Goal: Task Accomplishment & Management: Use online tool/utility

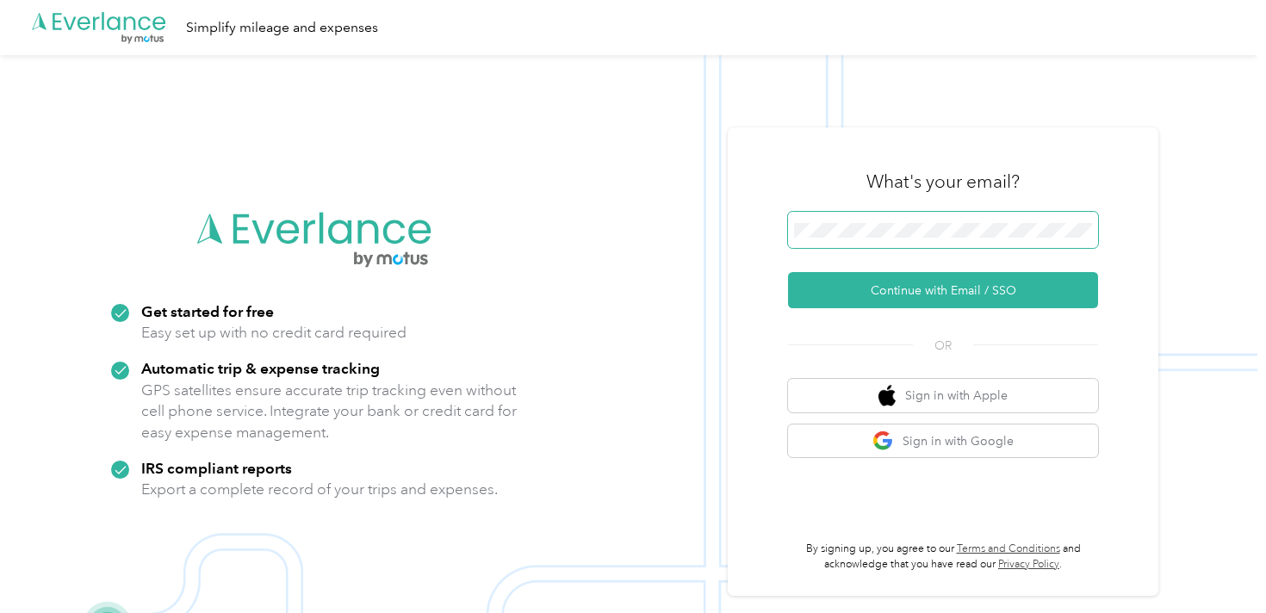
click at [883, 238] on span at bounding box center [943, 230] width 310 height 36
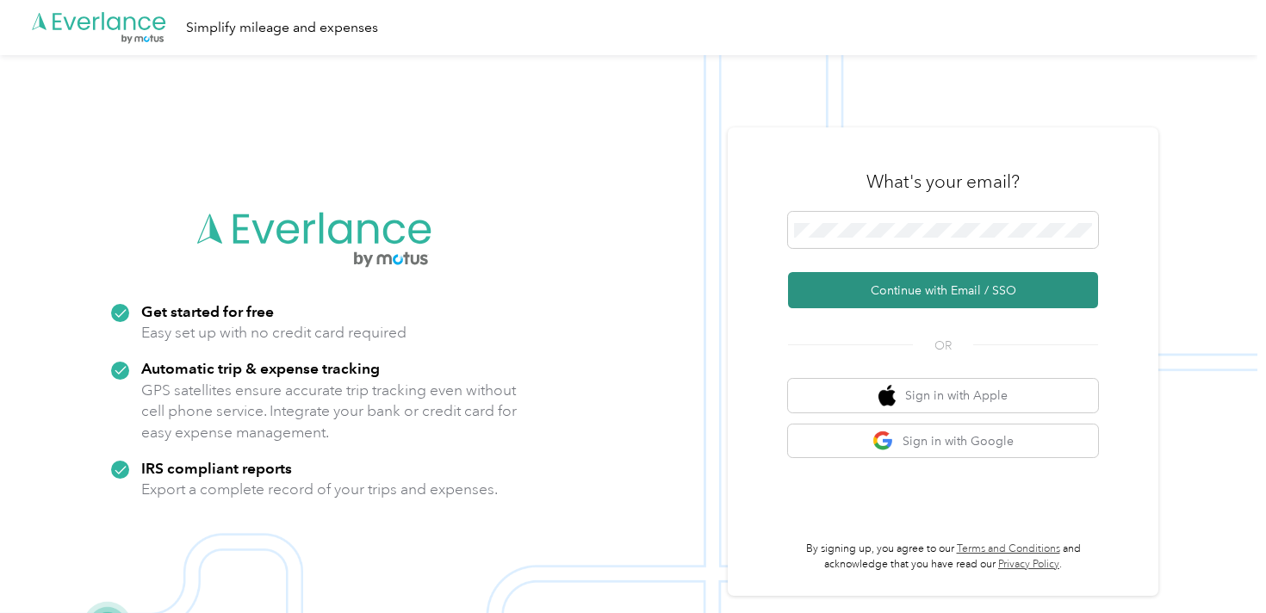
click at [943, 286] on button "Continue with Email / SSO" at bounding box center [943, 290] width 310 height 36
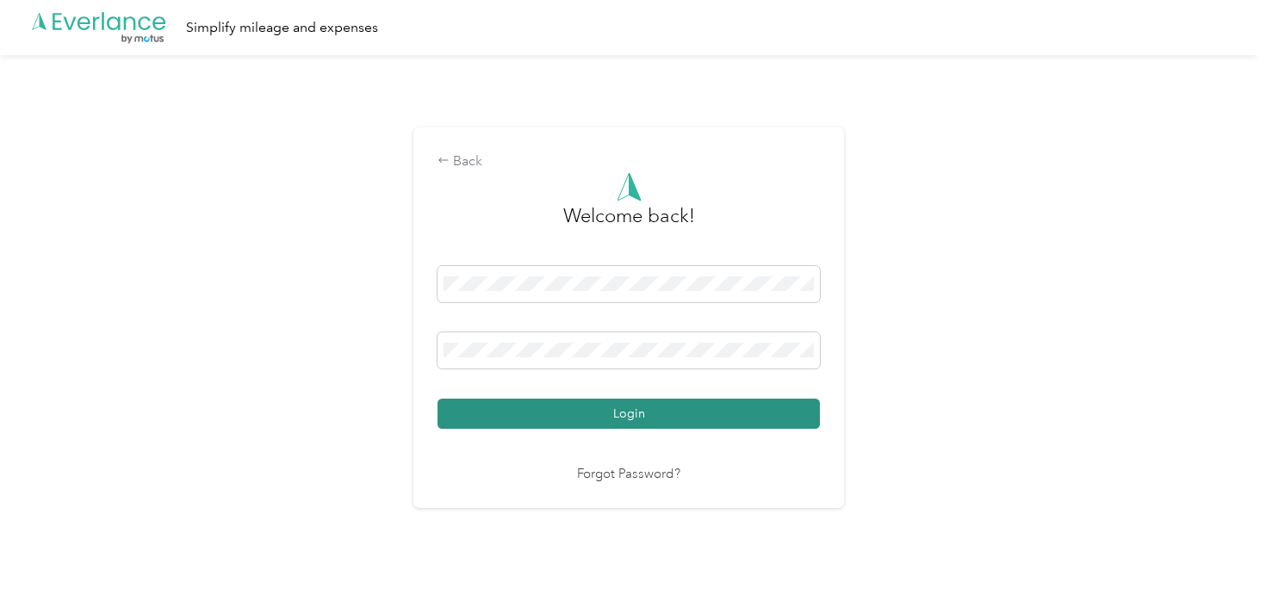
click at [588, 412] on button "Login" at bounding box center [628, 414] width 382 height 30
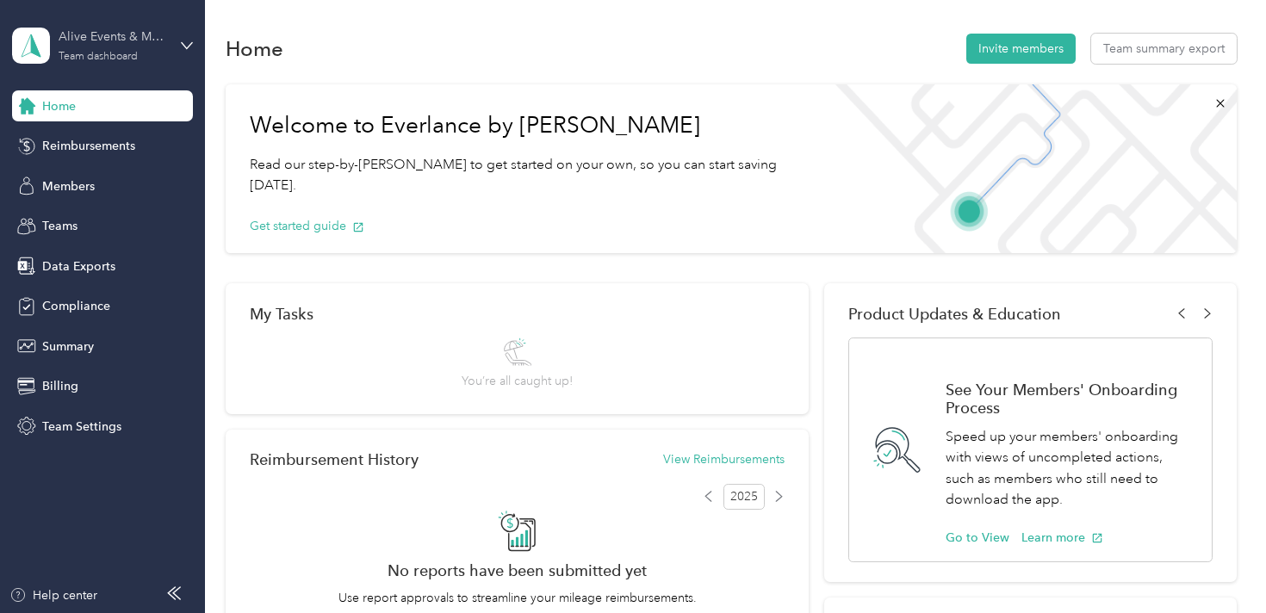
click at [124, 59] on div "Team dashboard" at bounding box center [98, 57] width 79 height 10
click at [139, 175] on div "Personal dashboard" at bounding box center [193, 180] width 338 height 30
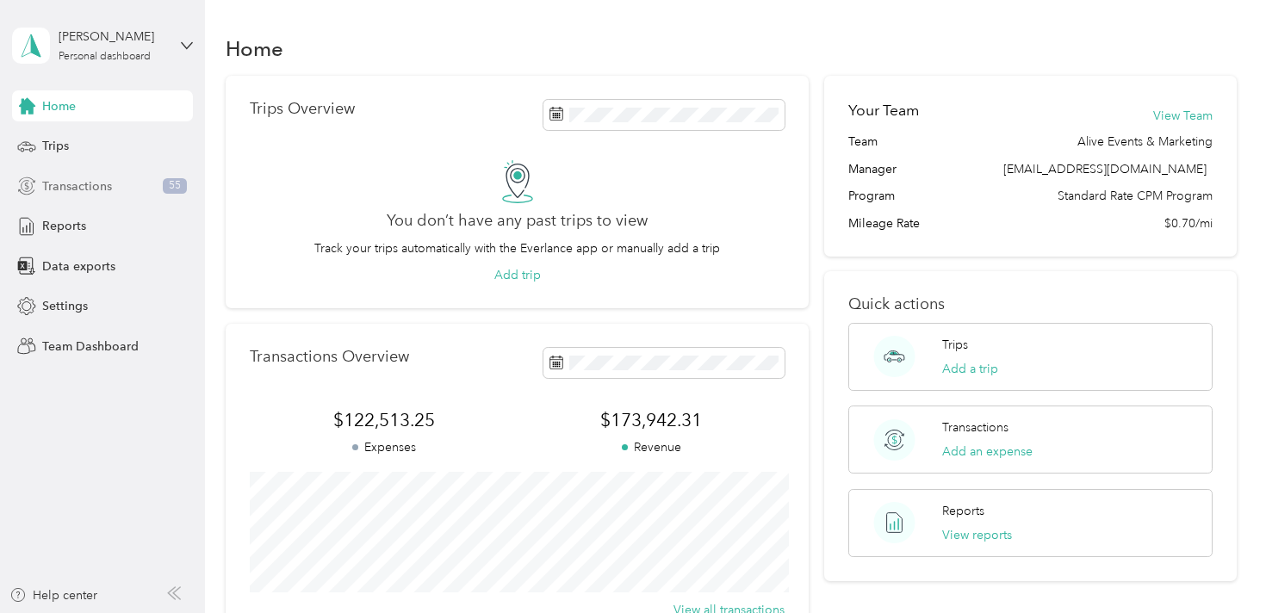
click at [124, 191] on div "Transactions 55" at bounding box center [102, 186] width 181 height 31
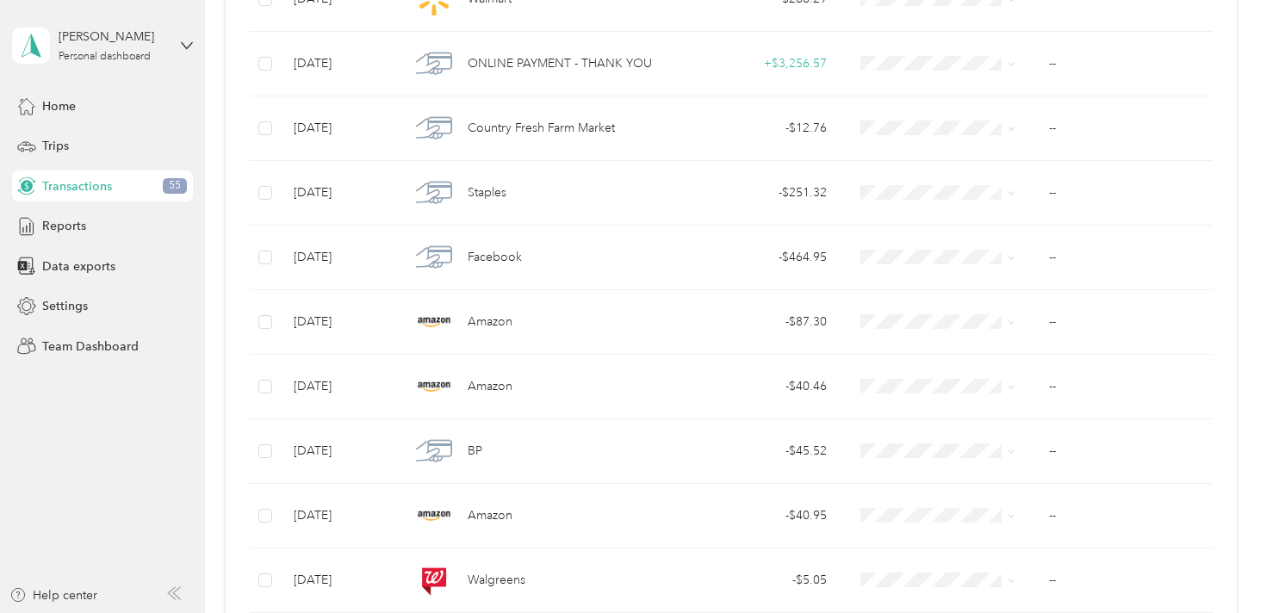
scroll to position [1553, 0]
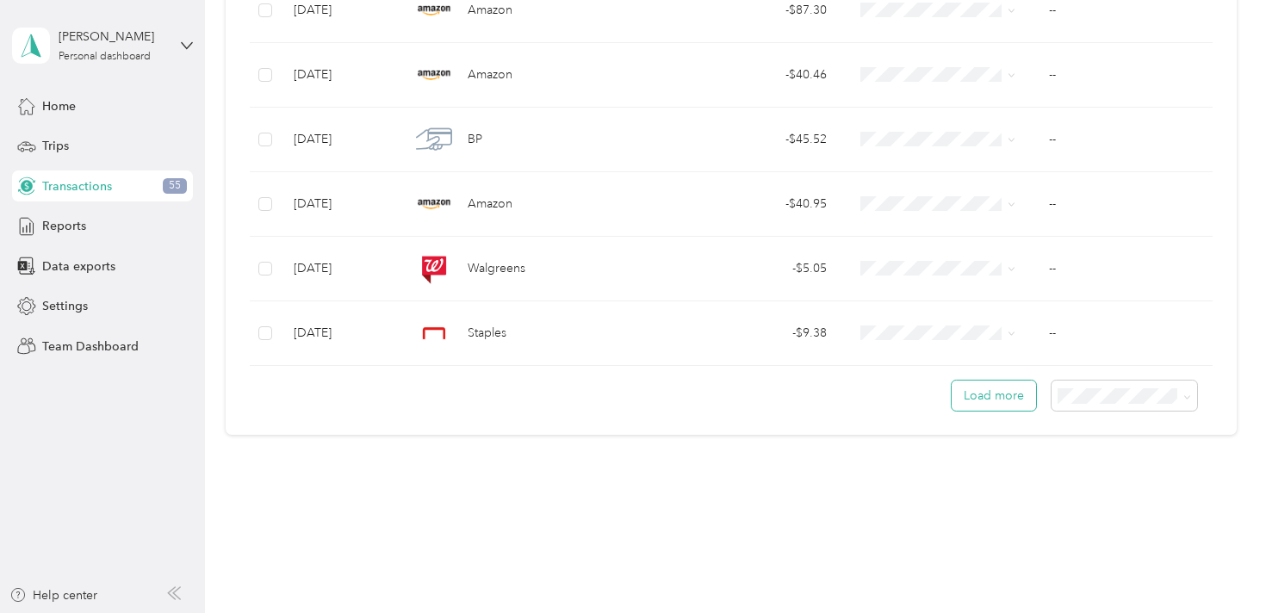
click at [1027, 390] on button "Load more" at bounding box center [994, 396] width 84 height 30
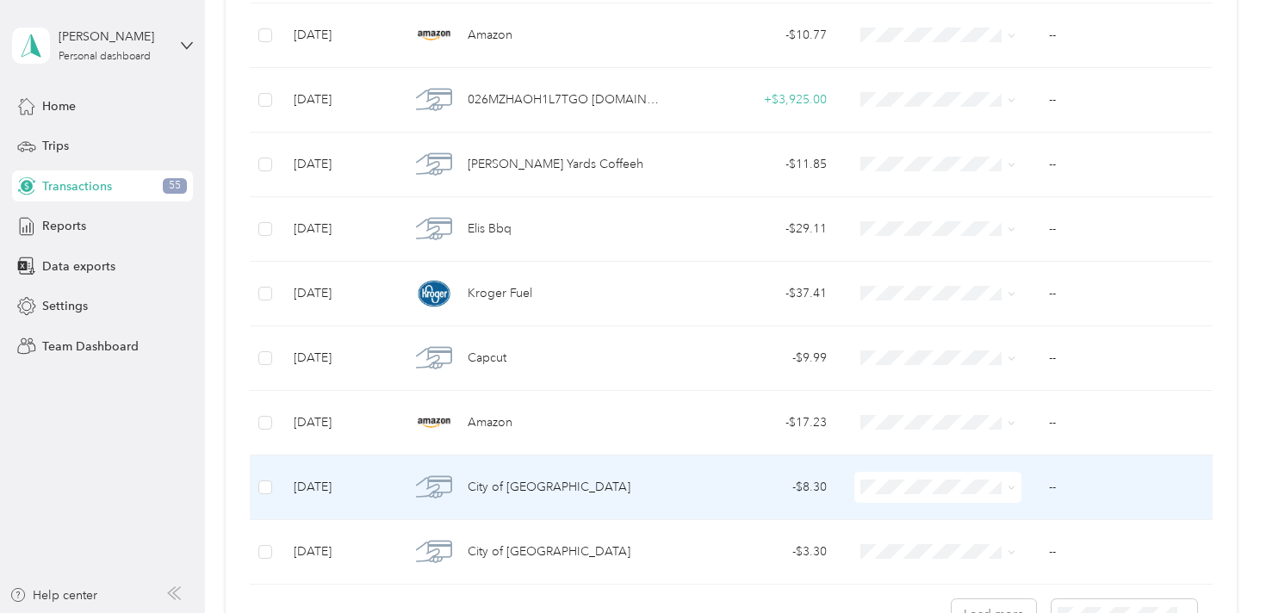
scroll to position [3167, 0]
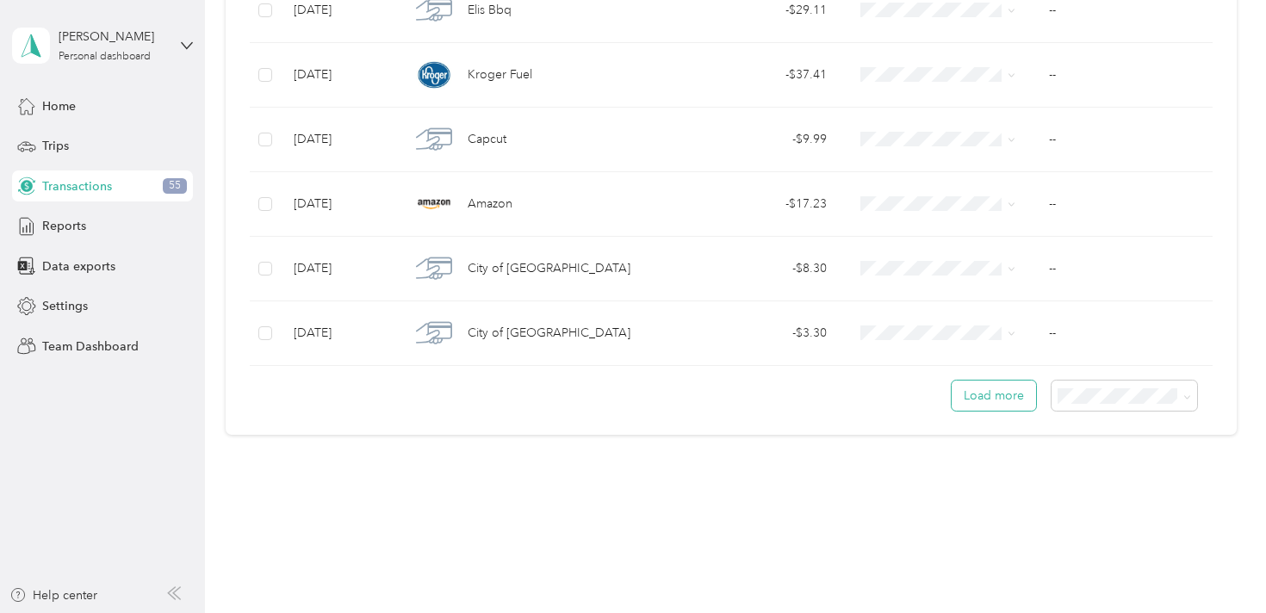
click at [1002, 395] on button "Load more" at bounding box center [994, 396] width 84 height 30
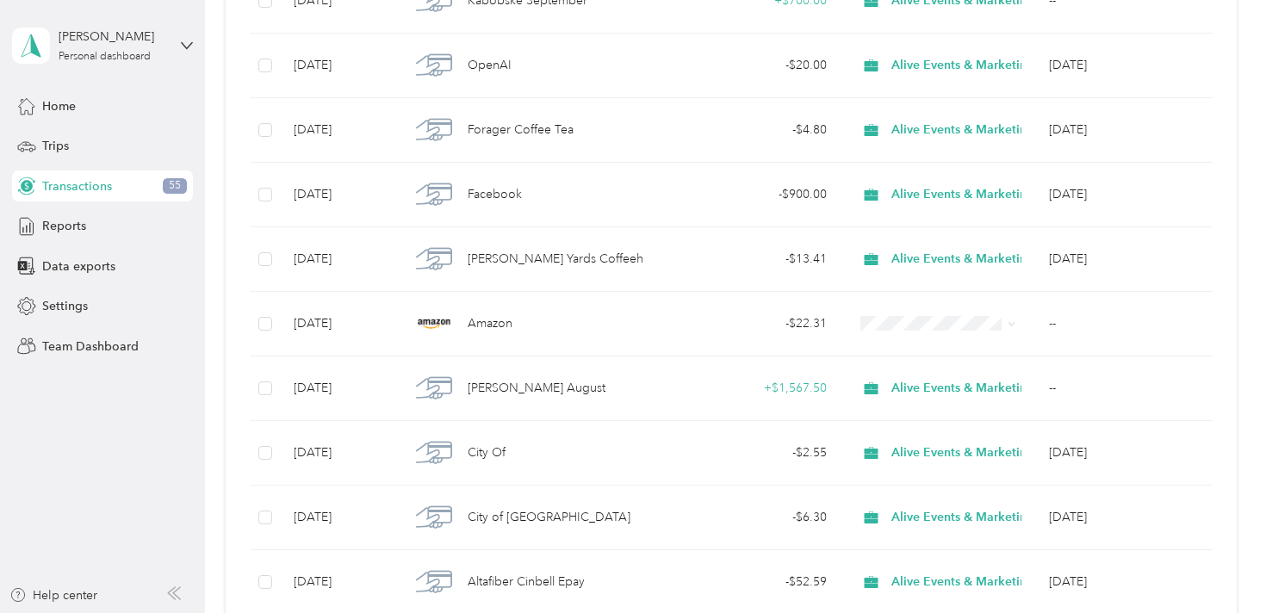
scroll to position [3820, 0]
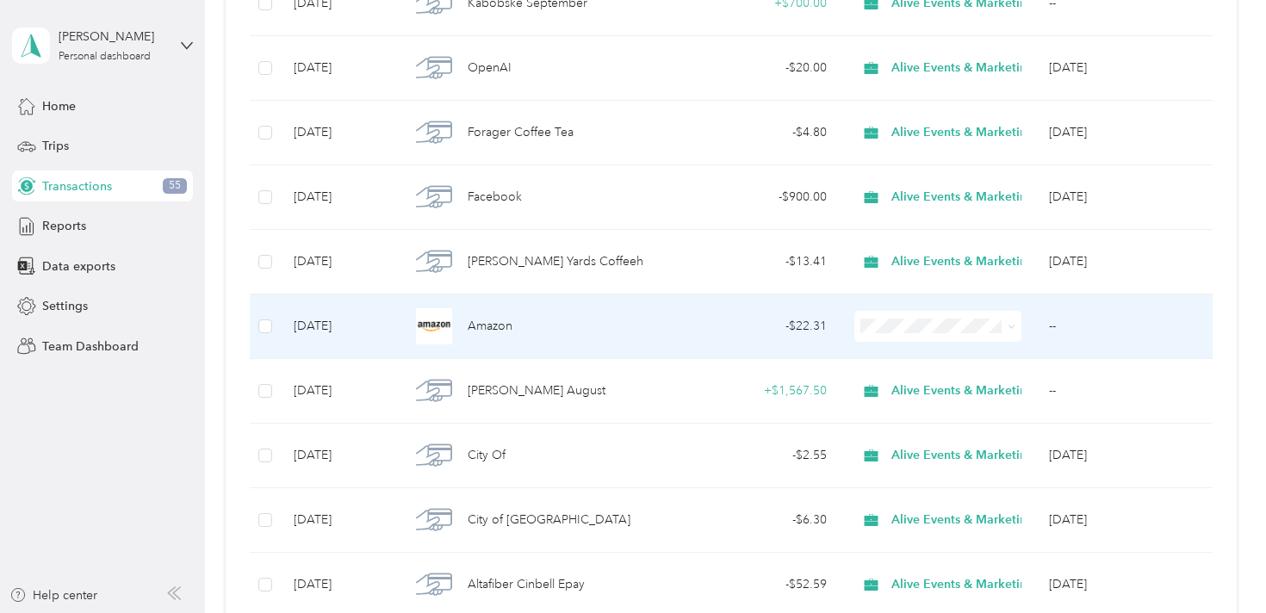
click at [565, 338] on div "Amazon" at bounding box center [535, 326] width 251 height 36
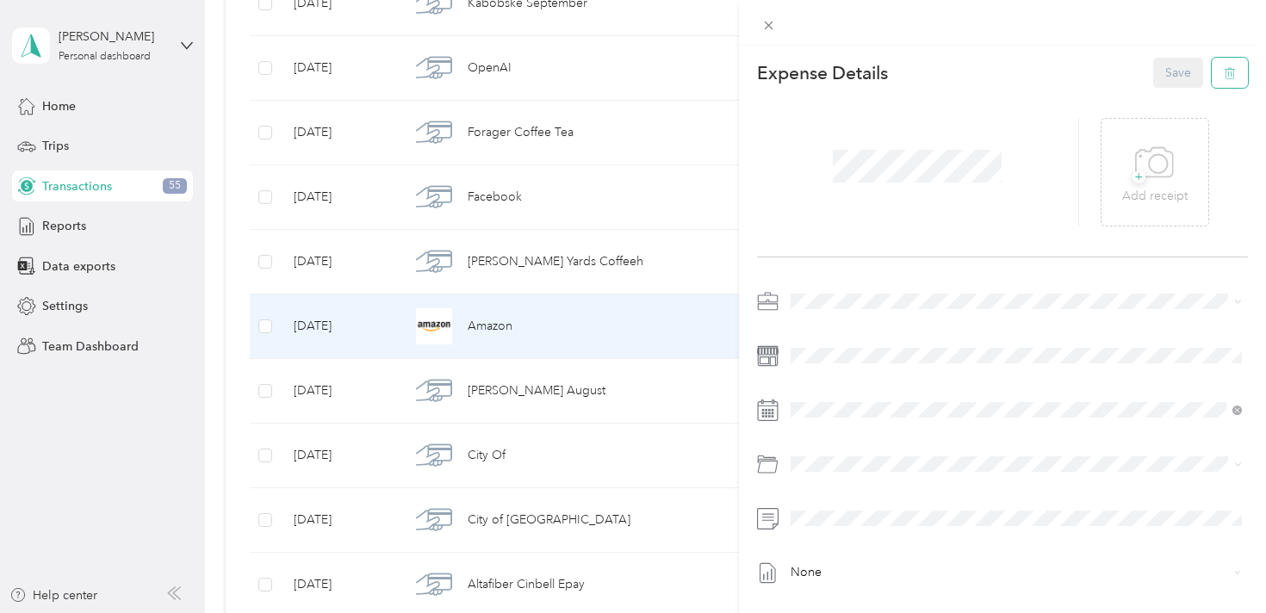
click at [1229, 82] on button "button" at bounding box center [1230, 73] width 36 height 30
click at [1176, 79] on button "Yes" at bounding box center [1179, 85] width 34 height 28
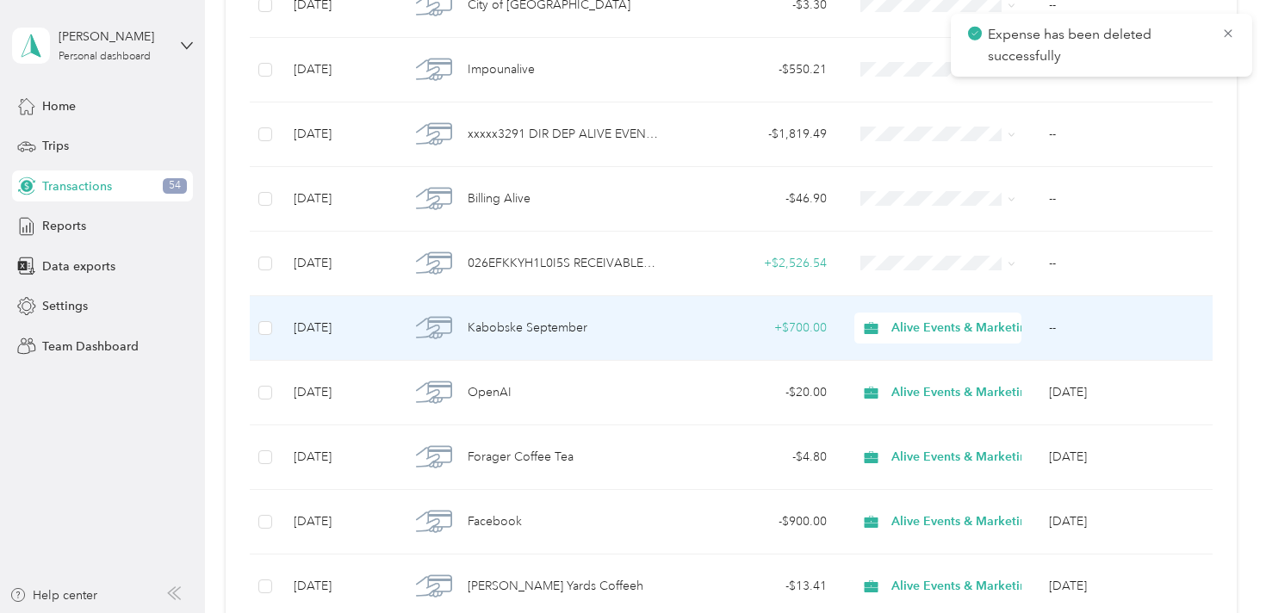
scroll to position [3491, 0]
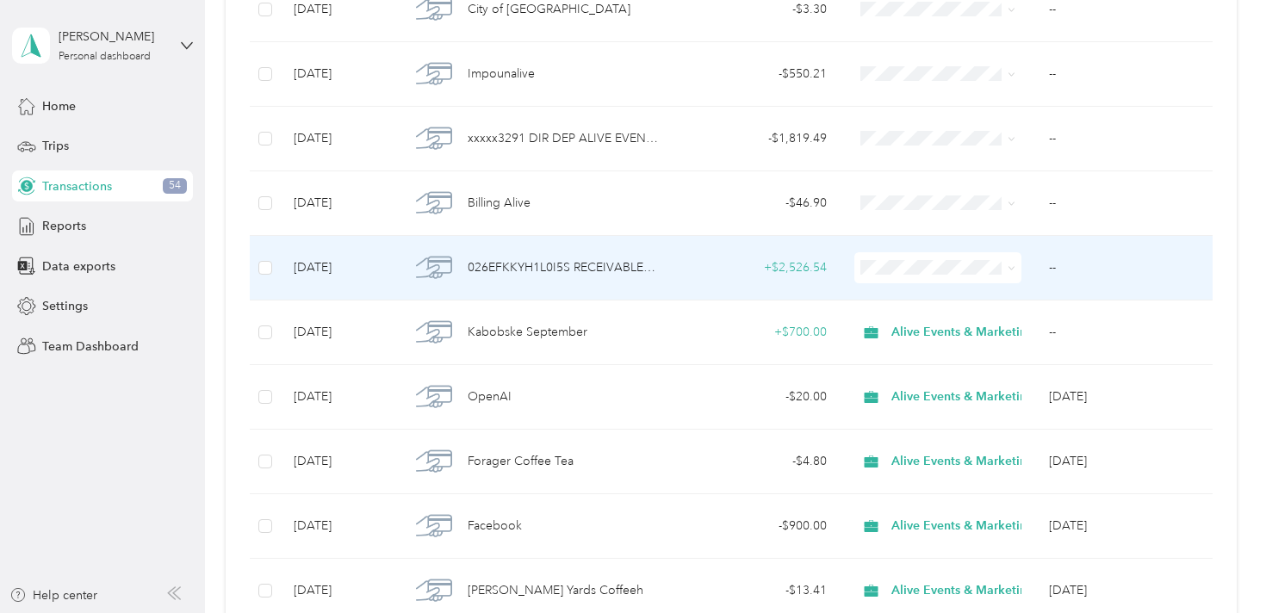
click at [708, 277] on td "+ $2,526.54" at bounding box center [757, 268] width 167 height 65
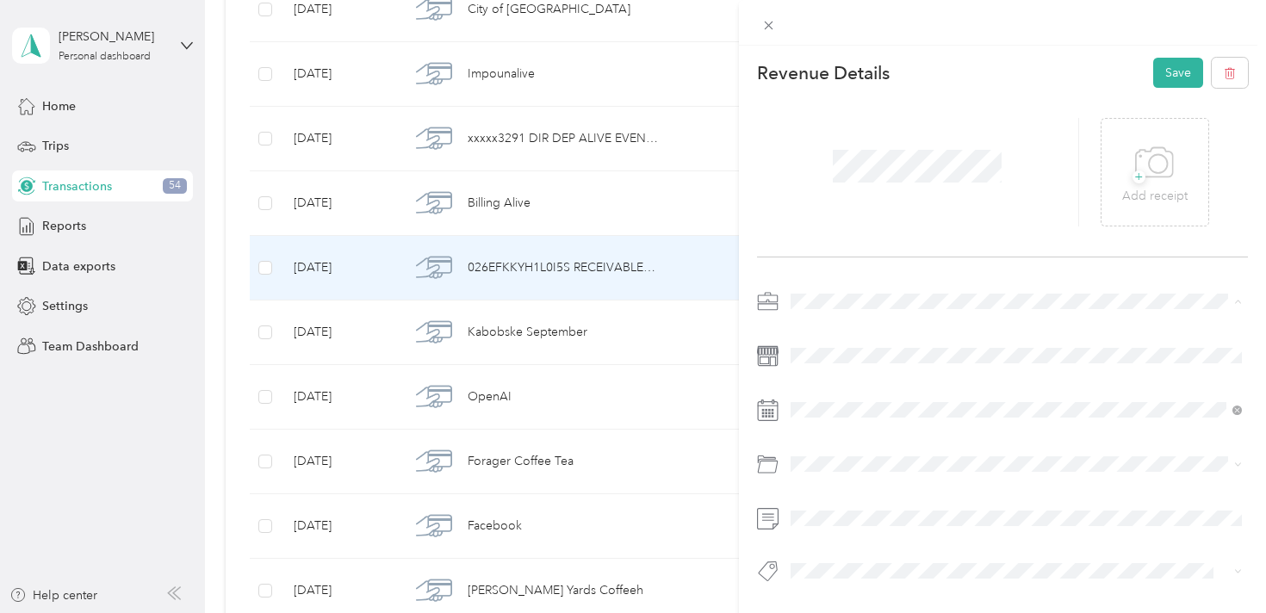
click at [904, 326] on span "Alive Events & Marketing" at bounding box center [864, 332] width 135 height 15
click at [1045, 66] on div "Revenue Details Save" at bounding box center [1003, 73] width 492 height 30
click at [1170, 78] on button "Save" at bounding box center [1178, 73] width 50 height 30
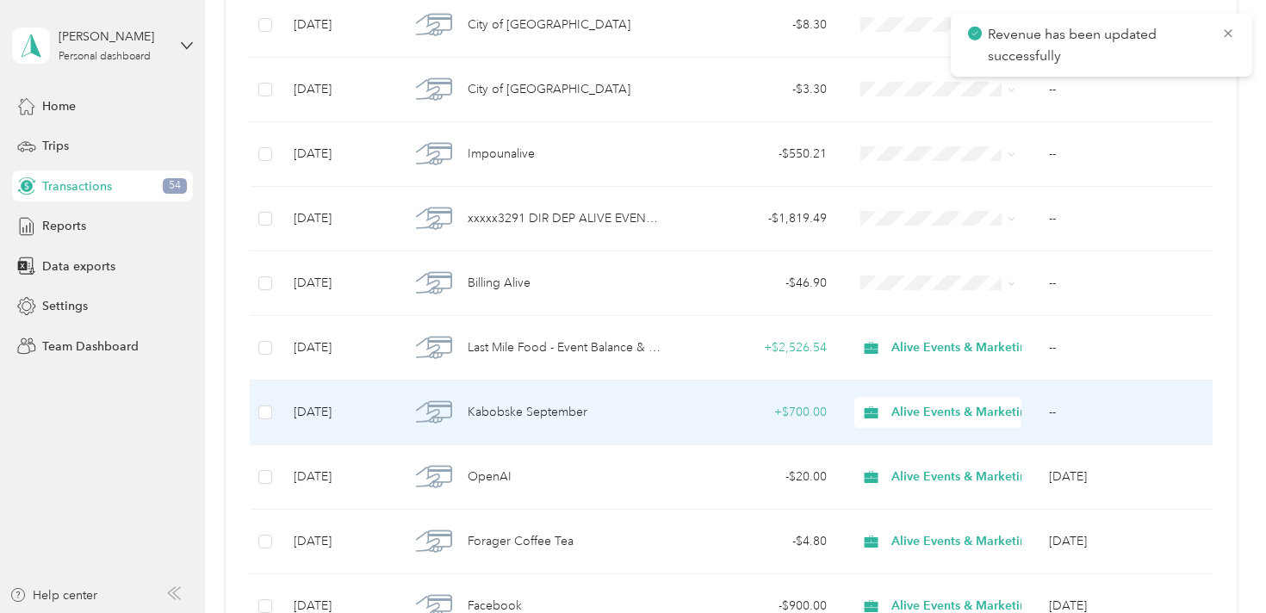
scroll to position [3411, 0]
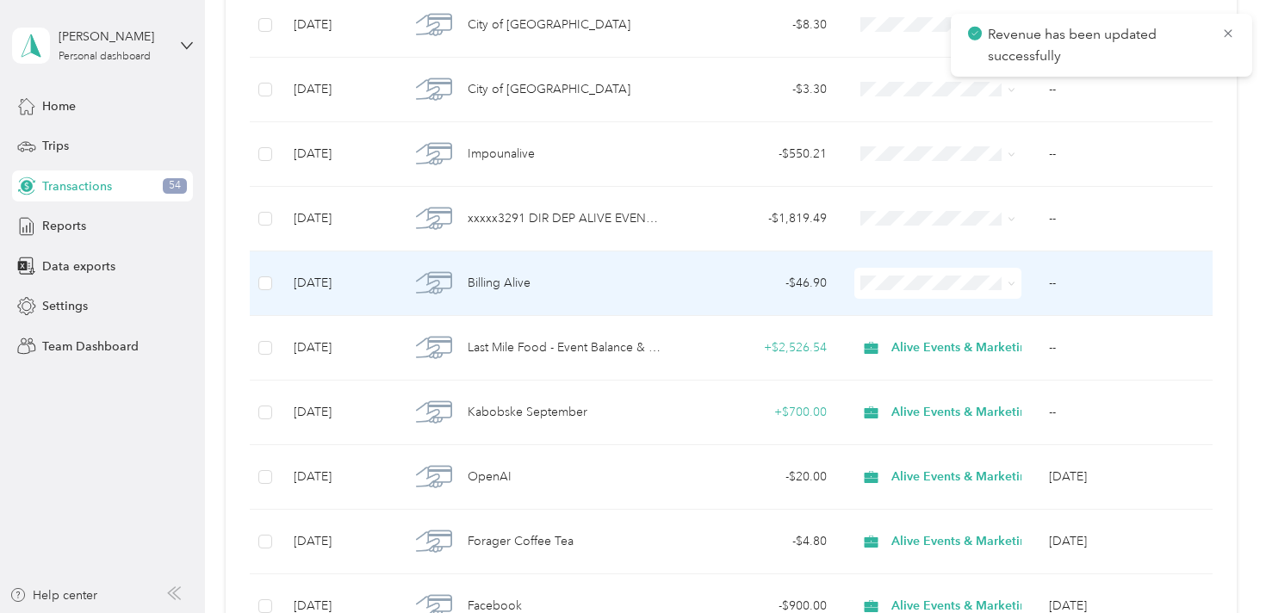
click at [632, 285] on div "Billing Alive" at bounding box center [535, 283] width 251 height 36
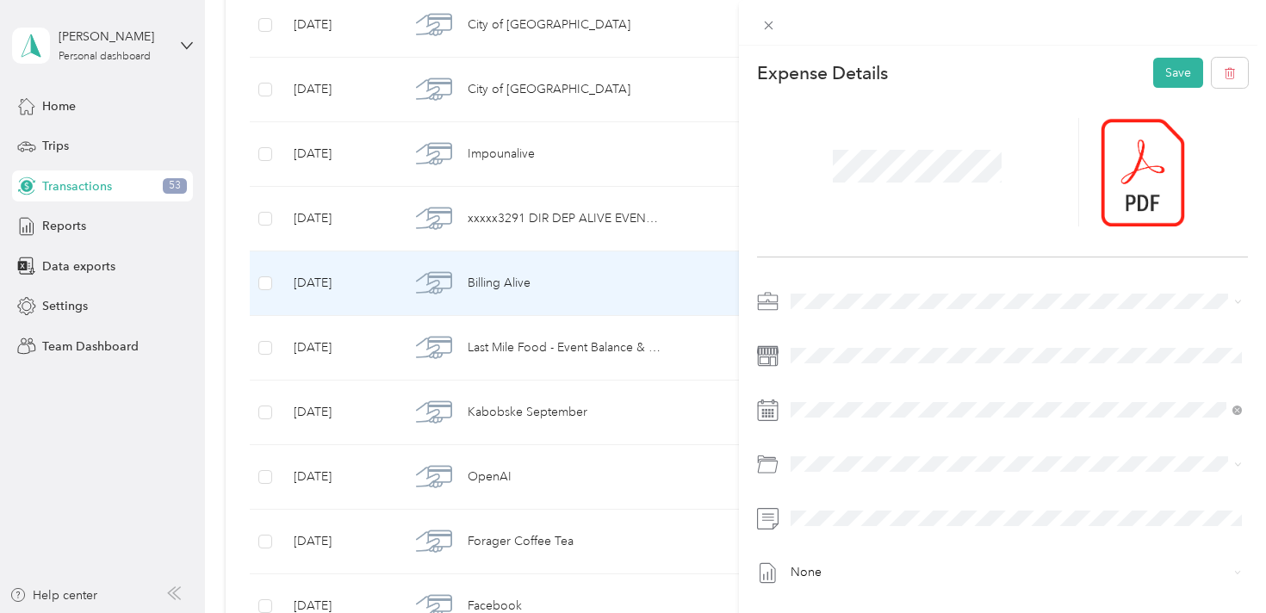
click at [828, 321] on li "Alive Events & Marketing" at bounding box center [1017, 327] width 464 height 30
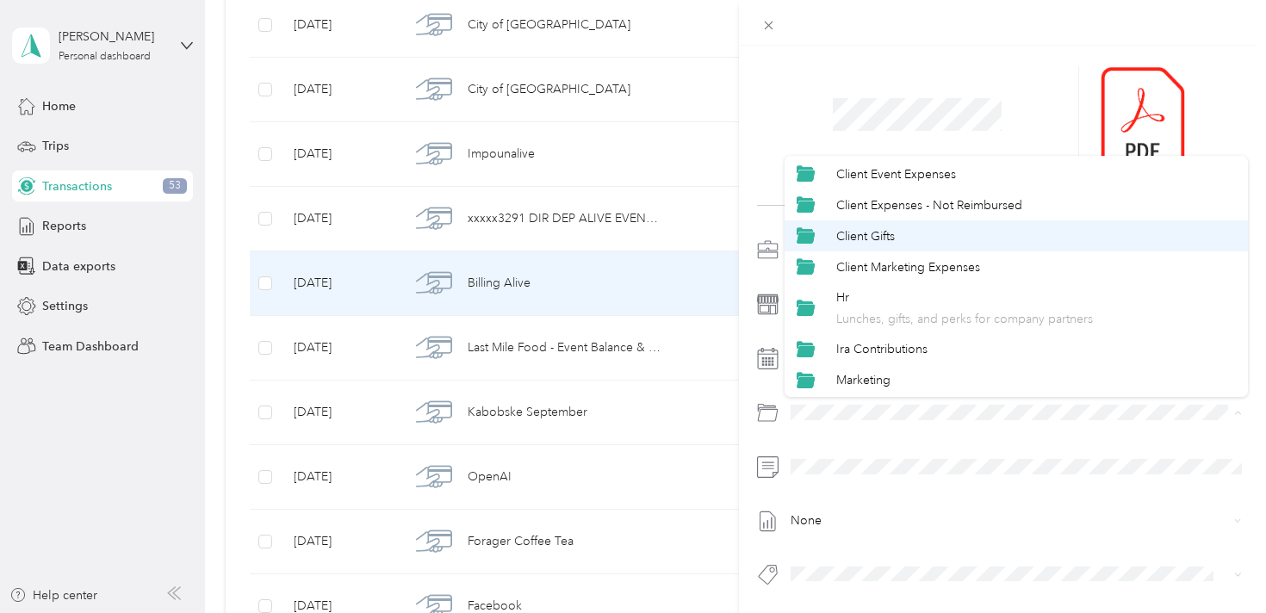
scroll to position [280, 0]
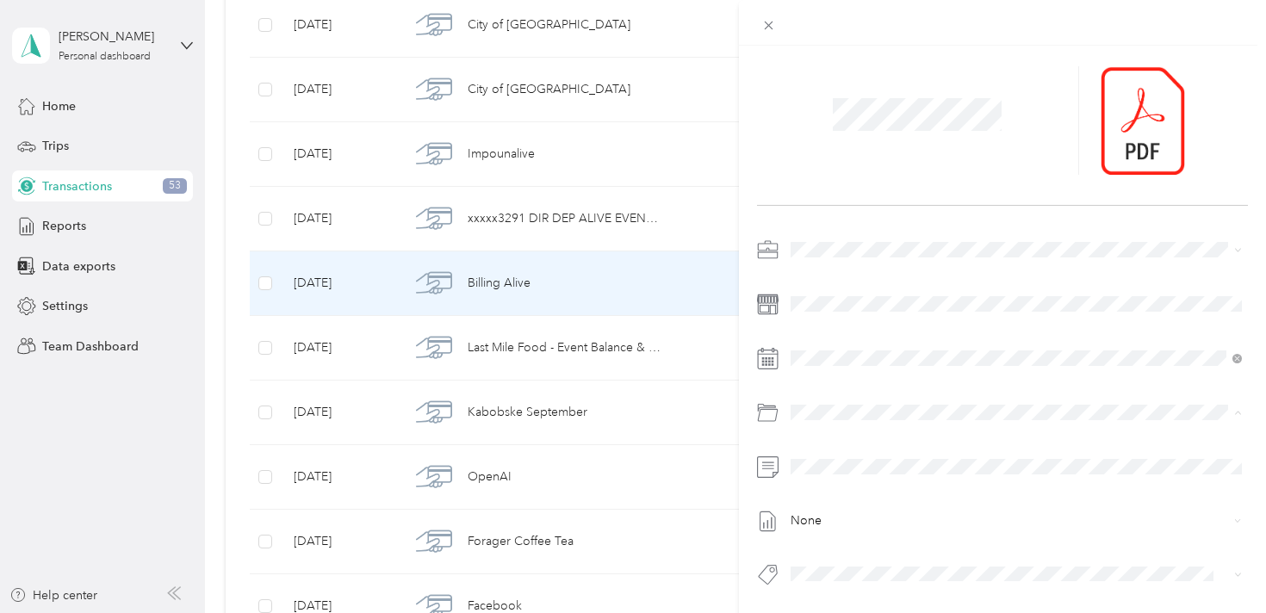
click at [964, 348] on div "Subscriptions/utilities" at bounding box center [1036, 351] width 400 height 18
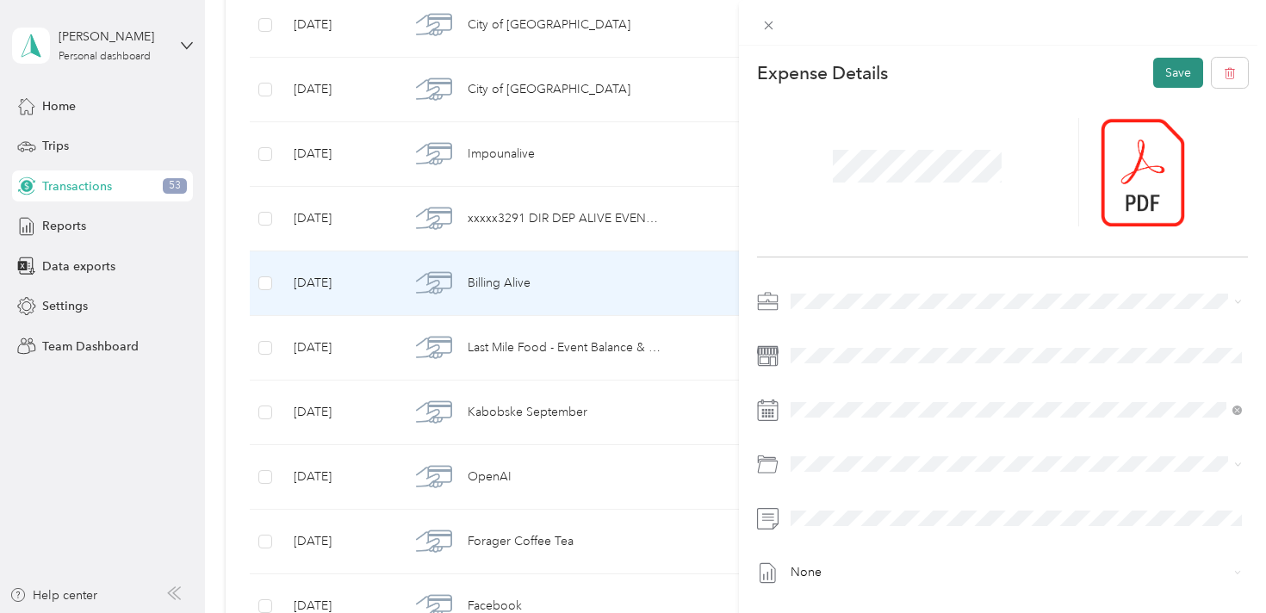
click at [1175, 71] on button "Save" at bounding box center [1178, 73] width 50 height 30
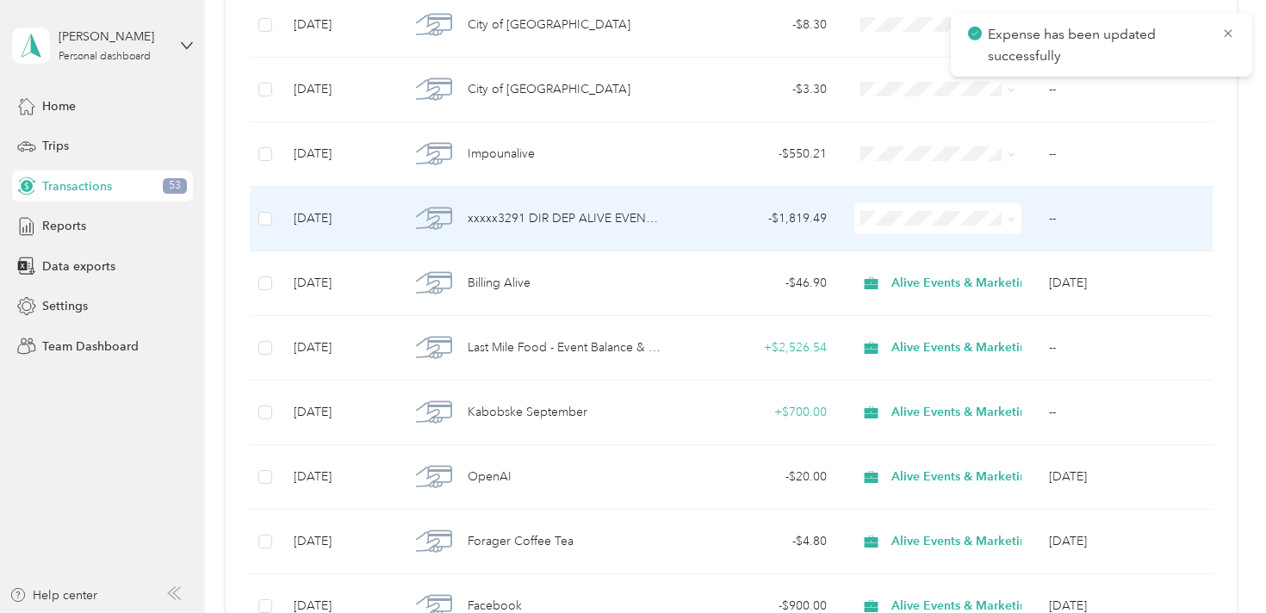
click at [695, 229] on td "- $1,819.49" at bounding box center [757, 219] width 167 height 65
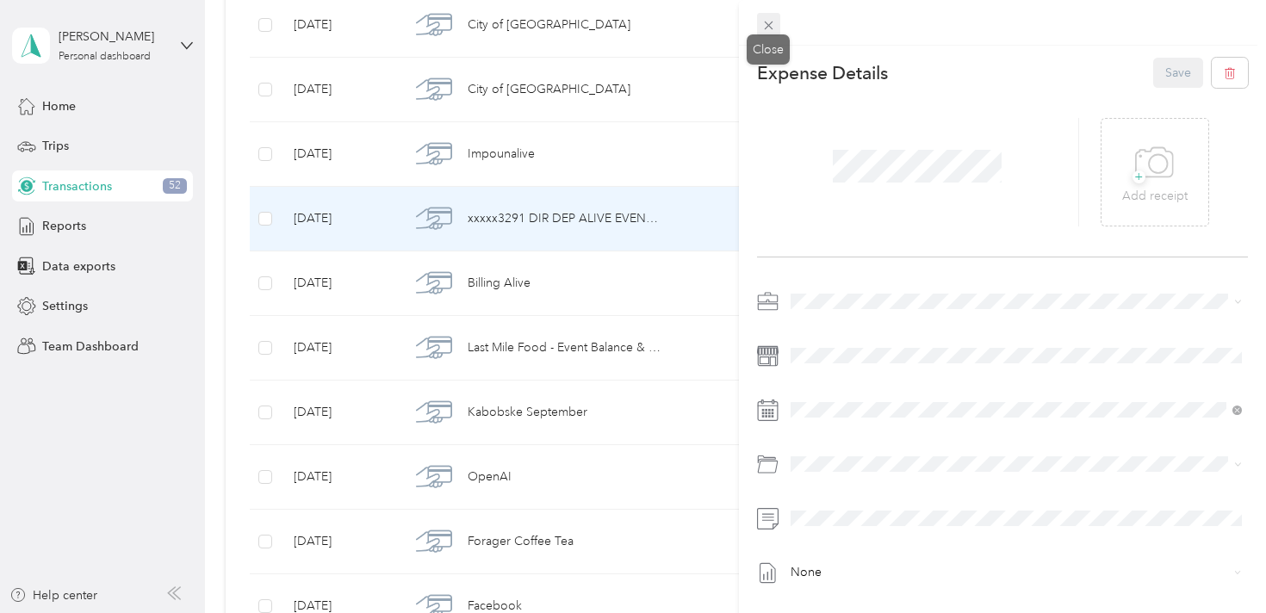
click at [770, 26] on icon at bounding box center [768, 25] width 15 height 15
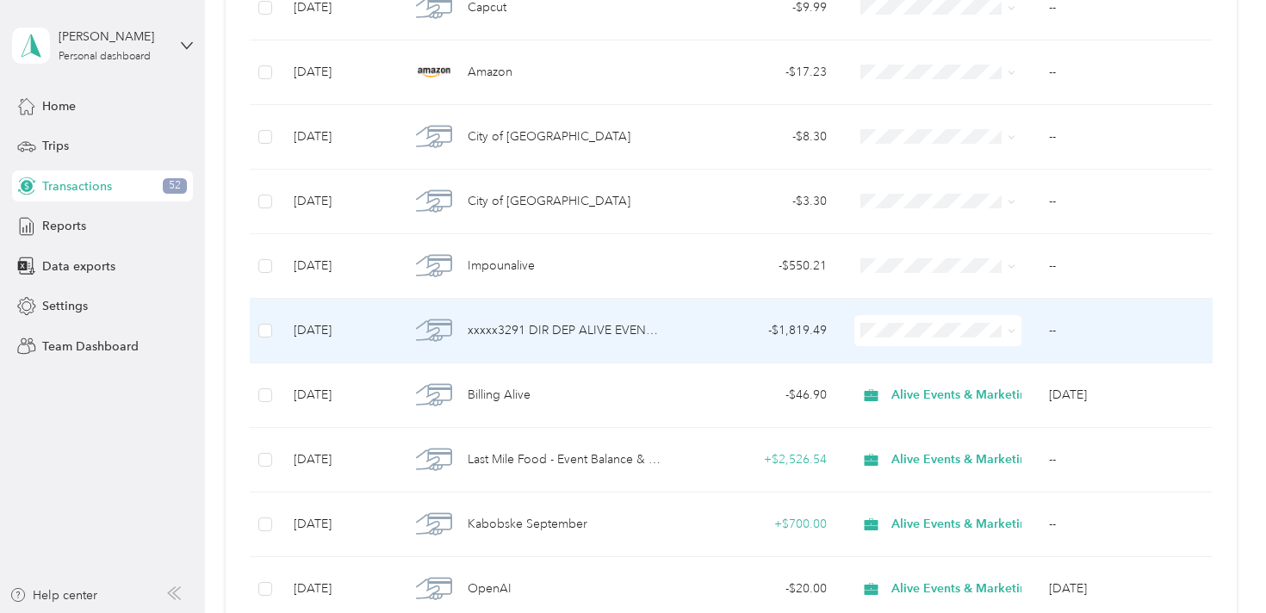
scroll to position [3269, 0]
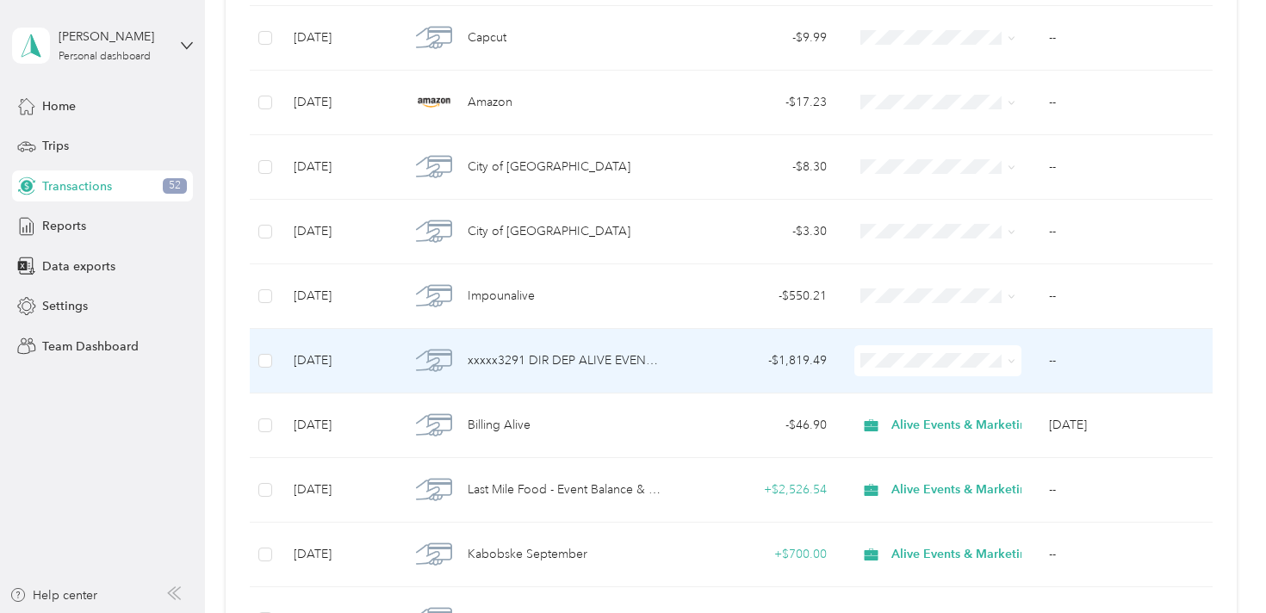
click at [739, 363] on div "- $1,819.49" at bounding box center [758, 360] width 140 height 19
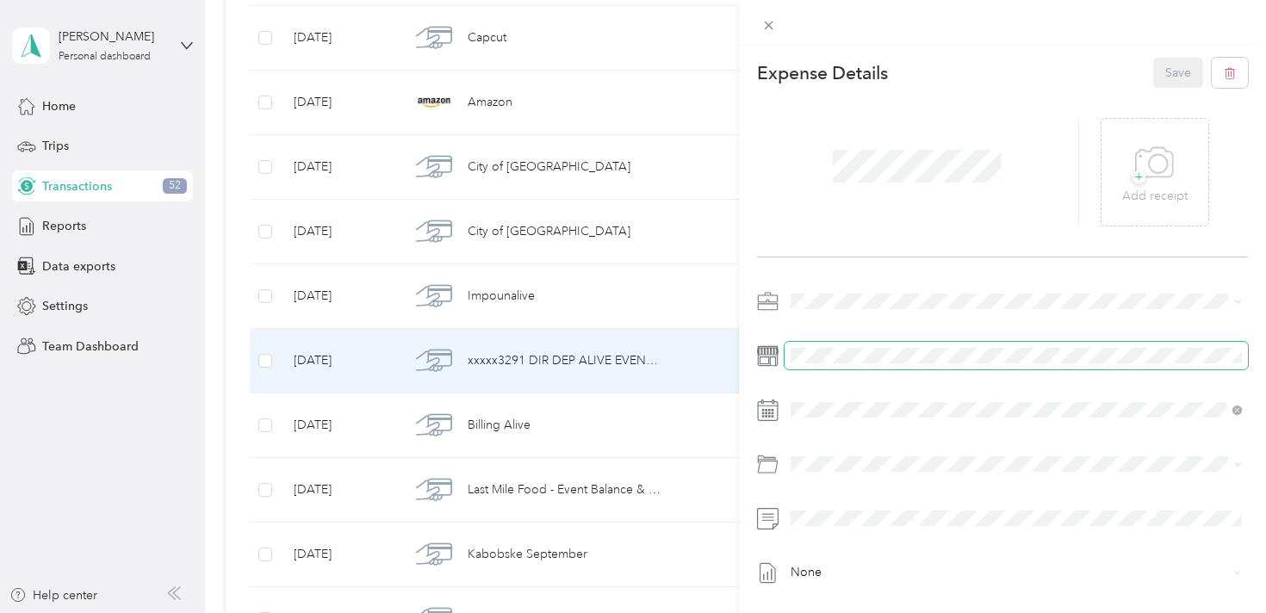
click at [877, 344] on span at bounding box center [1017, 356] width 464 height 28
click at [886, 329] on span "Alive Events & Marketing" at bounding box center [864, 332] width 135 height 15
click at [883, 347] on span at bounding box center [1017, 356] width 464 height 28
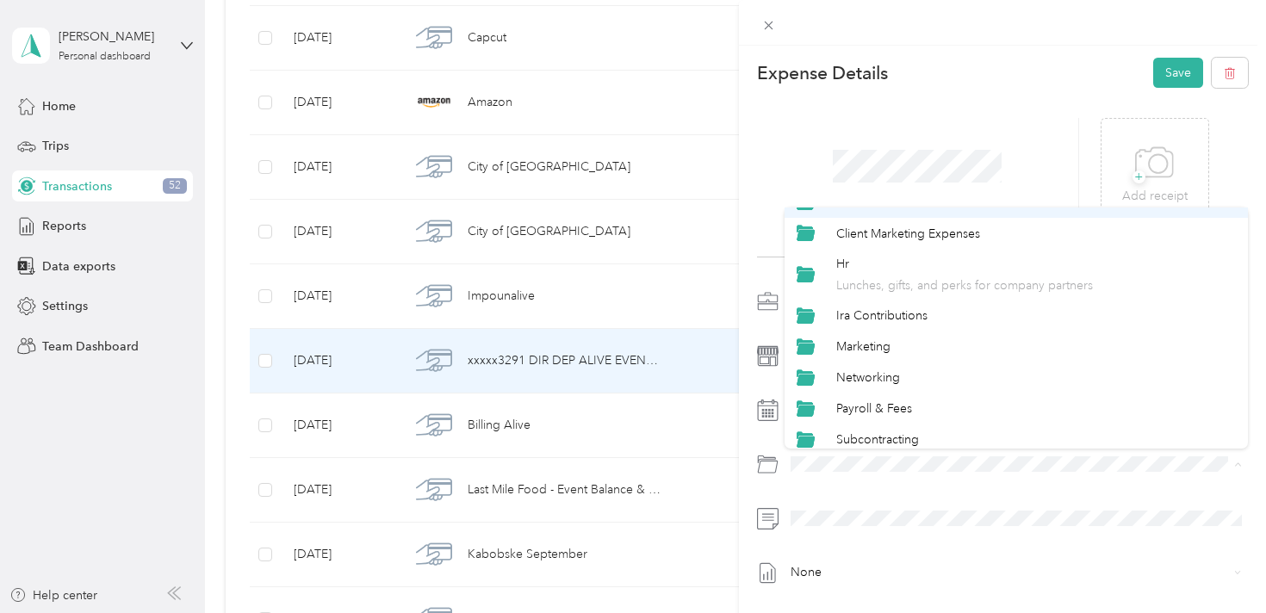
scroll to position [214, 0]
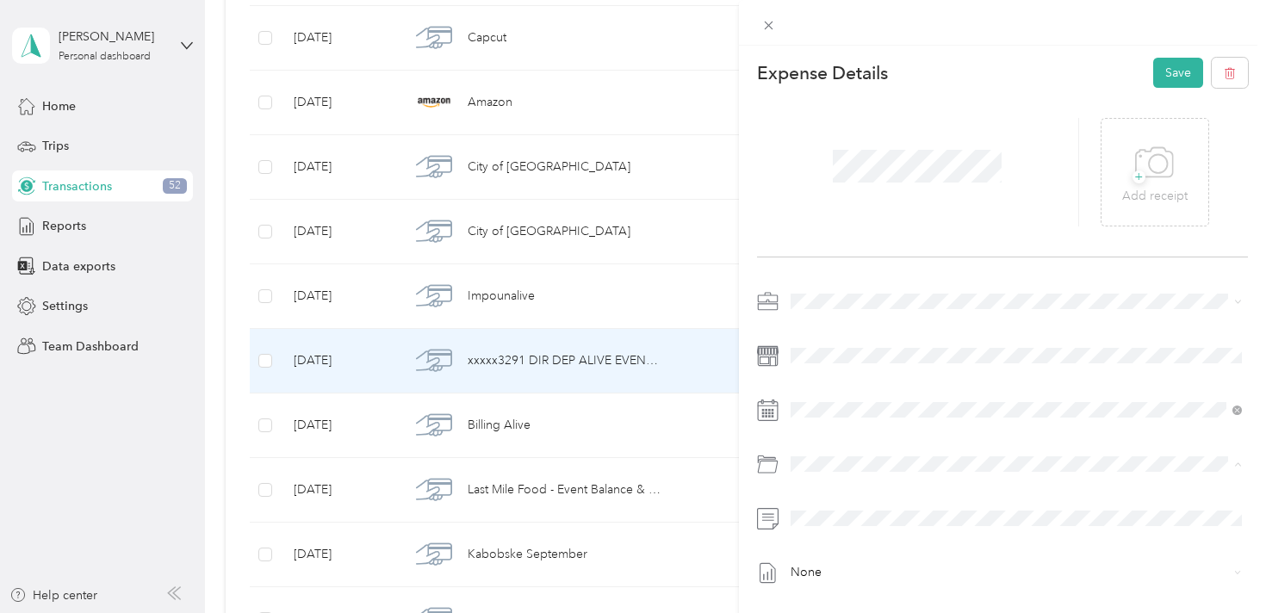
click at [940, 405] on div "Payroll & Fees" at bounding box center [1036, 407] width 400 height 18
click at [1182, 70] on button "Save" at bounding box center [1178, 73] width 50 height 30
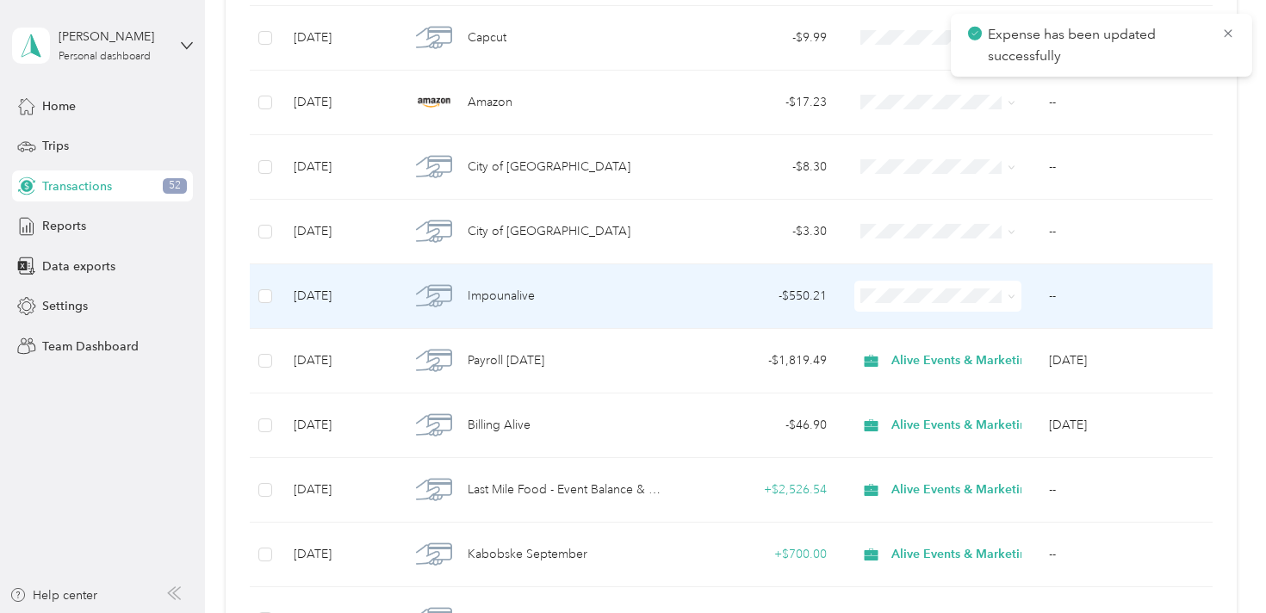
click at [637, 295] on div "Impounalive" at bounding box center [535, 296] width 251 height 36
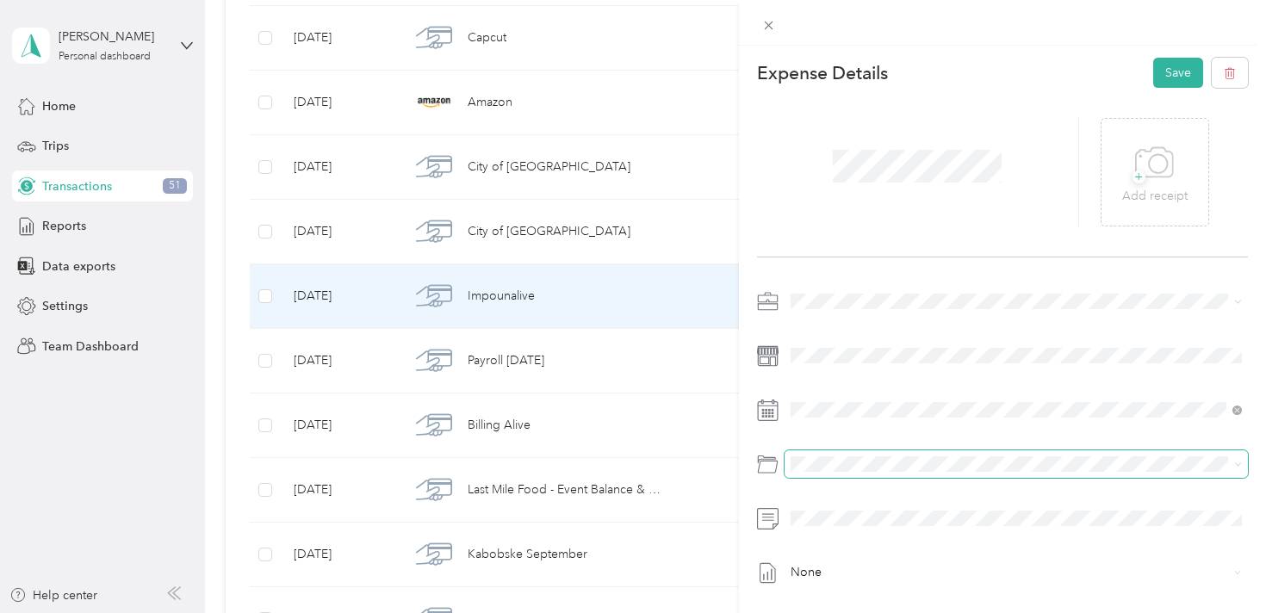
click at [863, 455] on span at bounding box center [1017, 464] width 464 height 28
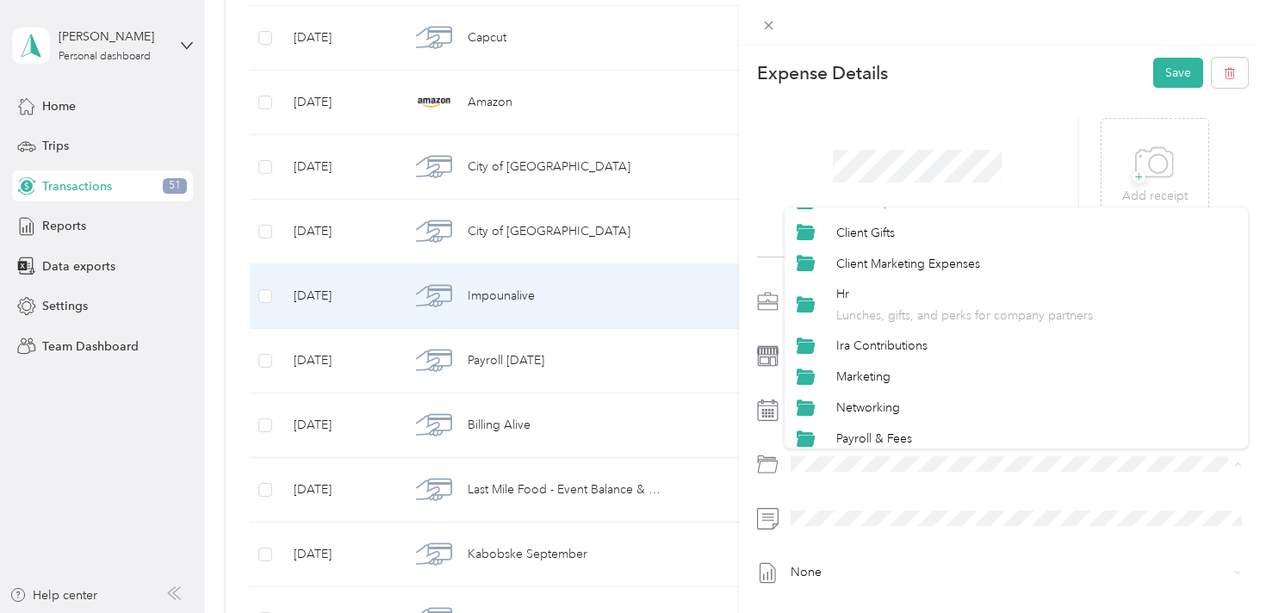
scroll to position [186, 0]
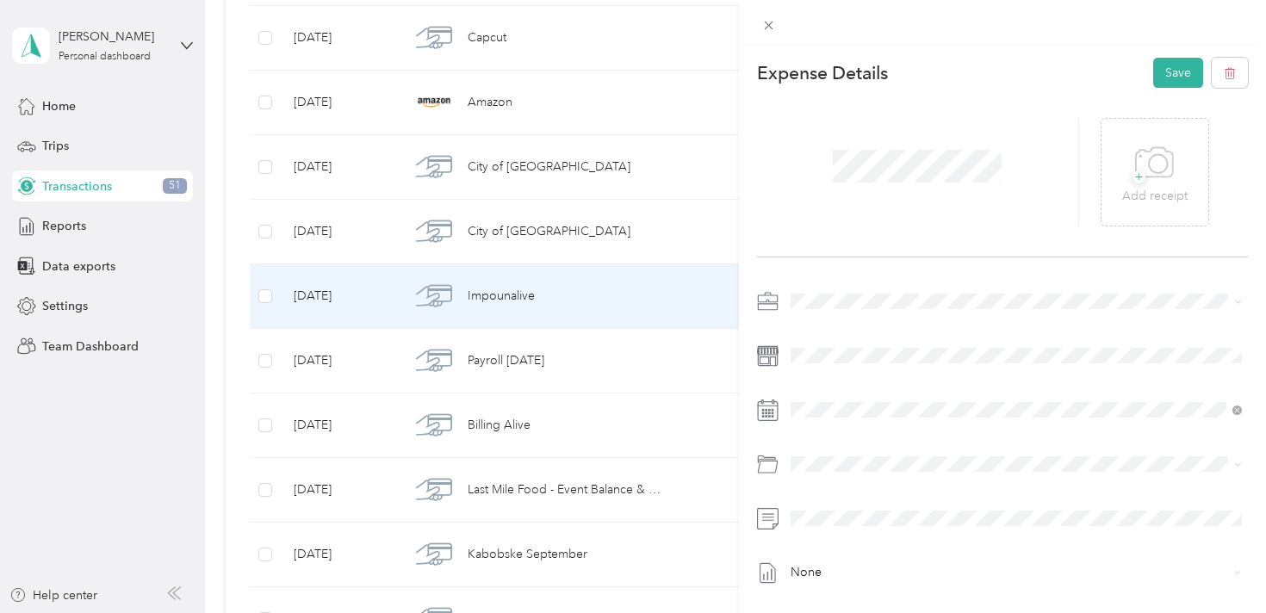
click at [921, 431] on div "Payroll & Fees" at bounding box center [1036, 434] width 400 height 18
click at [1173, 67] on button "Save" at bounding box center [1178, 73] width 50 height 30
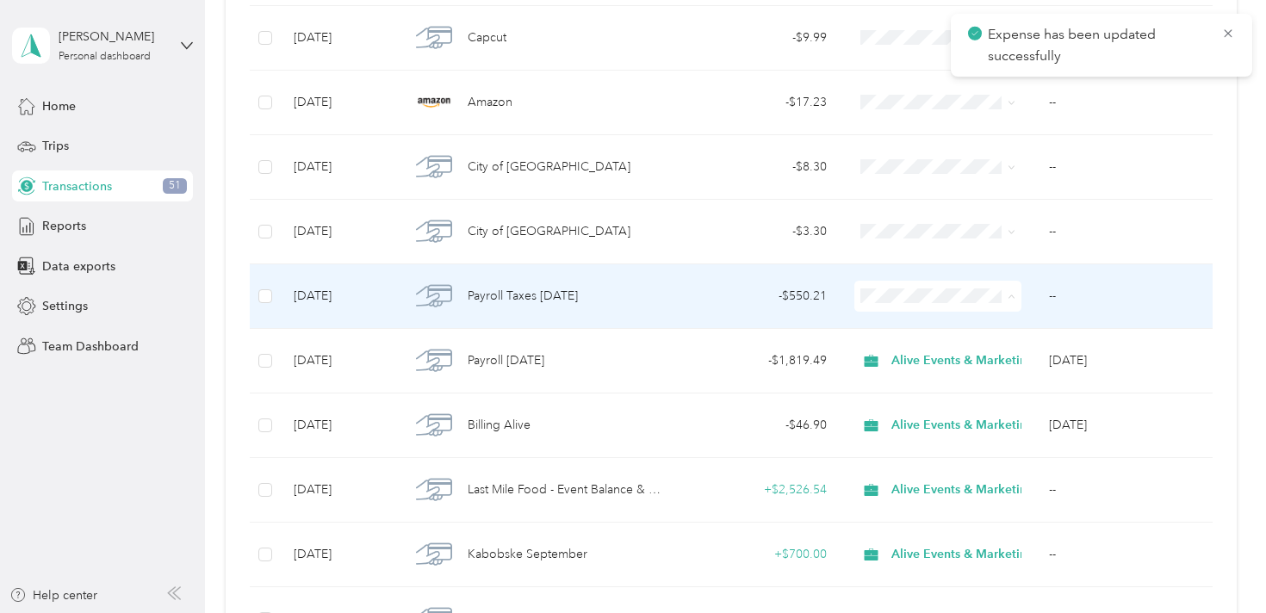
click at [945, 338] on li "Alive Events & Marketing" at bounding box center [954, 328] width 198 height 30
click at [926, 305] on span at bounding box center [937, 296] width 167 height 31
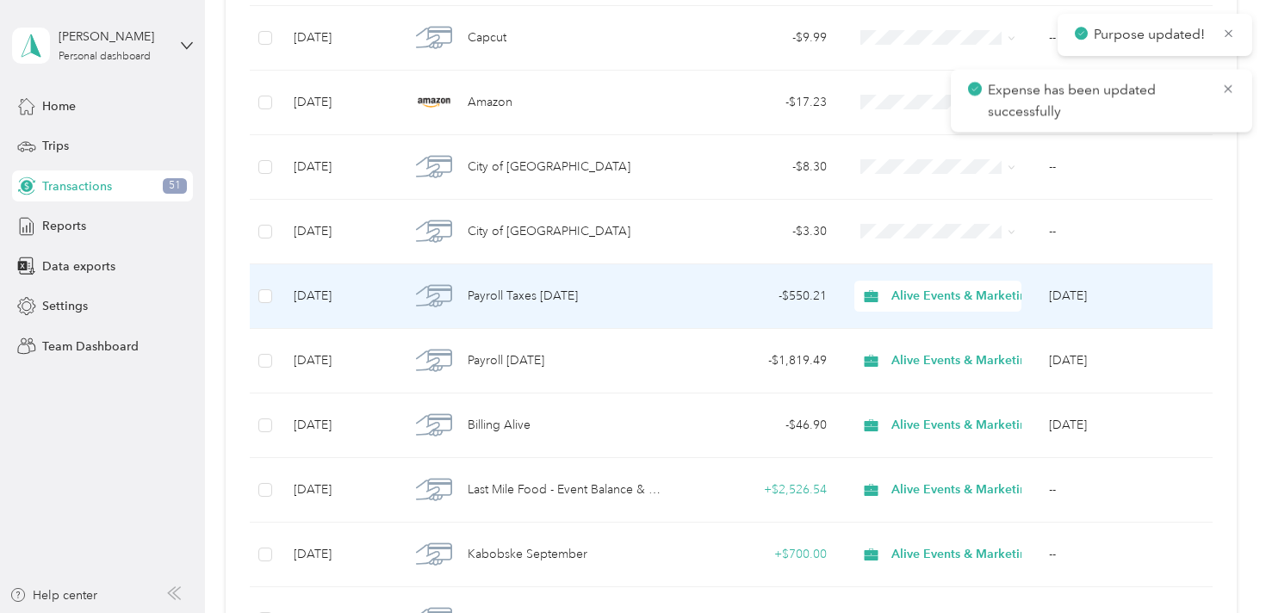
click at [945, 297] on span "Alive Events & Marketing" at bounding box center [962, 296] width 143 height 19
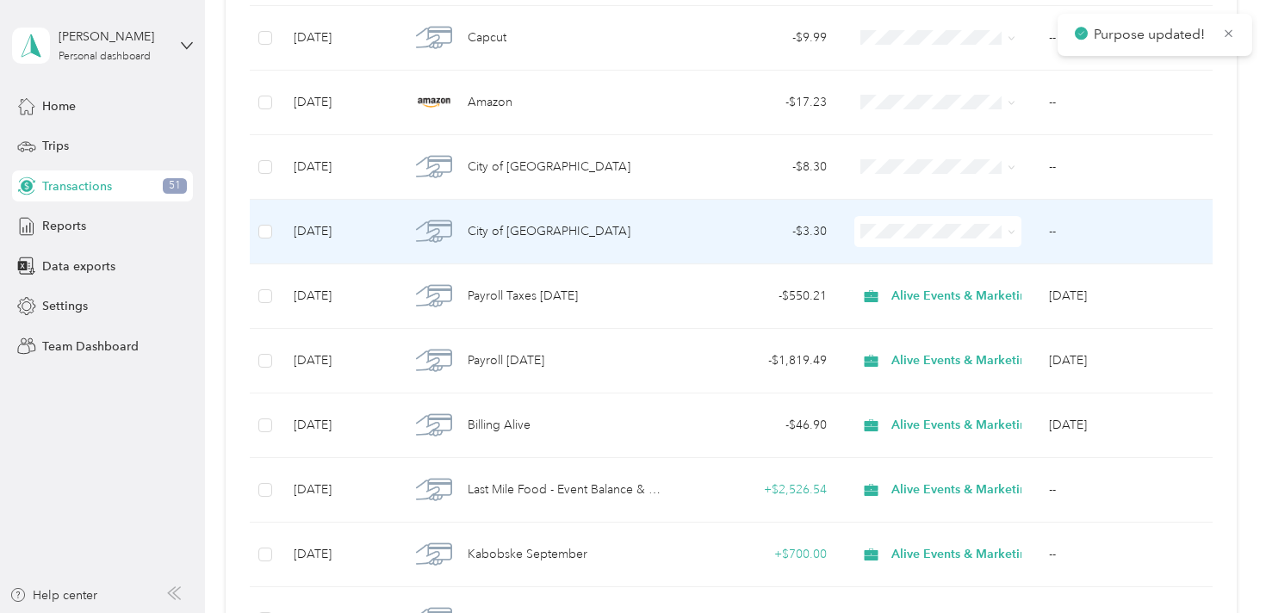
click at [729, 222] on div "- $3.30" at bounding box center [758, 231] width 140 height 19
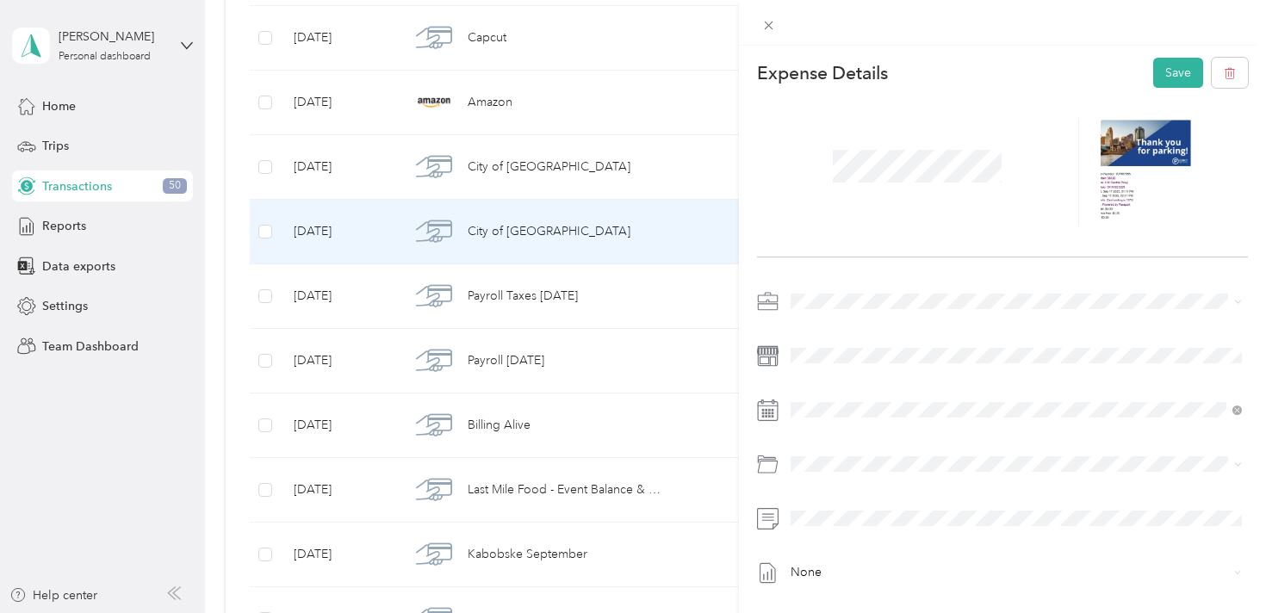
click at [857, 288] on span at bounding box center [1017, 302] width 464 height 28
click at [857, 292] on span at bounding box center [1017, 302] width 464 height 28
click at [872, 323] on div "Alive Events & Marketing" at bounding box center [1017, 332] width 440 height 18
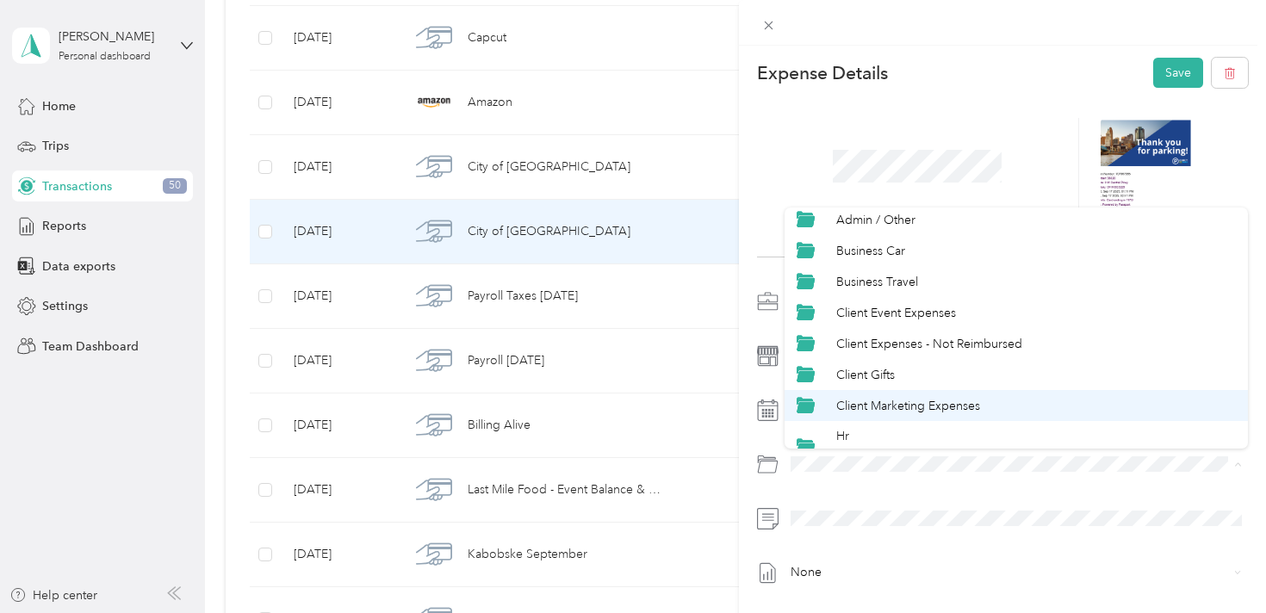
scroll to position [41, 0]
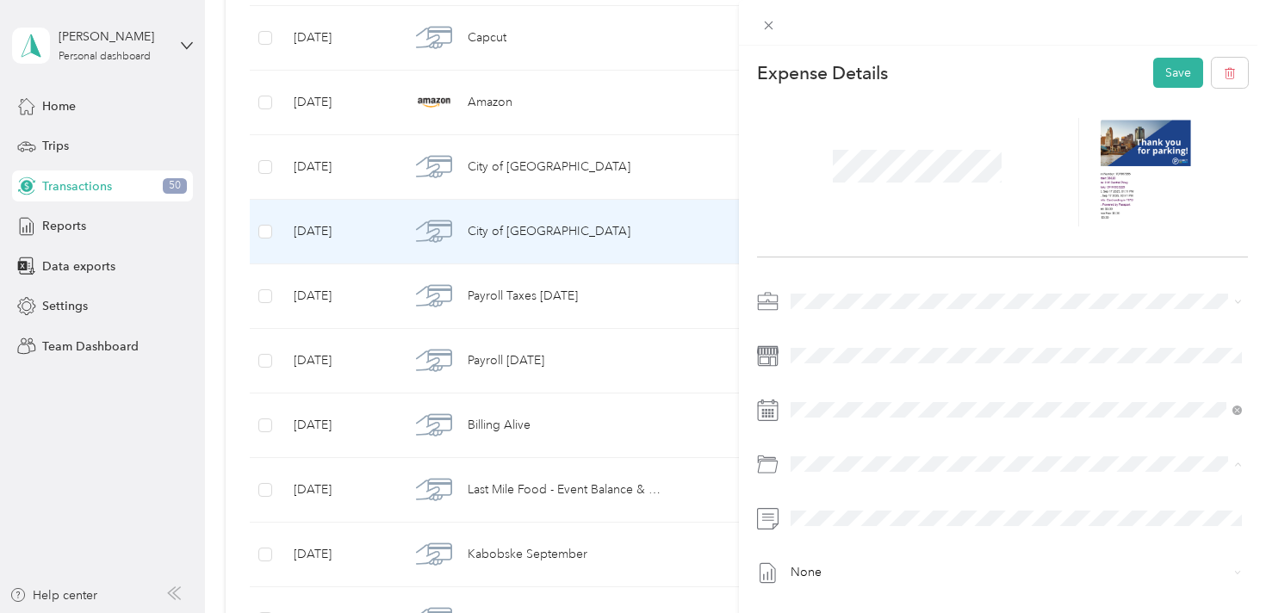
click at [922, 407] on div "Client Marketing Expenses" at bounding box center [1036, 404] width 400 height 18
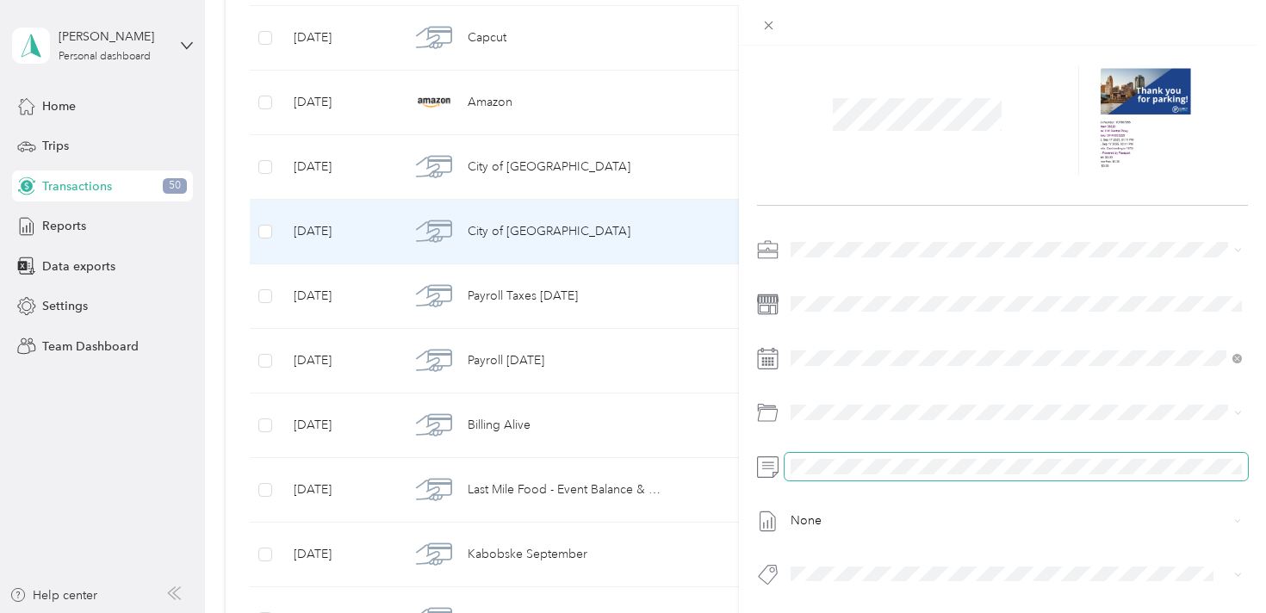
scroll to position [0, 0]
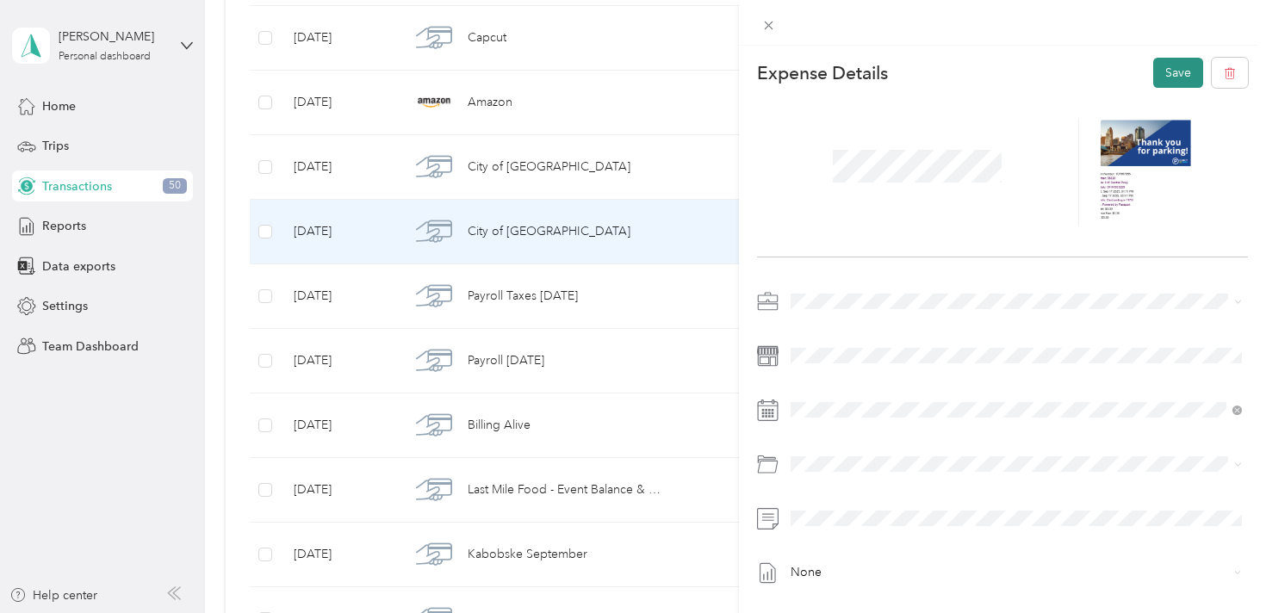
click at [1170, 76] on button "Save" at bounding box center [1178, 73] width 50 height 30
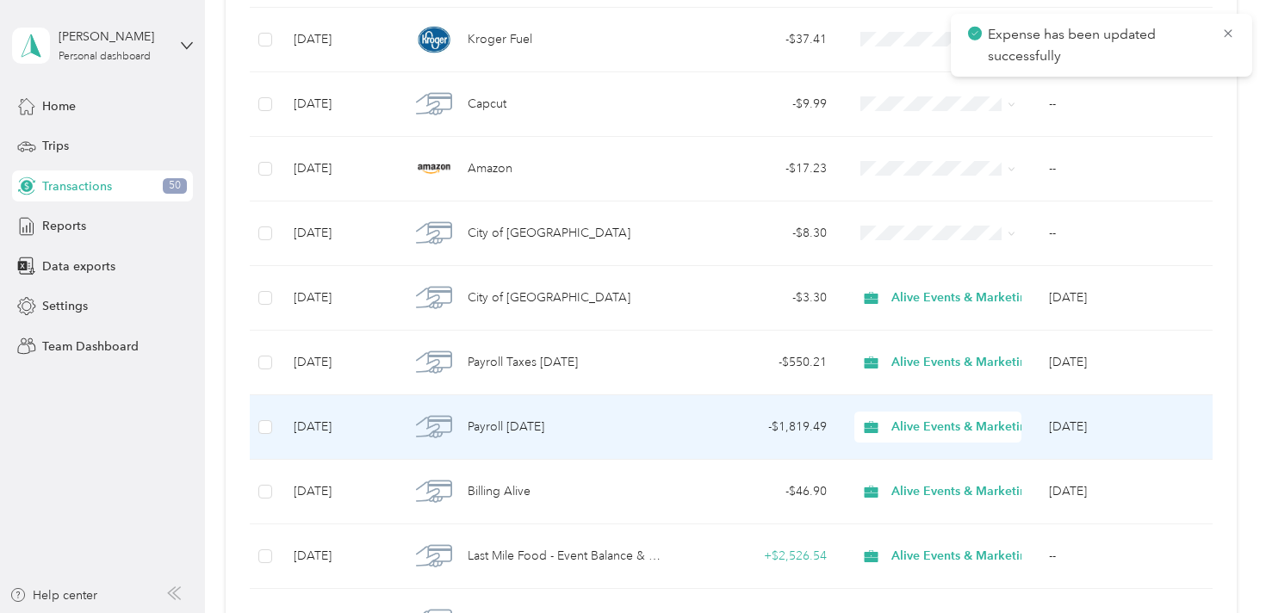
scroll to position [3200, 0]
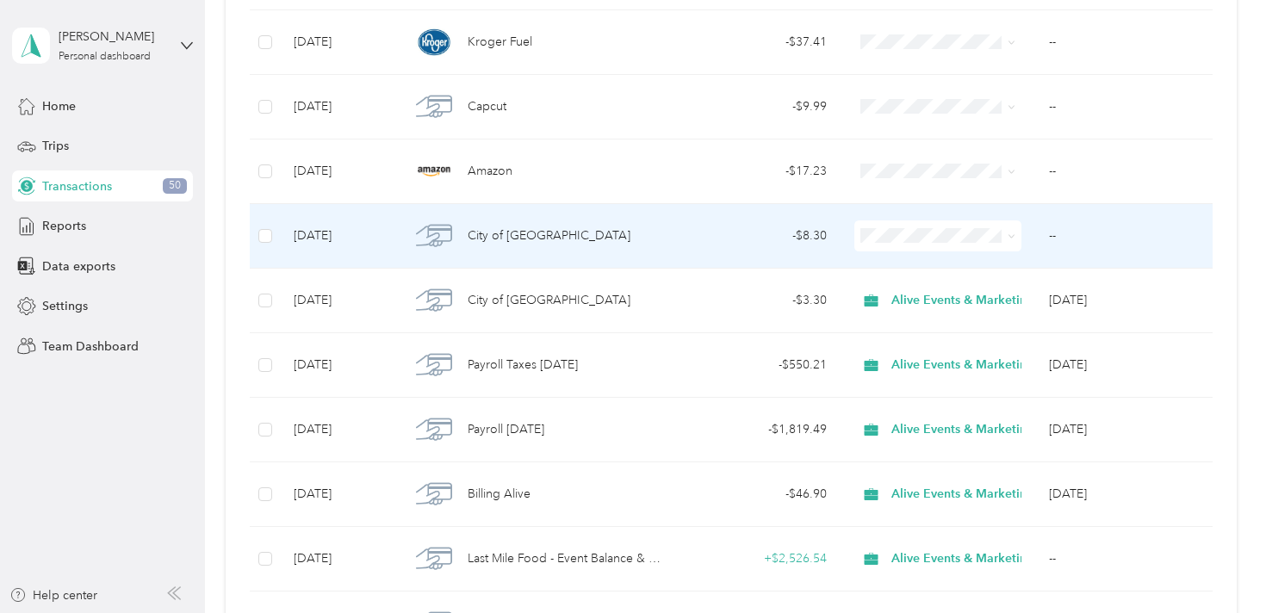
click at [626, 234] on div "City of [GEOGRAPHIC_DATA]" at bounding box center [535, 236] width 251 height 36
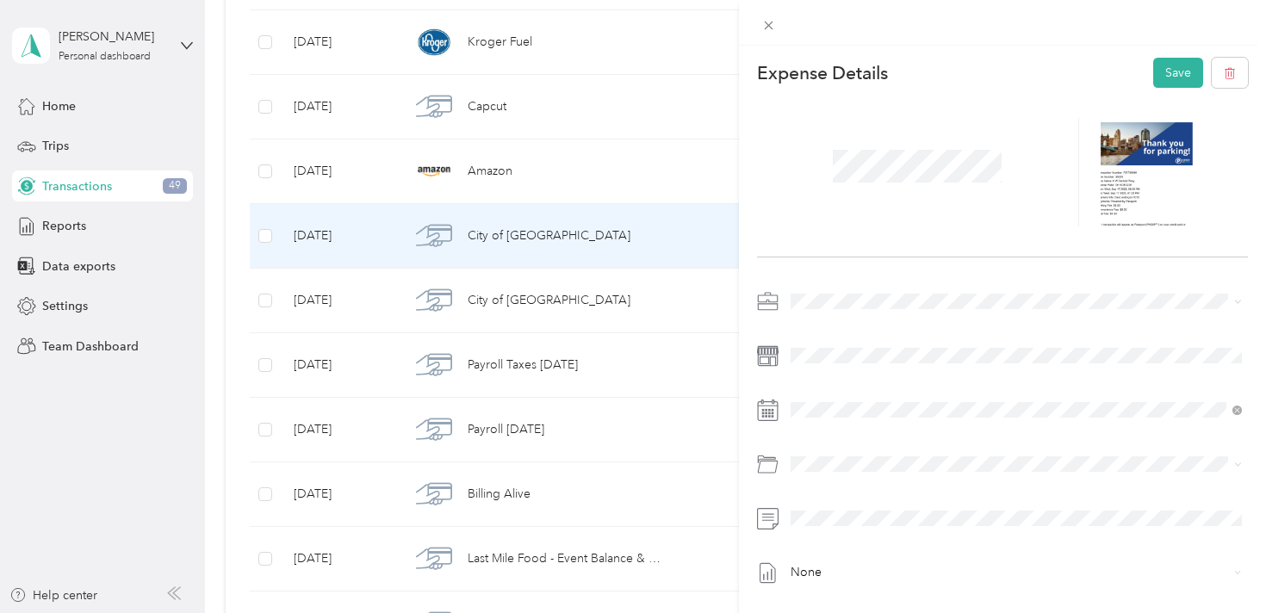
click at [838, 309] on span at bounding box center [1017, 302] width 464 height 28
click at [868, 328] on span "Alive Events & Marketing" at bounding box center [864, 332] width 135 height 15
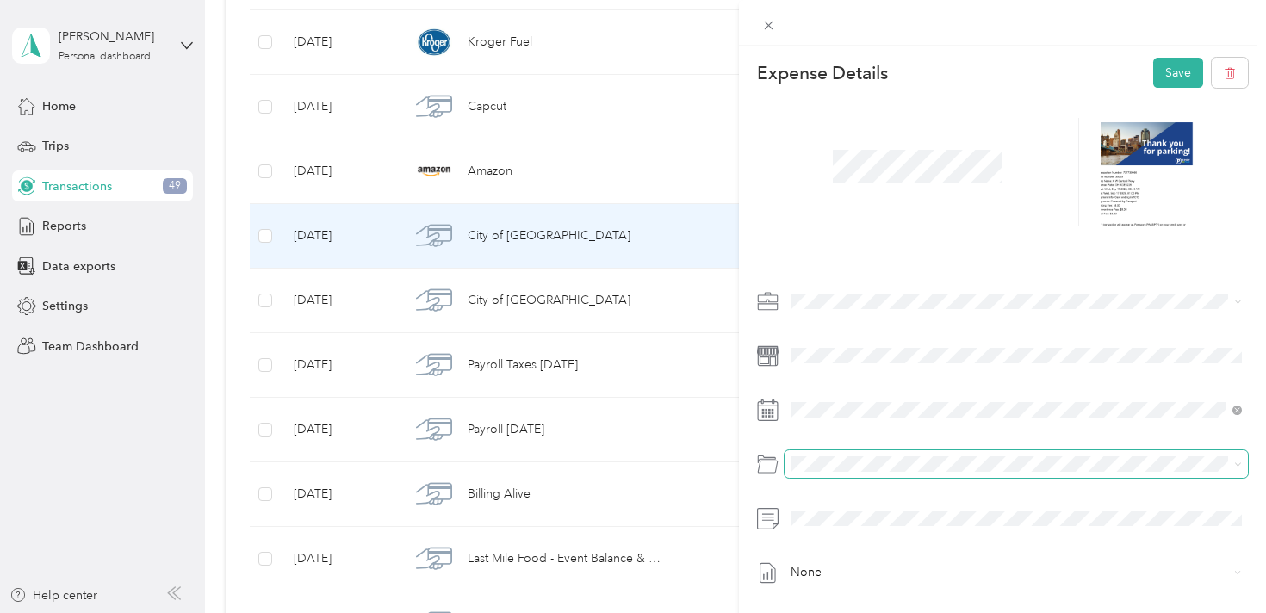
click at [885, 453] on span at bounding box center [1017, 464] width 464 height 28
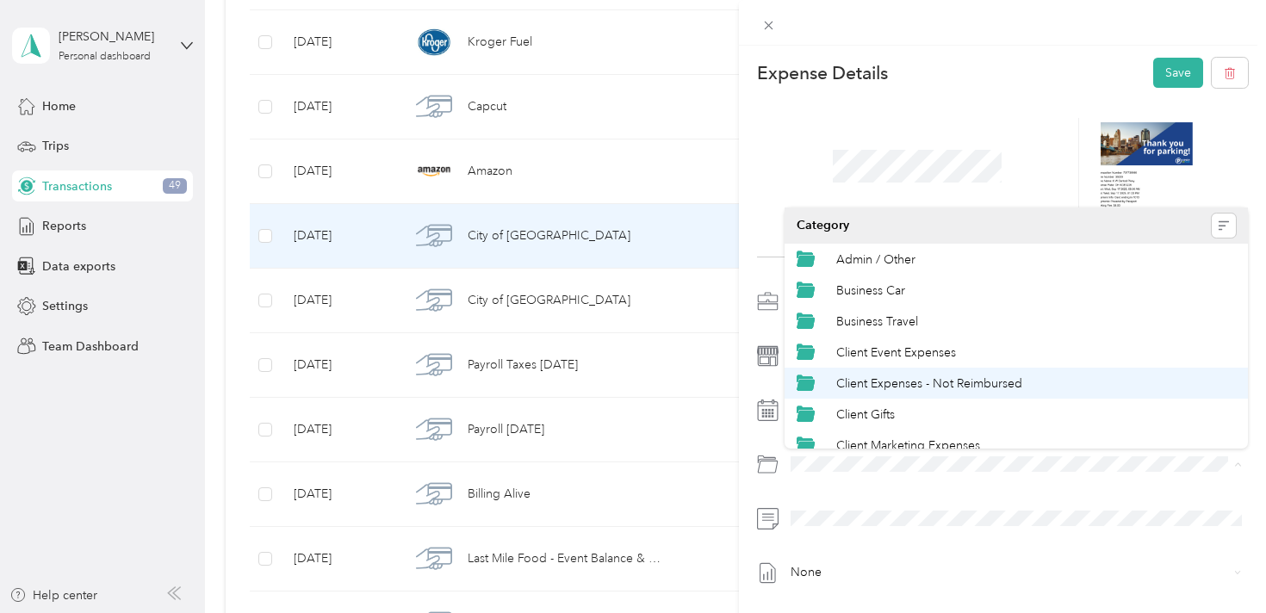
scroll to position [36, 0]
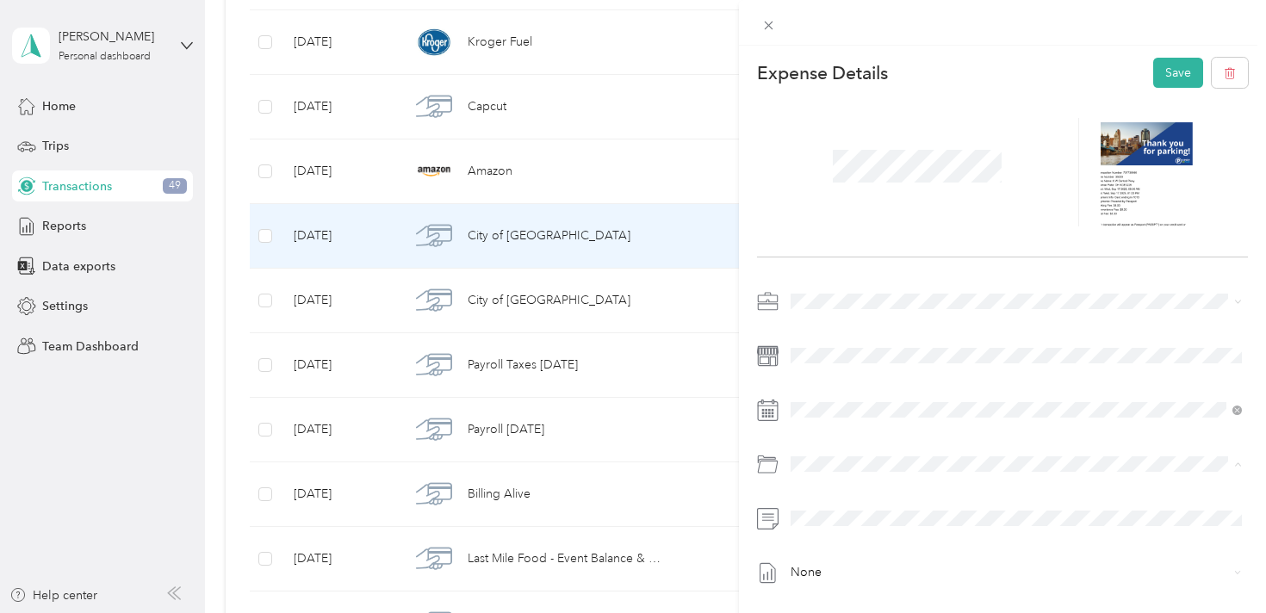
click at [924, 408] on span "Client Marketing Expenses" at bounding box center [908, 409] width 144 height 15
click at [1167, 84] on button "Save" at bounding box center [1178, 73] width 50 height 30
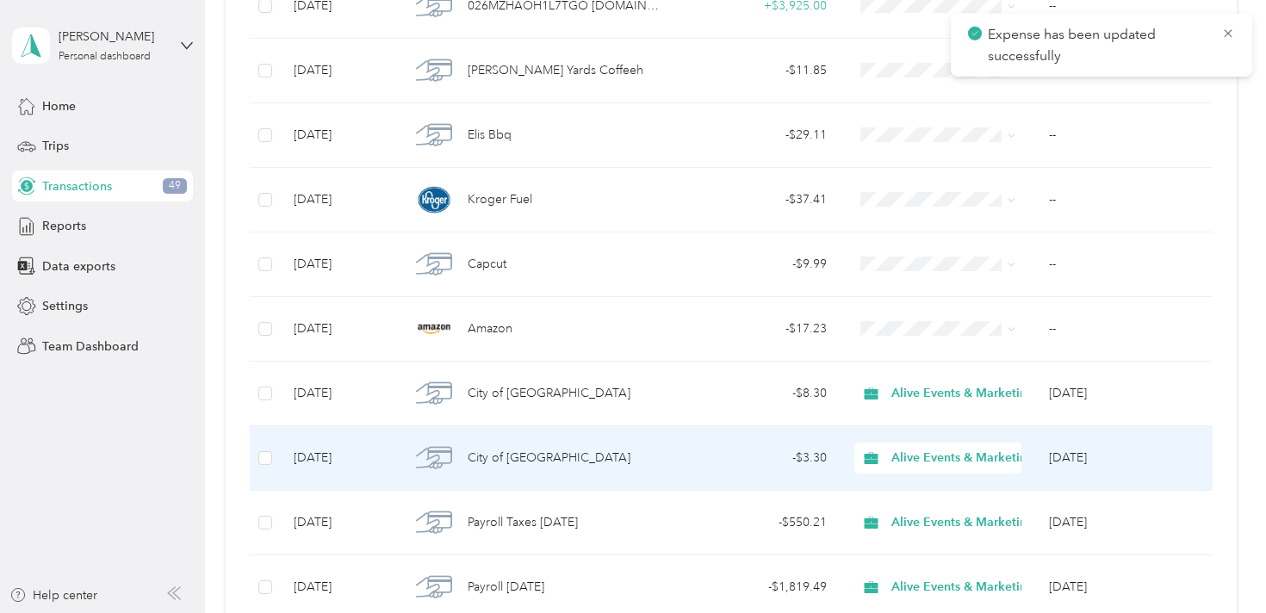
scroll to position [3042, 0]
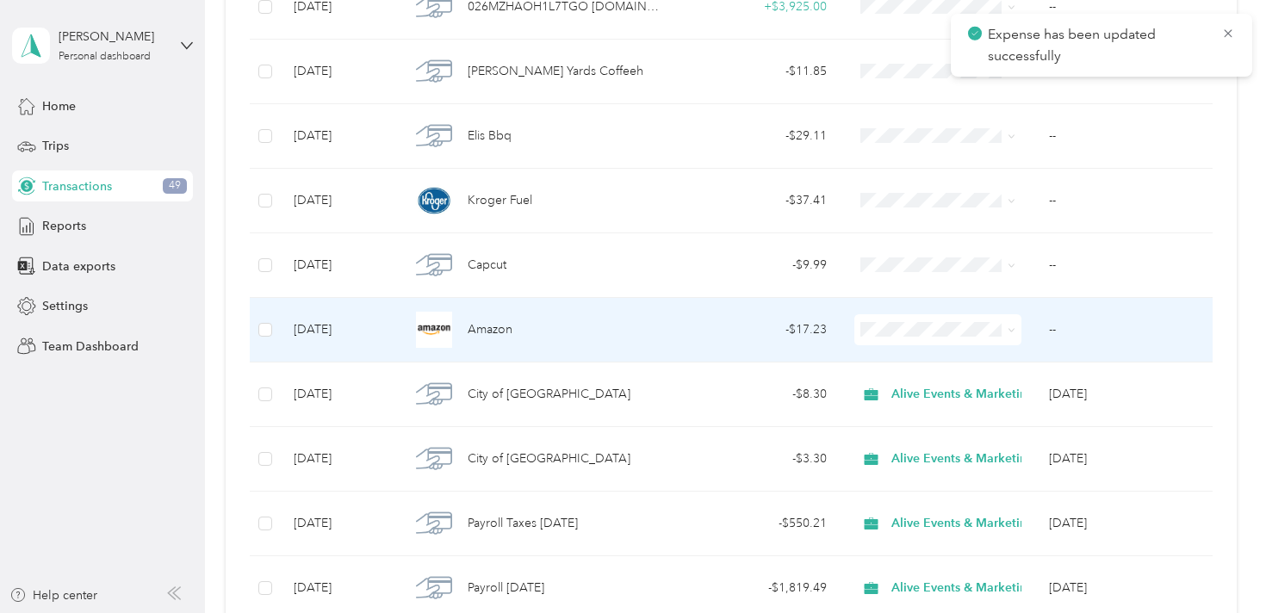
click at [587, 331] on div "Amazon" at bounding box center [535, 330] width 251 height 36
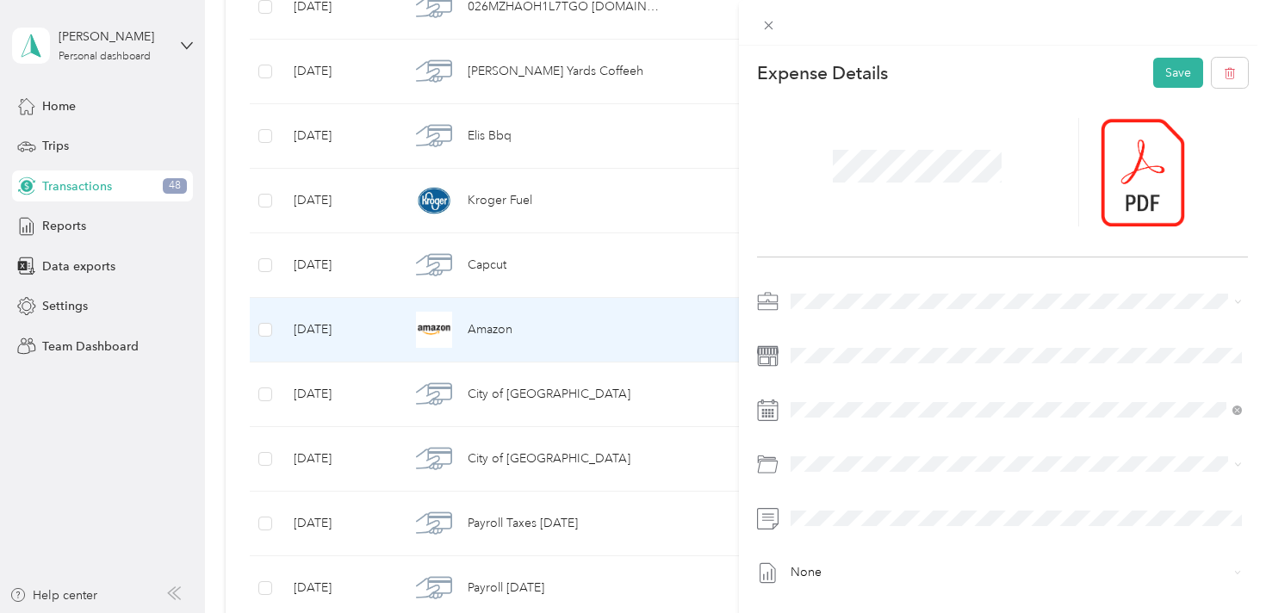
click at [865, 326] on span "Alive Events & Marketing" at bounding box center [864, 331] width 135 height 15
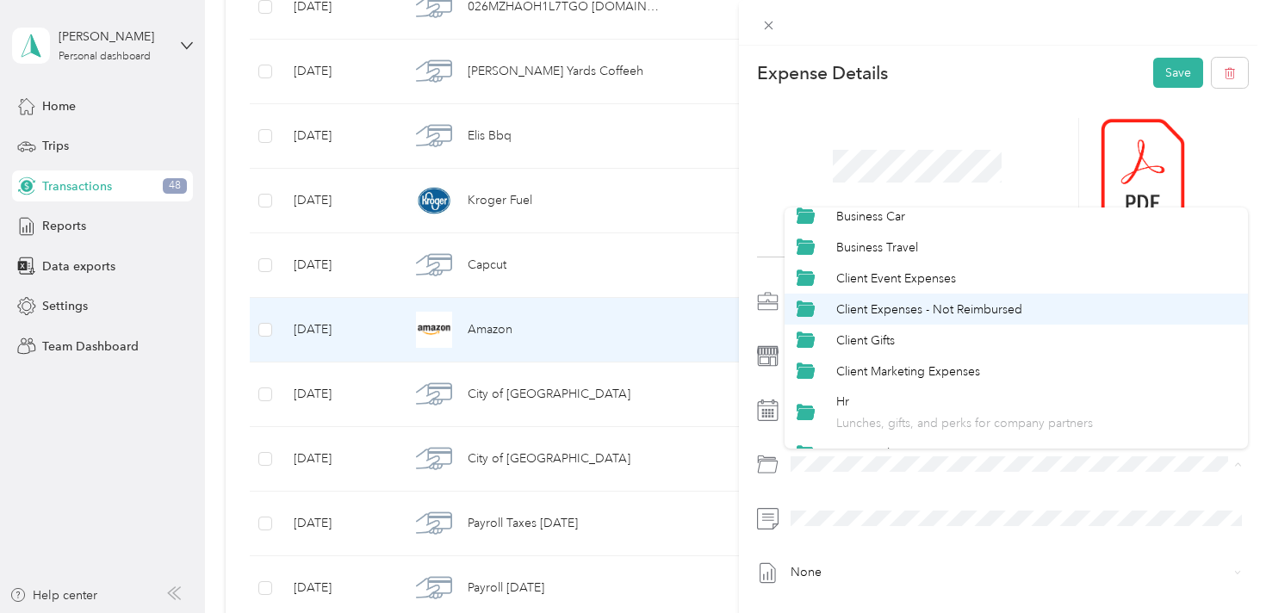
scroll to position [76, 0]
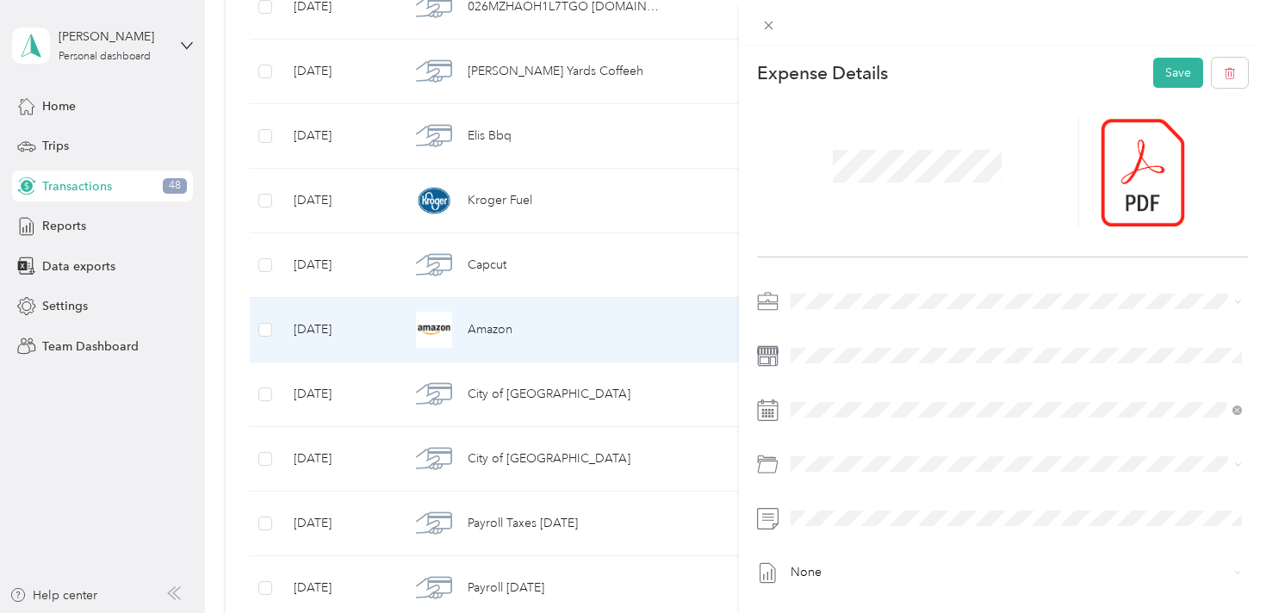
click at [954, 279] on span "Client Event Expenses" at bounding box center [896, 273] width 120 height 15
click at [840, 509] on span at bounding box center [1017, 519] width 464 height 28
click at [1175, 76] on button "Save" at bounding box center [1178, 73] width 50 height 30
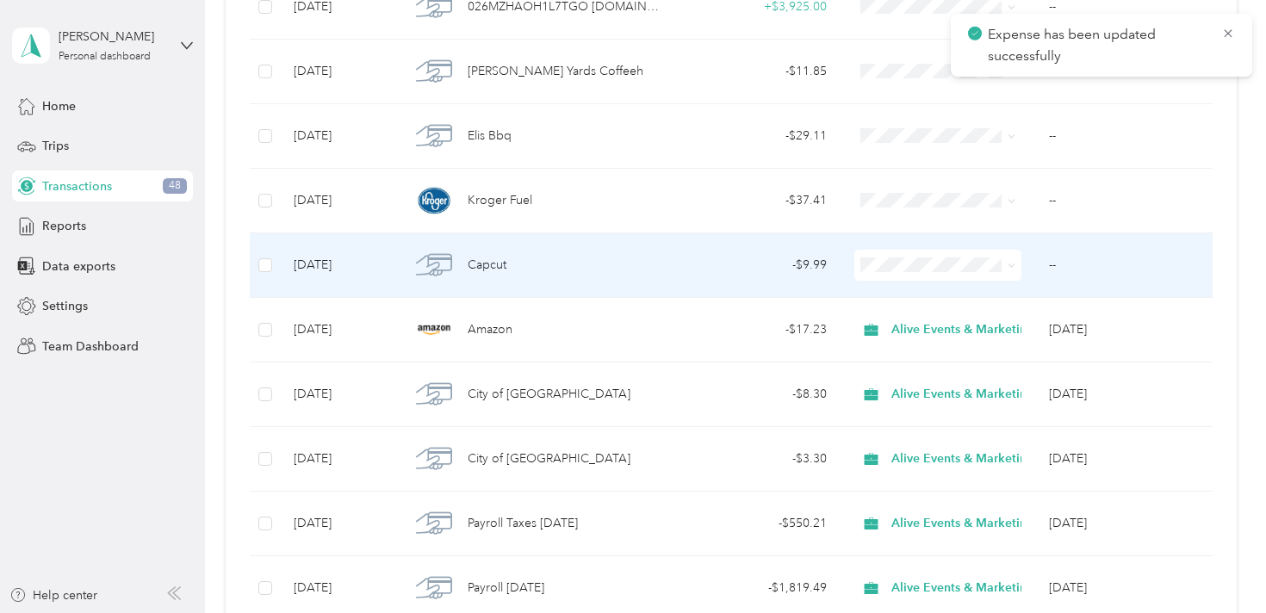
click at [586, 251] on div "Capcut" at bounding box center [535, 265] width 251 height 36
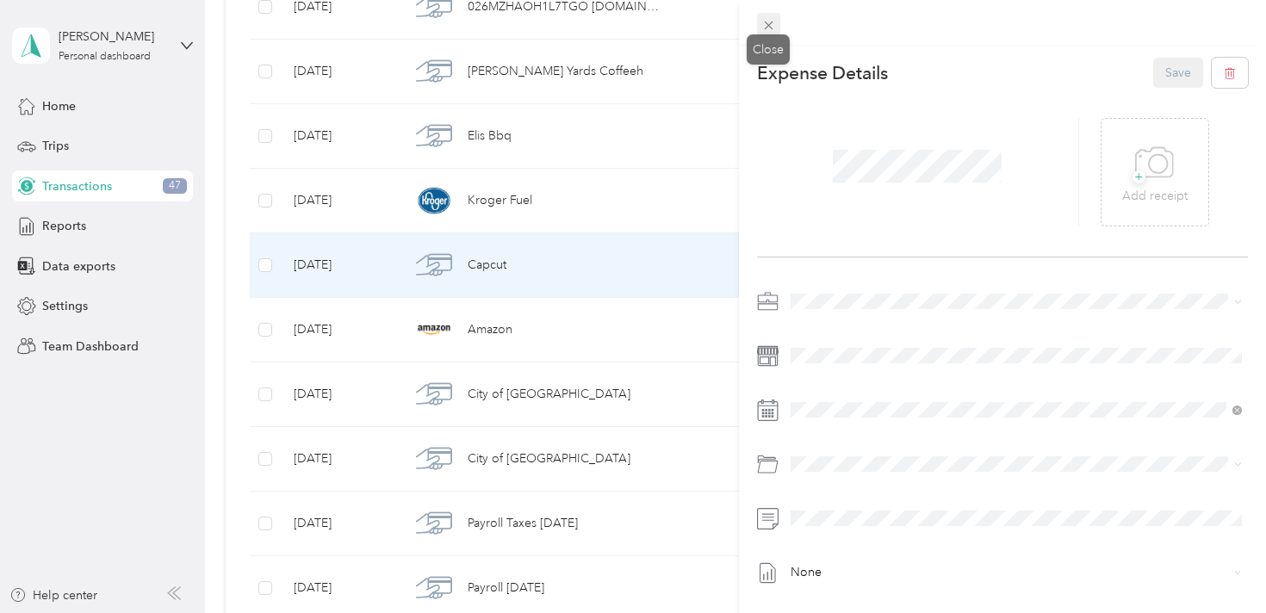
click at [768, 28] on icon at bounding box center [768, 25] width 15 height 15
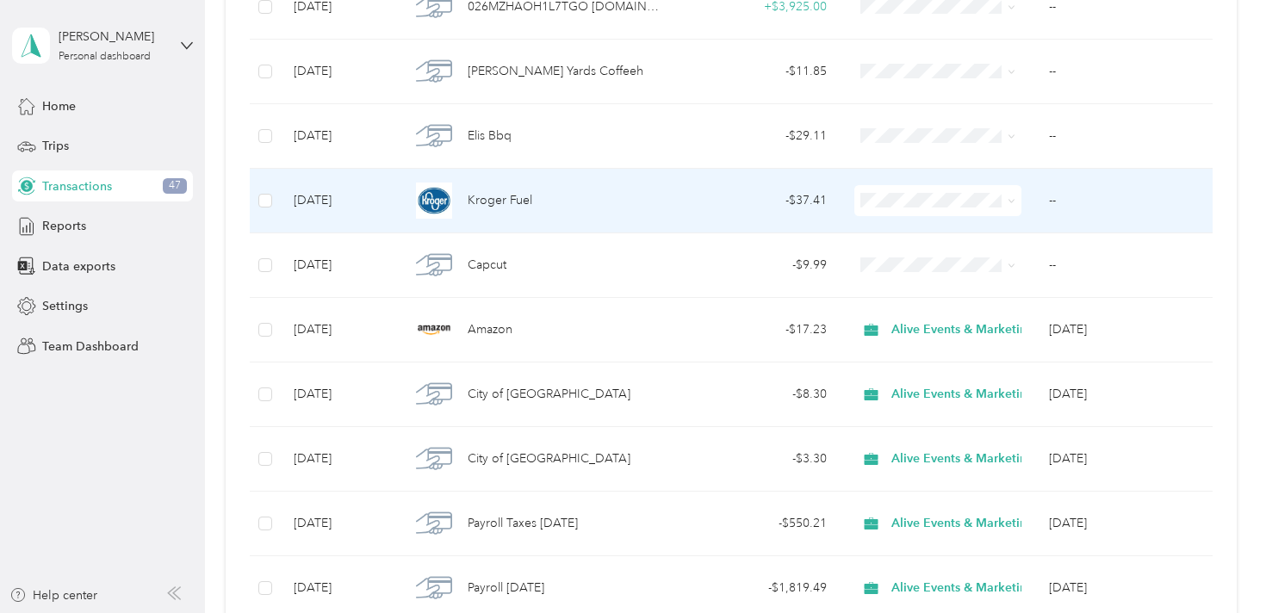
click at [584, 200] on div "Kroger Fuel" at bounding box center [535, 201] width 251 height 36
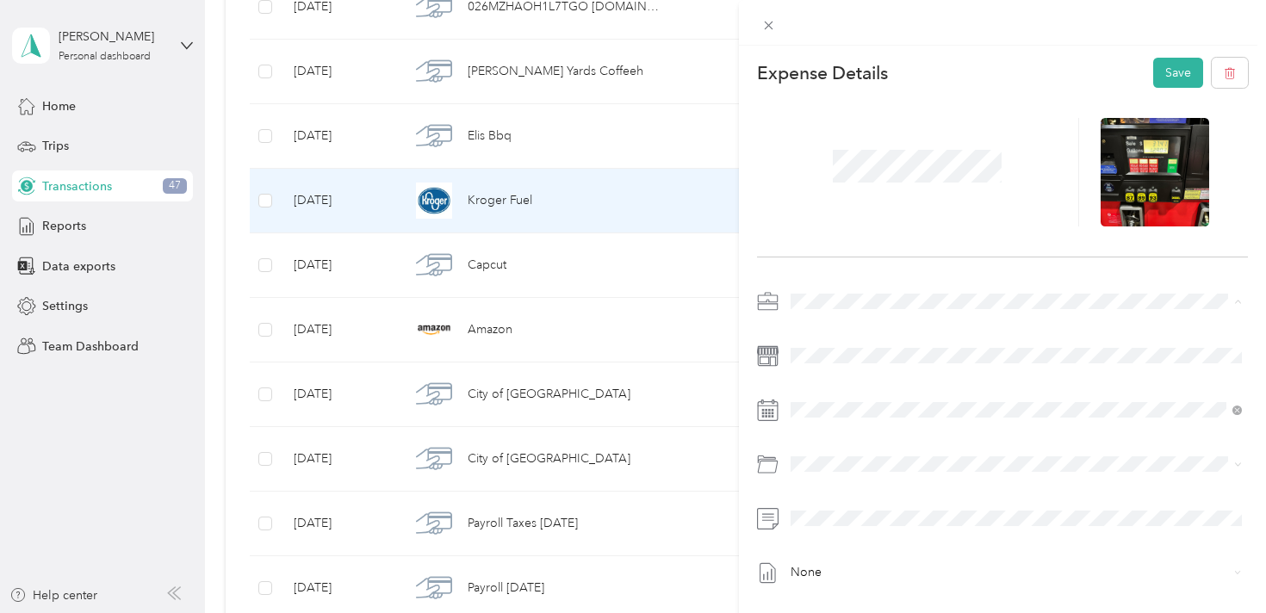
click at [849, 334] on span "Alive Events & Marketing" at bounding box center [864, 332] width 135 height 15
click at [933, 285] on div "Business Car" at bounding box center [1036, 290] width 400 height 18
click at [1186, 70] on button "Save" at bounding box center [1178, 73] width 50 height 30
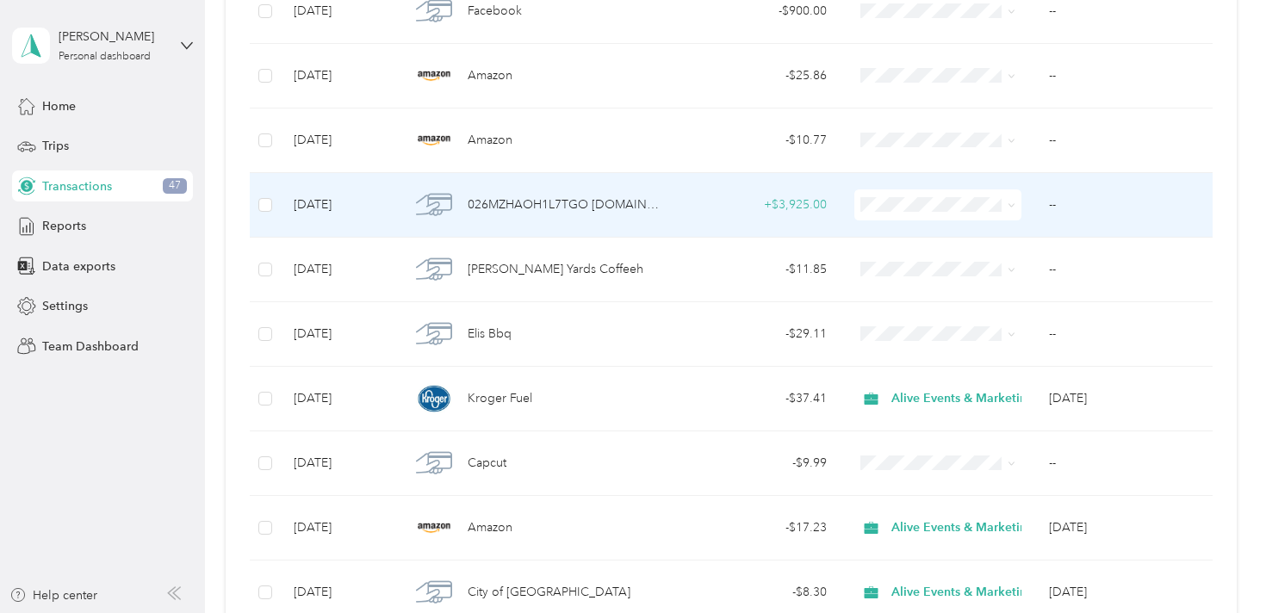
scroll to position [2841, 0]
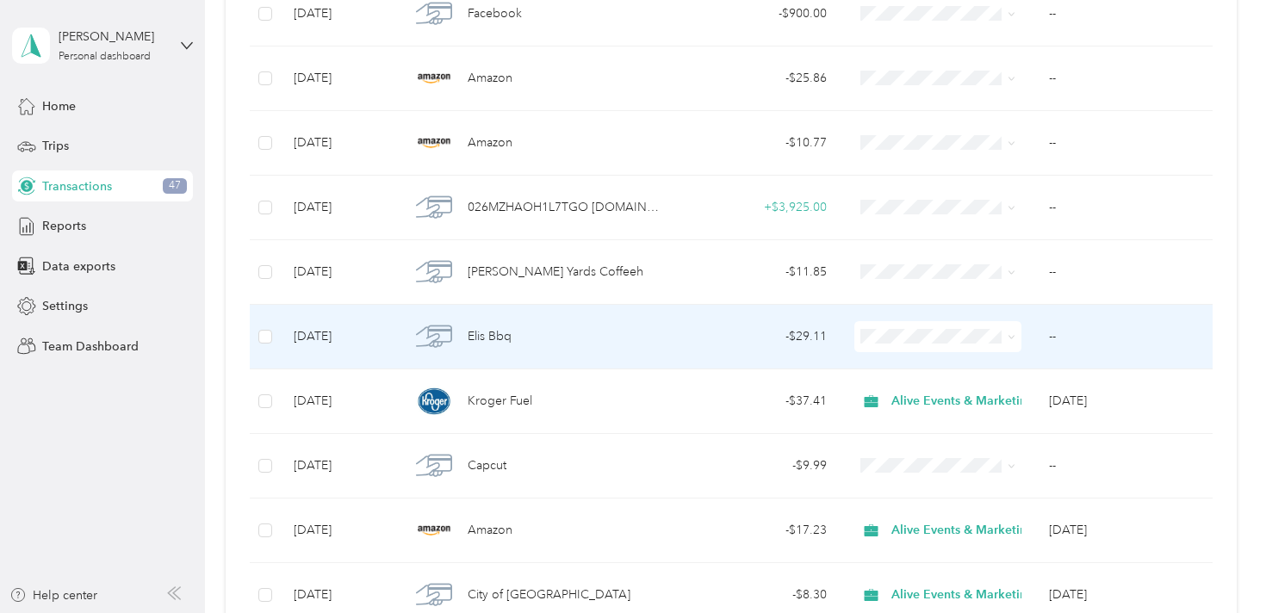
click at [577, 340] on div "Elis Bbq" at bounding box center [535, 337] width 251 height 36
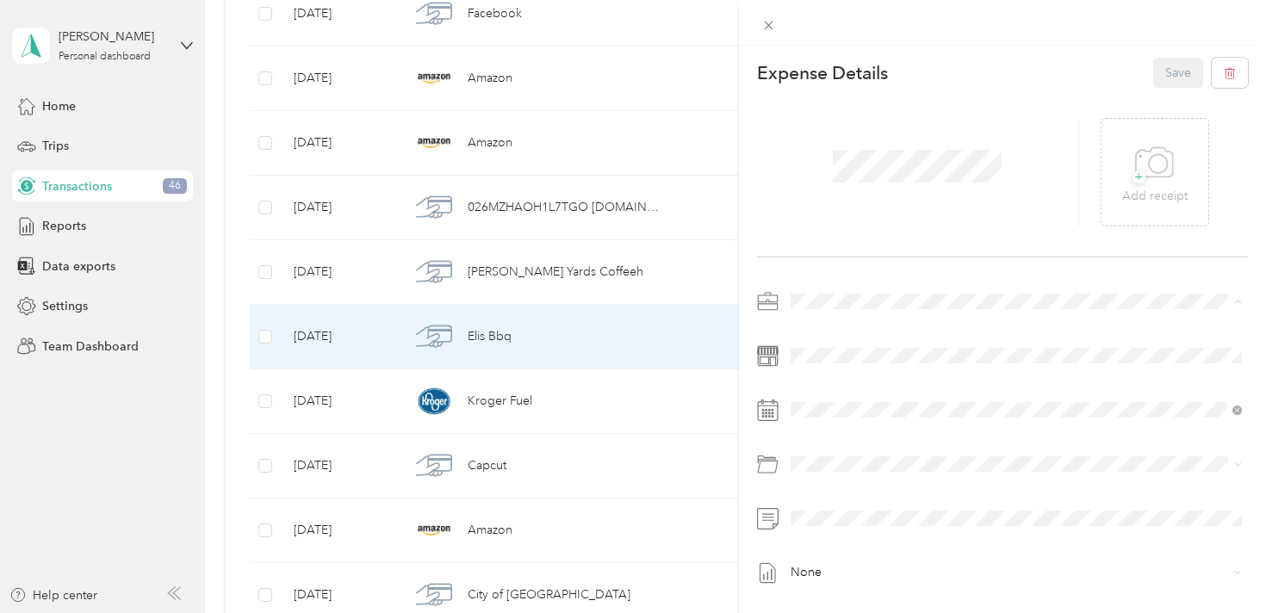
click at [885, 326] on span "Alive Events & Marketing" at bounding box center [864, 332] width 135 height 15
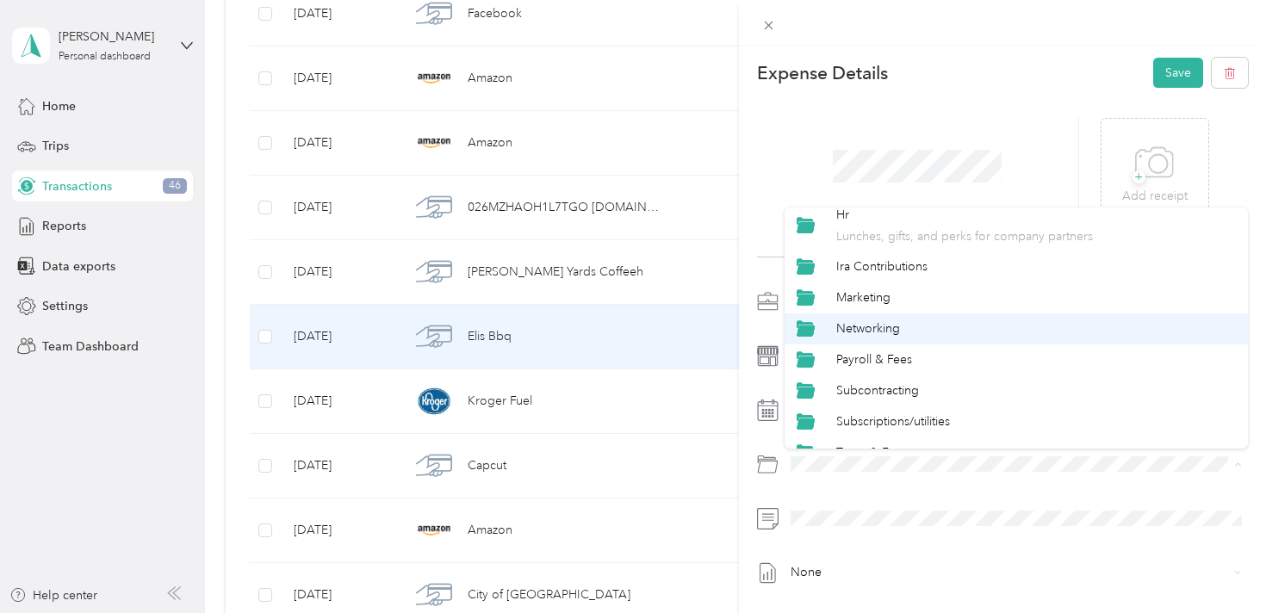
scroll to position [264, 0]
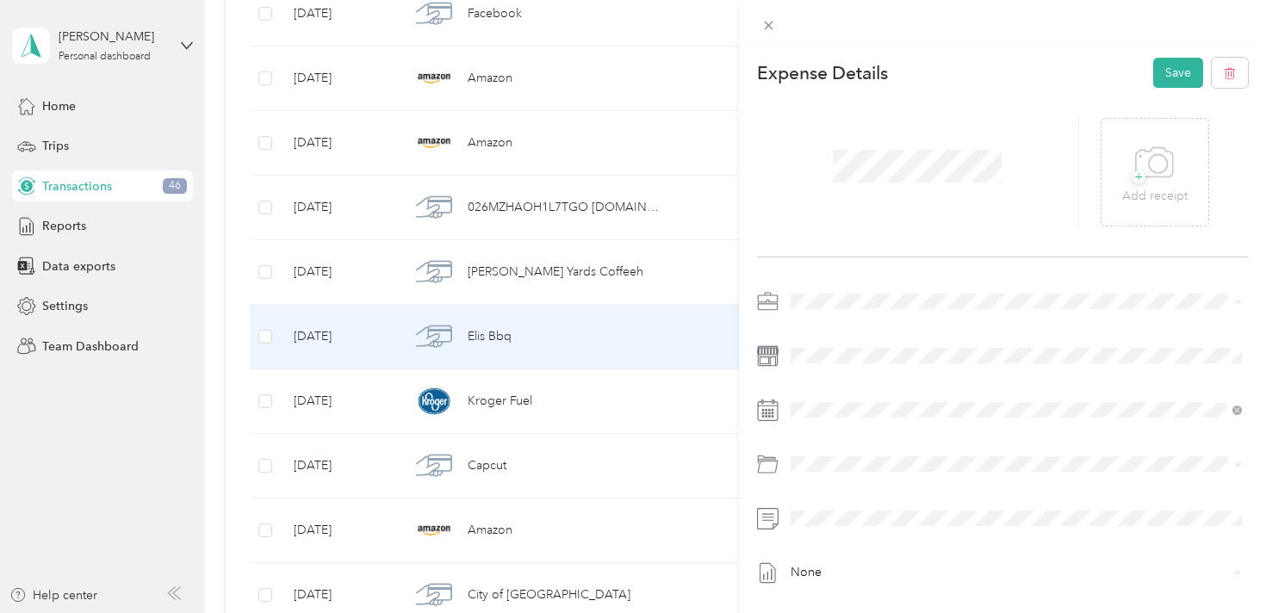
click at [934, 336] on li "Networking" at bounding box center [1017, 326] width 464 height 31
click at [1177, 82] on button "Save" at bounding box center [1178, 73] width 50 height 30
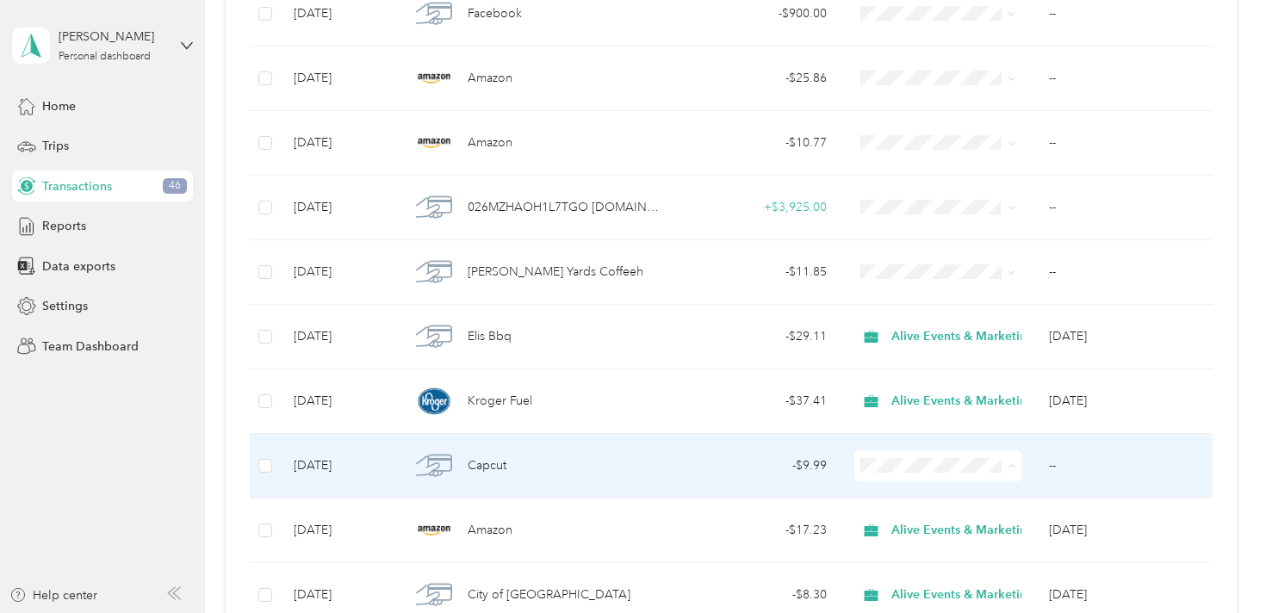
click at [943, 503] on span "Alive Events & Marketing" at bounding box center [968, 498] width 143 height 18
click at [683, 459] on td "- $9.99" at bounding box center [757, 466] width 167 height 65
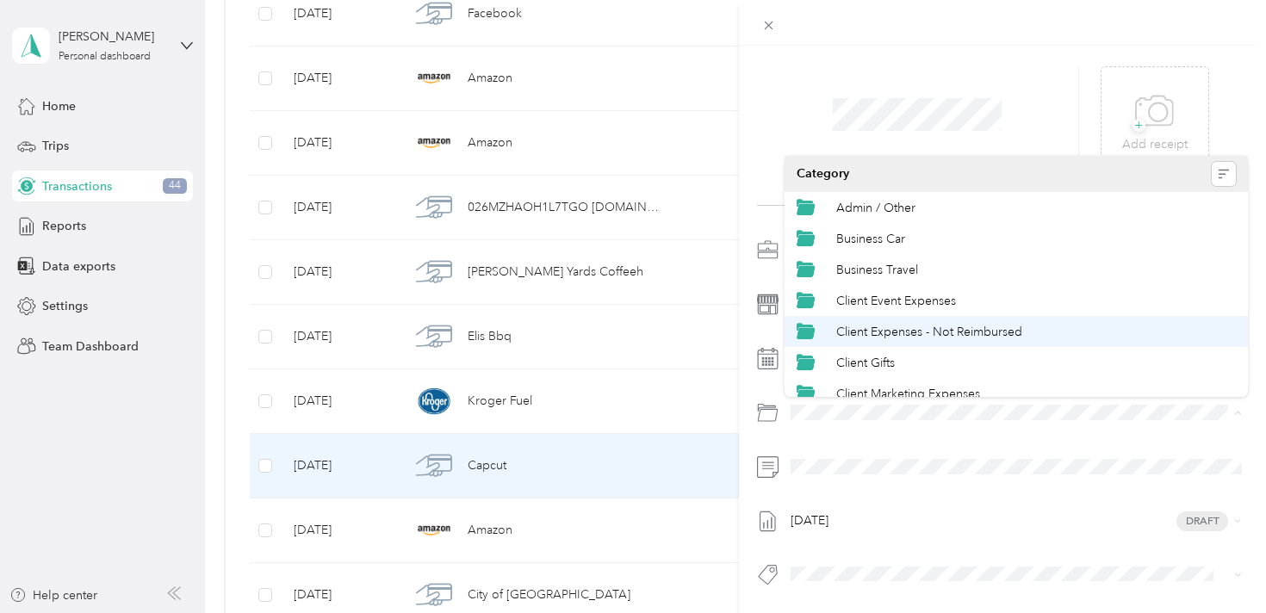
scroll to position [280, 0]
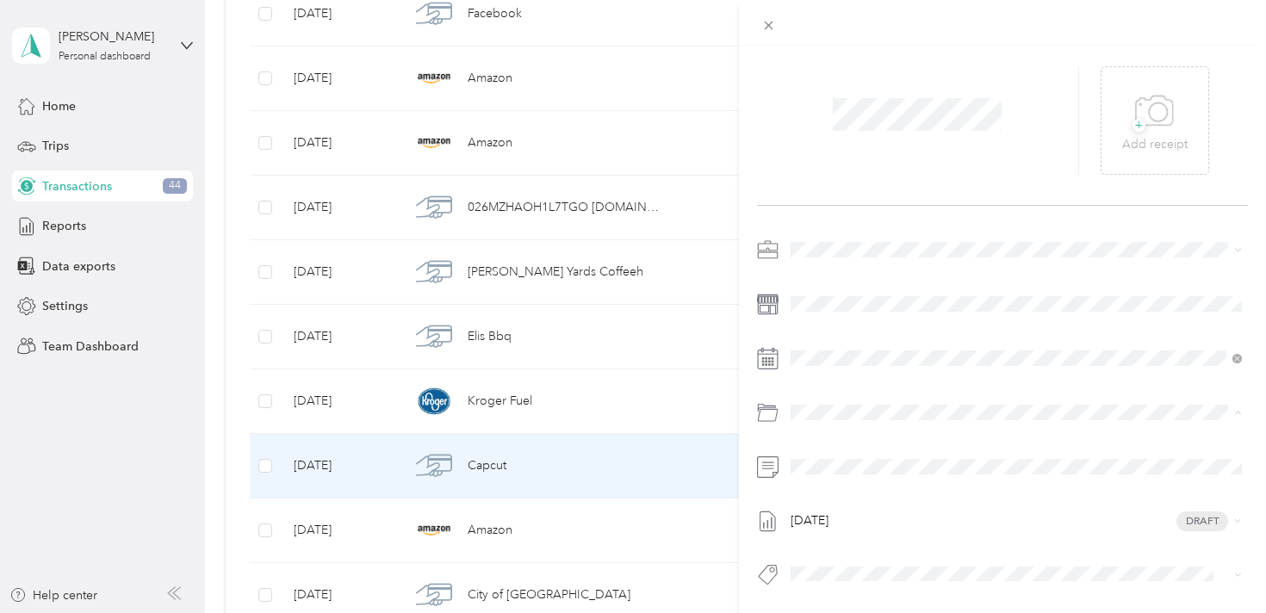
click at [996, 354] on div "Subscriptions/utilities" at bounding box center [1036, 351] width 400 height 18
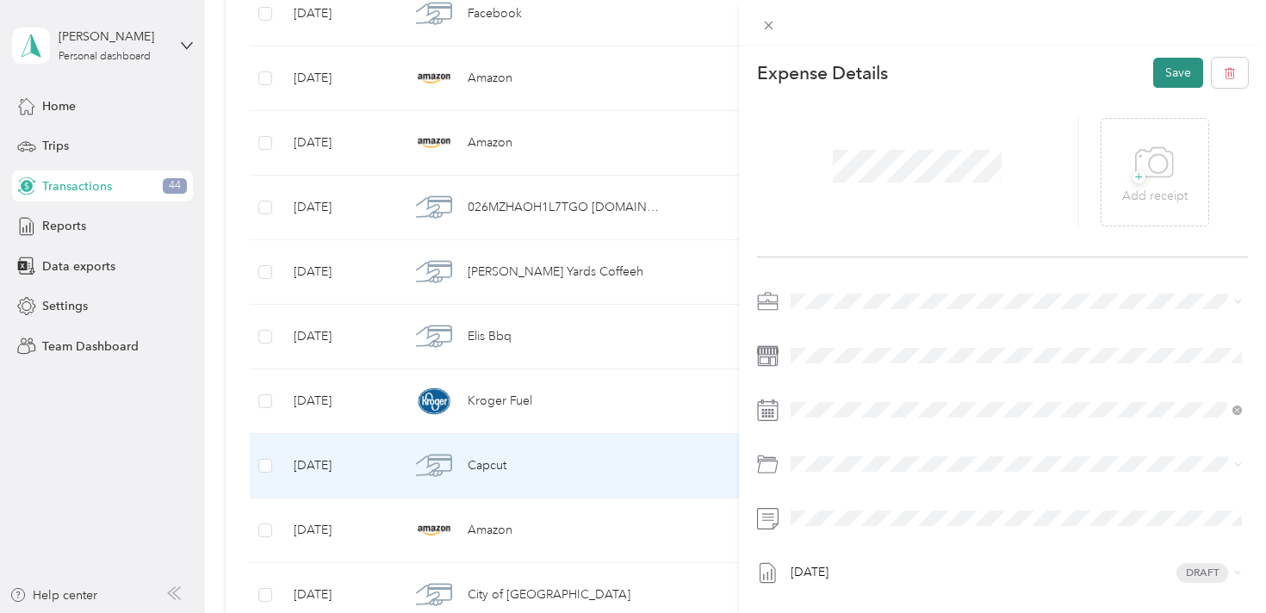
click at [1171, 78] on button "Save" at bounding box center [1178, 73] width 50 height 30
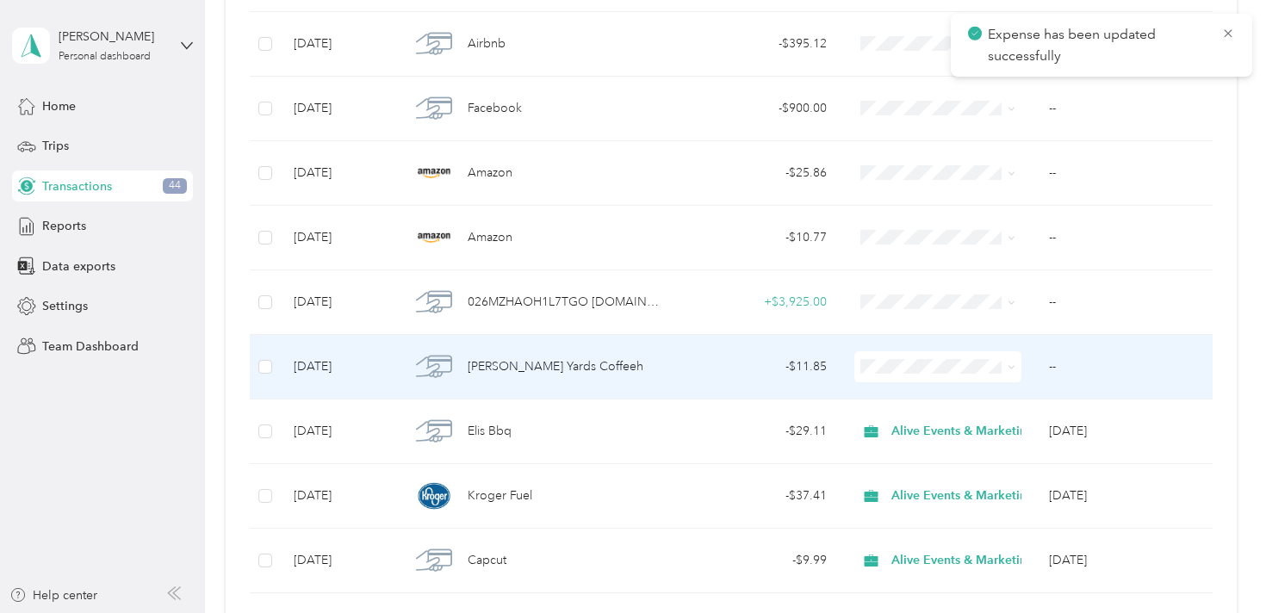
scroll to position [2720, 0]
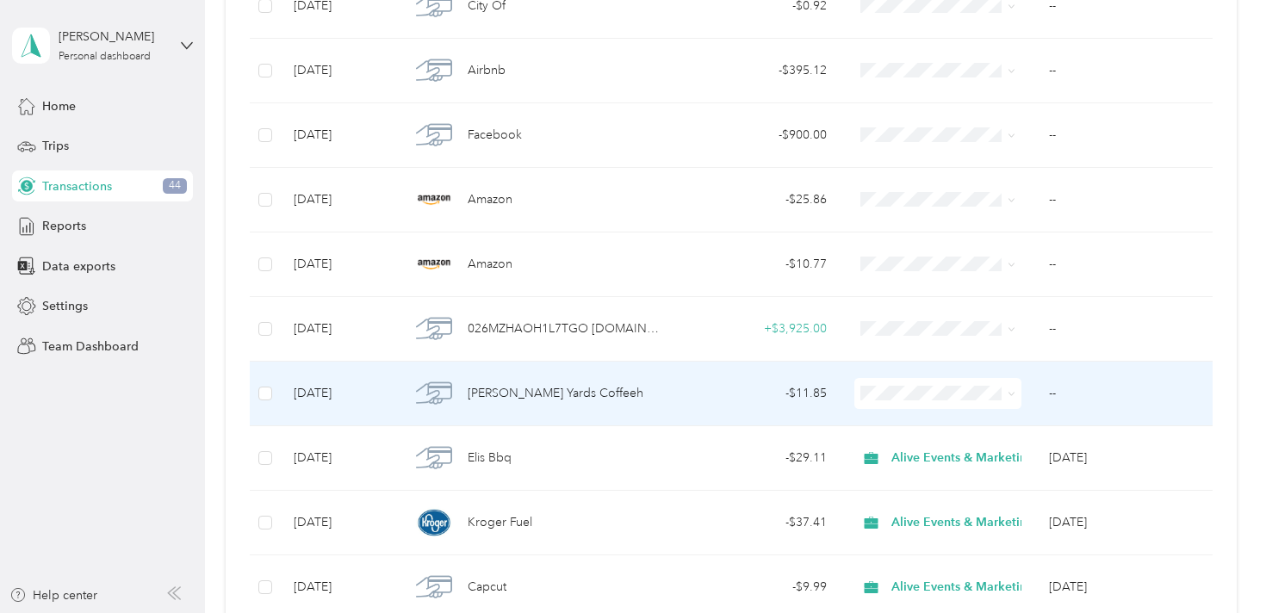
click at [654, 394] on div "[PERSON_NAME] Yards Coffeeh" at bounding box center [535, 393] width 251 height 36
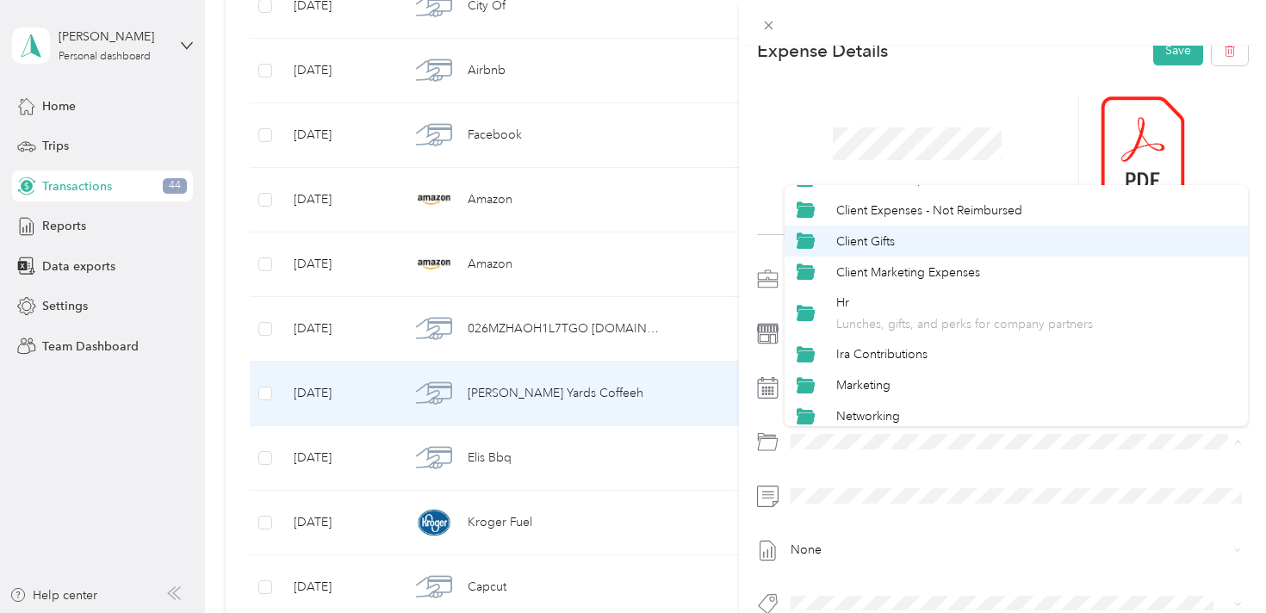
scroll to position [158, 0]
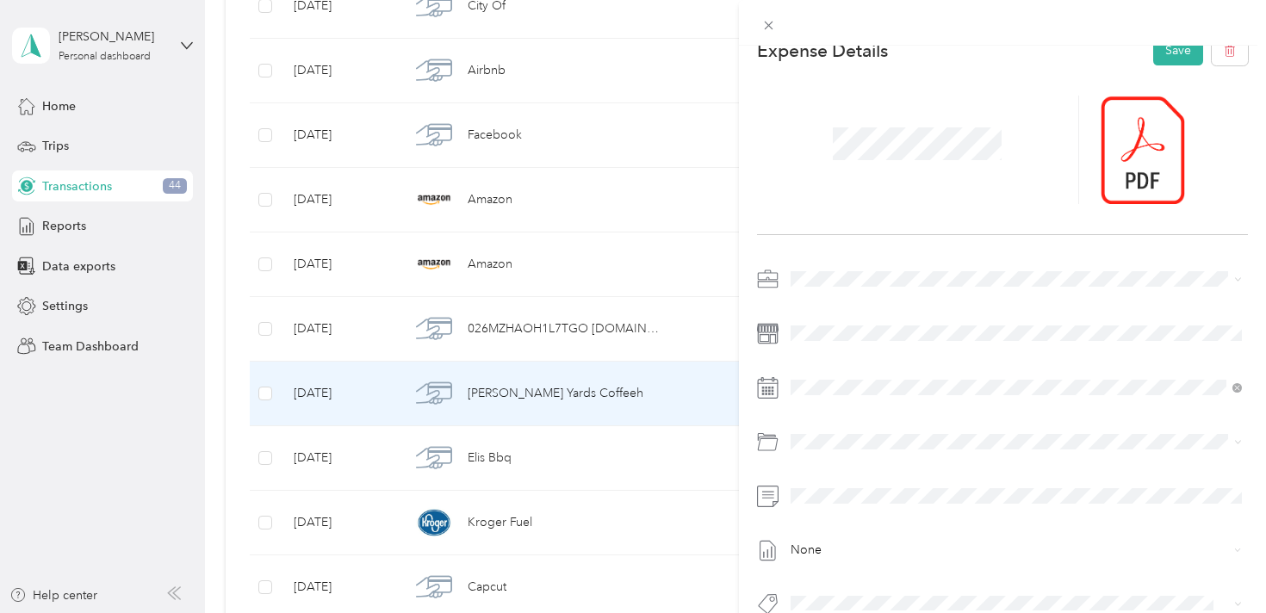
click at [898, 300] on div "Hr Lunches, gifts, and perks for company partners" at bounding box center [1036, 307] width 400 height 40
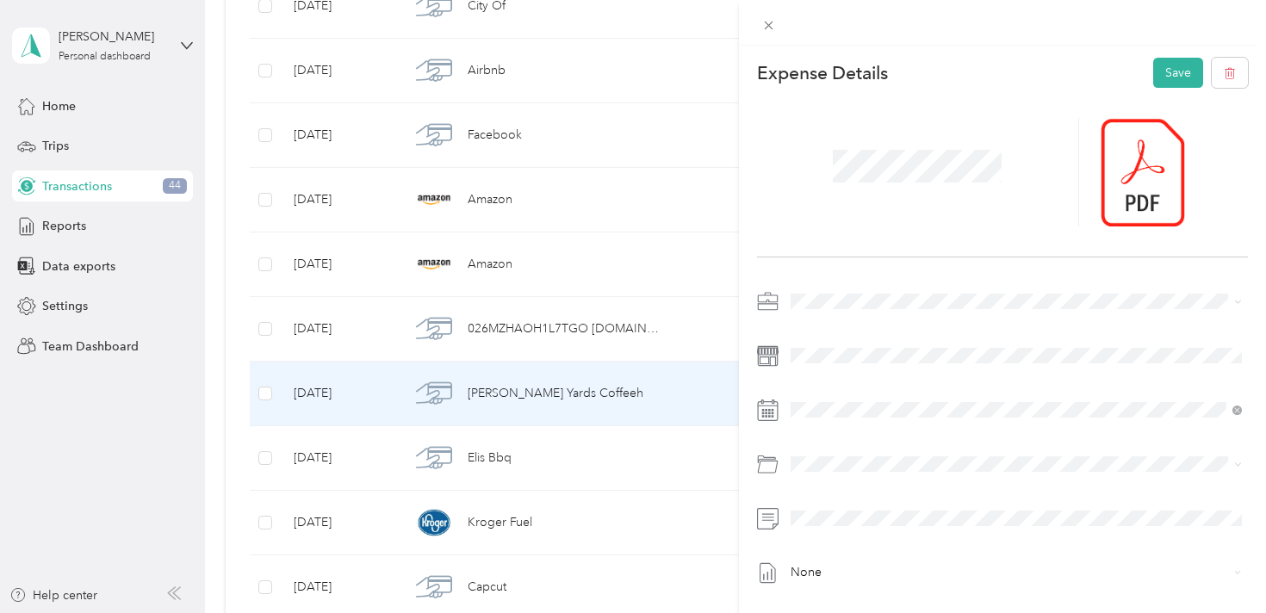
click at [884, 330] on span "Alive Events & Marketing" at bounding box center [864, 328] width 135 height 15
click at [1178, 68] on button "Save" at bounding box center [1178, 73] width 50 height 30
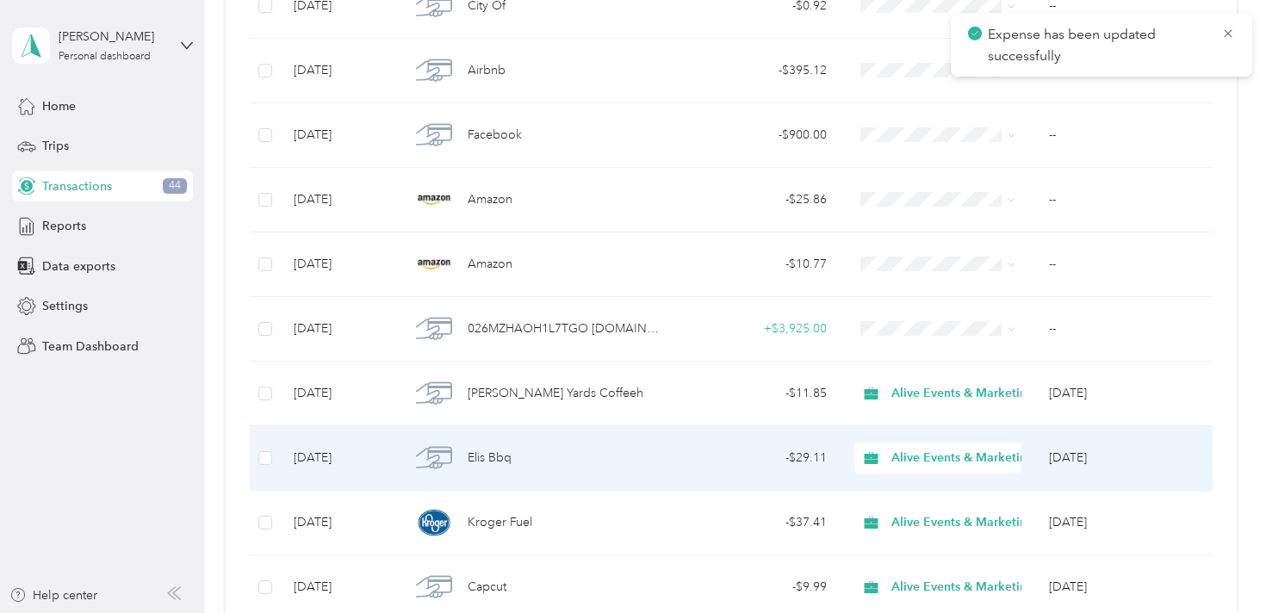
click at [568, 458] on div "Elis Bbq" at bounding box center [535, 458] width 251 height 36
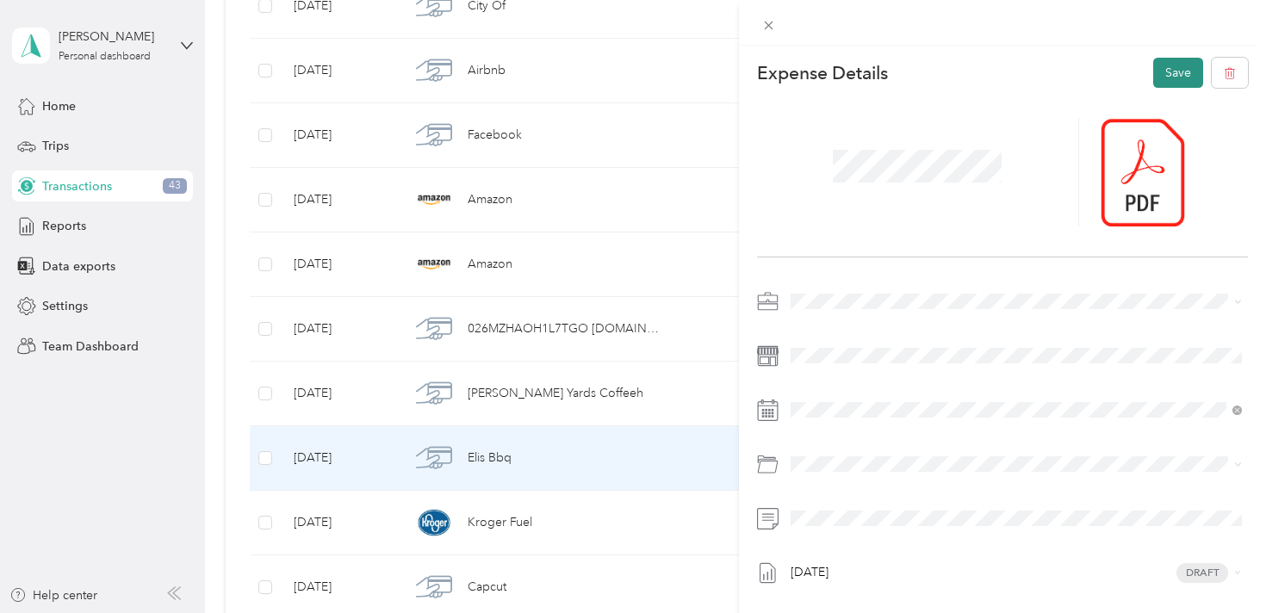
click at [1176, 70] on button "Save" at bounding box center [1178, 73] width 50 height 30
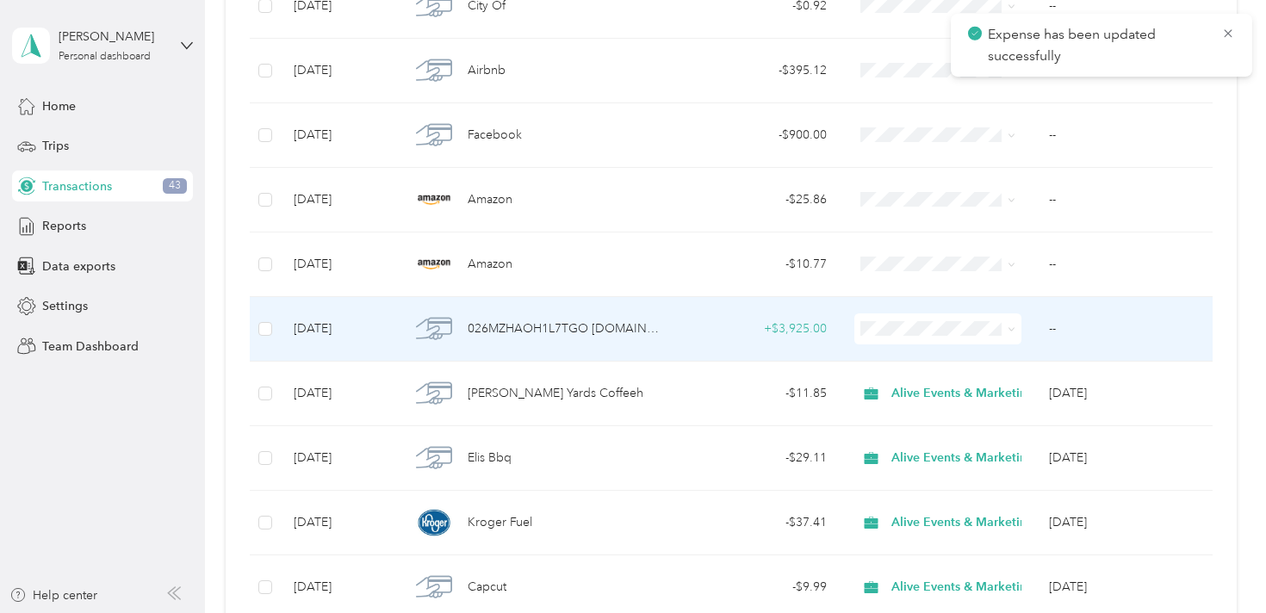
click at [696, 330] on div "+ $3,925.00" at bounding box center [758, 328] width 140 height 19
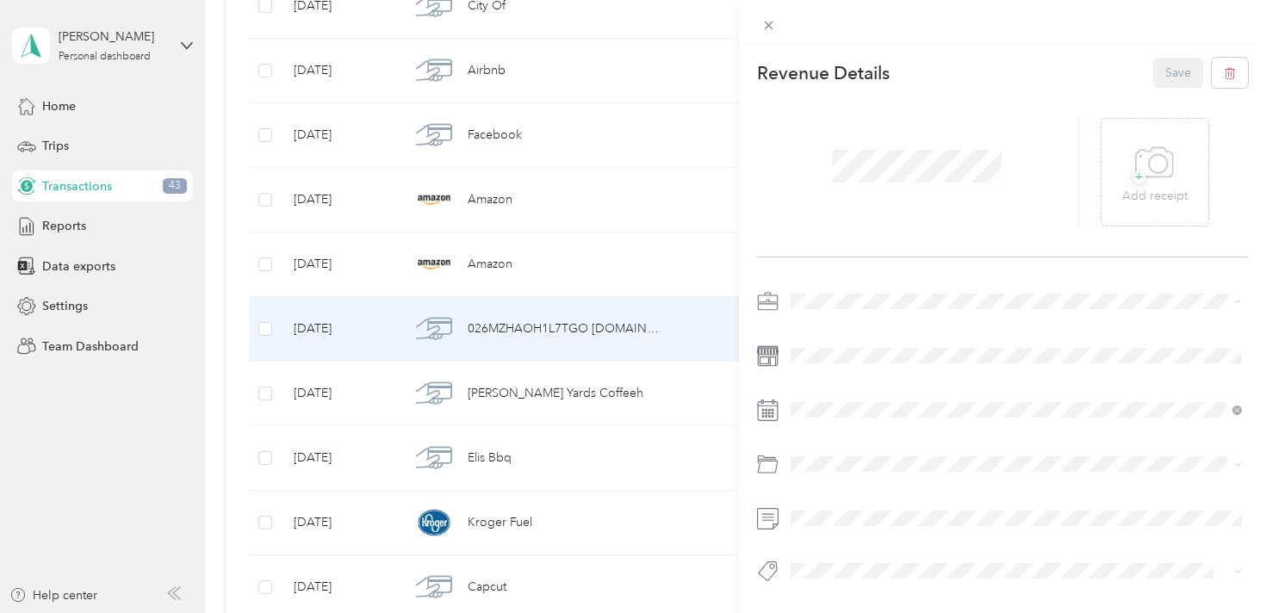
click at [878, 329] on span "Alive Events & Marketing" at bounding box center [864, 332] width 135 height 15
click at [1005, 142] on div at bounding box center [918, 172] width 323 height 109
click at [1179, 79] on button "Save" at bounding box center [1178, 73] width 50 height 30
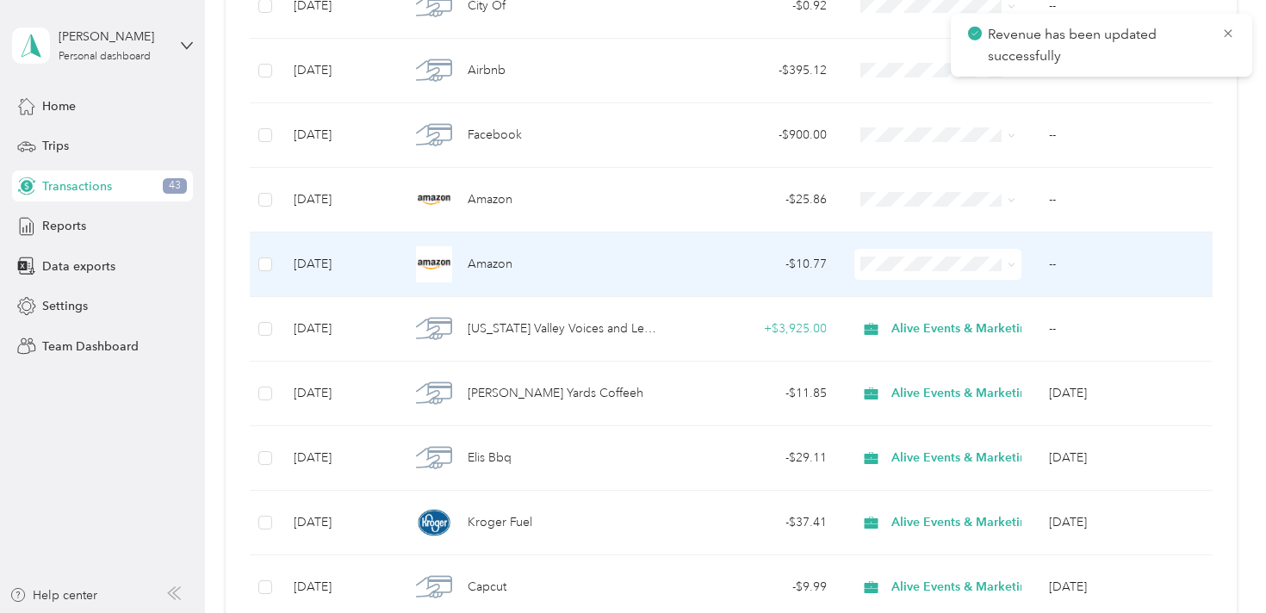
click at [669, 264] on td "Amazon" at bounding box center [535, 265] width 278 height 65
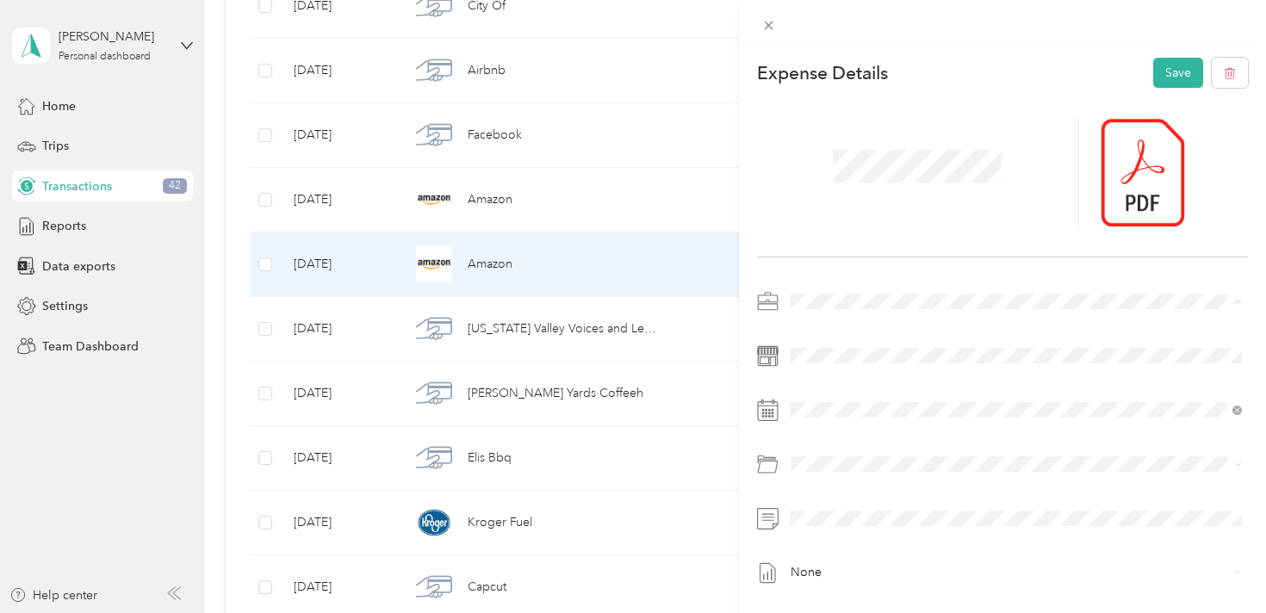
click at [863, 326] on span "Alive Events & Marketing" at bounding box center [864, 332] width 135 height 15
click at [912, 424] on div "None" at bounding box center [1003, 469] width 492 height 363
click at [906, 355] on span "Client Event Expenses" at bounding box center [896, 352] width 120 height 15
click at [1177, 80] on button "Save" at bounding box center [1178, 73] width 50 height 30
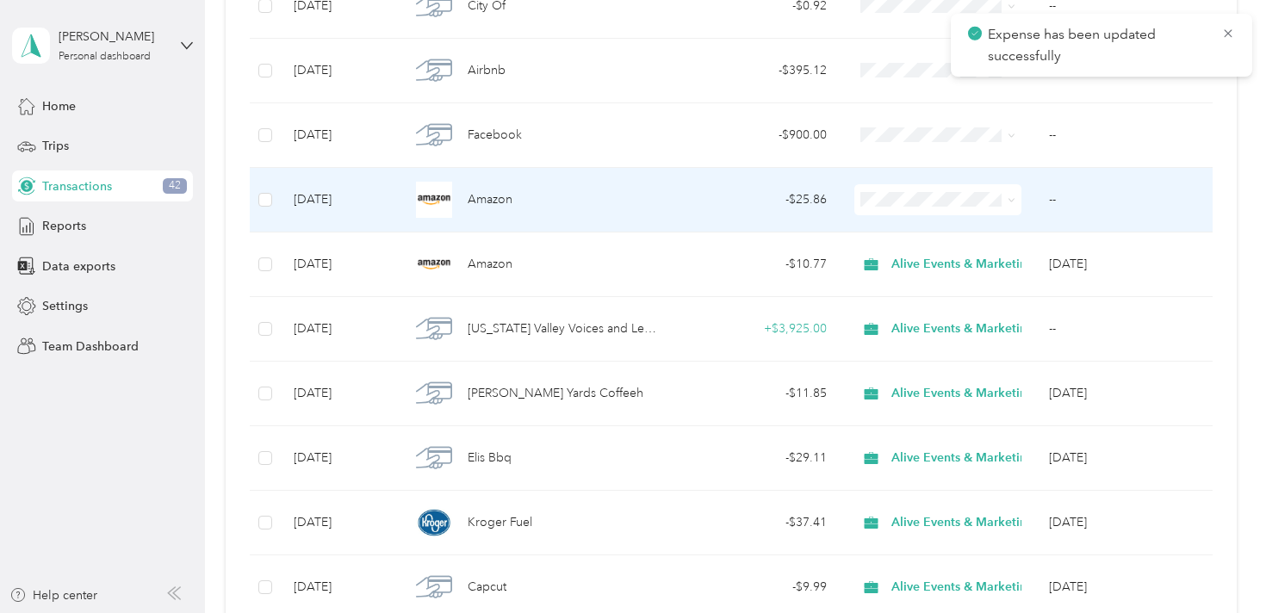
click at [606, 217] on div "Amazon" at bounding box center [535, 200] width 251 height 36
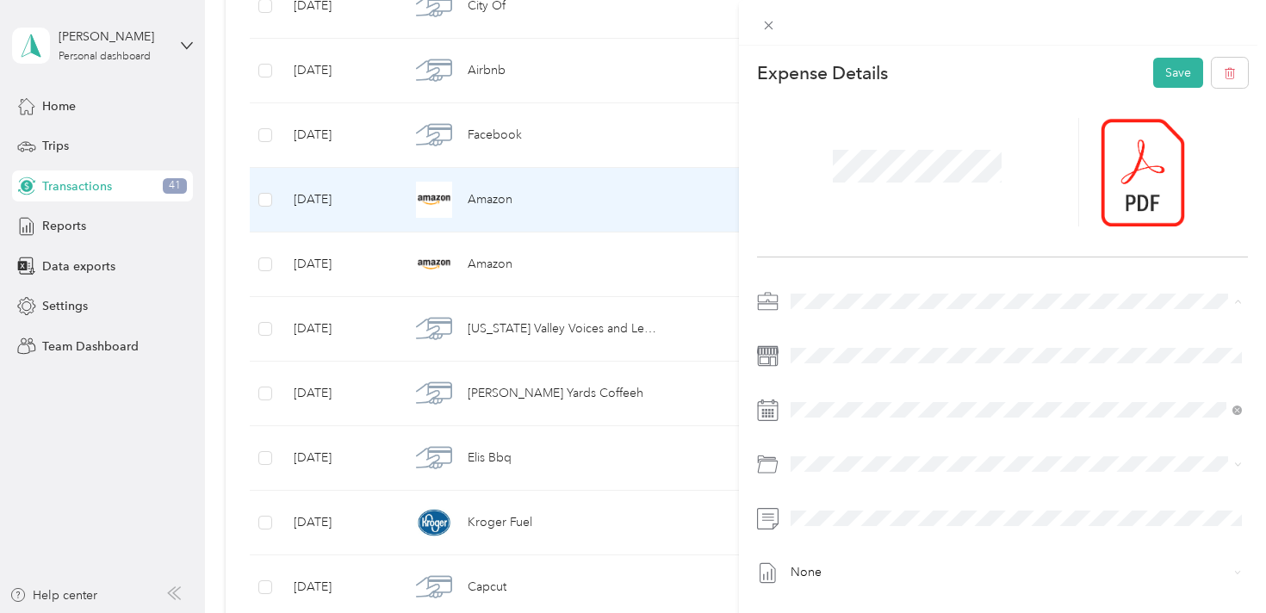
click at [870, 330] on span "Alive Events & Marketing" at bounding box center [864, 332] width 135 height 15
click at [954, 343] on div "Client Event Expenses" at bounding box center [1017, 352] width 440 height 19
click at [1175, 74] on button "Save" at bounding box center [1178, 73] width 50 height 30
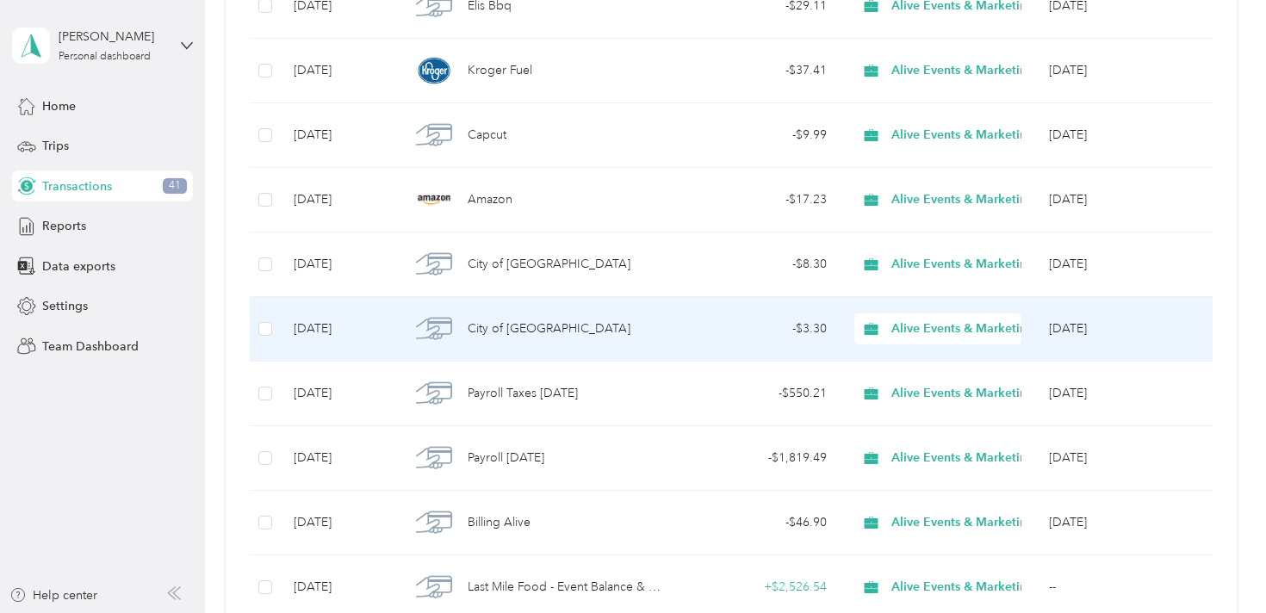
scroll to position [3170, 0]
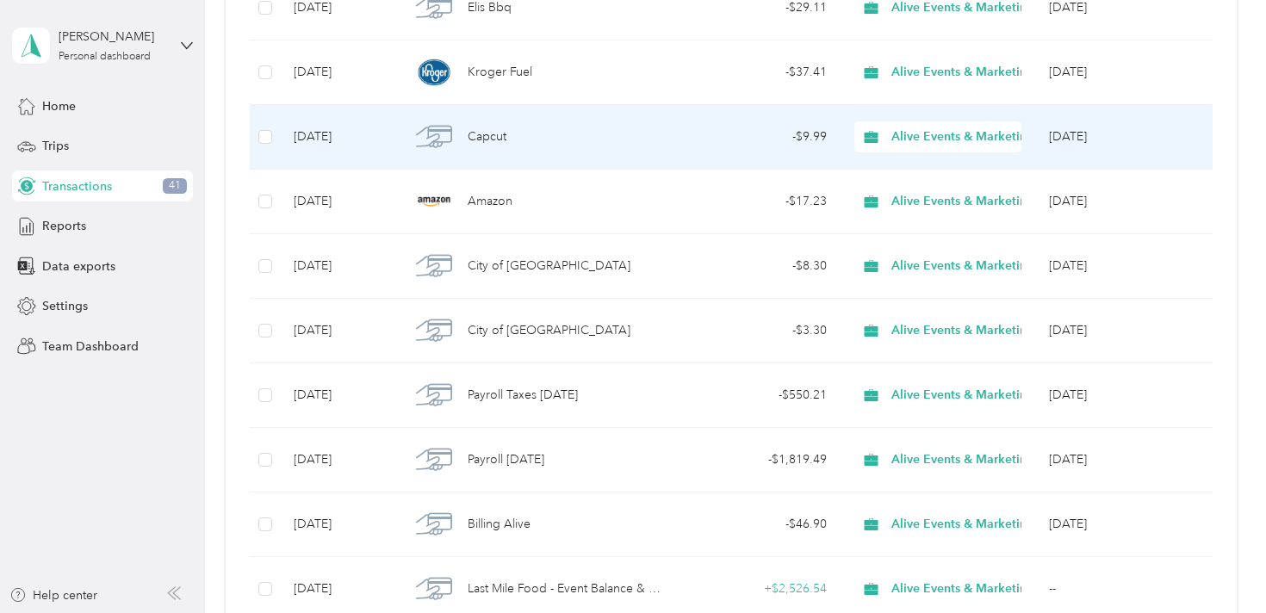
click at [608, 125] on div "Capcut" at bounding box center [535, 137] width 251 height 36
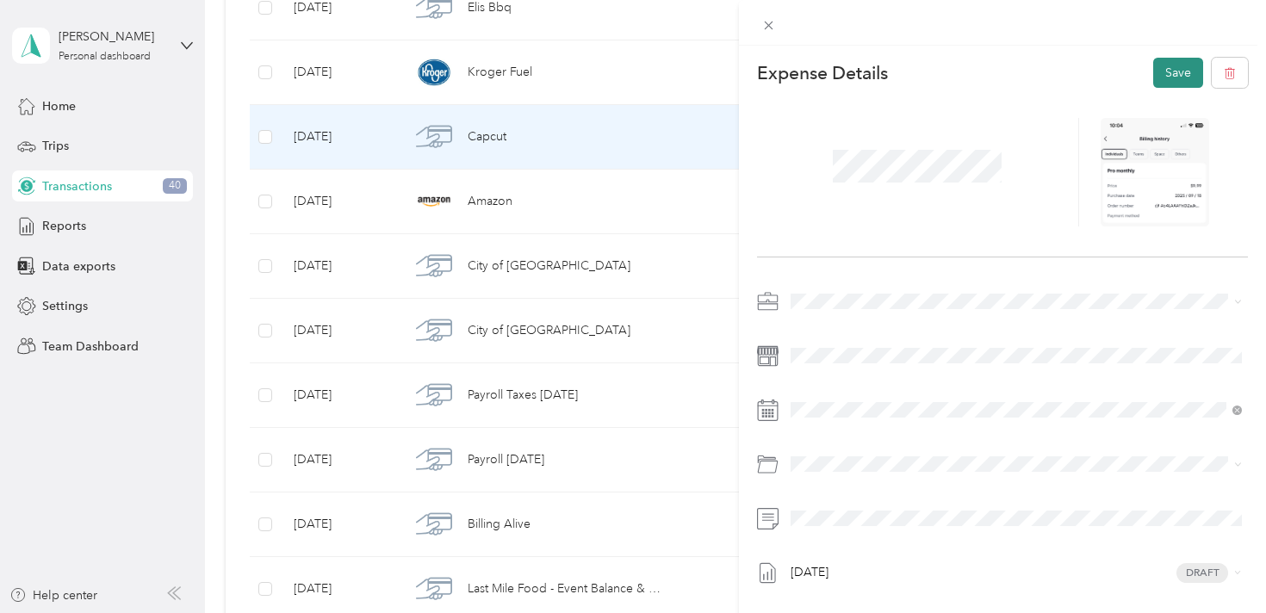
click at [1175, 73] on button "Save" at bounding box center [1178, 73] width 50 height 30
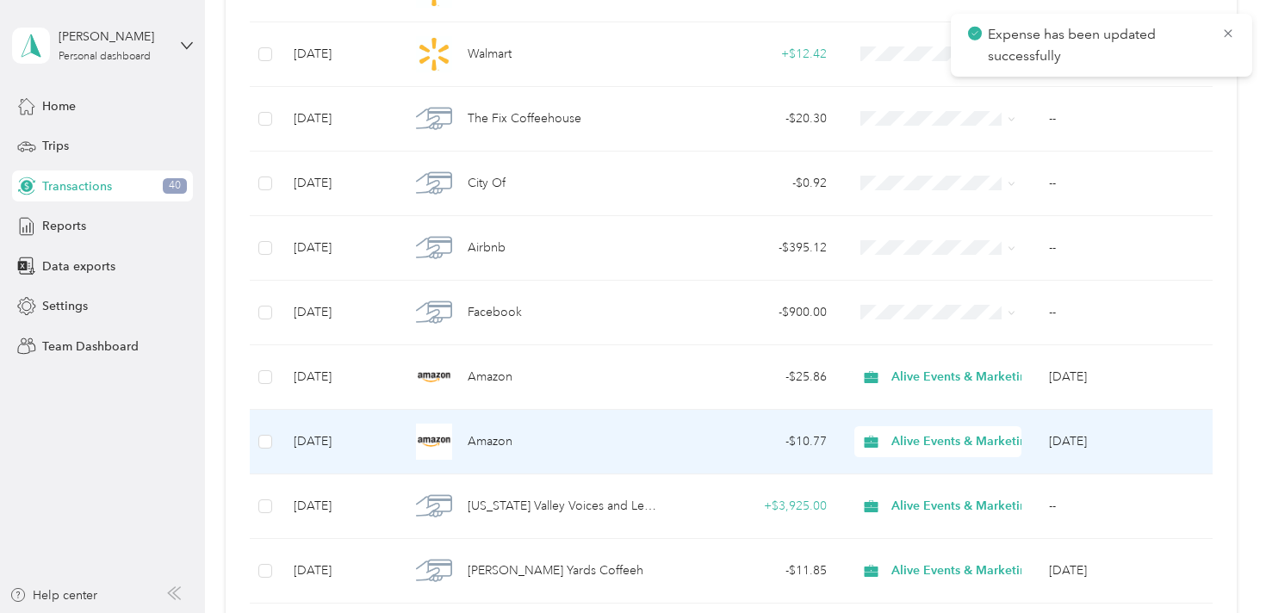
scroll to position [2534, 0]
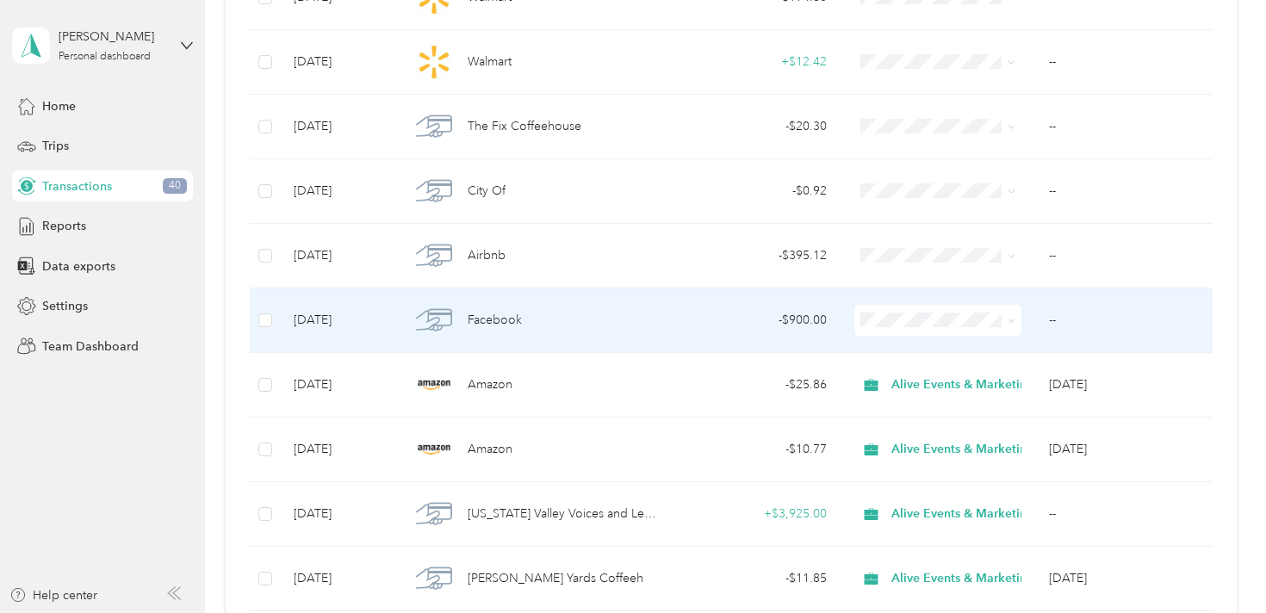
click at [641, 327] on div "Facebook" at bounding box center [535, 320] width 251 height 36
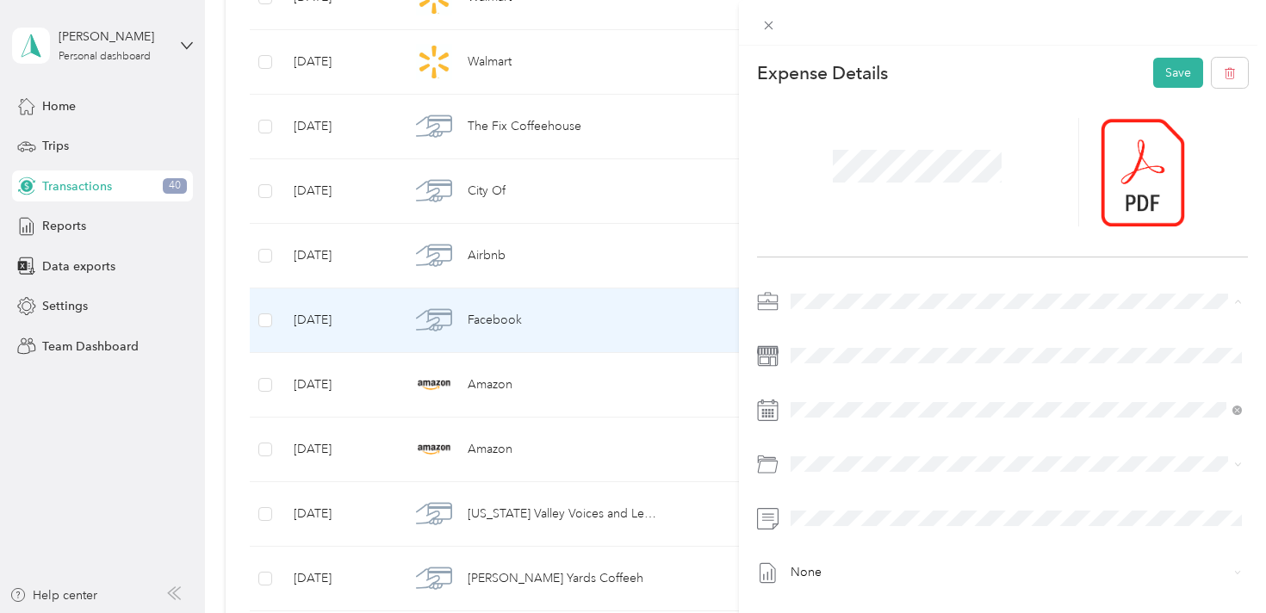
click at [847, 331] on span "Alive Events & Marketing" at bounding box center [864, 332] width 135 height 15
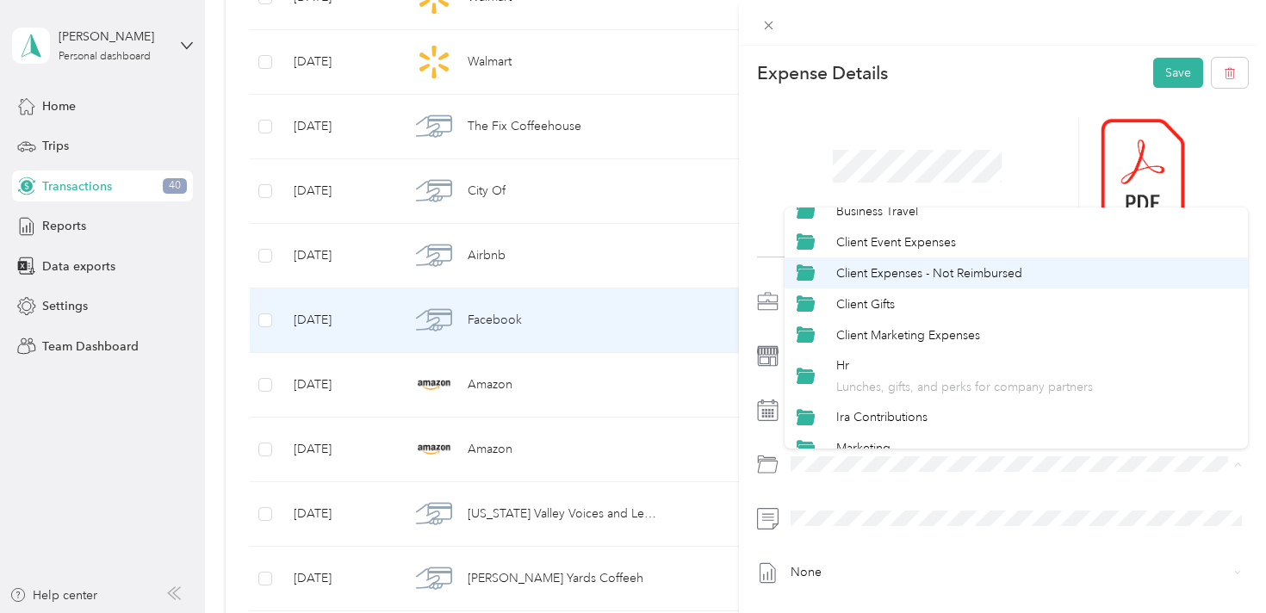
scroll to position [136, 0]
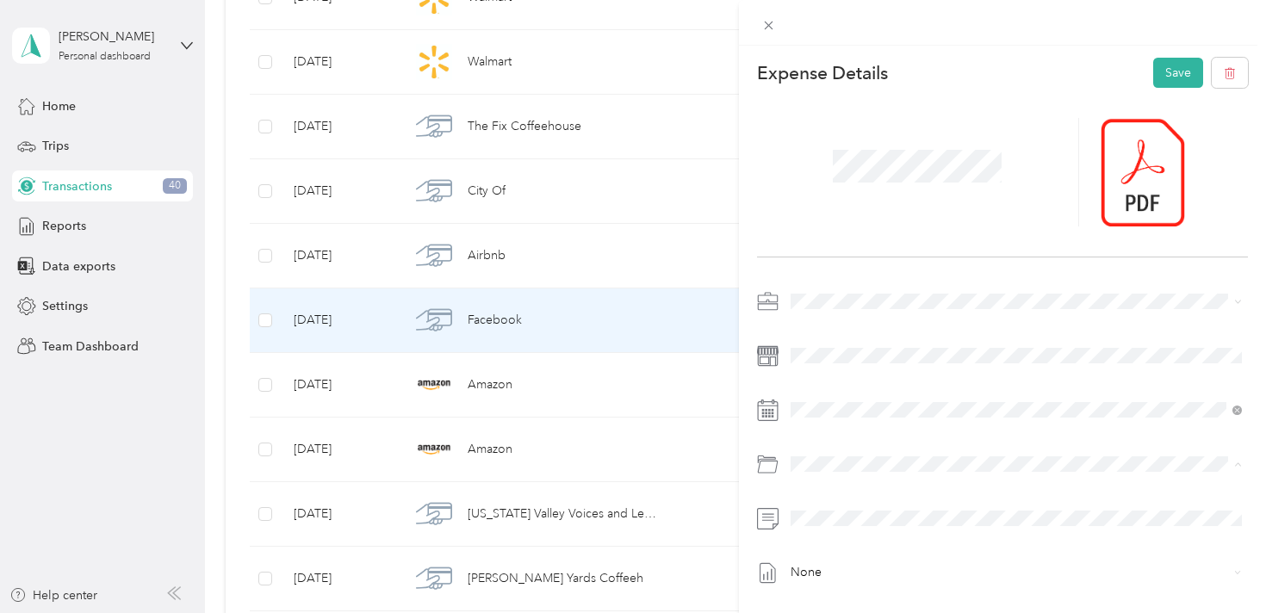
click at [957, 313] on span "Client Marketing Expenses" at bounding box center [908, 309] width 144 height 15
click at [1174, 66] on button "Save" at bounding box center [1178, 73] width 50 height 30
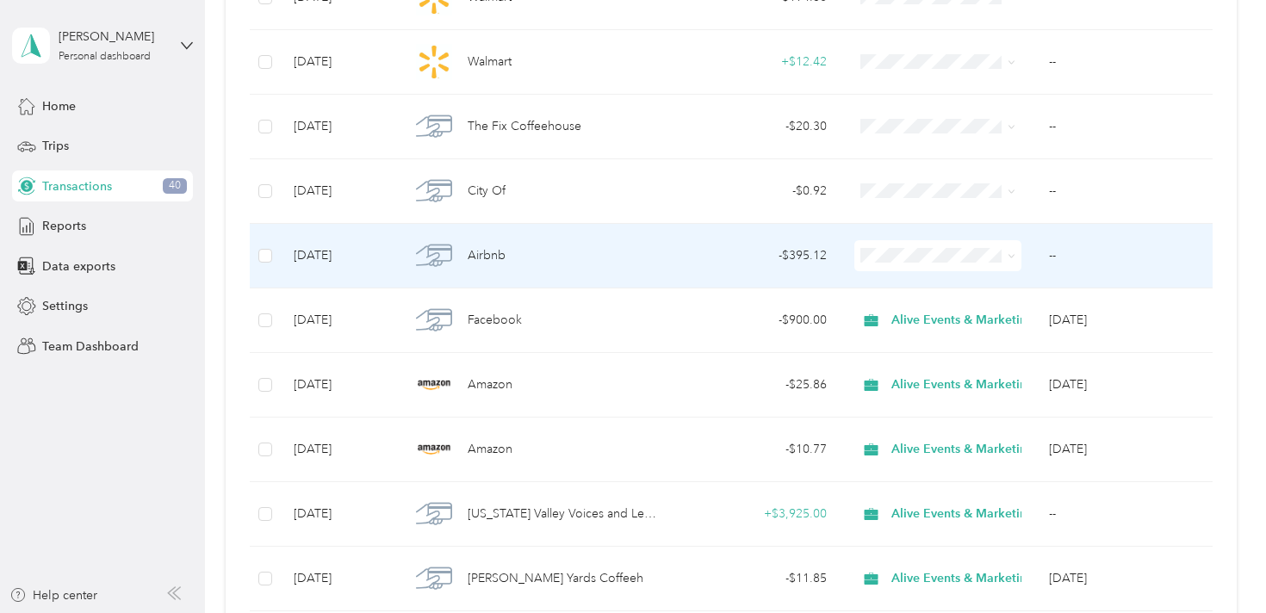
click at [616, 259] on div "Airbnb" at bounding box center [535, 256] width 251 height 36
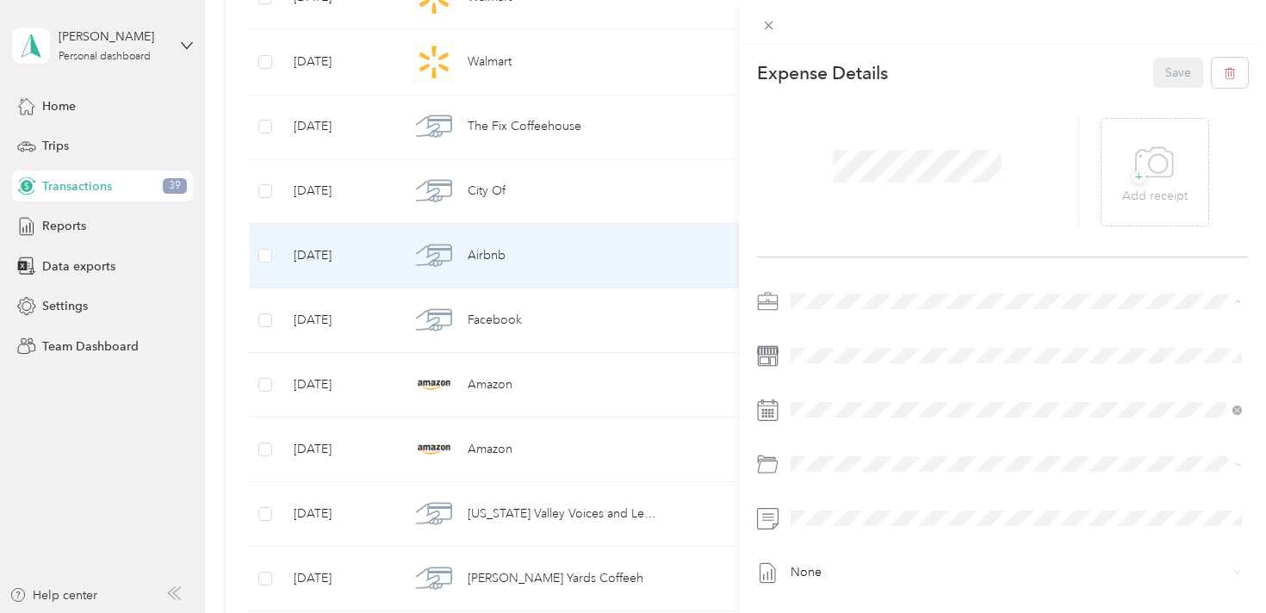
click at [884, 335] on li "Alive Events & Marketing" at bounding box center [1017, 332] width 464 height 30
click at [928, 322] on div "Business Travel" at bounding box center [1036, 322] width 400 height 18
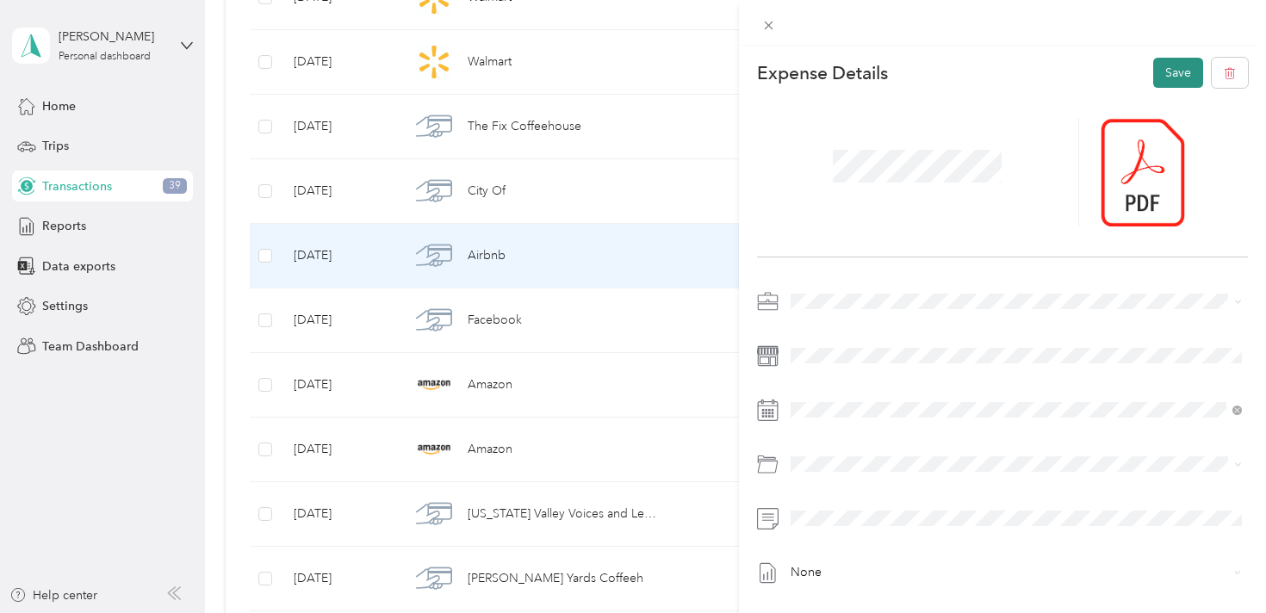
click at [1176, 81] on button "Save" at bounding box center [1178, 73] width 50 height 30
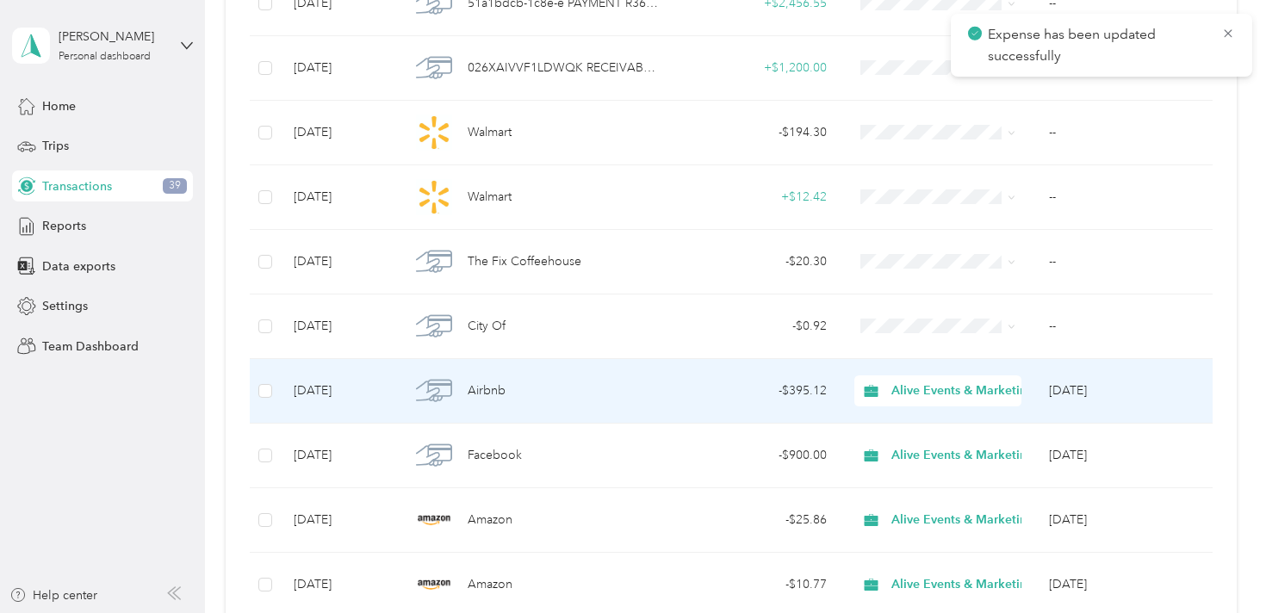
scroll to position [2398, 0]
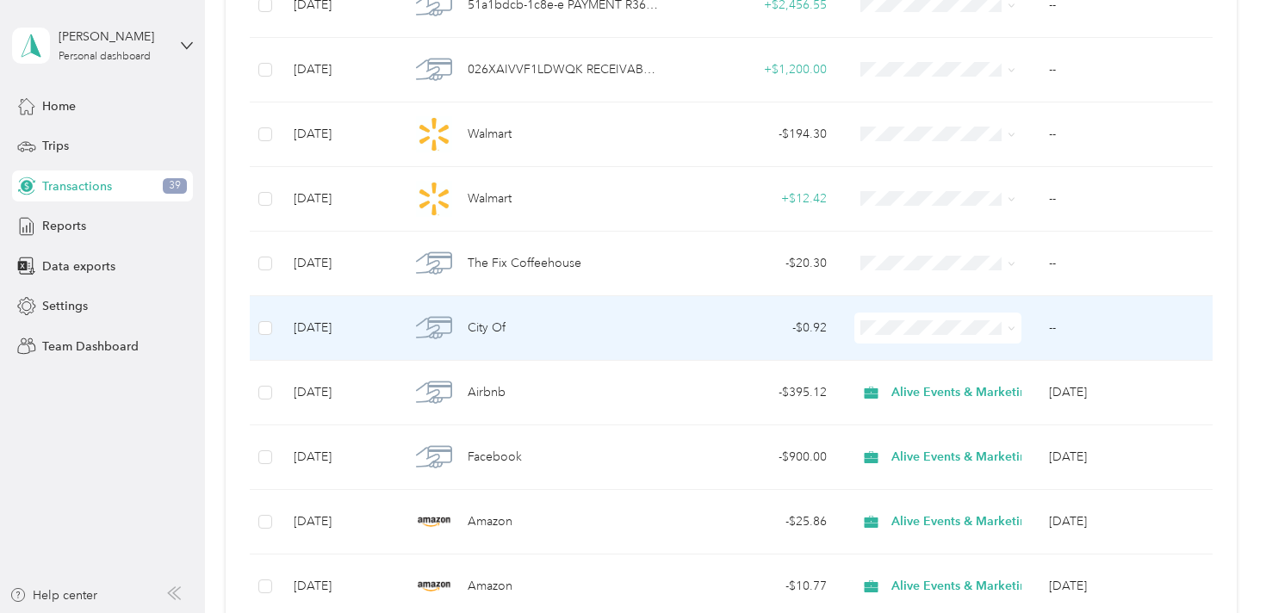
click at [618, 332] on div "City Of" at bounding box center [535, 328] width 251 height 36
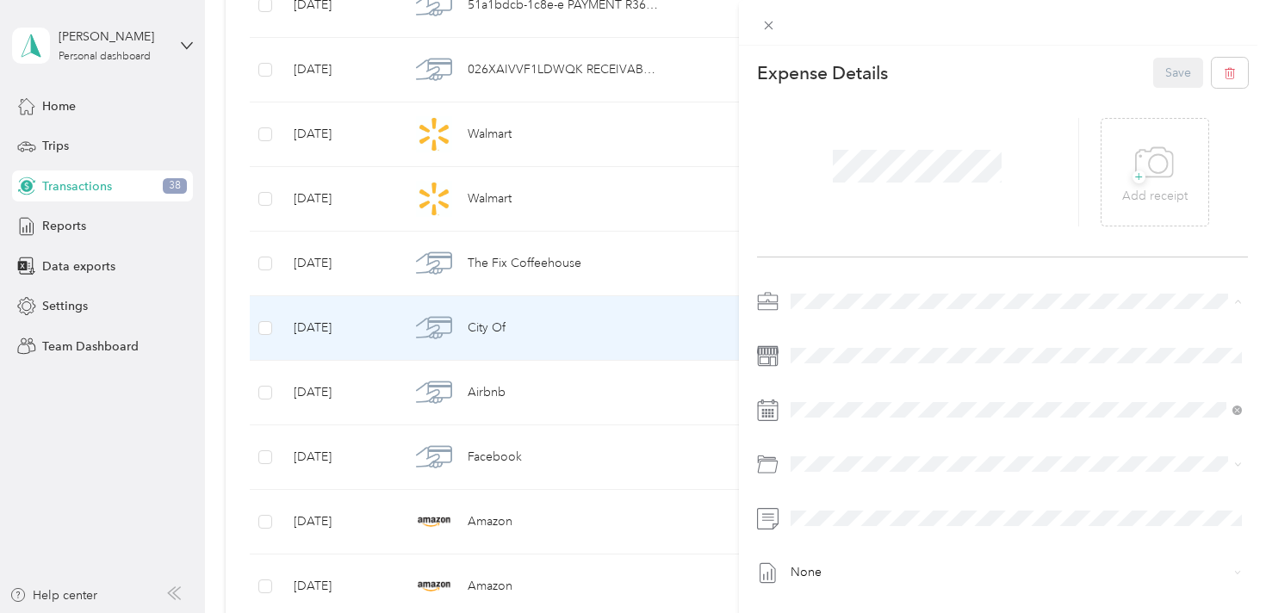
click at [904, 338] on li "Alive Events & Marketing" at bounding box center [1017, 332] width 464 height 30
click at [914, 269] on li "Admin / Other" at bounding box center [1017, 259] width 464 height 31
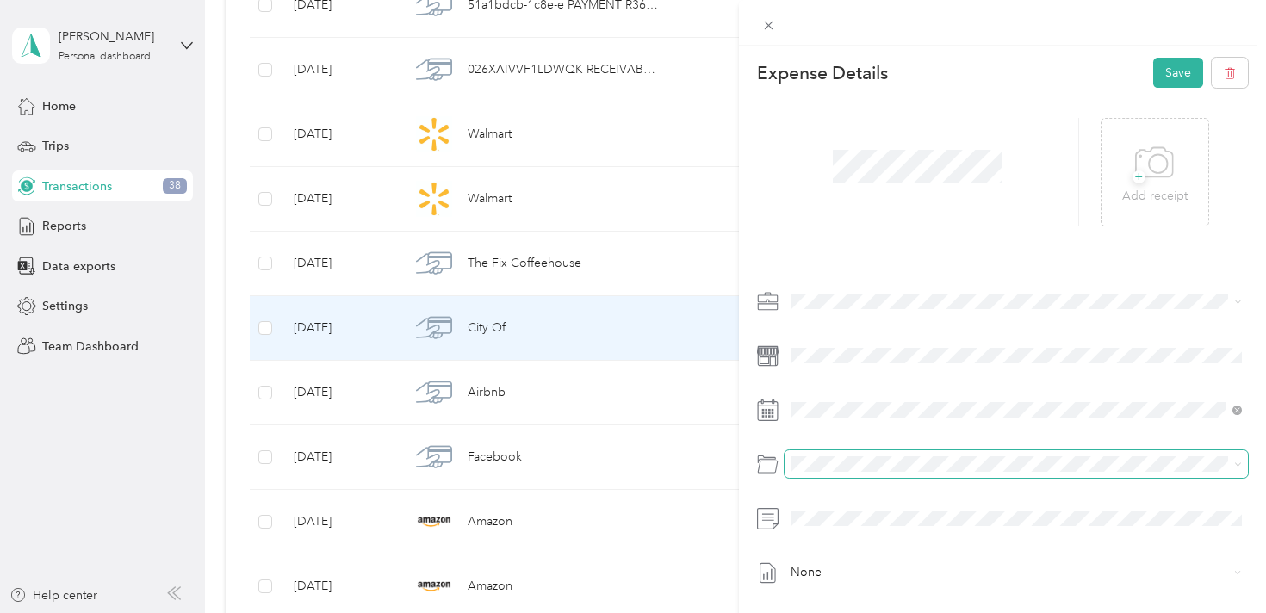
click at [900, 476] on span at bounding box center [1017, 464] width 464 height 28
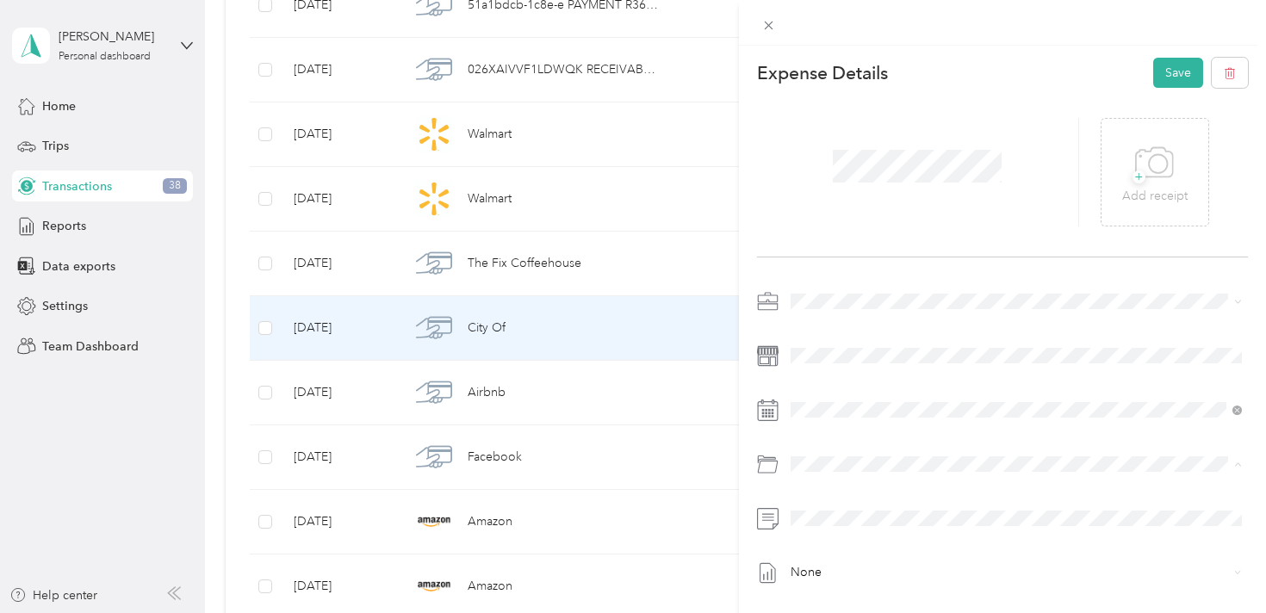
click at [1031, 165] on div at bounding box center [918, 172] width 323 height 109
click at [1179, 77] on button "Save" at bounding box center [1178, 73] width 50 height 30
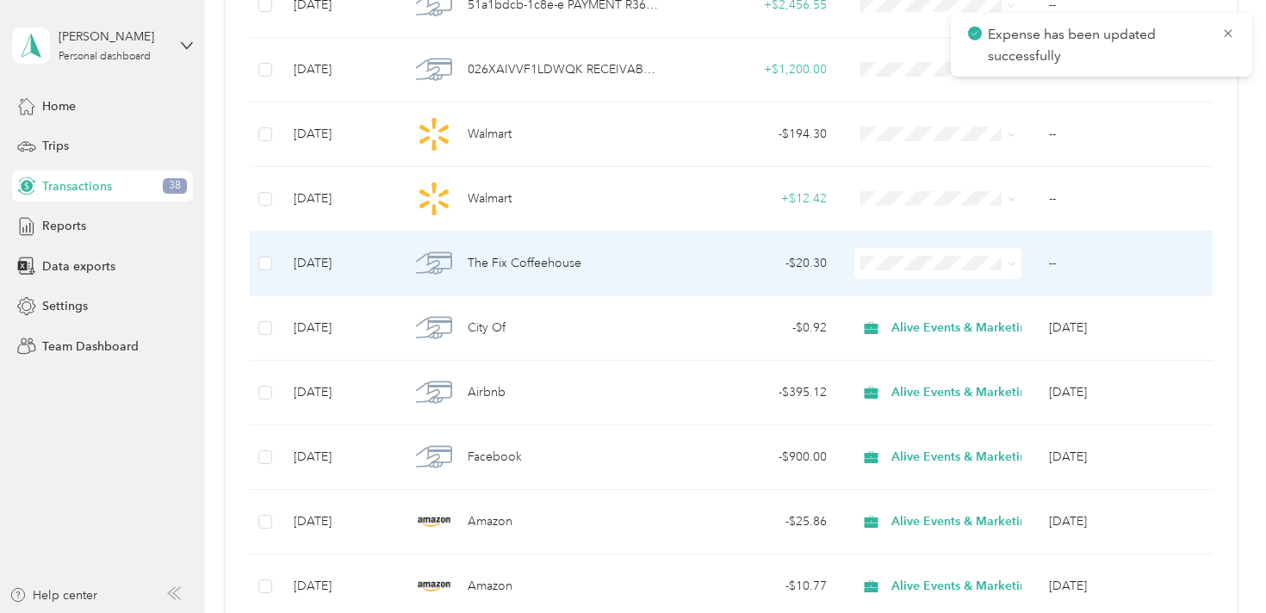
click at [625, 265] on div "The Fix Coffeehouse" at bounding box center [535, 263] width 251 height 36
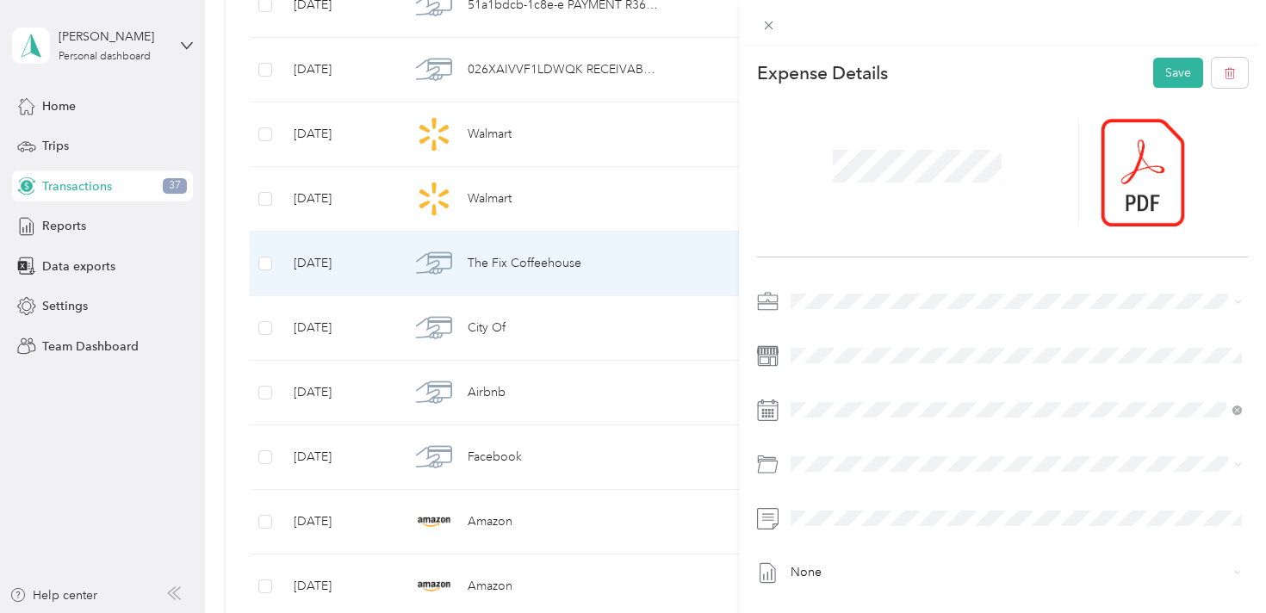
click at [853, 291] on span at bounding box center [1017, 302] width 464 height 28
click at [882, 335] on li "Alive Events & Marketing" at bounding box center [1017, 332] width 464 height 30
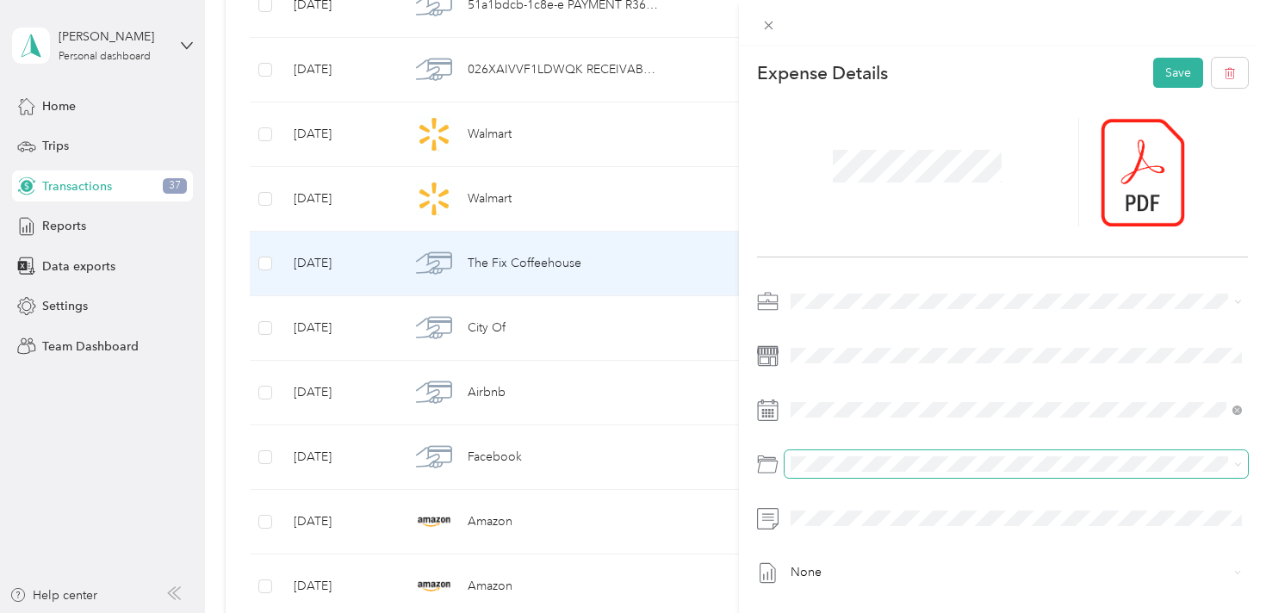
click at [872, 474] on span at bounding box center [1017, 464] width 464 height 28
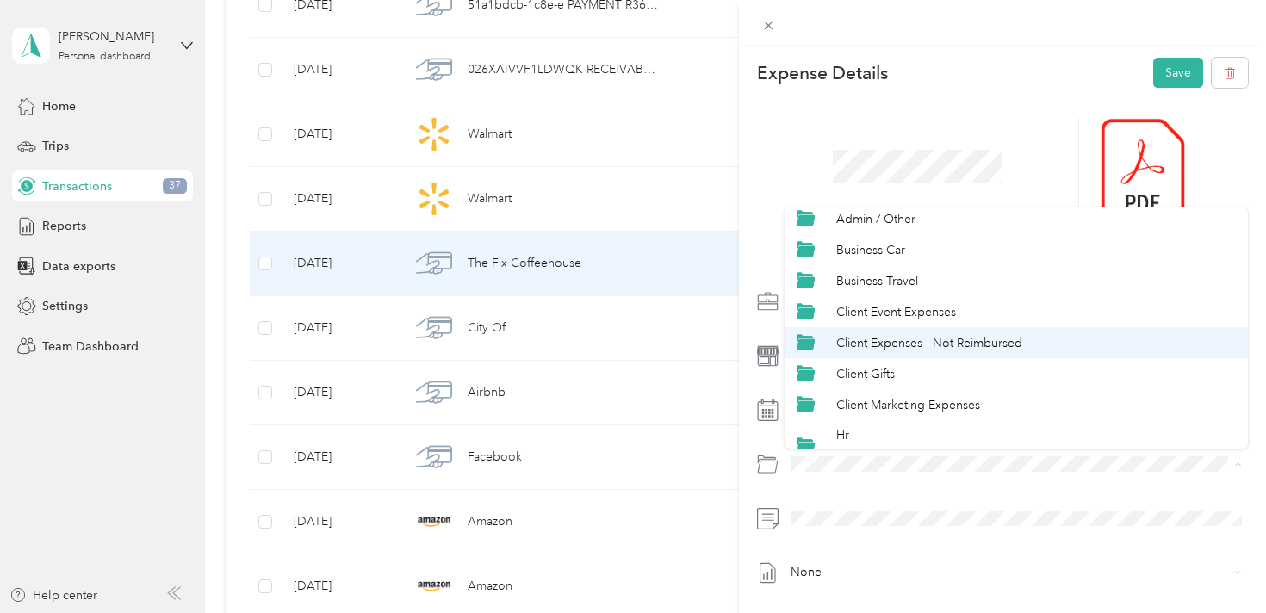
scroll to position [95, 0]
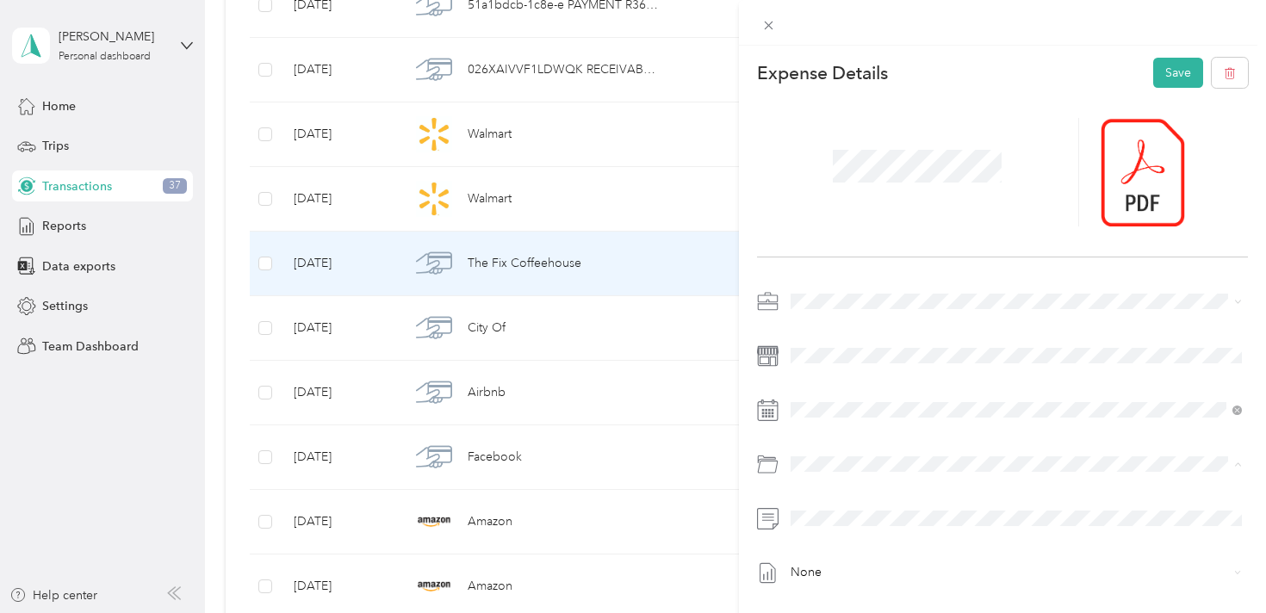
click at [880, 385] on div "Hr Lunches, gifts, and perks for company partners" at bounding box center [1036, 392] width 400 height 40
click at [1169, 77] on button "Save" at bounding box center [1178, 73] width 50 height 30
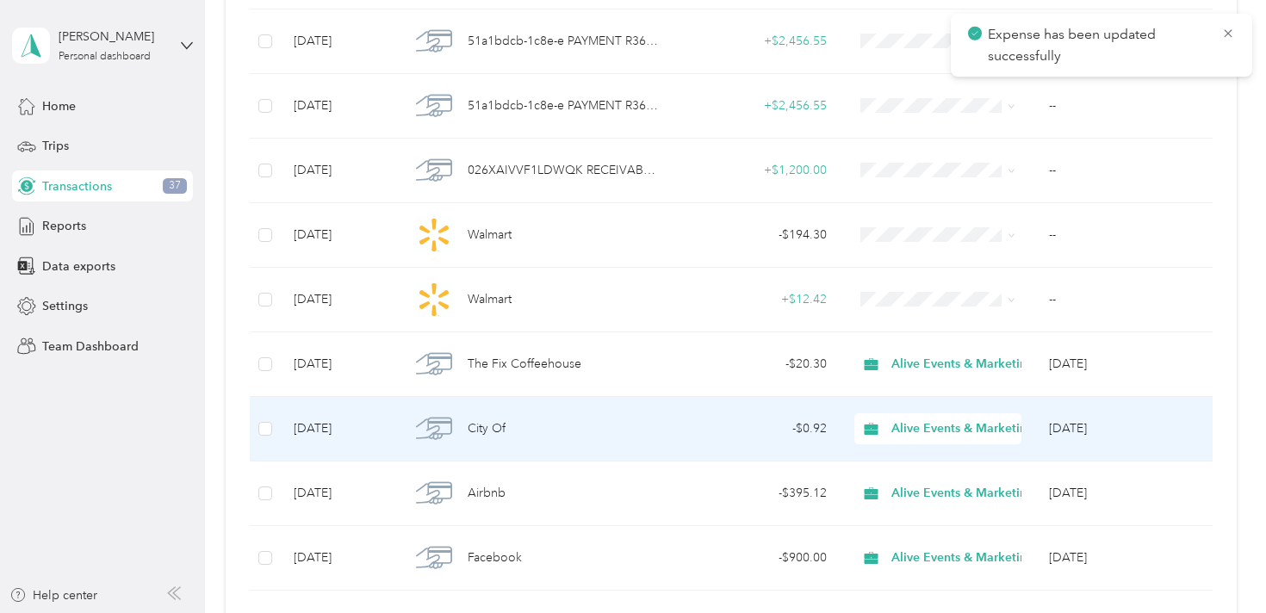
scroll to position [2261, 0]
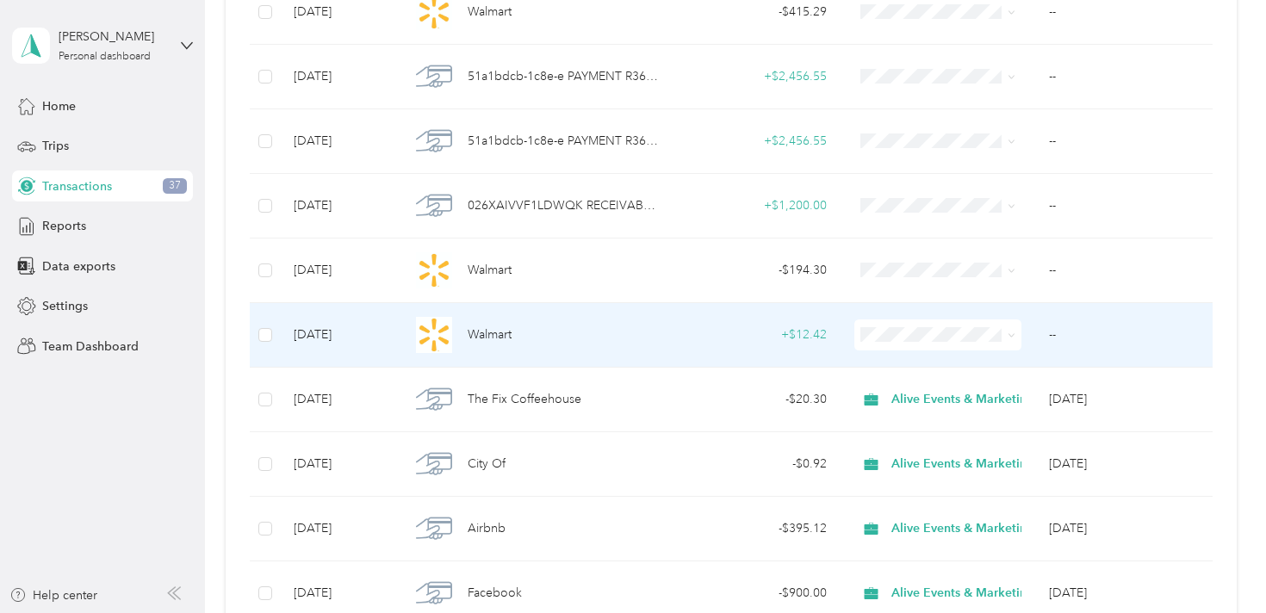
click at [605, 332] on div "Walmart" at bounding box center [535, 335] width 251 height 36
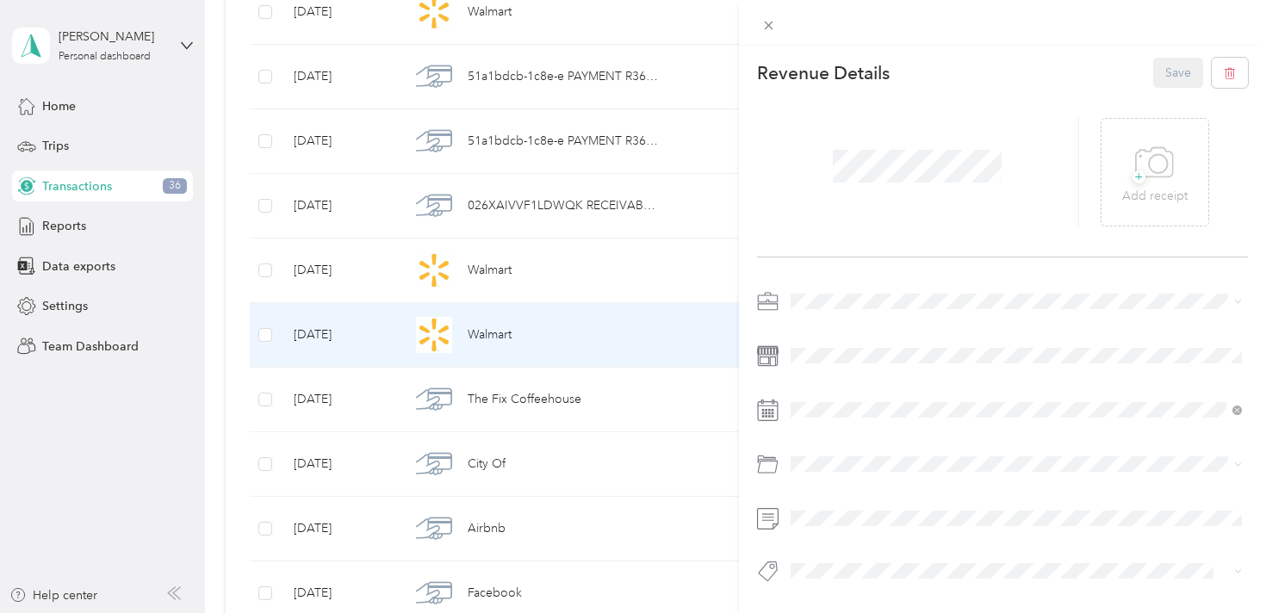
click at [865, 332] on li "Alive Events & Marketing" at bounding box center [1017, 332] width 464 height 30
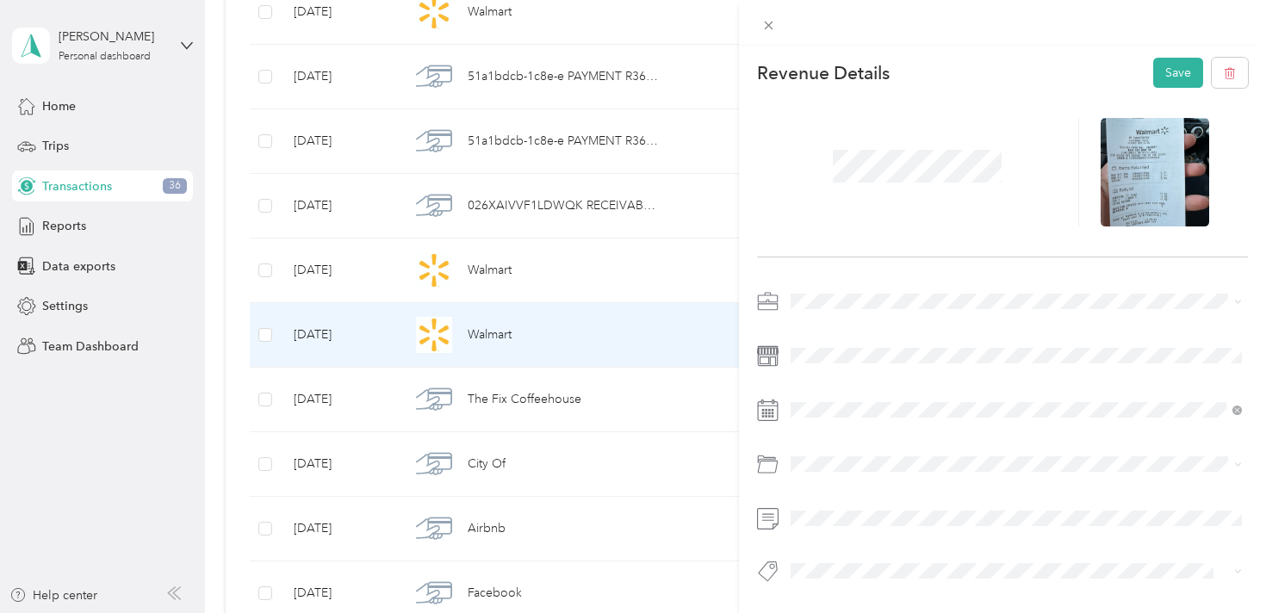
click at [960, 245] on div at bounding box center [1003, 173] width 492 height 170
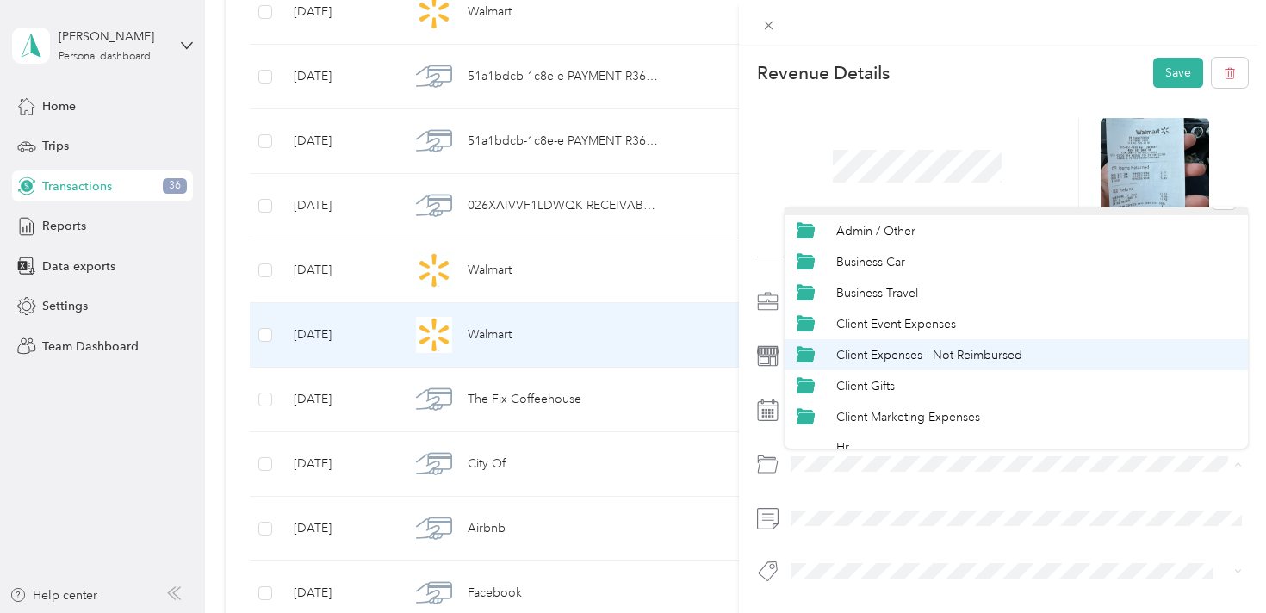
scroll to position [30, 0]
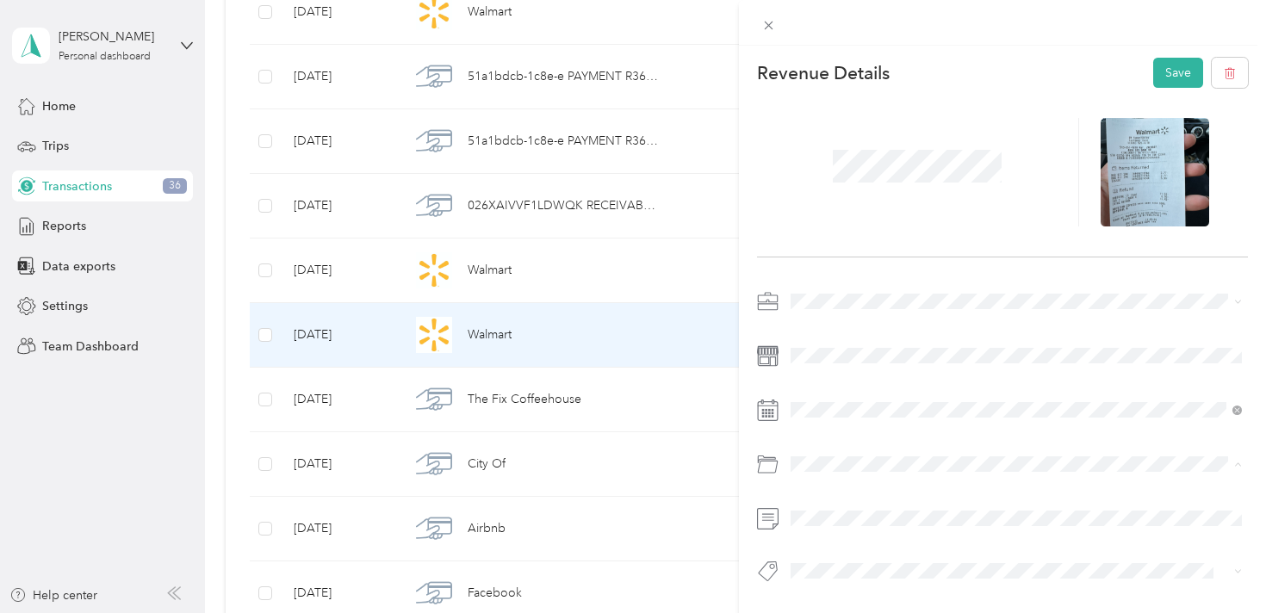
click at [932, 320] on span "Client Event Expenses" at bounding box center [896, 322] width 120 height 15
click at [984, 202] on div at bounding box center [918, 172] width 323 height 109
click at [1170, 78] on button "Save" at bounding box center [1178, 73] width 50 height 30
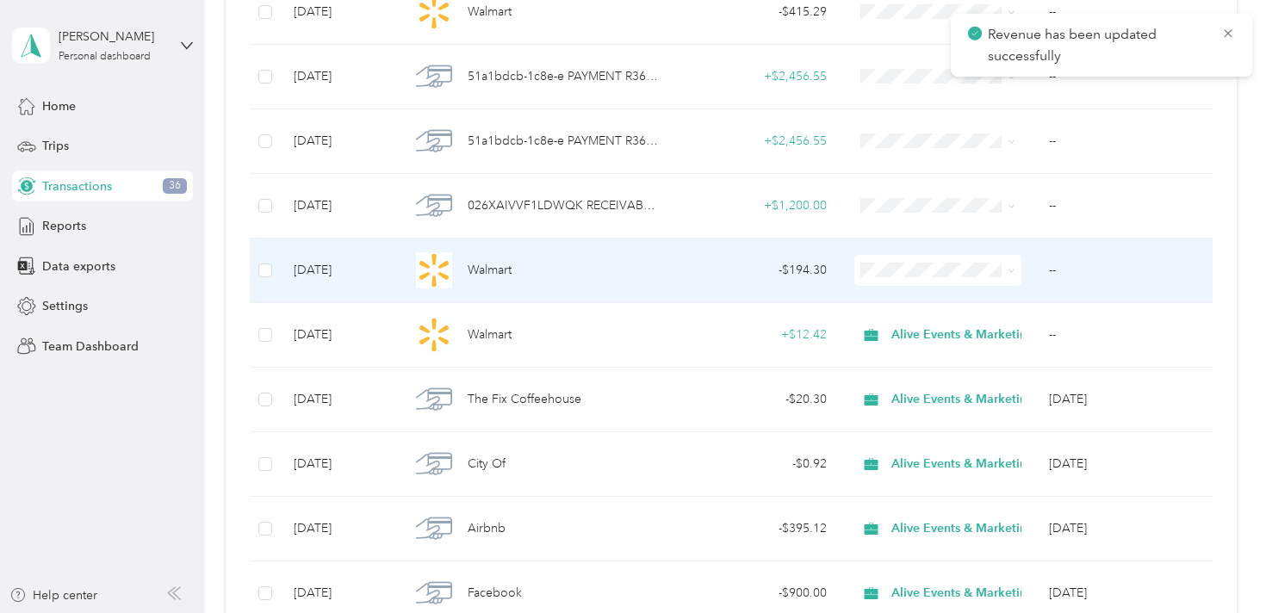
click at [686, 264] on td "- $194.30" at bounding box center [757, 271] width 167 height 65
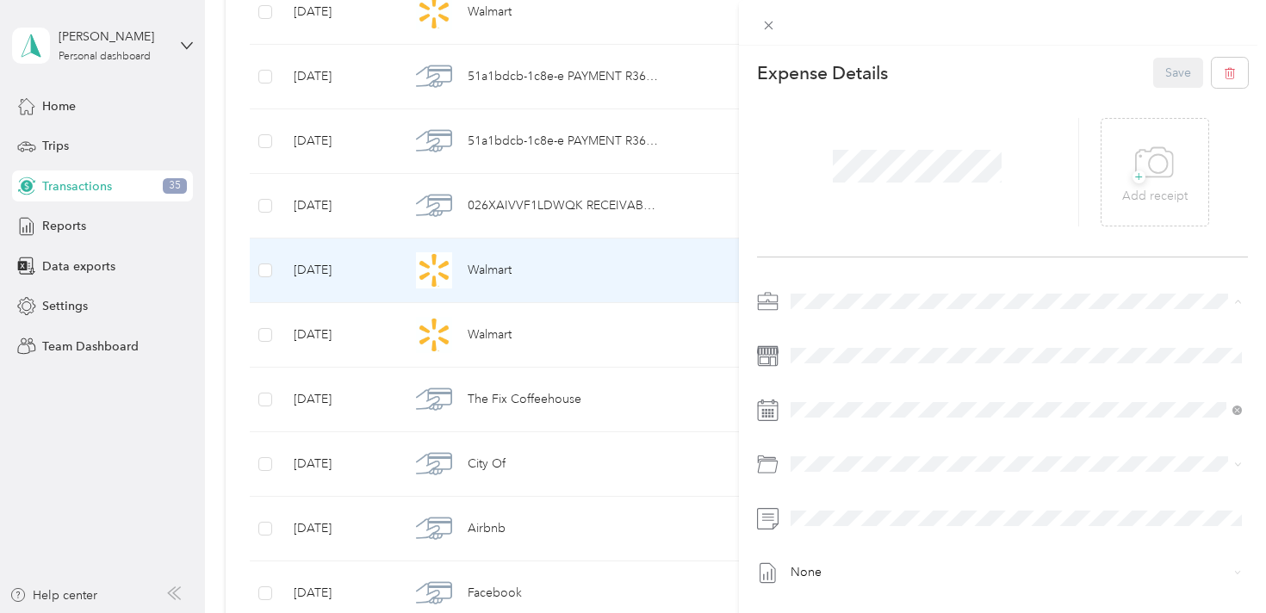
click at [890, 337] on li "Alive Events & Marketing" at bounding box center [1017, 332] width 464 height 30
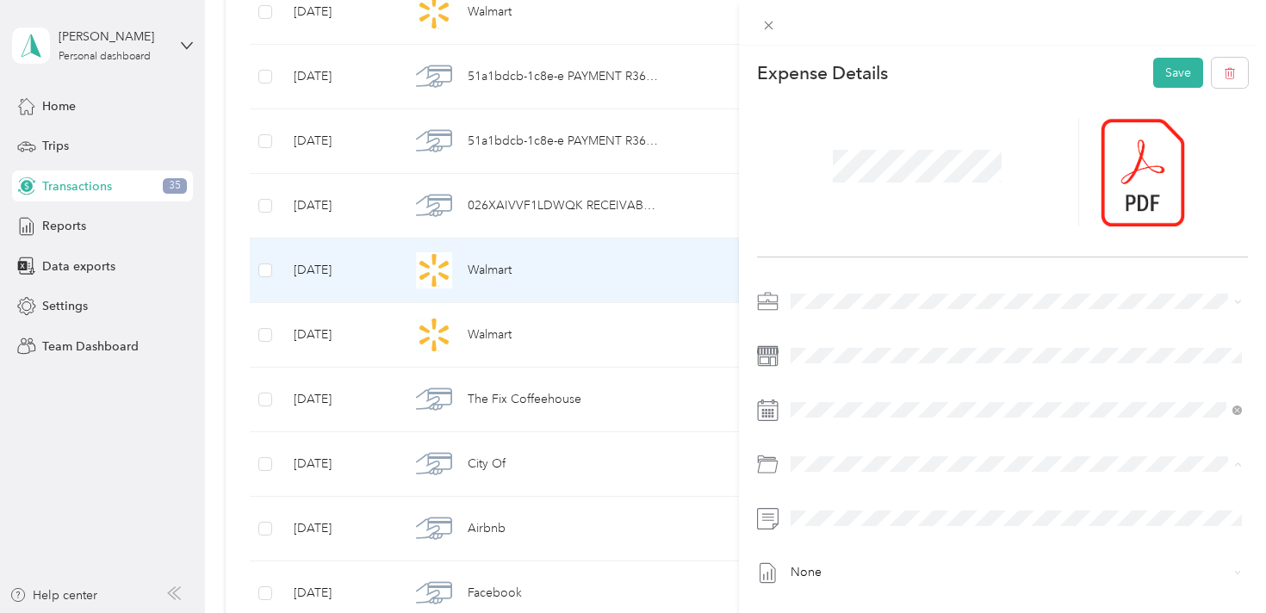
click at [939, 357] on div "Client Event Expenses" at bounding box center [1036, 353] width 400 height 18
click at [805, 527] on span at bounding box center [1017, 519] width 464 height 28
click at [1166, 82] on button "Save" at bounding box center [1178, 73] width 50 height 30
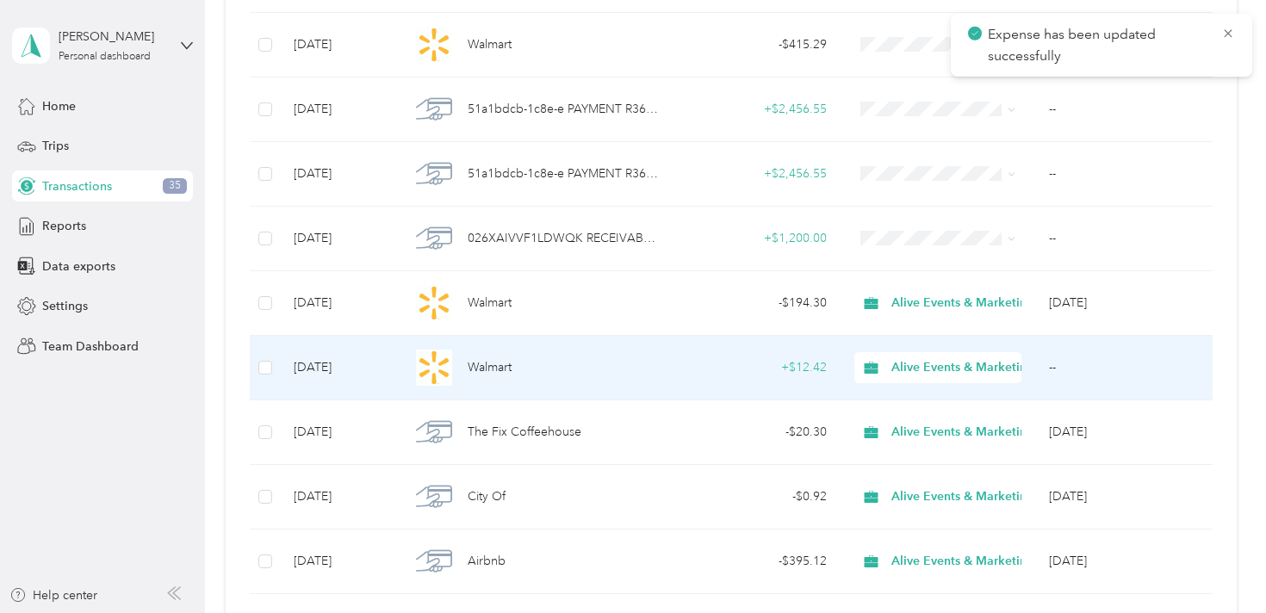
scroll to position [2226, 0]
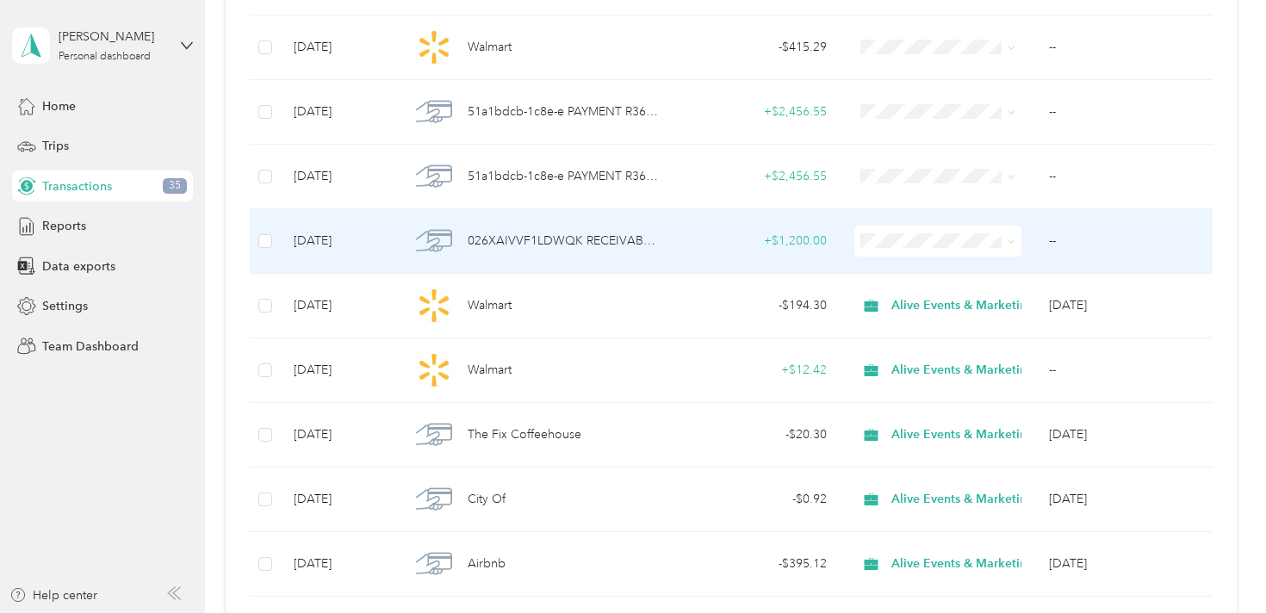
click at [692, 251] on td "+ $1,200.00" at bounding box center [757, 241] width 167 height 65
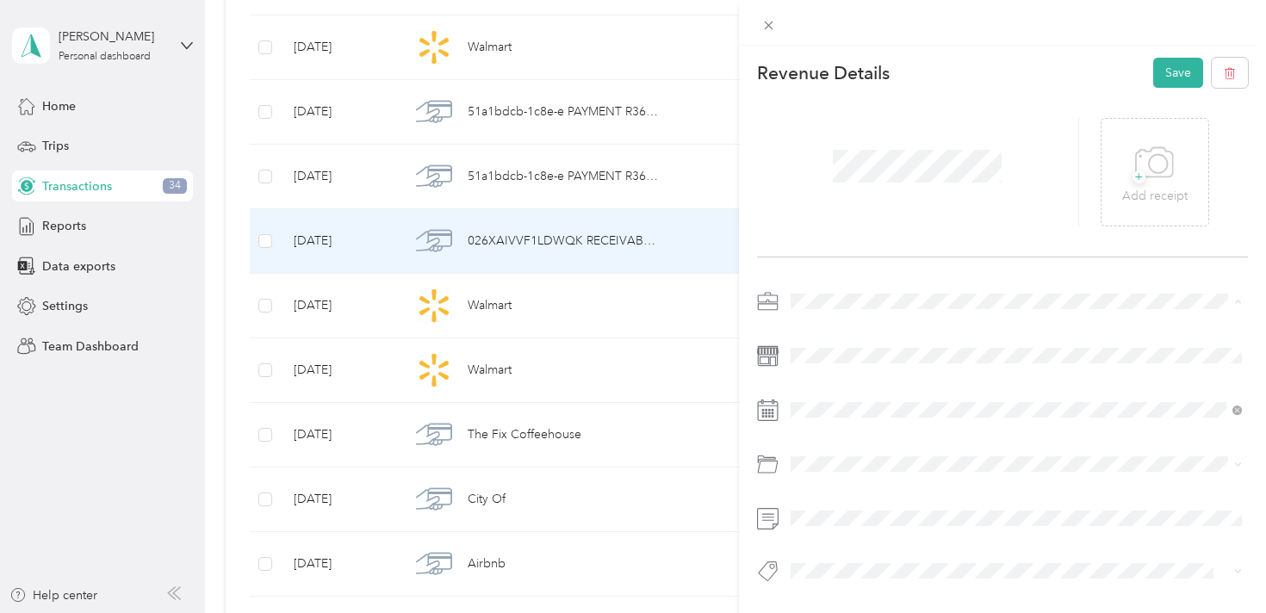
click at [890, 326] on span "Alive Events & Marketing" at bounding box center [864, 332] width 135 height 15
click at [811, 229] on div "+ Add receipt" at bounding box center [1003, 173] width 492 height 170
click at [1173, 74] on button "Save" at bounding box center [1178, 73] width 50 height 30
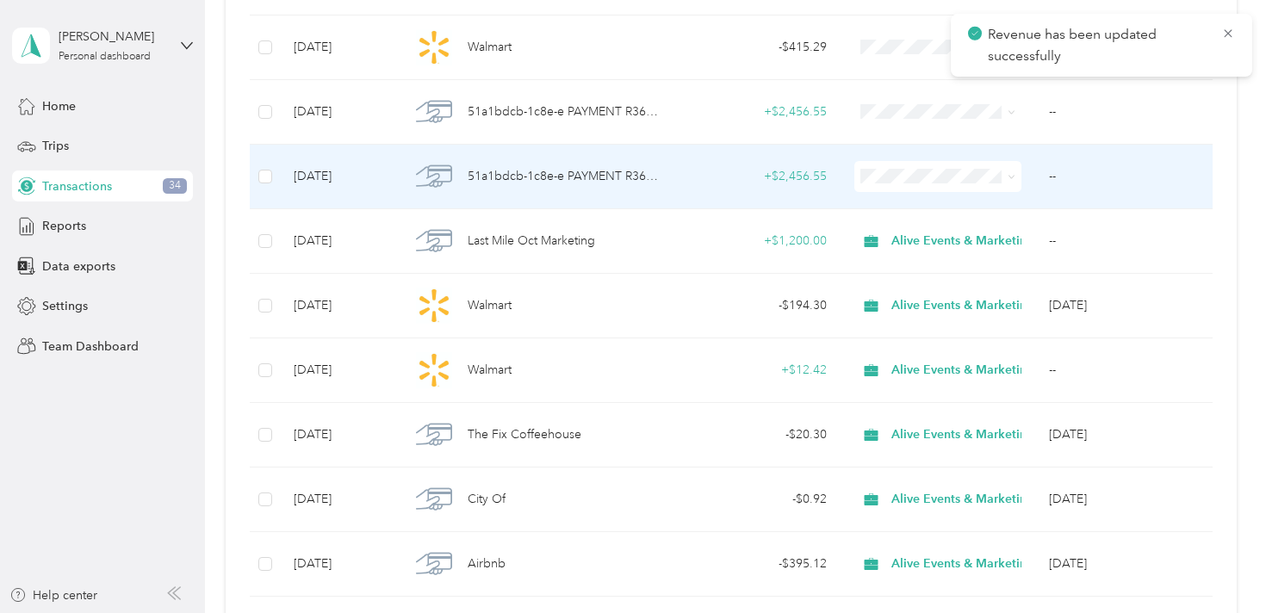
click at [565, 173] on span "51a1bdcb-1c8e-e PAYMENT R365 Payments CORPORATE ACH" at bounding box center [564, 176] width 193 height 19
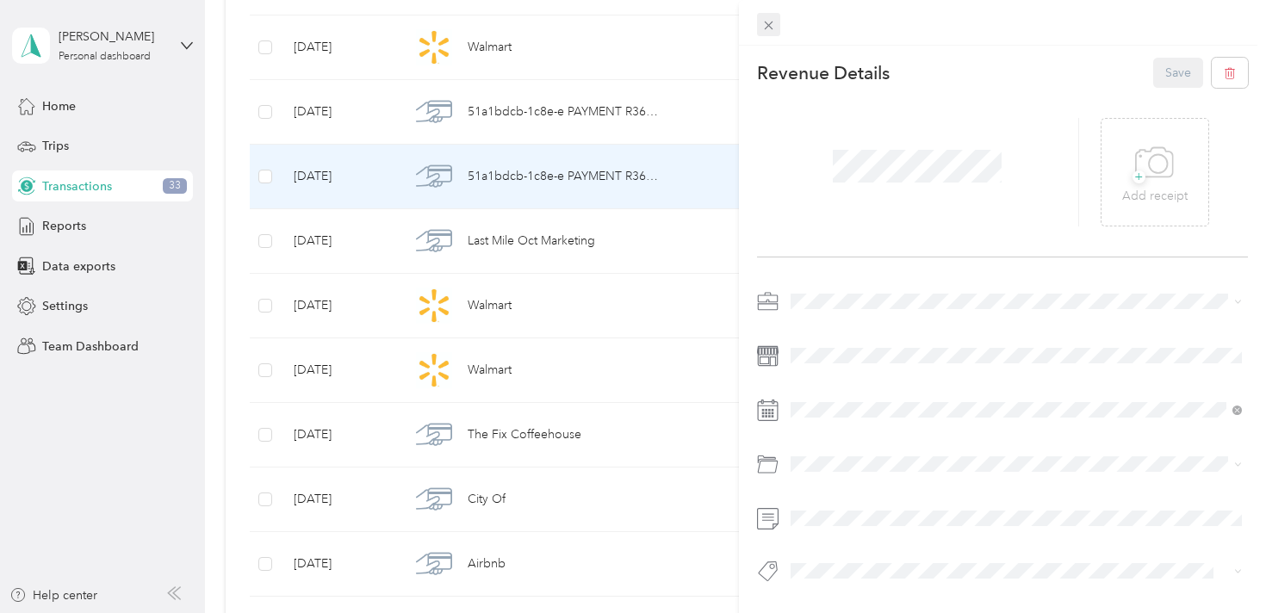
click at [775, 22] on icon at bounding box center [768, 25] width 15 height 15
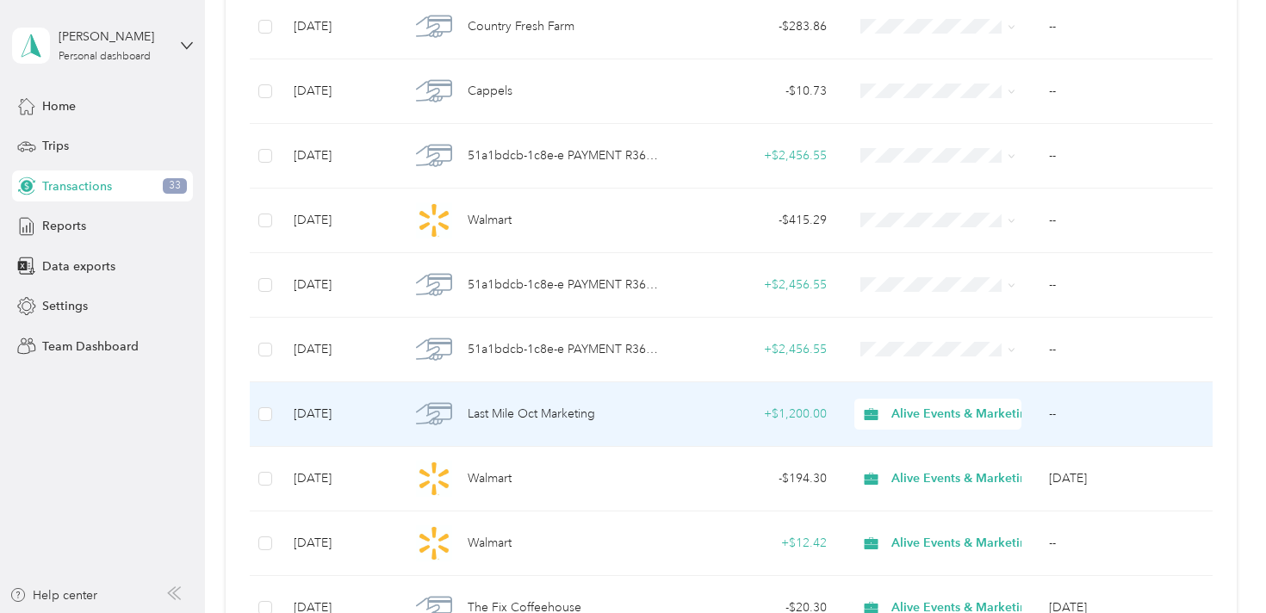
scroll to position [2050, 0]
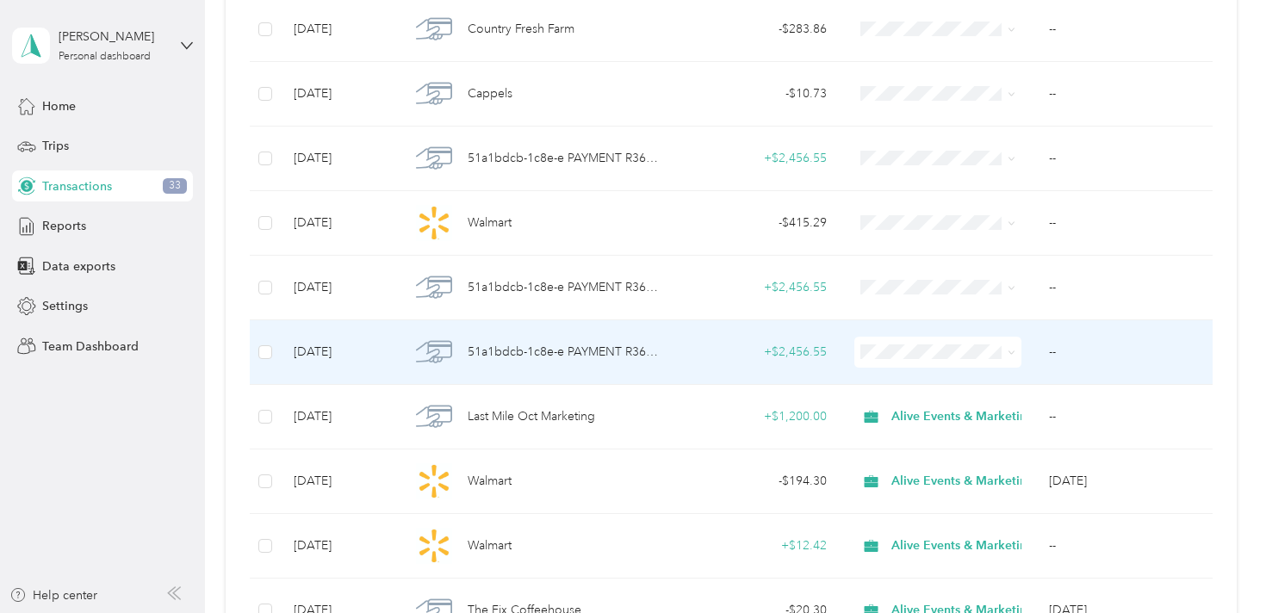
click at [685, 354] on td "+ $2,456.55" at bounding box center [757, 352] width 167 height 65
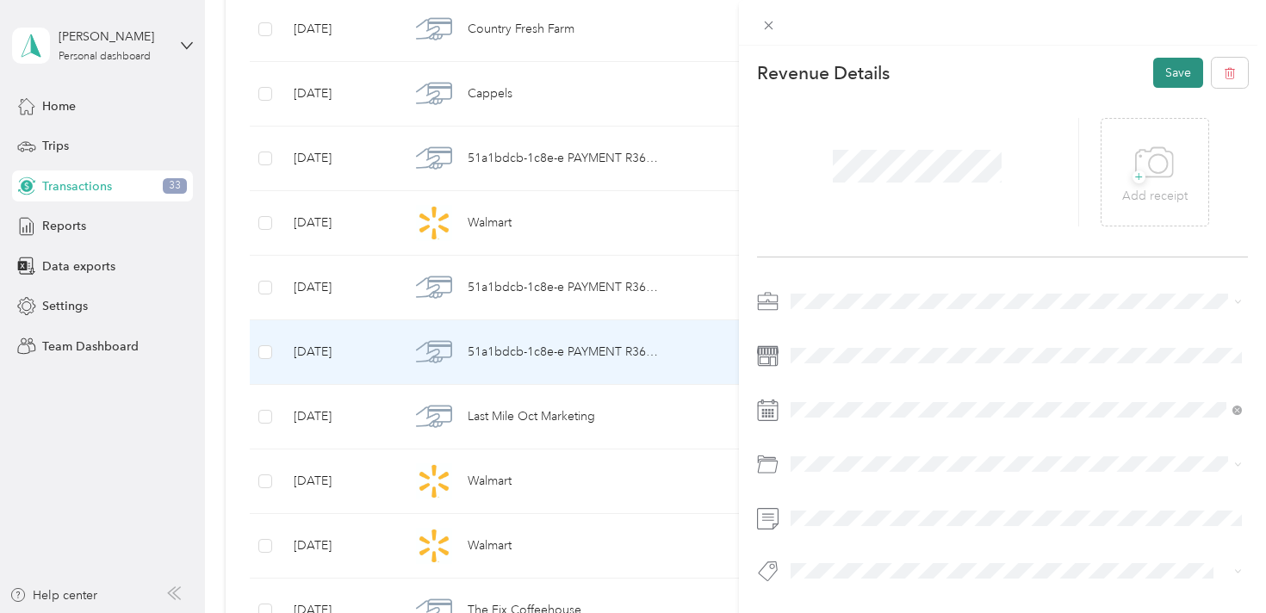
click at [1179, 73] on button "Save" at bounding box center [1178, 73] width 50 height 30
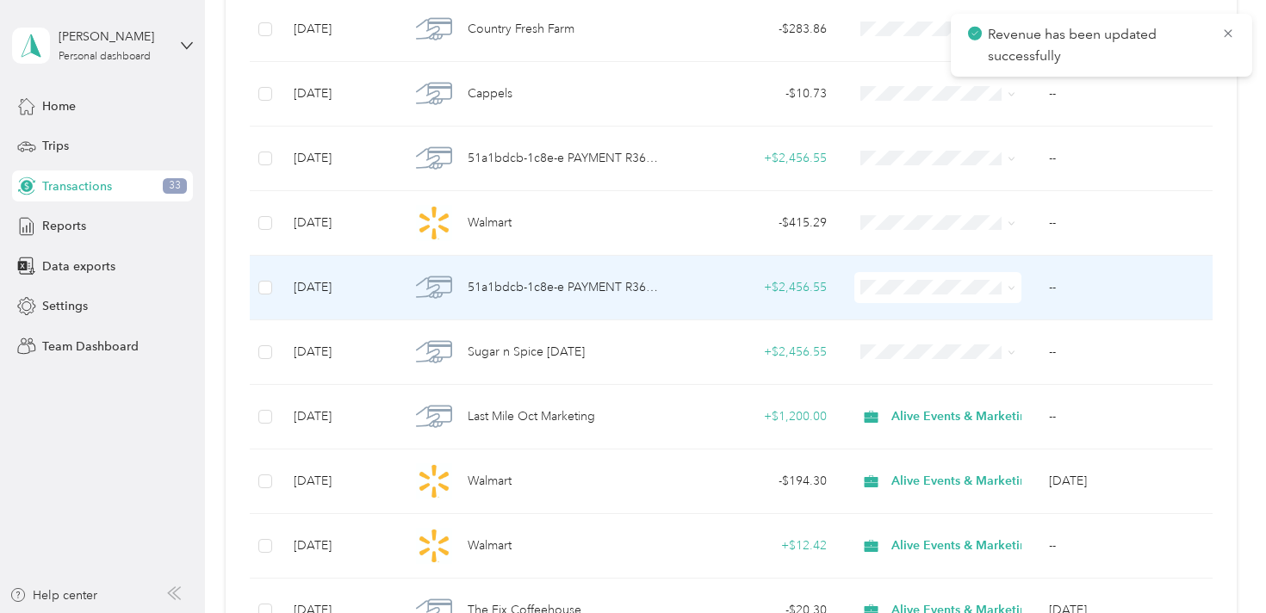
click at [679, 284] on td "+ $2,456.55" at bounding box center [757, 288] width 167 height 65
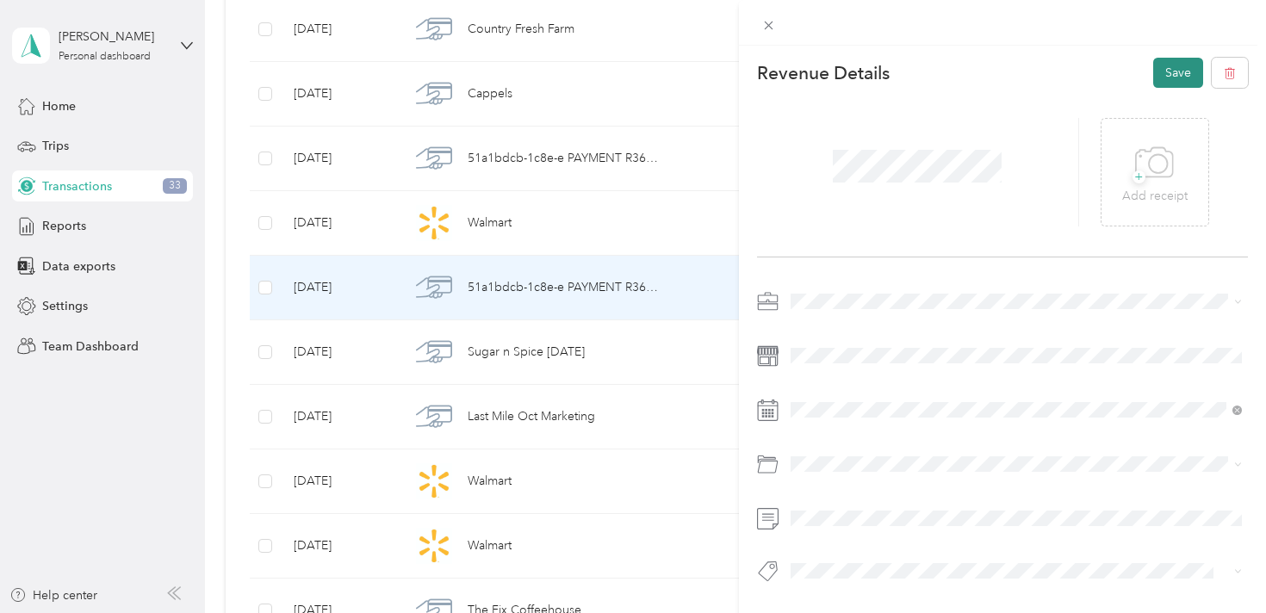
click at [1181, 72] on button "Save" at bounding box center [1178, 73] width 50 height 30
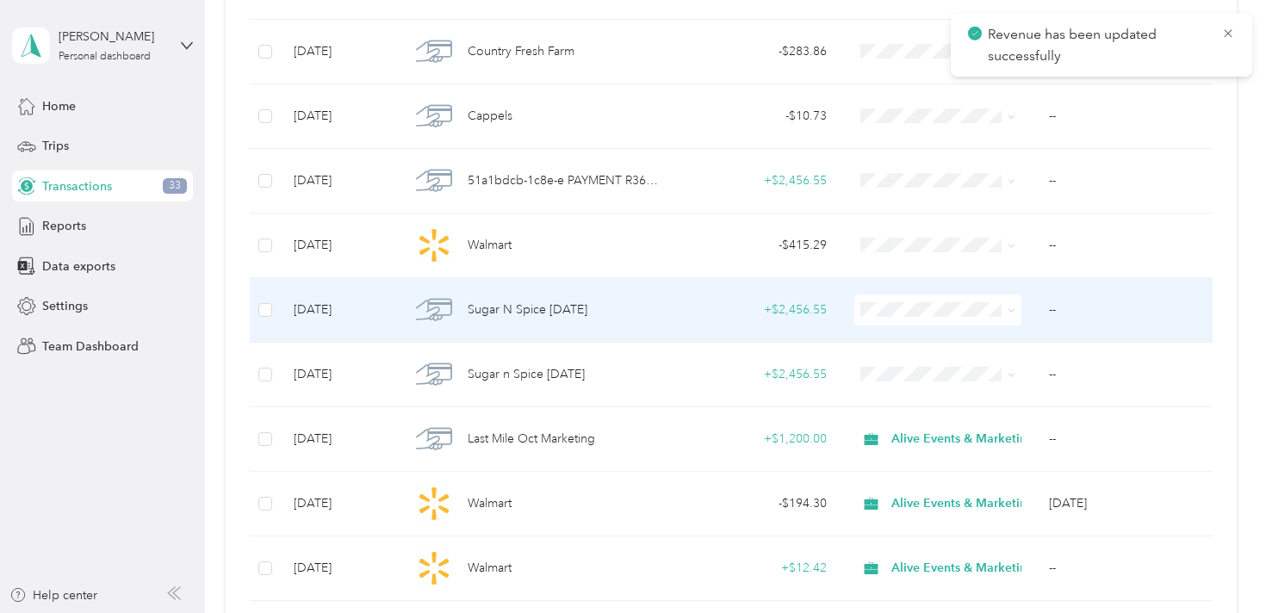
scroll to position [2026, 0]
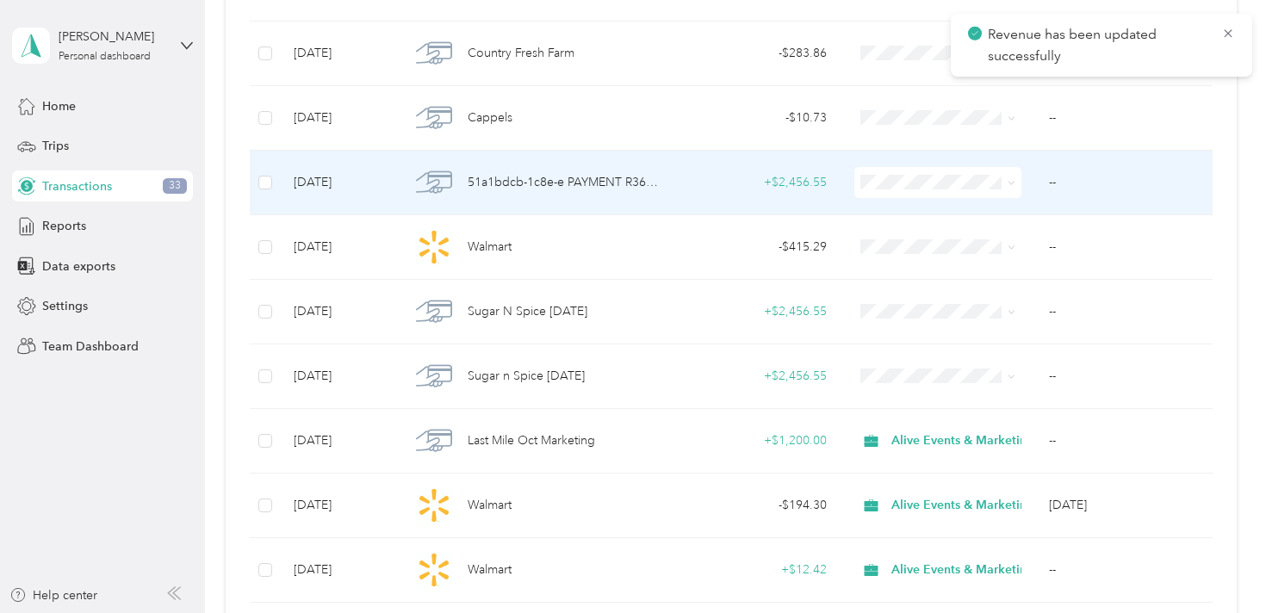
click at [550, 184] on span "51a1bdcb-1c8e-e PAYMENT R365 Payments CORPORATE ACH" at bounding box center [564, 182] width 193 height 19
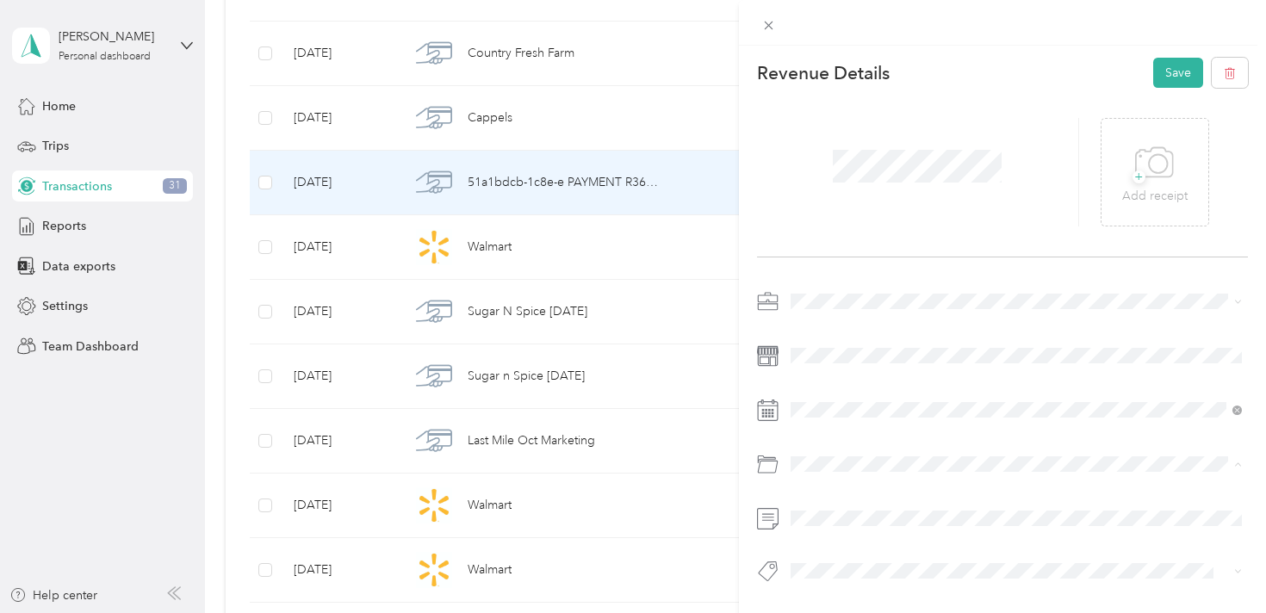
click at [881, 188] on span at bounding box center [917, 166] width 181 height 45
click at [845, 290] on span at bounding box center [1017, 302] width 464 height 28
click at [887, 331] on span "Alive Events & Marketing" at bounding box center [864, 332] width 135 height 15
click at [1172, 67] on button "Save" at bounding box center [1178, 73] width 50 height 30
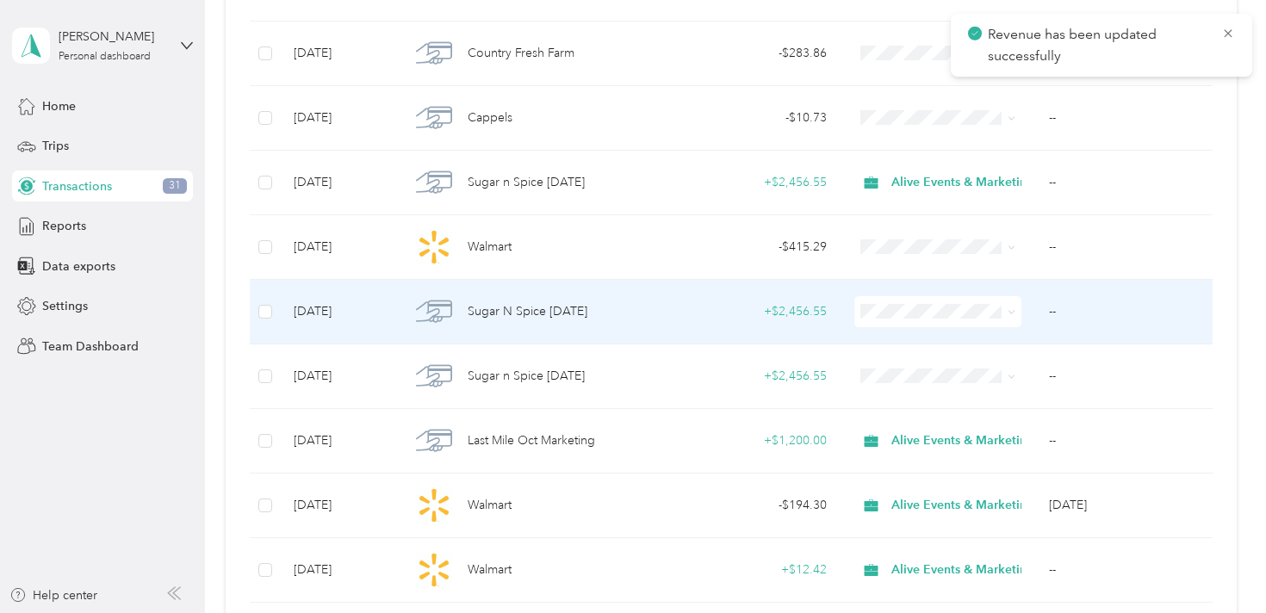
click at [626, 318] on div "Sugar N Spice [DATE]" at bounding box center [535, 312] width 251 height 36
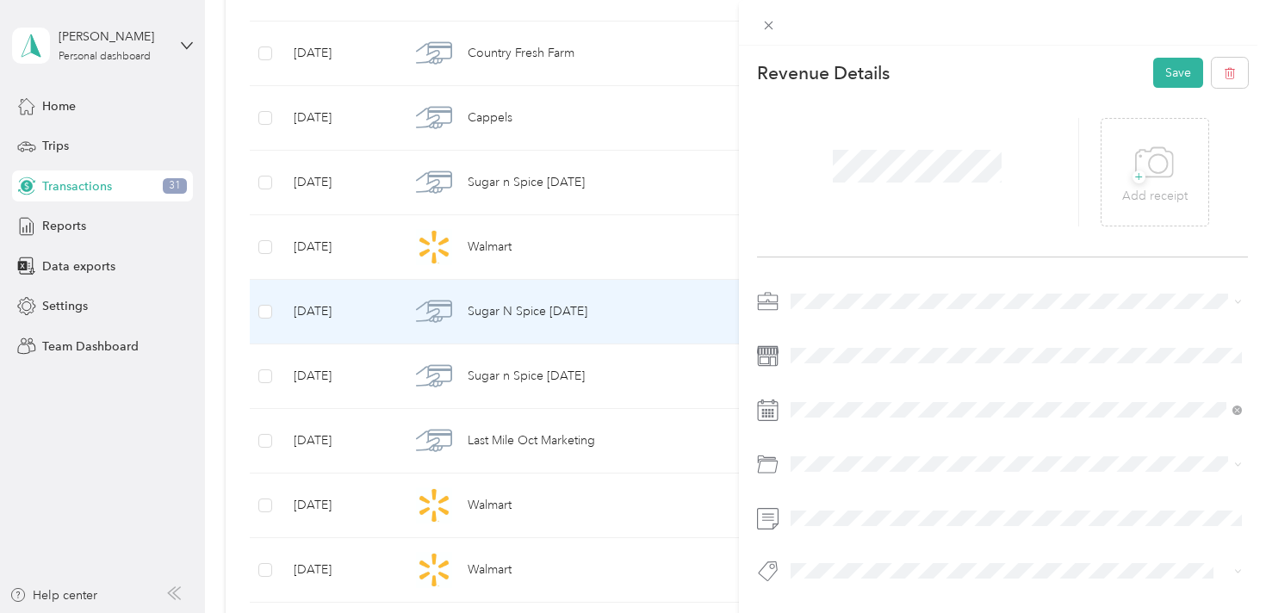
click at [884, 338] on ol "Alive Events & Marketing Personal" at bounding box center [1017, 339] width 464 height 60
click at [867, 328] on span "Alive Events & Marketing" at bounding box center [864, 332] width 135 height 15
click at [1175, 70] on button "Save" at bounding box center [1178, 73] width 50 height 30
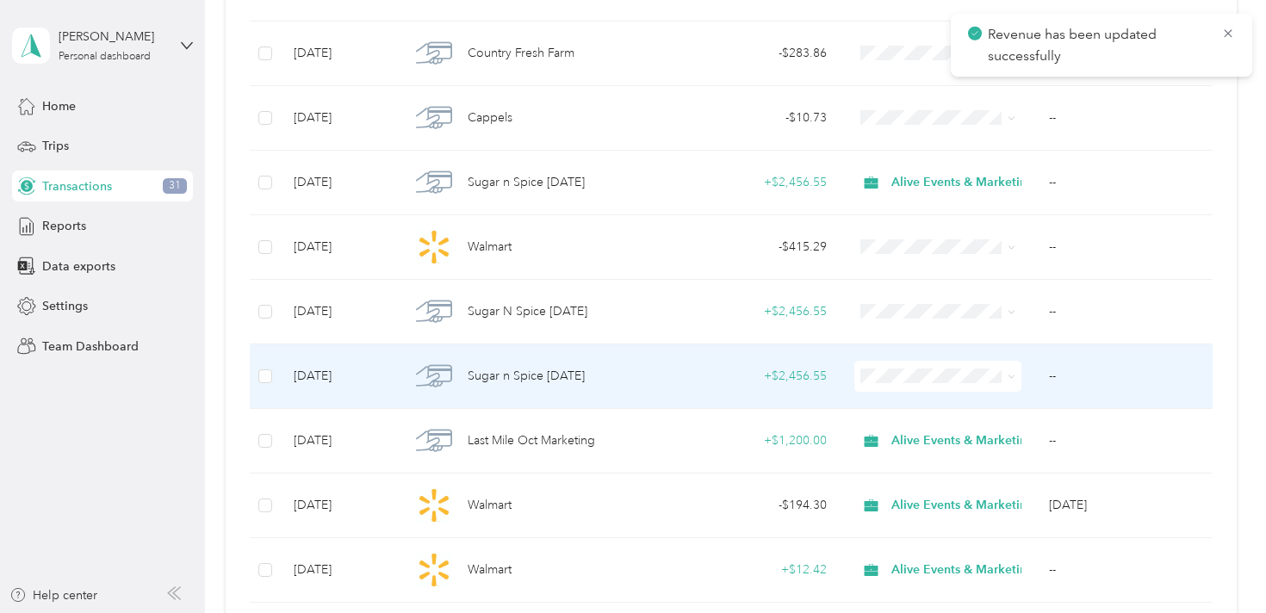
click at [638, 384] on div "Sugar n Spice [DATE]" at bounding box center [535, 376] width 251 height 36
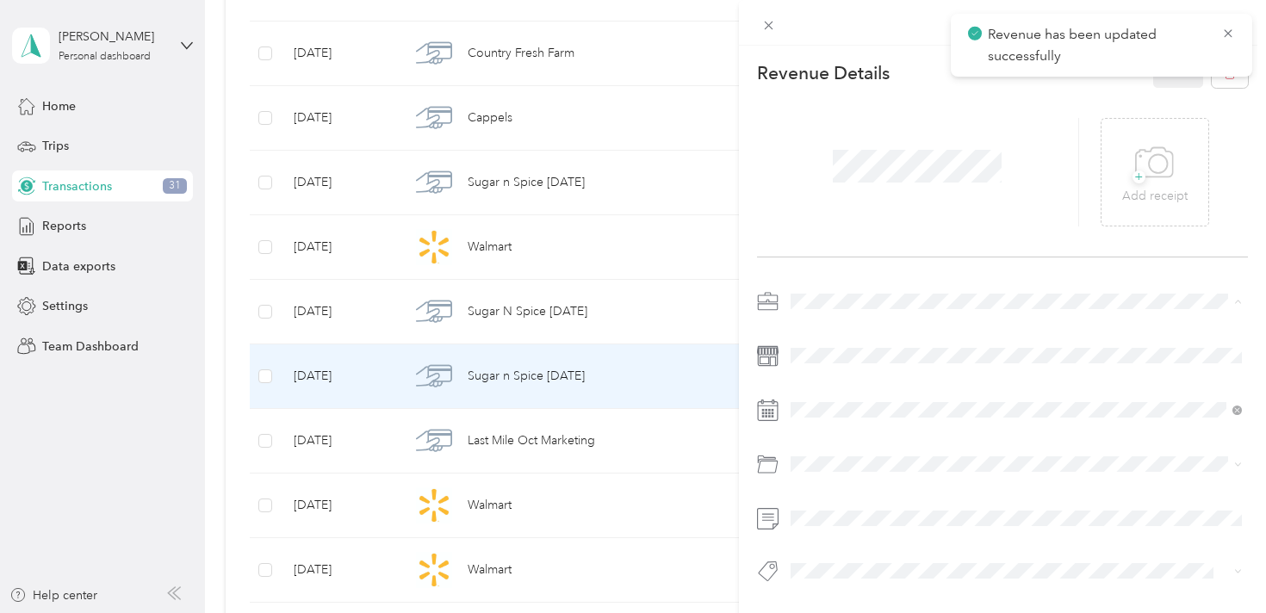
click at [866, 327] on span "Alive Events & Marketing" at bounding box center [864, 332] width 135 height 15
click at [766, 205] on div at bounding box center [918, 172] width 323 height 109
click at [1167, 81] on button "Save" at bounding box center [1178, 73] width 50 height 30
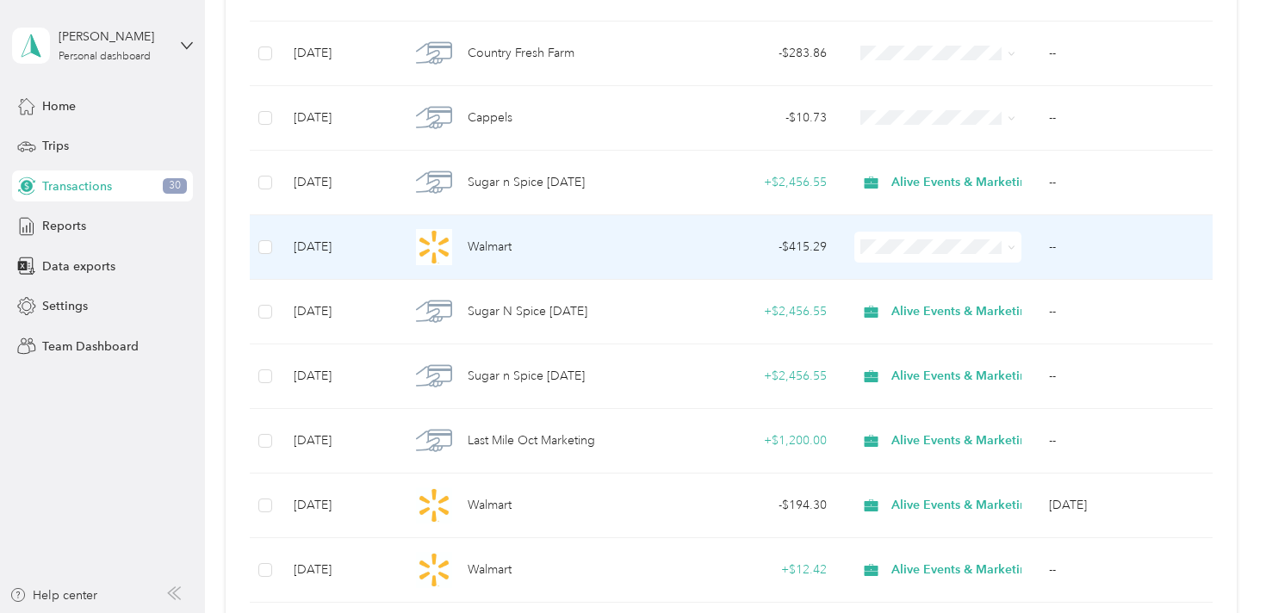
click at [605, 245] on div "Walmart" at bounding box center [535, 247] width 251 height 36
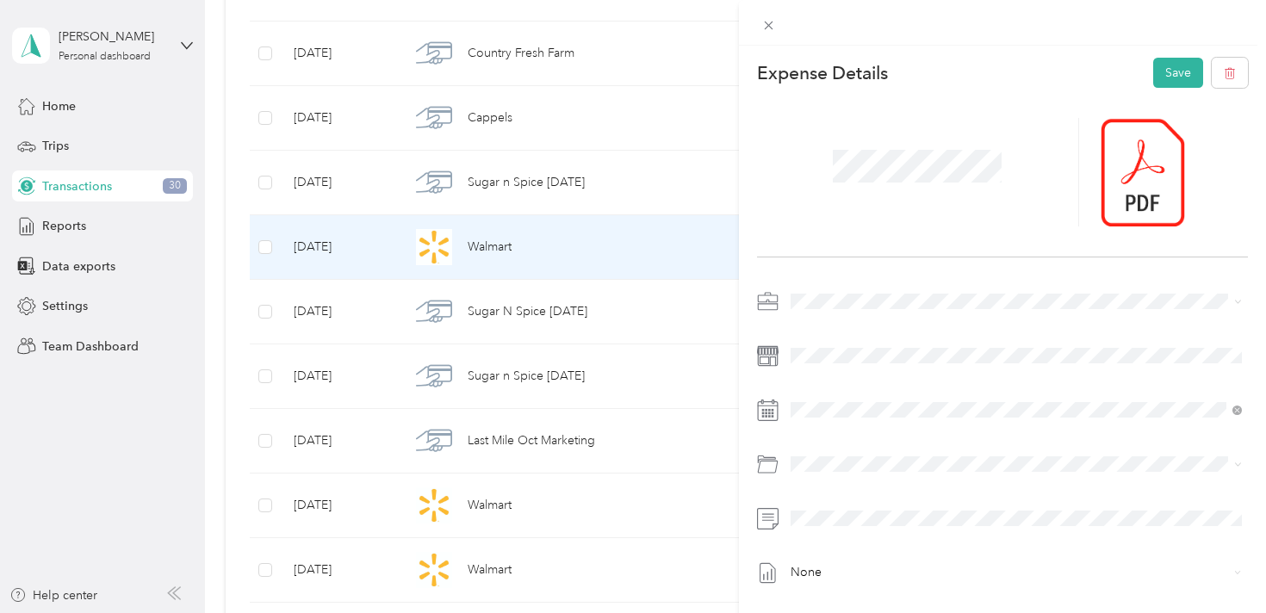
click at [875, 326] on span "Alive Events & Marketing" at bounding box center [864, 331] width 135 height 15
click at [944, 345] on span "Client Event Expenses" at bounding box center [896, 352] width 120 height 15
click at [1174, 82] on button "Save" at bounding box center [1178, 73] width 50 height 30
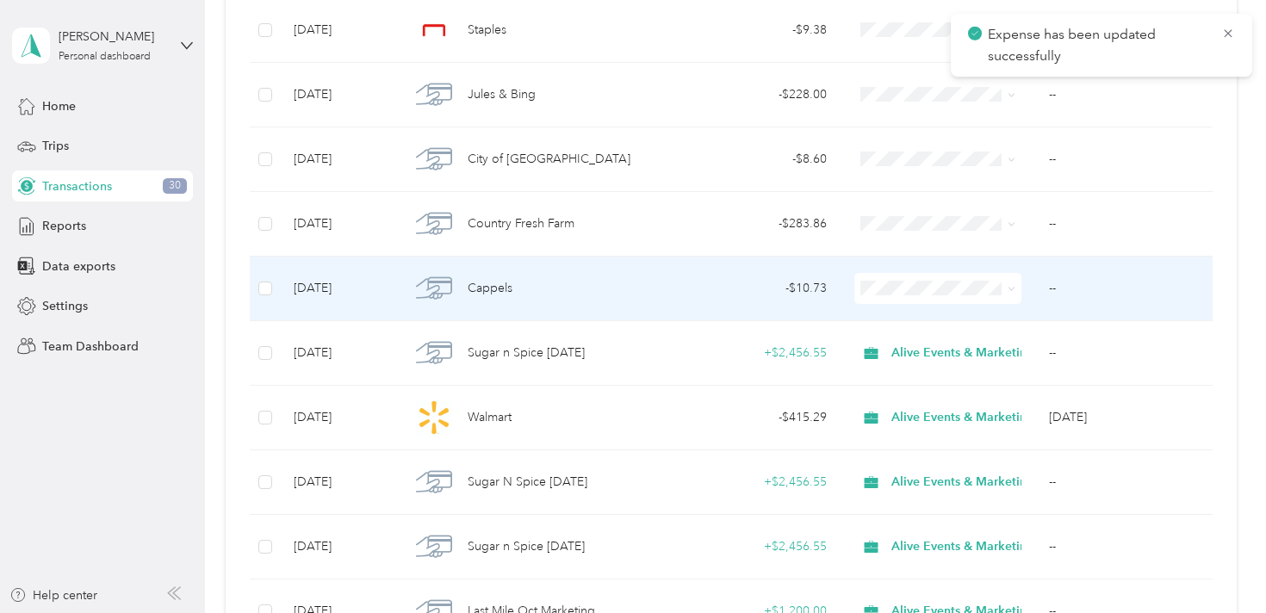
scroll to position [1852, 0]
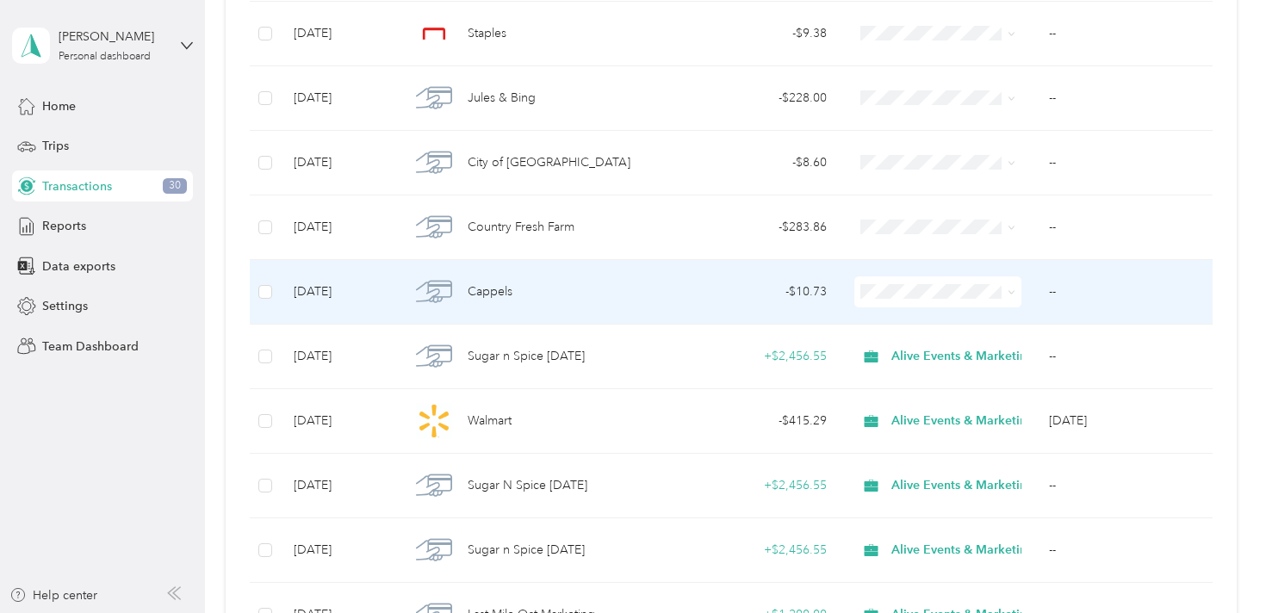
click at [668, 288] on td "Cappels" at bounding box center [535, 292] width 278 height 65
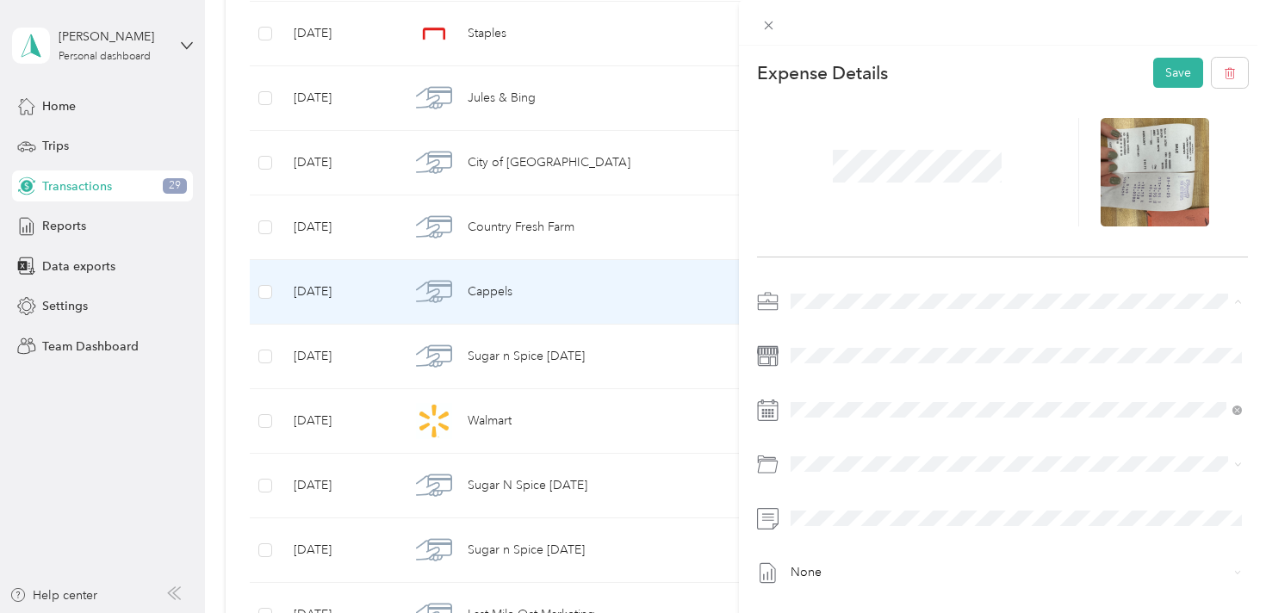
click at [852, 323] on div "Alive Events & Marketing" at bounding box center [1017, 332] width 440 height 18
click at [948, 344] on div "Client Event Expenses" at bounding box center [1036, 353] width 400 height 18
click at [1171, 66] on button "Save" at bounding box center [1178, 73] width 50 height 30
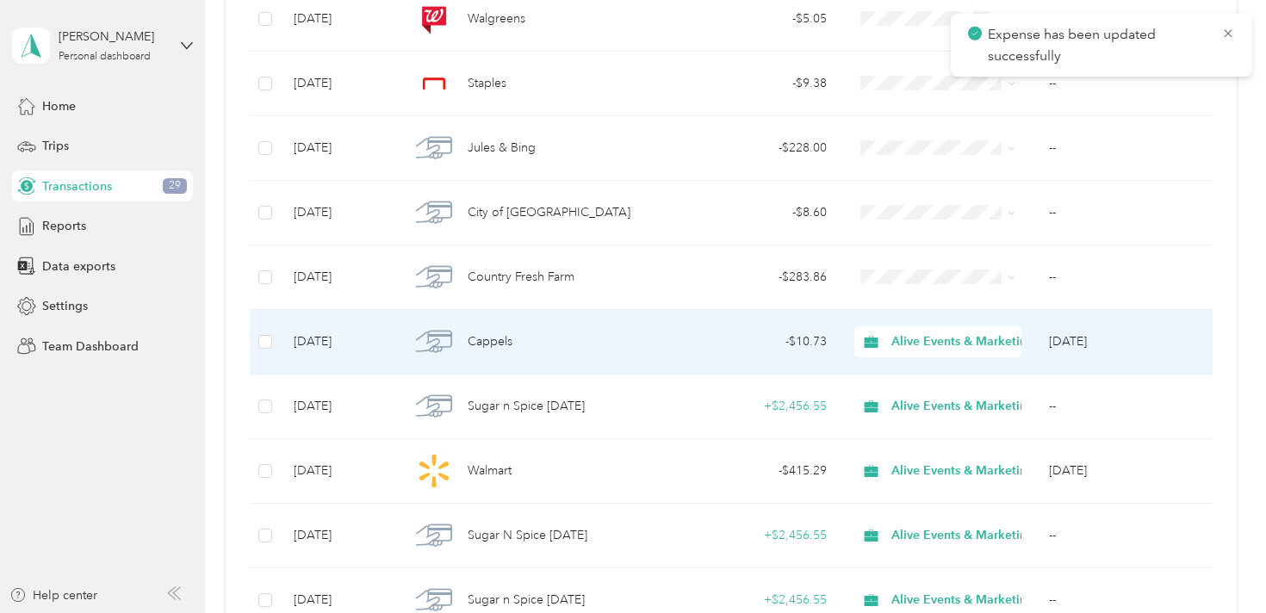
scroll to position [1801, 0]
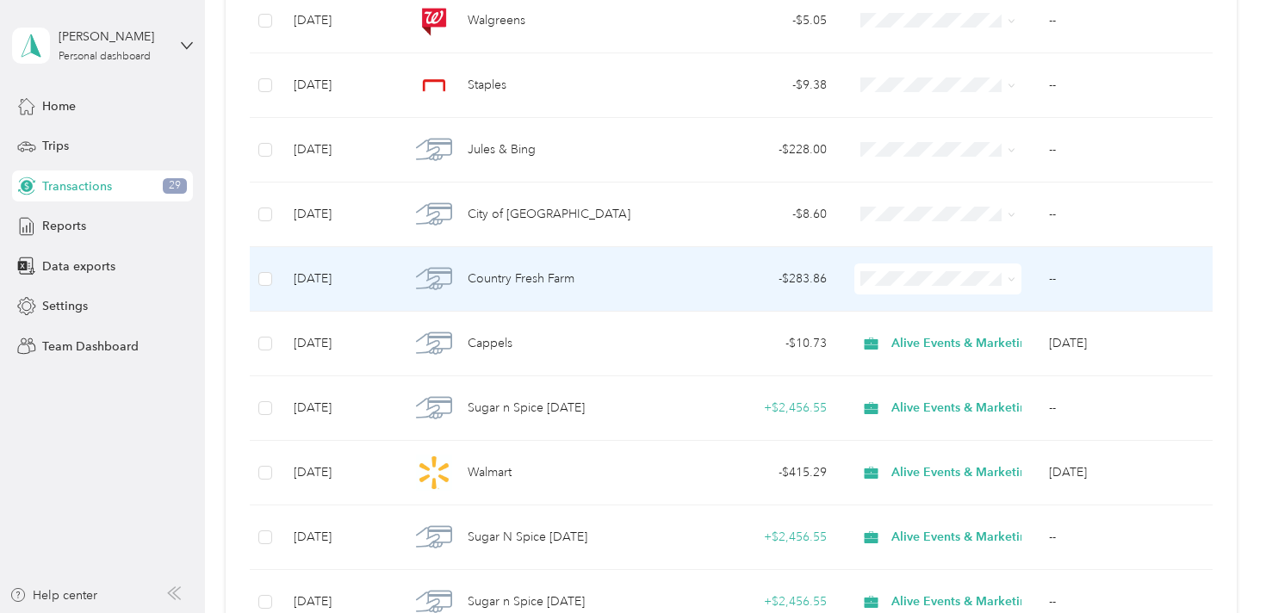
click at [663, 268] on td "Country Fresh Farm" at bounding box center [535, 279] width 278 height 65
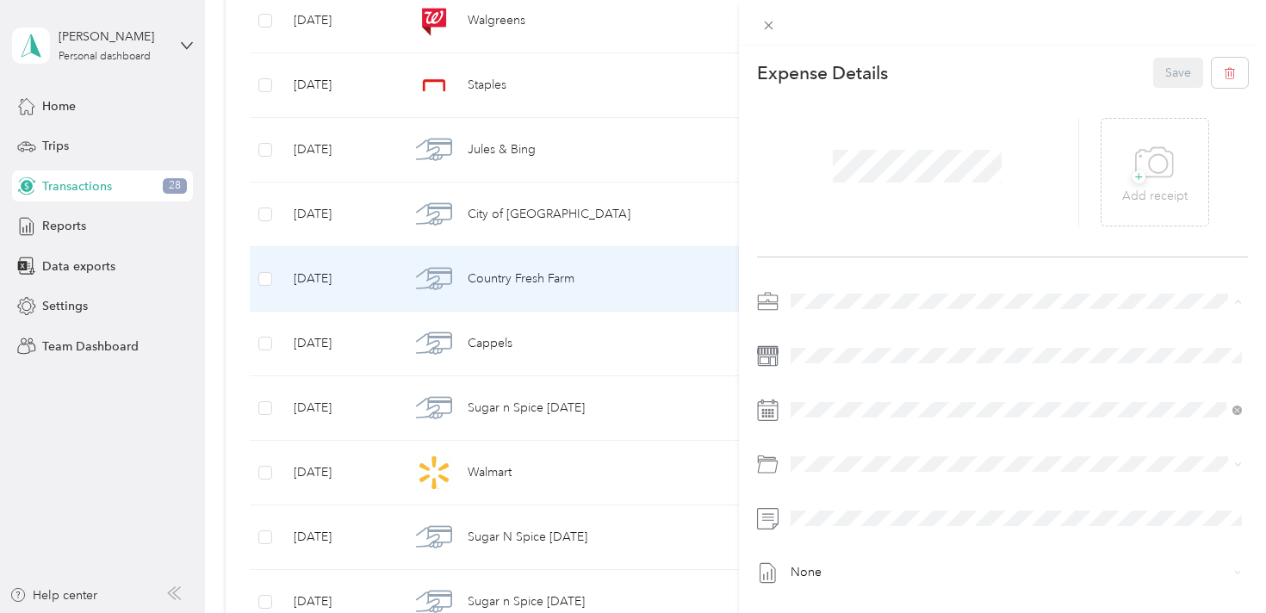
click at [895, 326] on span "Alive Events & Marketing" at bounding box center [864, 332] width 135 height 15
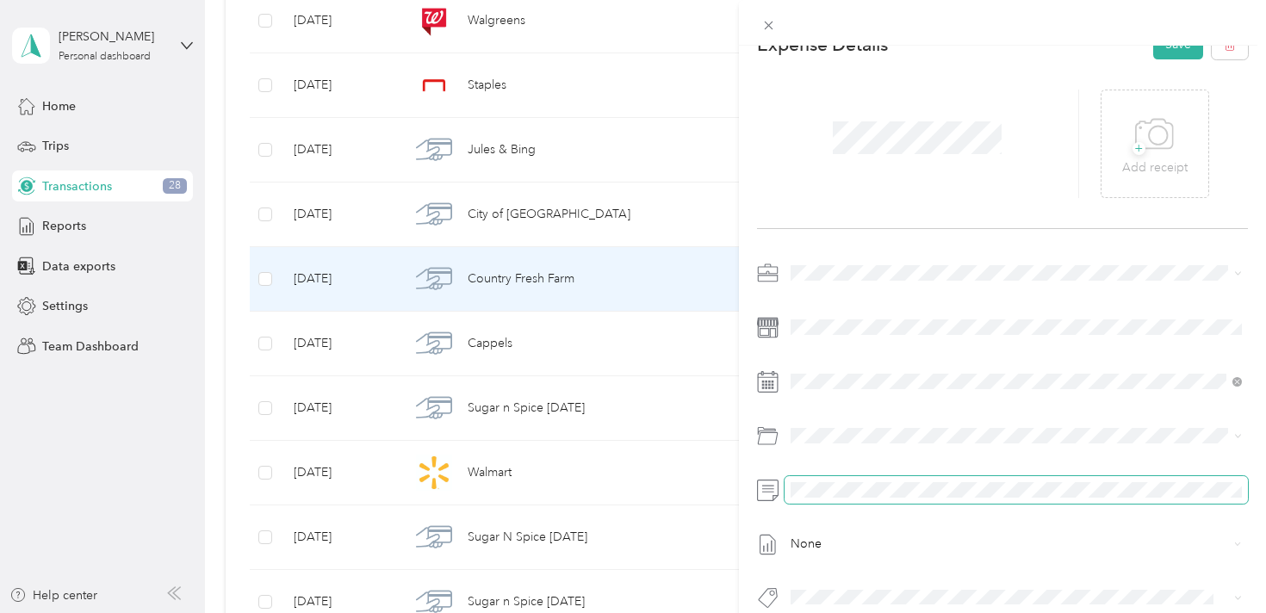
scroll to position [29, 0]
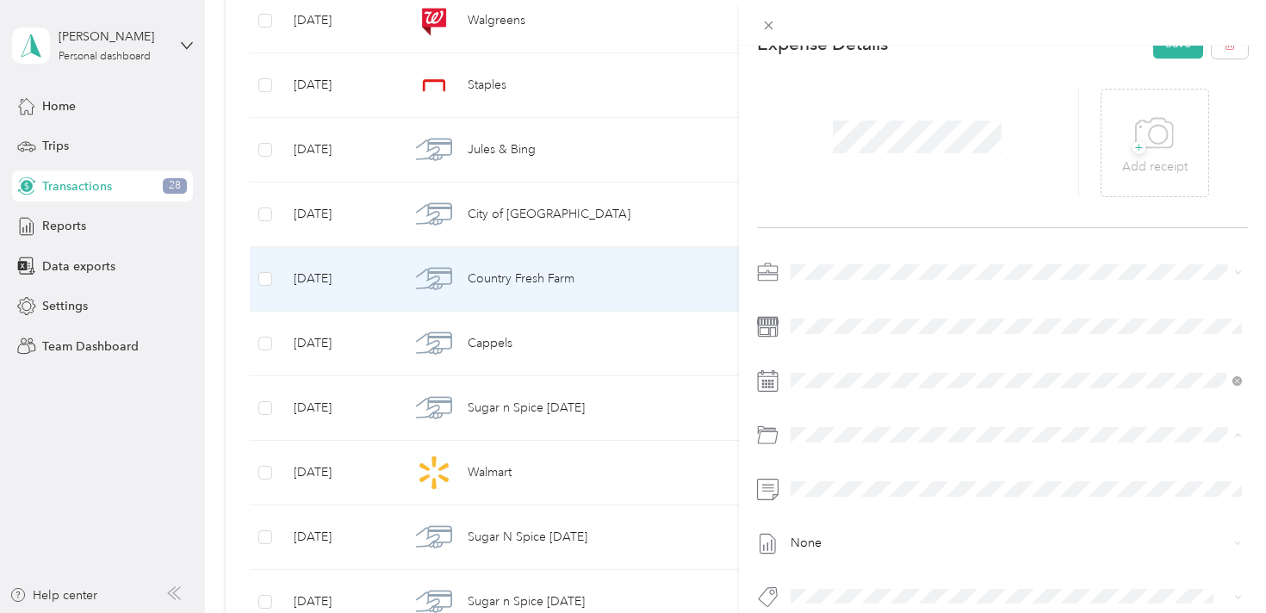
click at [923, 326] on span "Client Event Expenses" at bounding box center [896, 323] width 120 height 15
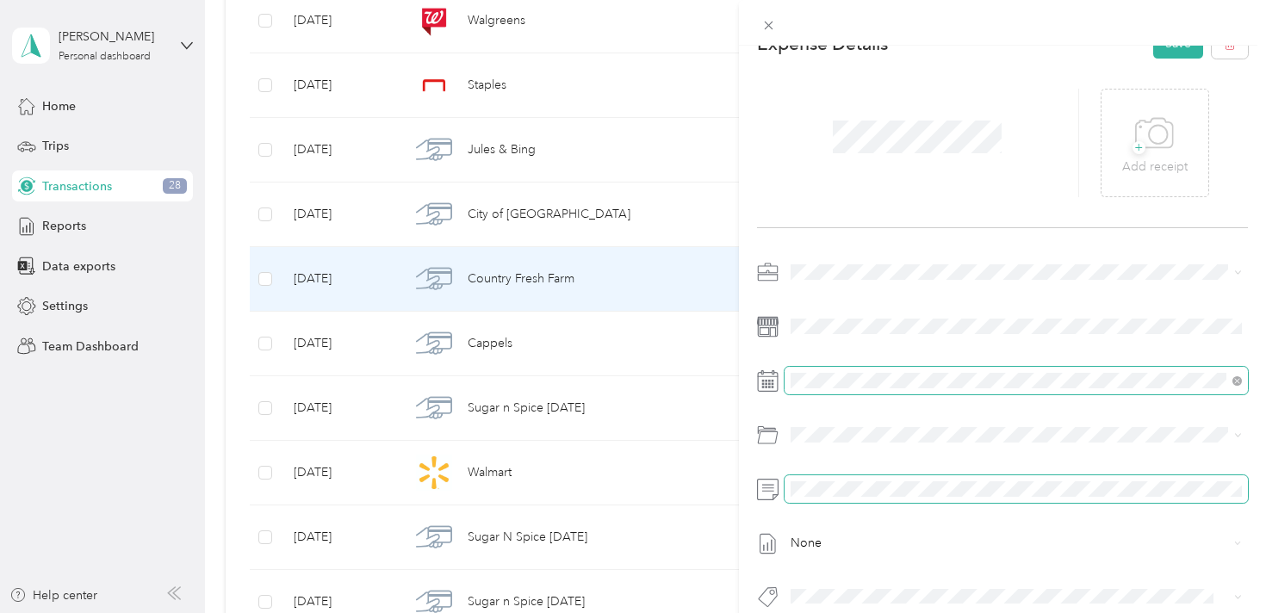
scroll to position [0, 0]
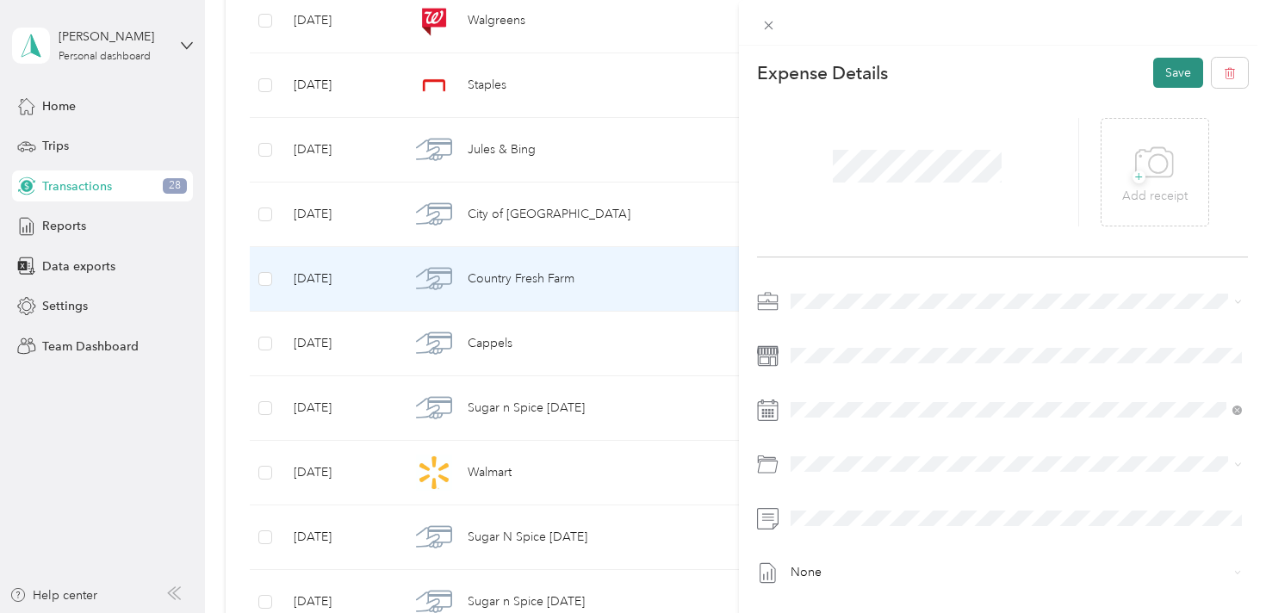
click at [1173, 71] on button "Save" at bounding box center [1178, 73] width 50 height 30
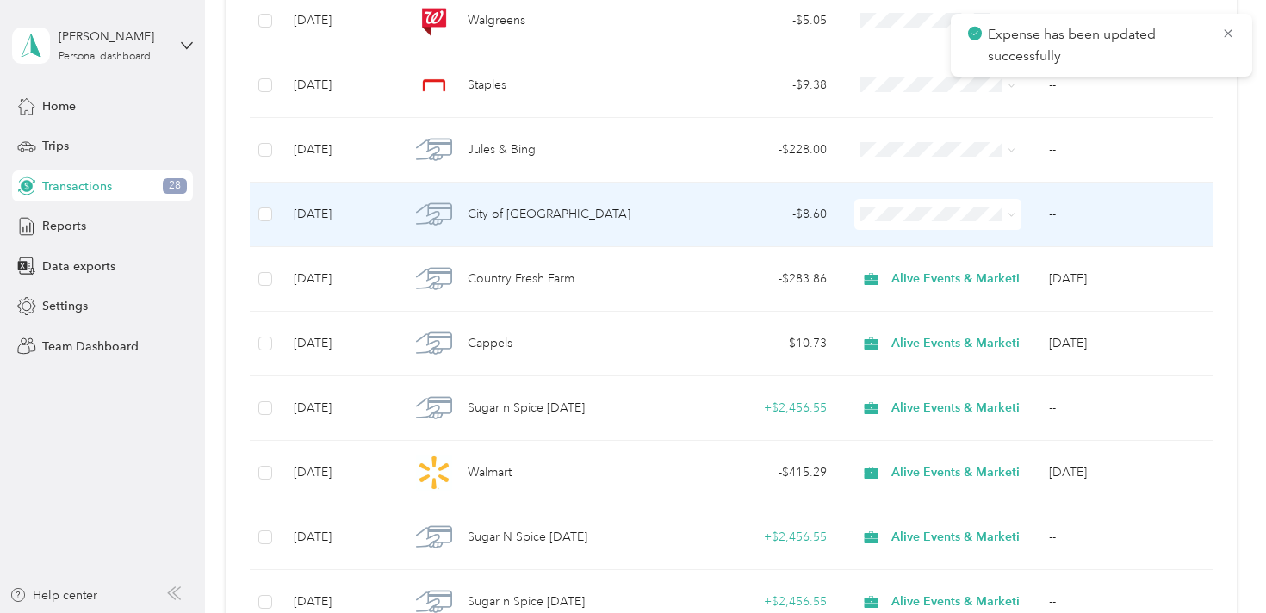
click at [622, 233] on td "City of [GEOGRAPHIC_DATA]" at bounding box center [535, 215] width 278 height 65
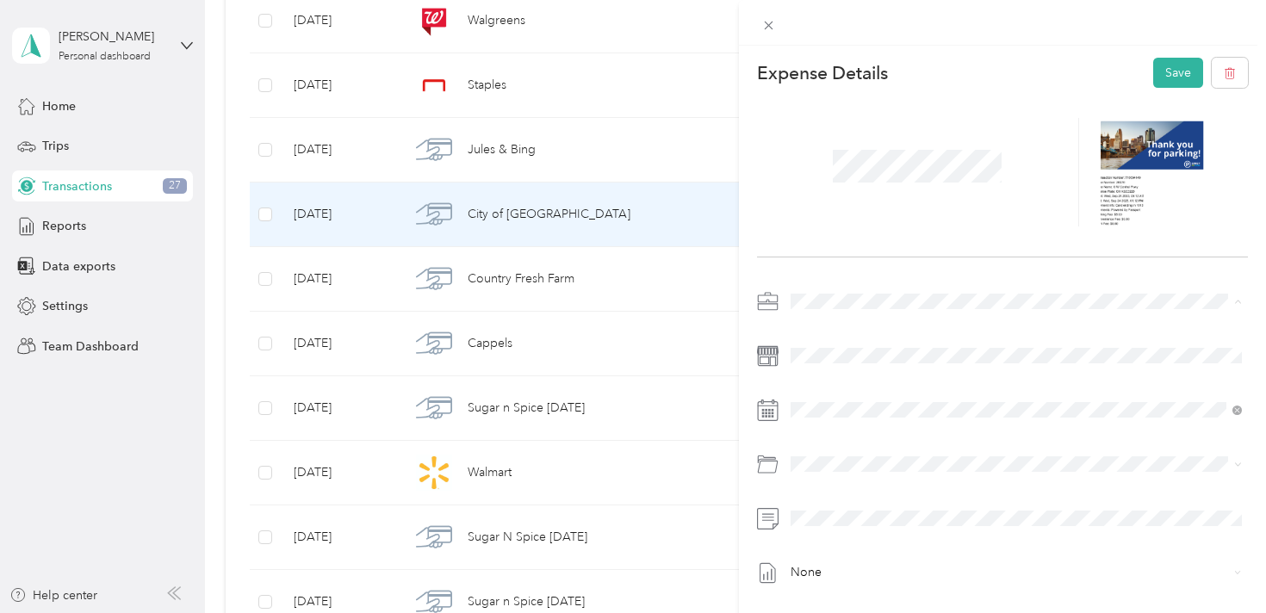
click at [873, 332] on span "Alive Events & Marketing" at bounding box center [864, 332] width 135 height 15
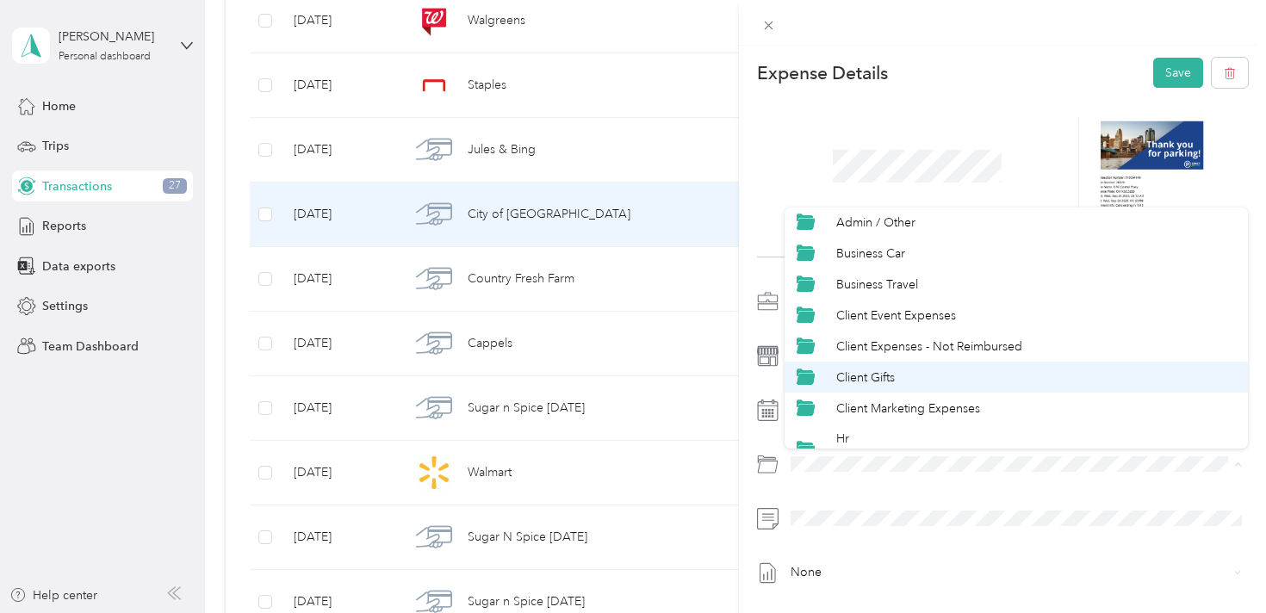
scroll to position [38, 0]
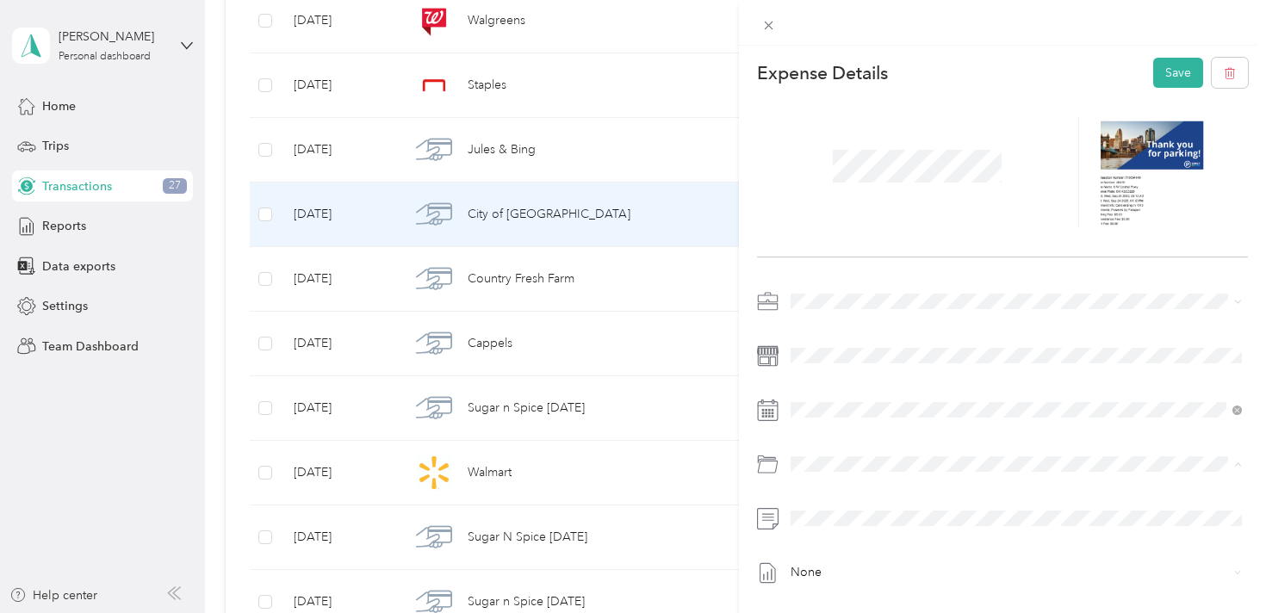
click at [935, 412] on div "Client Marketing Expenses" at bounding box center [1036, 408] width 400 height 18
click at [1182, 75] on button "Save" at bounding box center [1178, 73] width 50 height 30
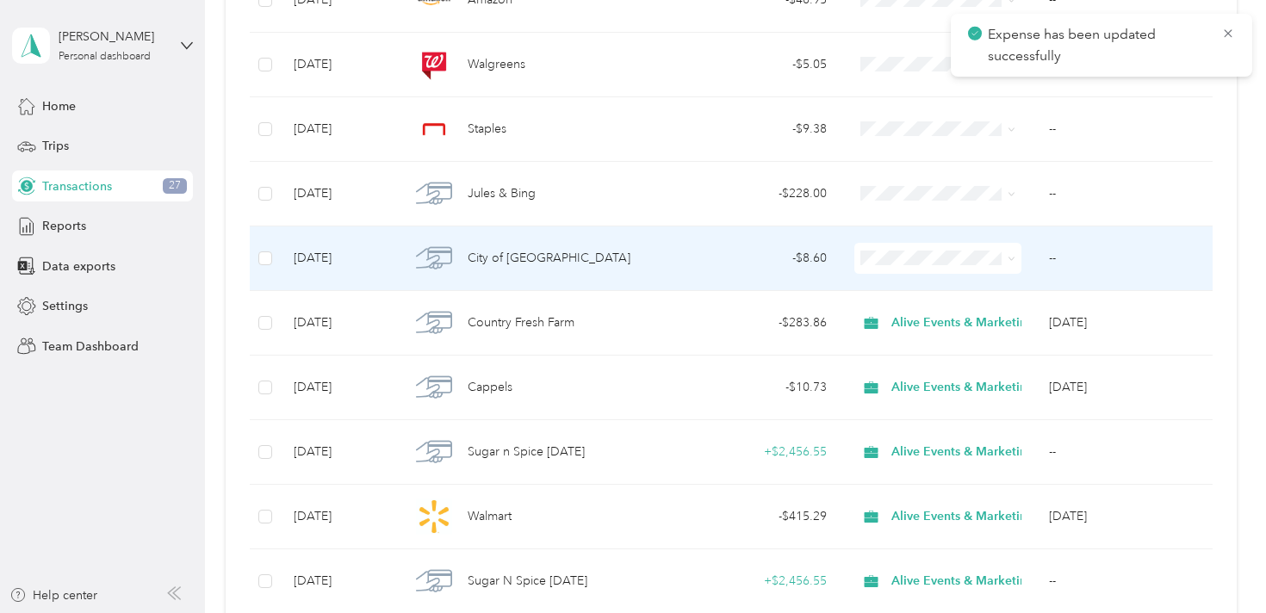
scroll to position [1759, 0]
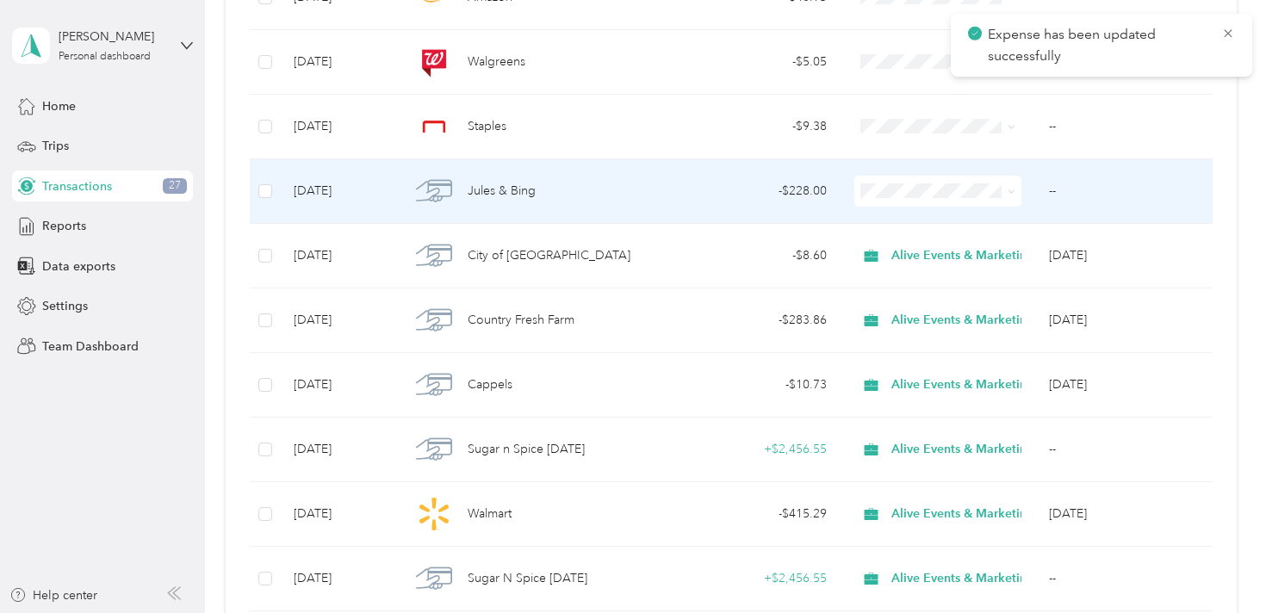
click at [662, 200] on td "Jules & Bing" at bounding box center [535, 191] width 278 height 65
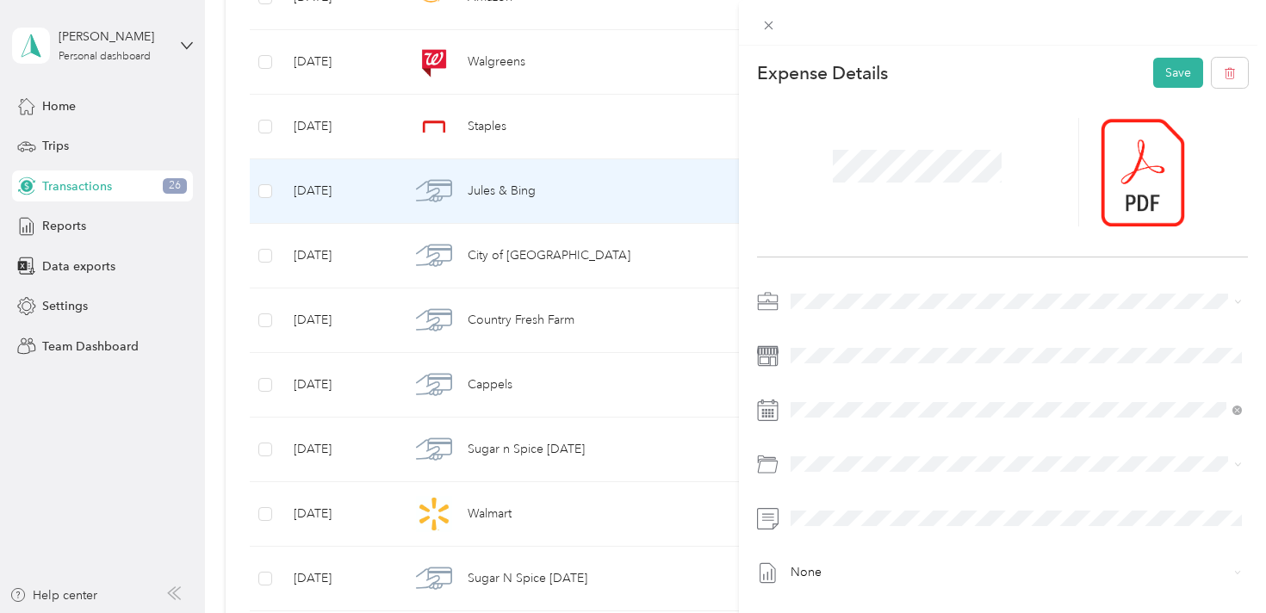
click at [871, 326] on span "Alive Events & Marketing" at bounding box center [864, 332] width 135 height 15
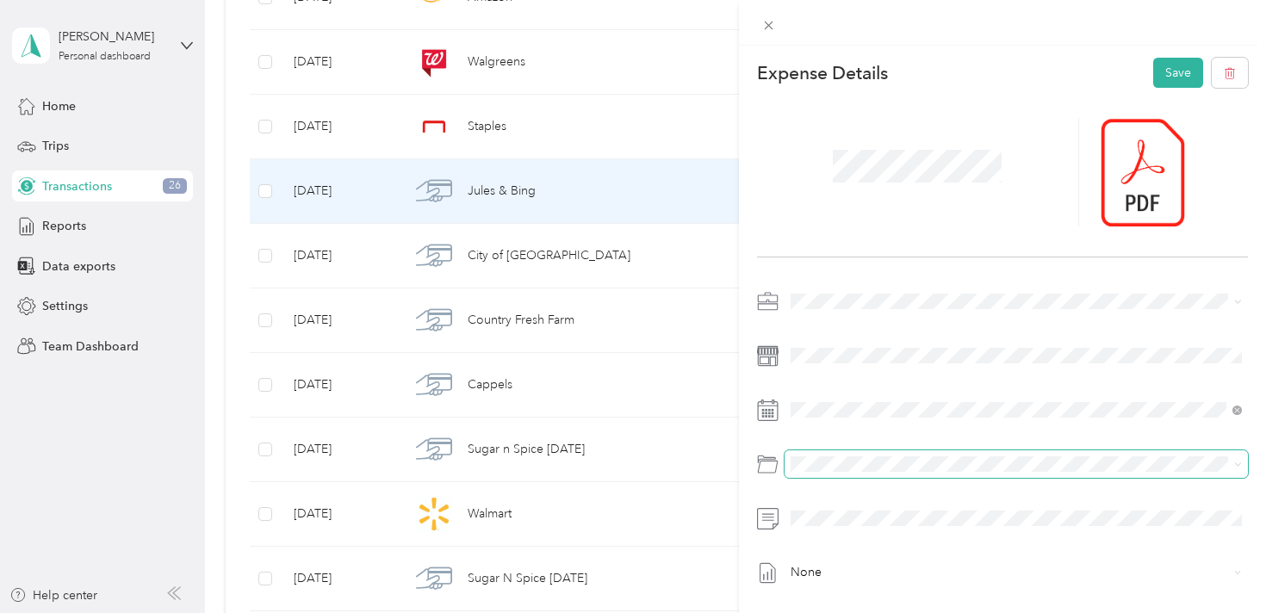
click at [872, 473] on span at bounding box center [1017, 464] width 464 height 28
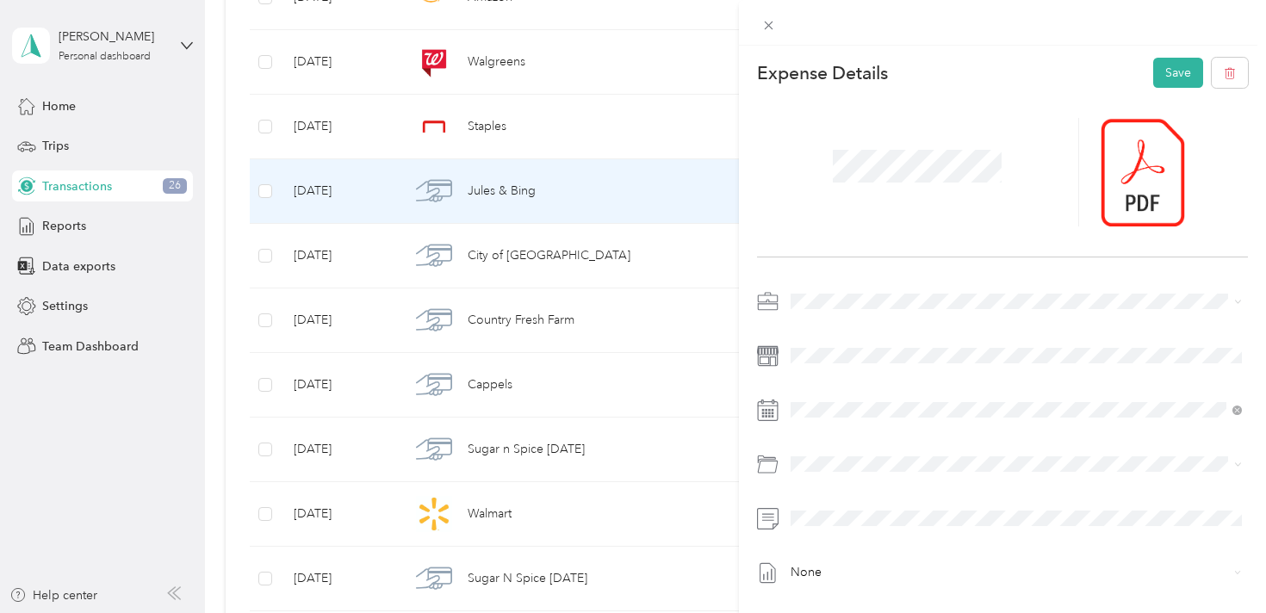
click at [992, 346] on div "Client Event Expenses" at bounding box center [1036, 343] width 400 height 18
click at [1046, 219] on div at bounding box center [918, 172] width 323 height 109
click at [1181, 62] on button "Save" at bounding box center [1178, 73] width 50 height 30
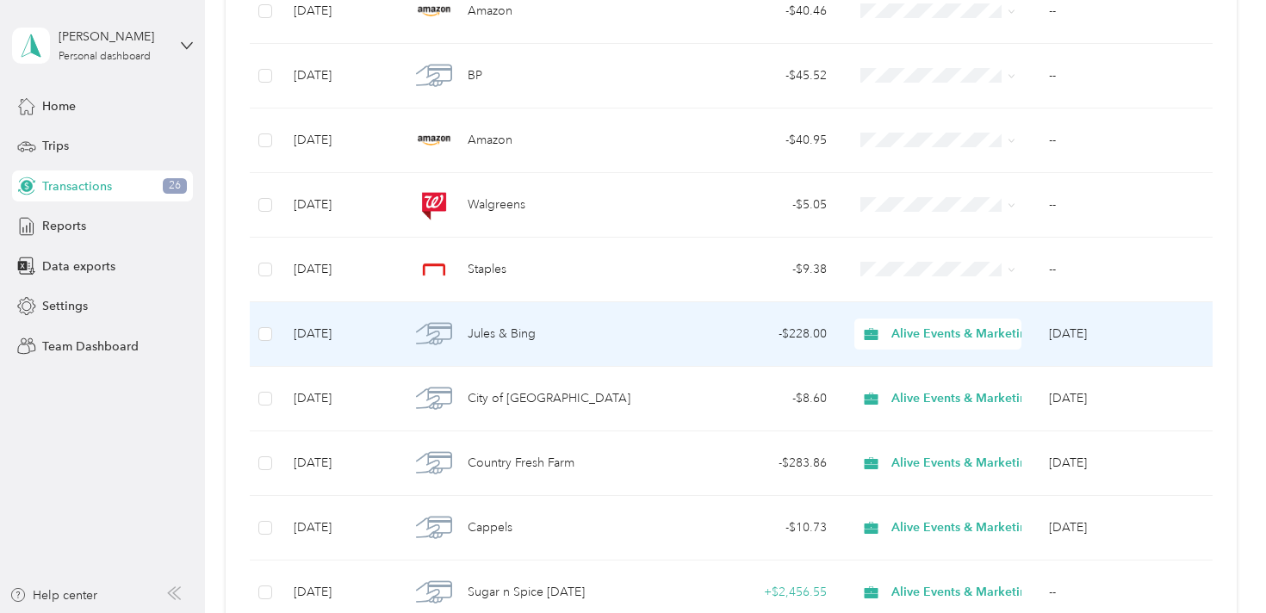
scroll to position [1602, 0]
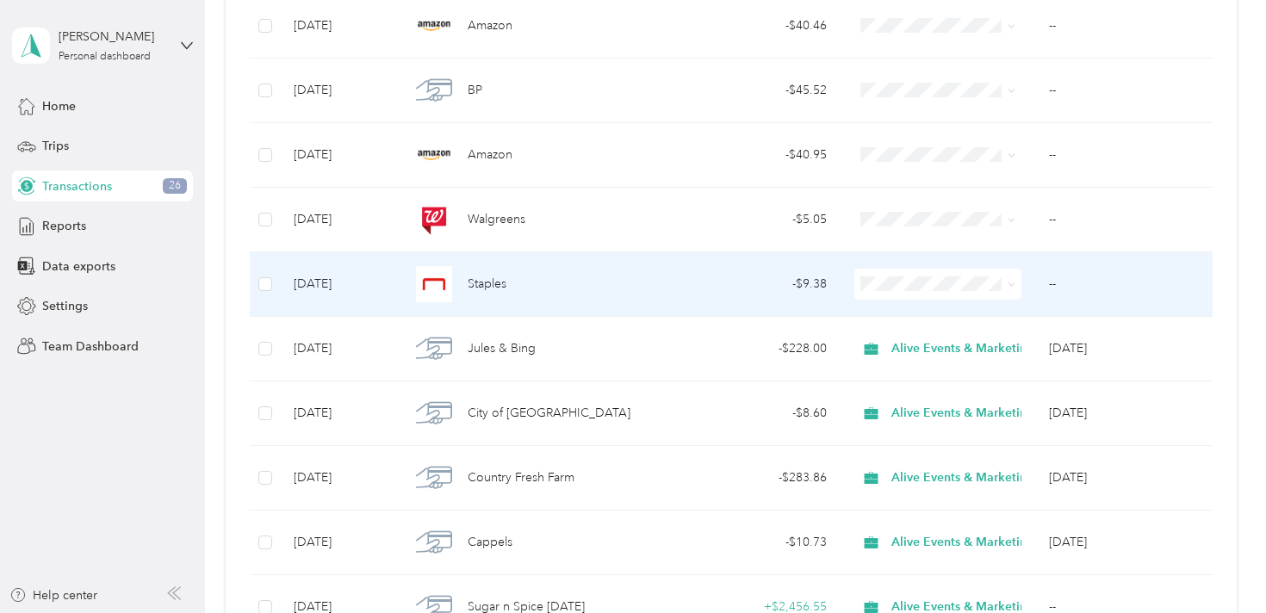
click at [616, 284] on div "Staples" at bounding box center [535, 284] width 251 height 36
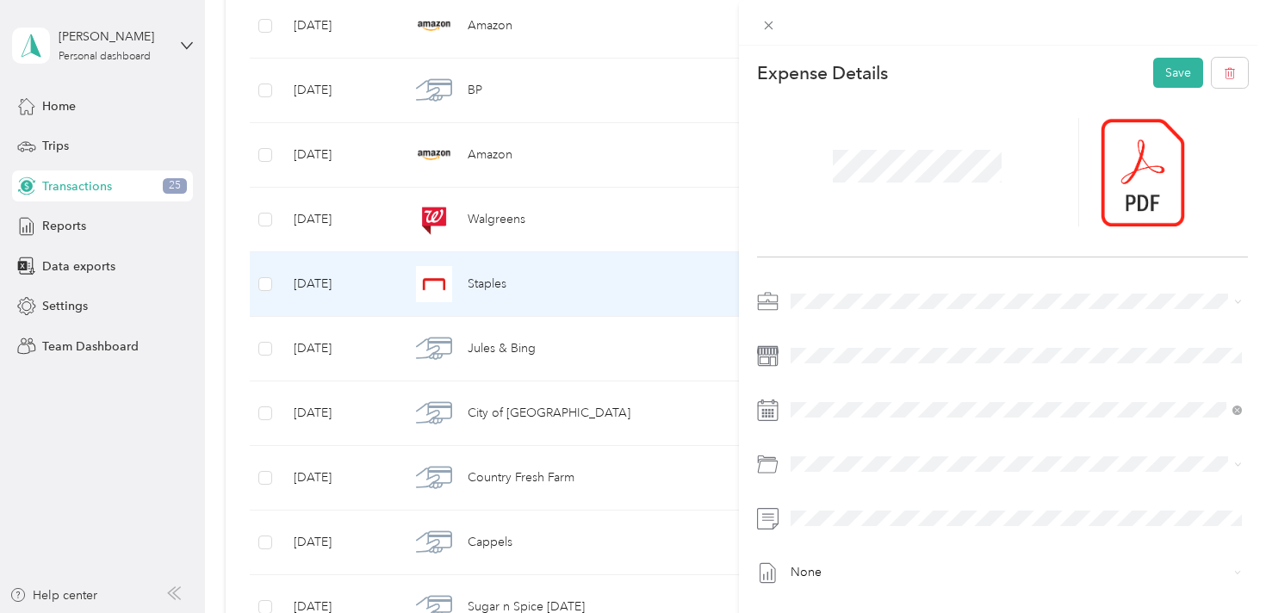
click at [878, 332] on span "Alive Events & Marketing" at bounding box center [864, 328] width 135 height 15
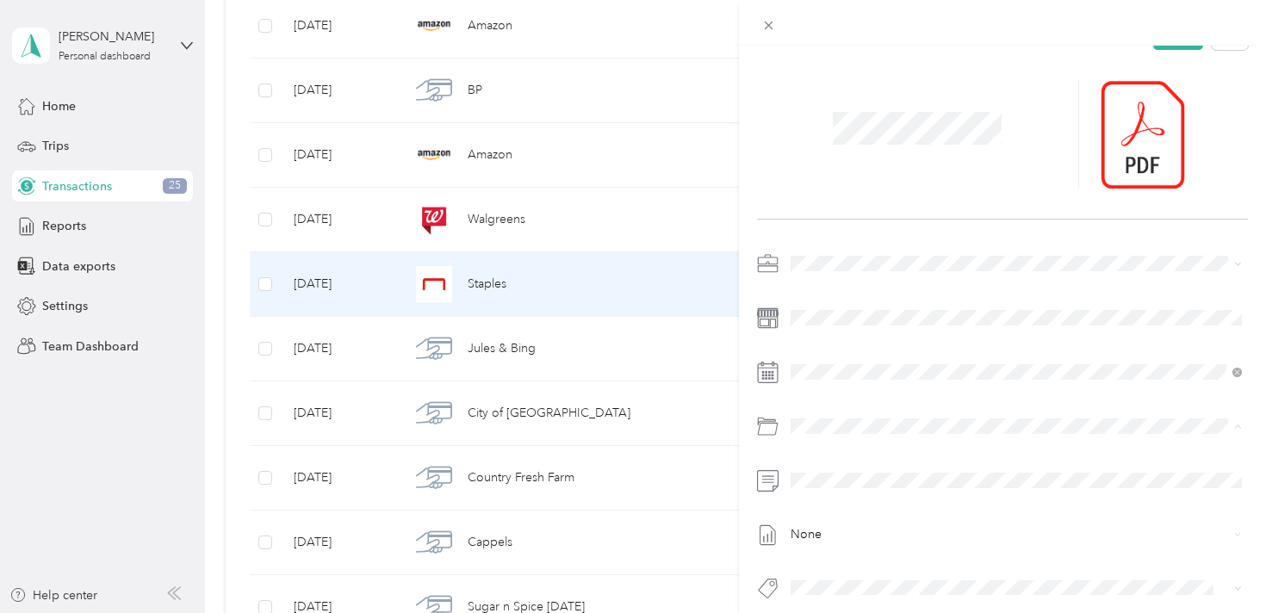
click at [956, 317] on div "Client Event Expenses" at bounding box center [1036, 315] width 400 height 18
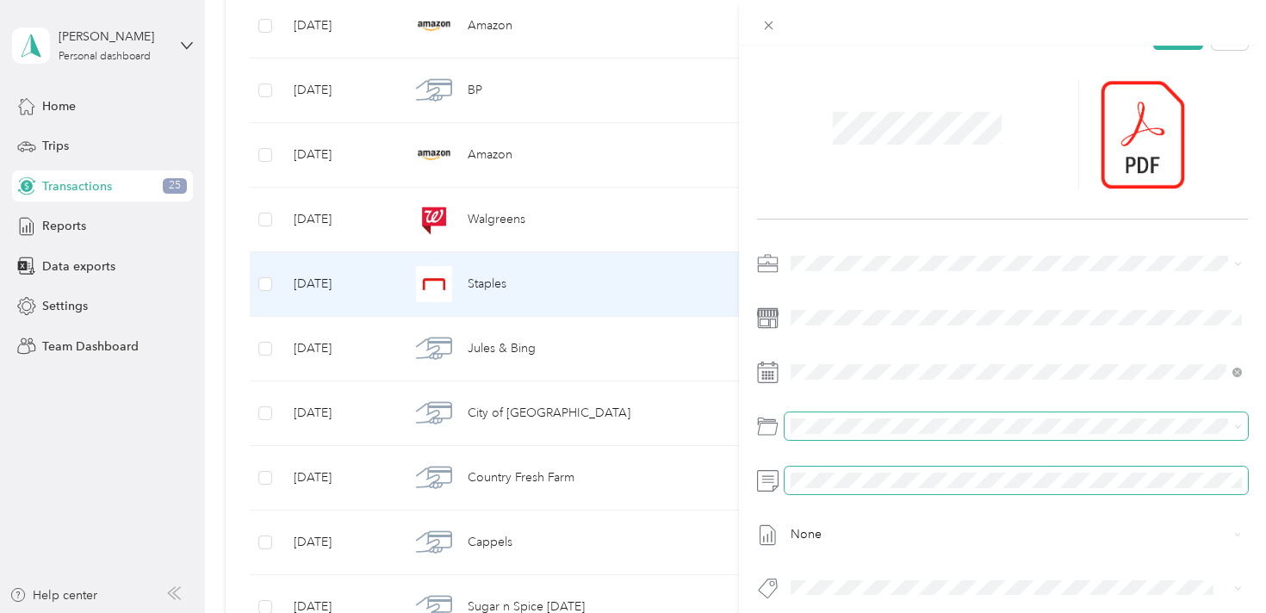
scroll to position [0, 0]
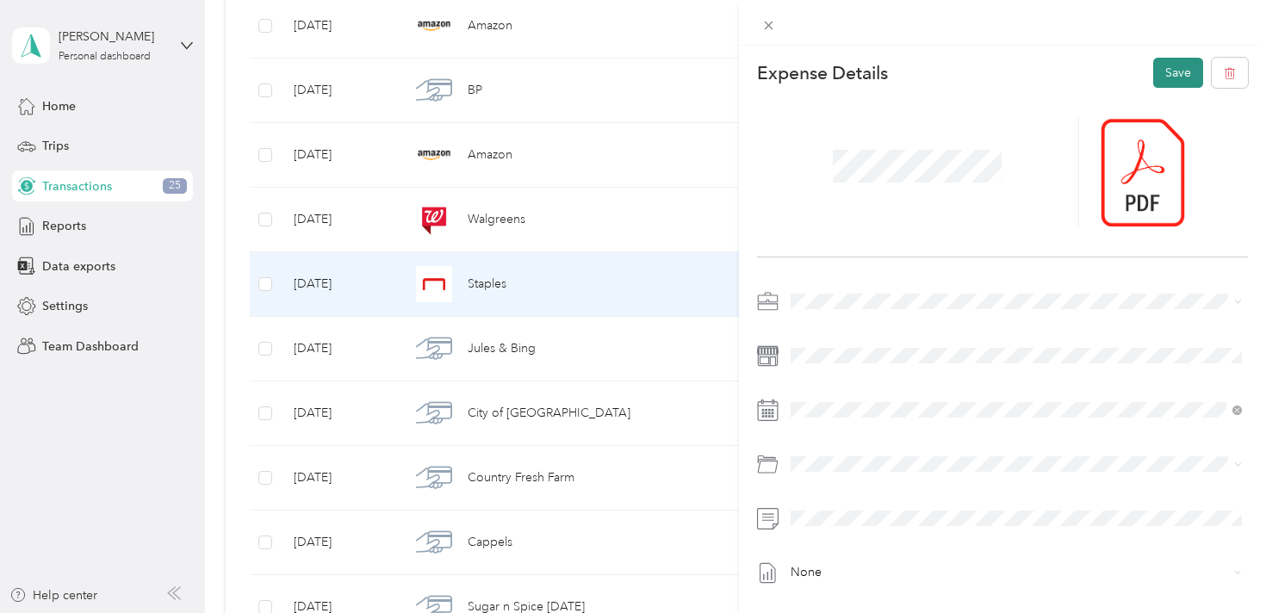
click at [1172, 72] on button "Save" at bounding box center [1178, 73] width 50 height 30
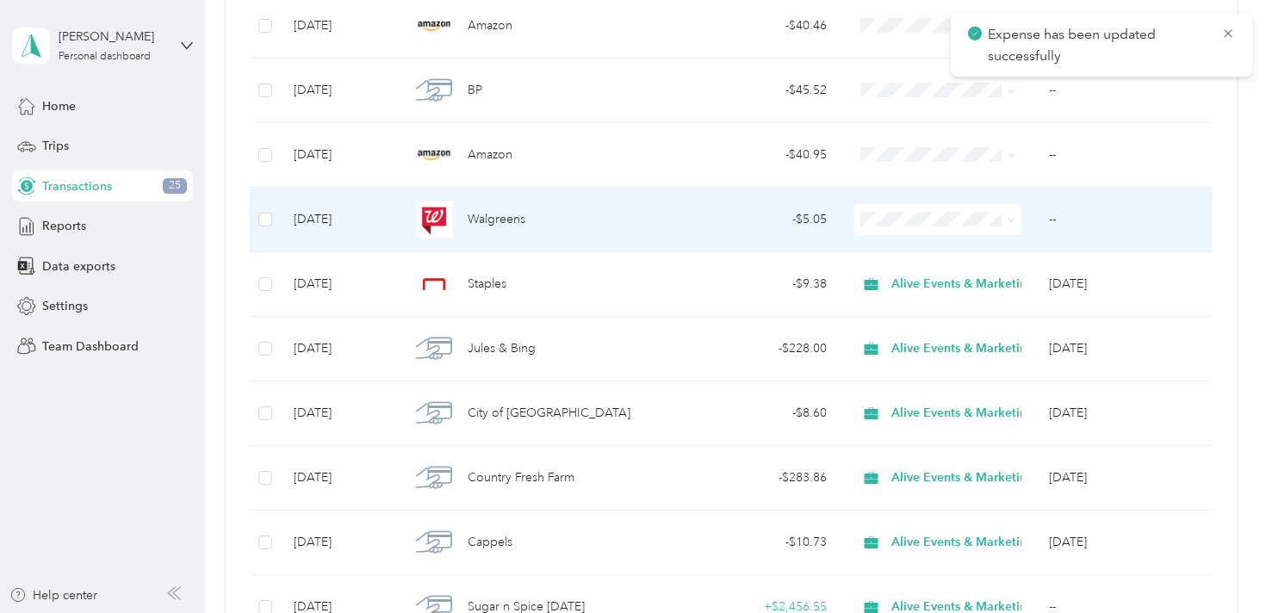
click at [604, 226] on div "Walgreens" at bounding box center [535, 220] width 251 height 36
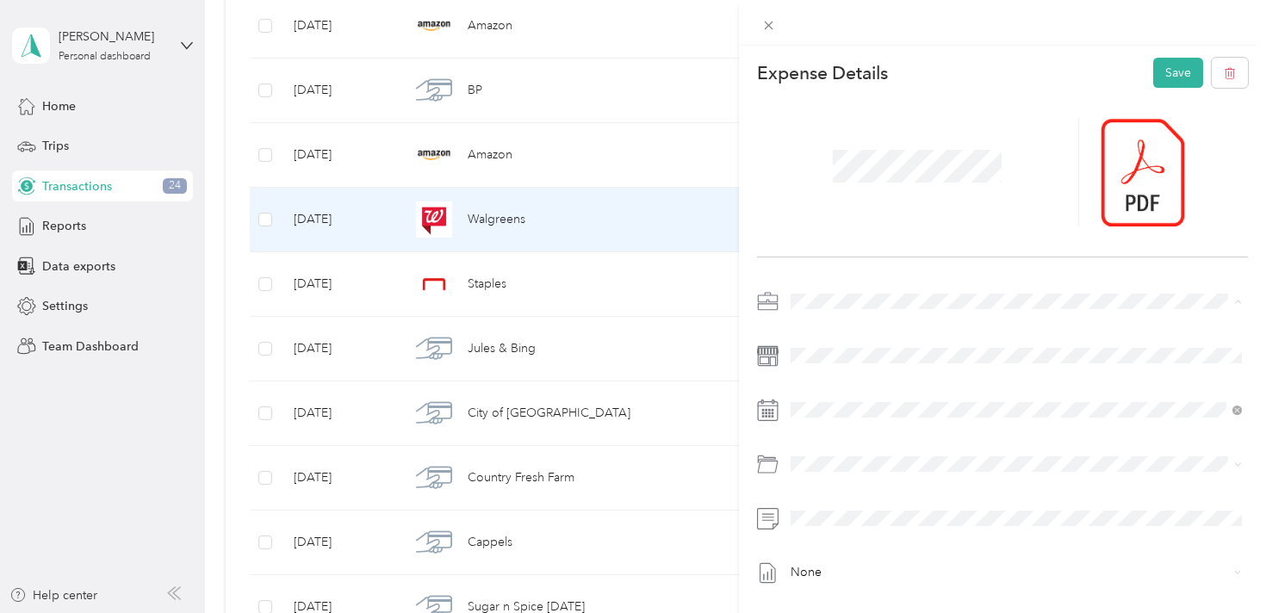
click at [870, 332] on span "Alive Events & Marketing" at bounding box center [864, 332] width 135 height 15
click at [959, 357] on div "Client Event Expenses" at bounding box center [1036, 353] width 400 height 18
click at [1167, 79] on button "Save" at bounding box center [1178, 73] width 50 height 30
click at [1167, 79] on button "Save" at bounding box center [1169, 73] width 68 height 30
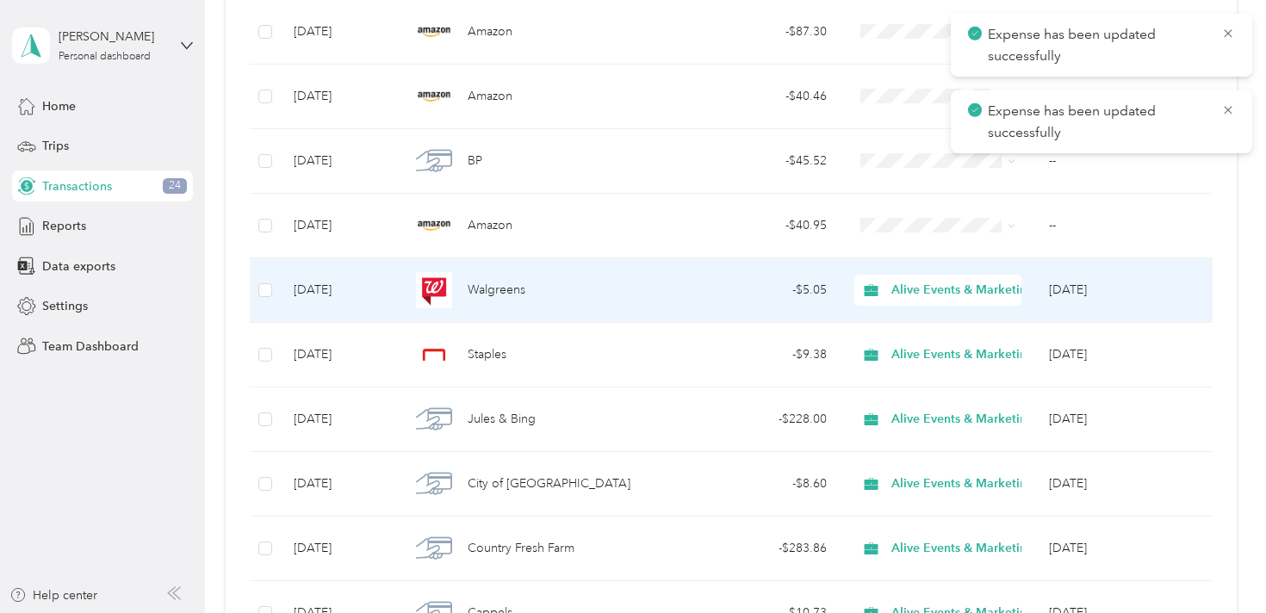
scroll to position [1517, 0]
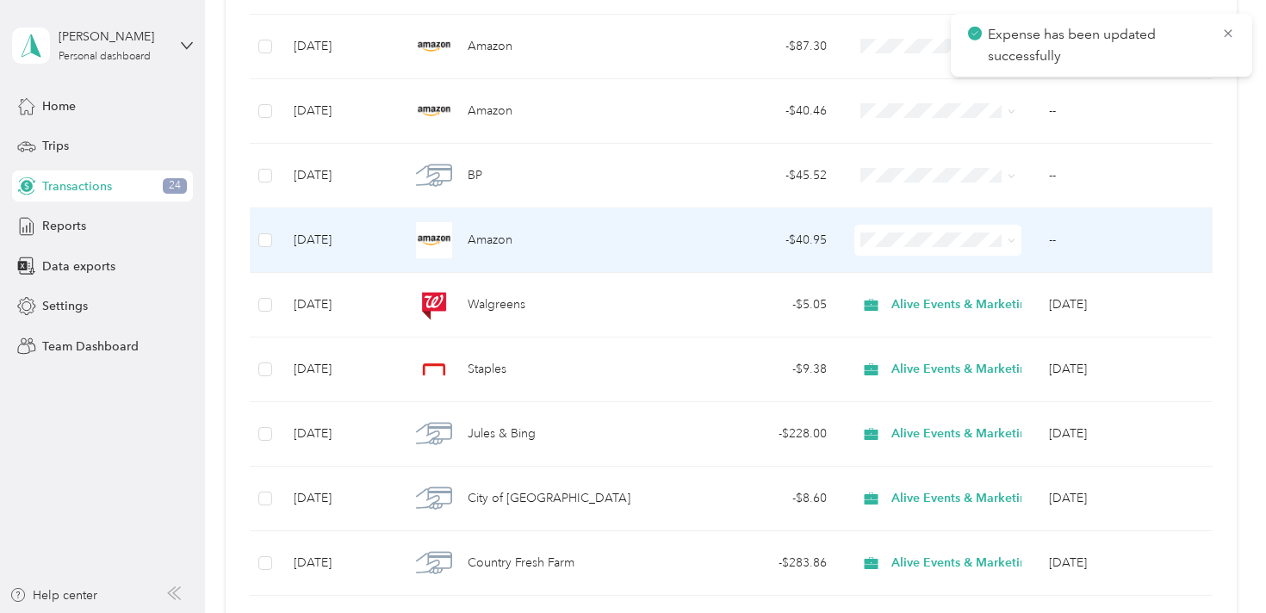
click at [586, 242] on div "Amazon" at bounding box center [535, 240] width 251 height 36
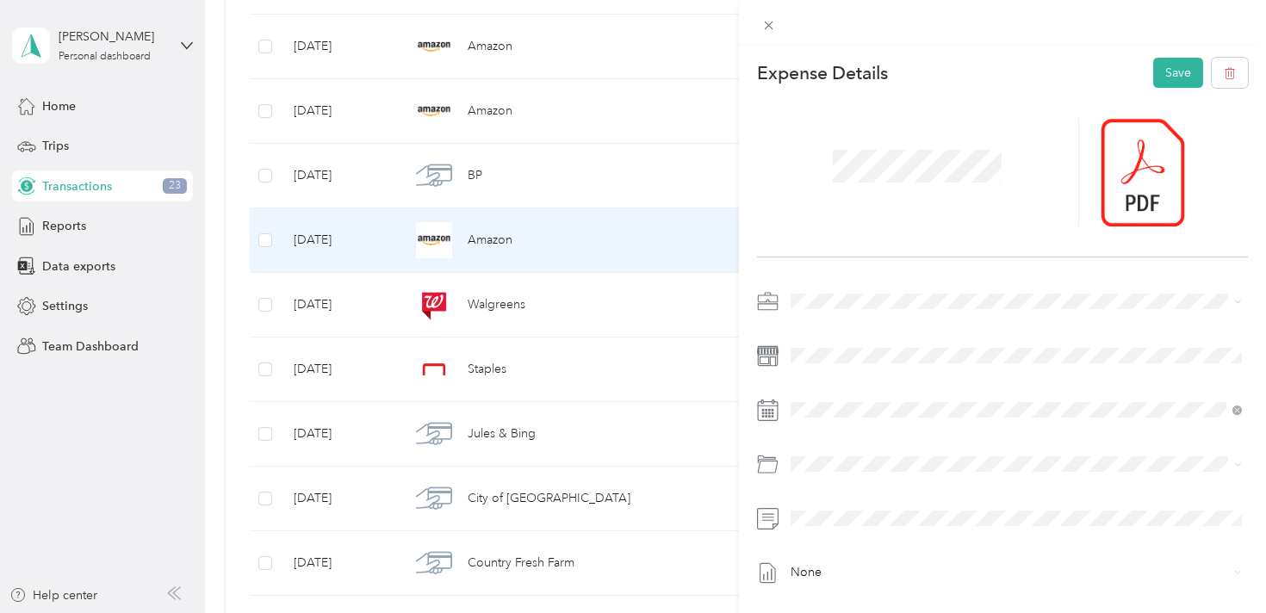
click at [846, 332] on span "Alive Events & Marketing" at bounding box center [864, 326] width 135 height 15
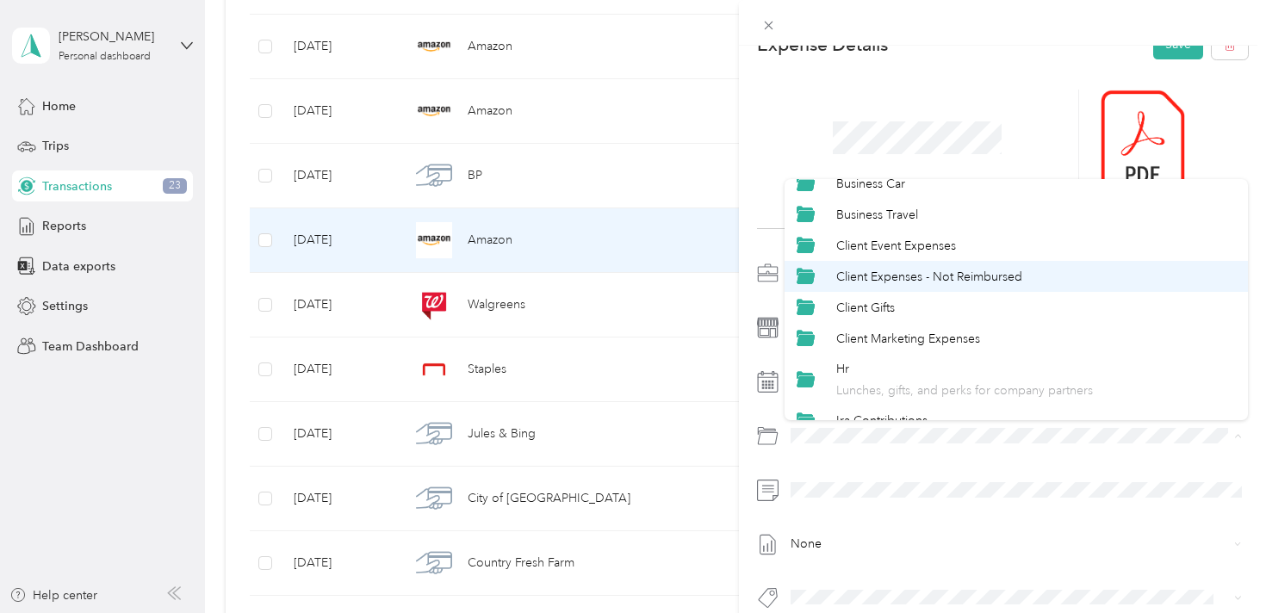
scroll to position [80, 0]
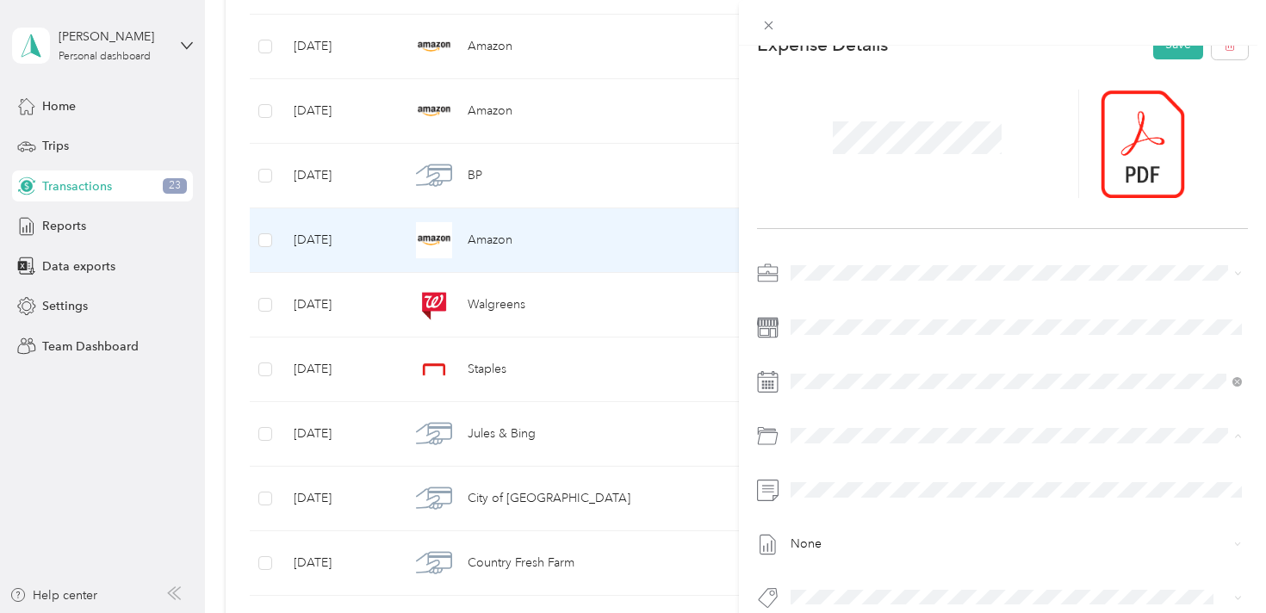
click at [930, 372] on div "Hr Lunches, gifts, and perks for company partners" at bounding box center [1036, 378] width 400 height 40
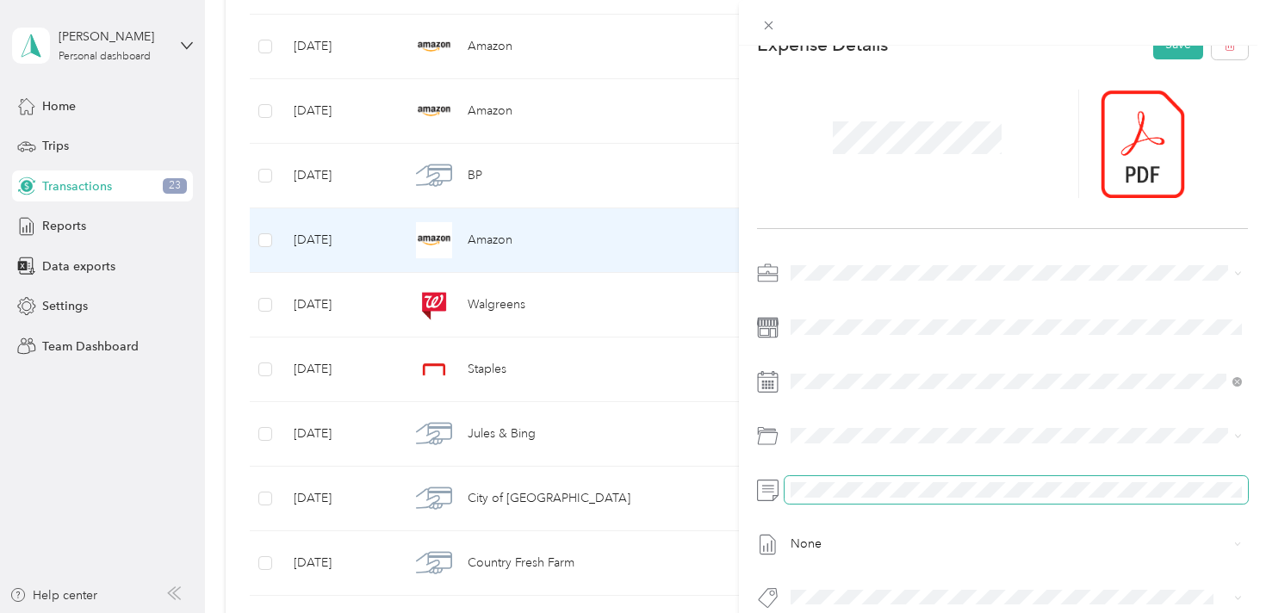
scroll to position [0, 0]
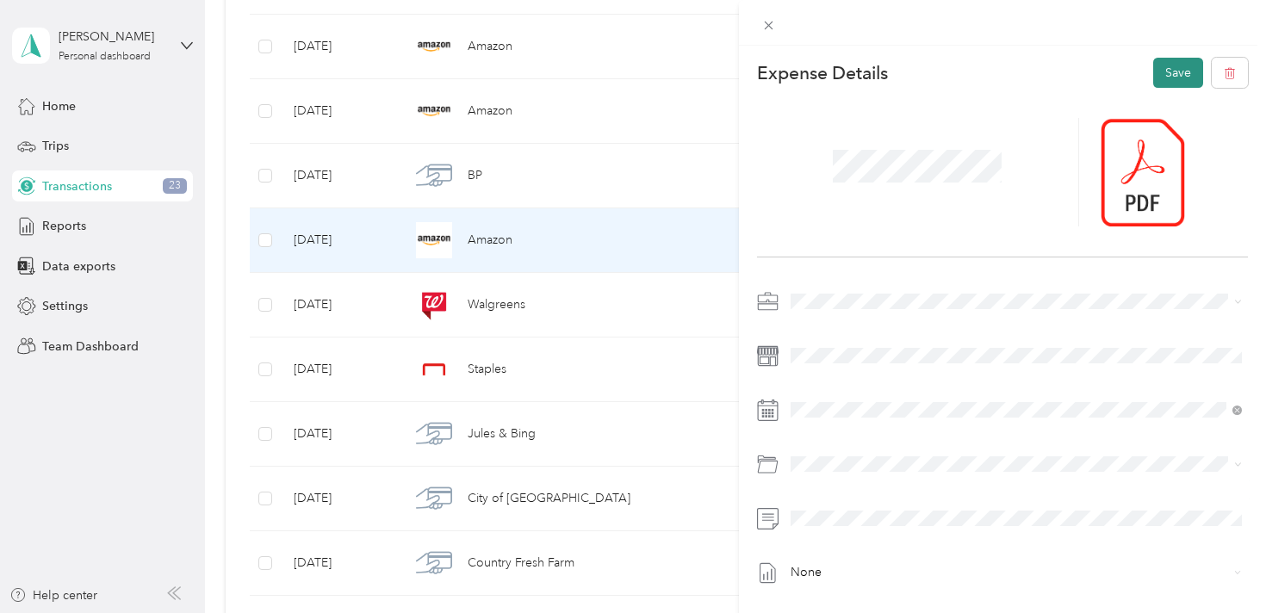
click at [1169, 69] on button "Save" at bounding box center [1178, 73] width 50 height 30
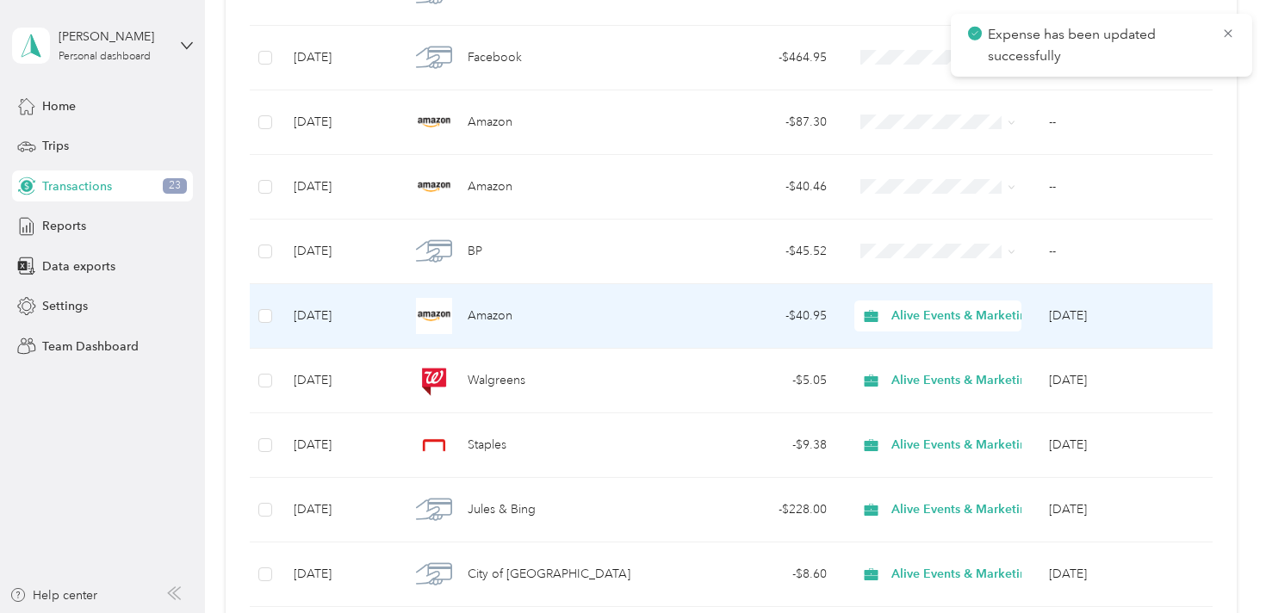
scroll to position [1436, 0]
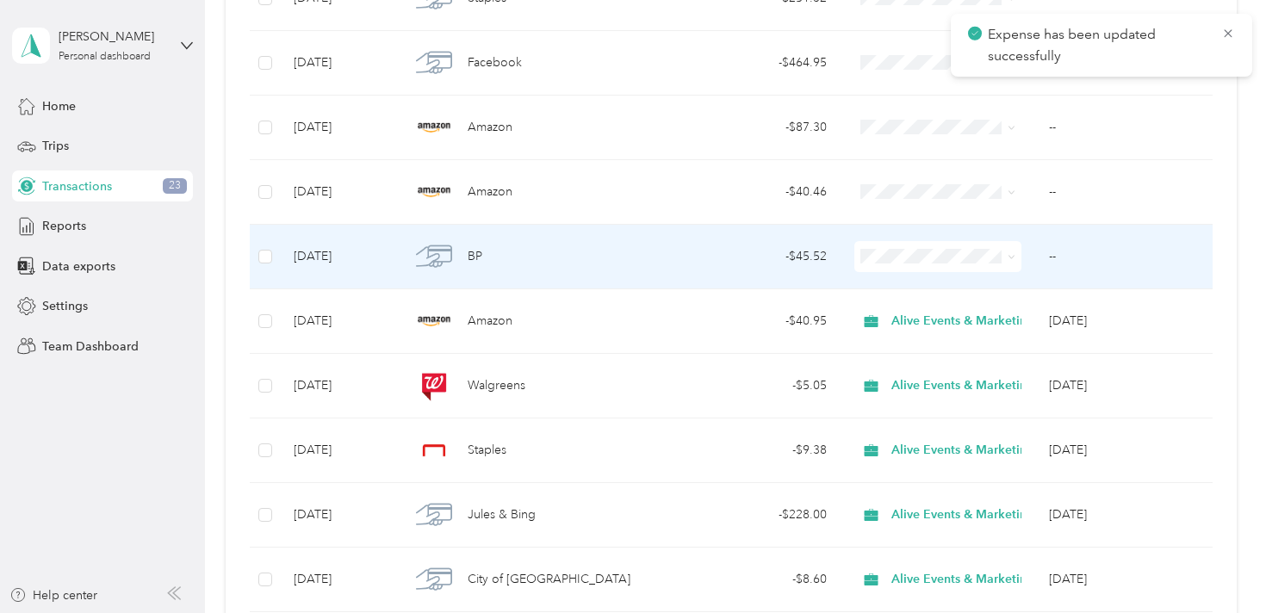
click at [634, 270] on div "BP" at bounding box center [535, 257] width 251 height 36
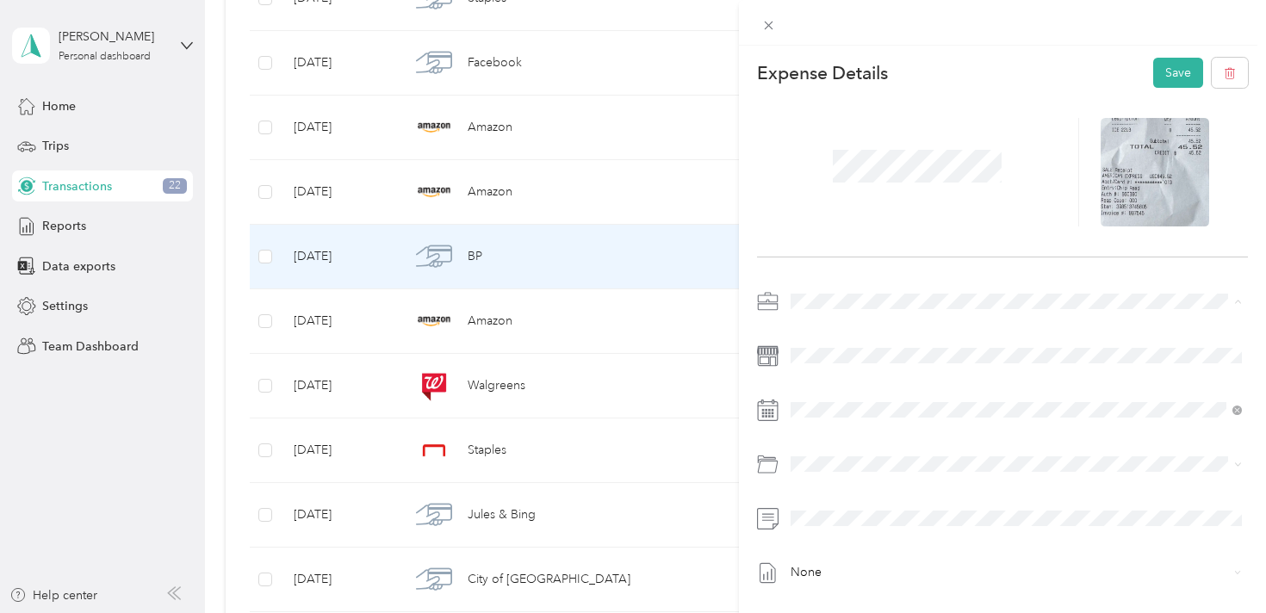
click at [872, 332] on span "Alive Events & Marketing" at bounding box center [864, 332] width 135 height 15
click at [943, 352] on span "Client Event Expenses" at bounding box center [896, 352] width 120 height 15
click at [1176, 78] on button "Save" at bounding box center [1178, 73] width 50 height 30
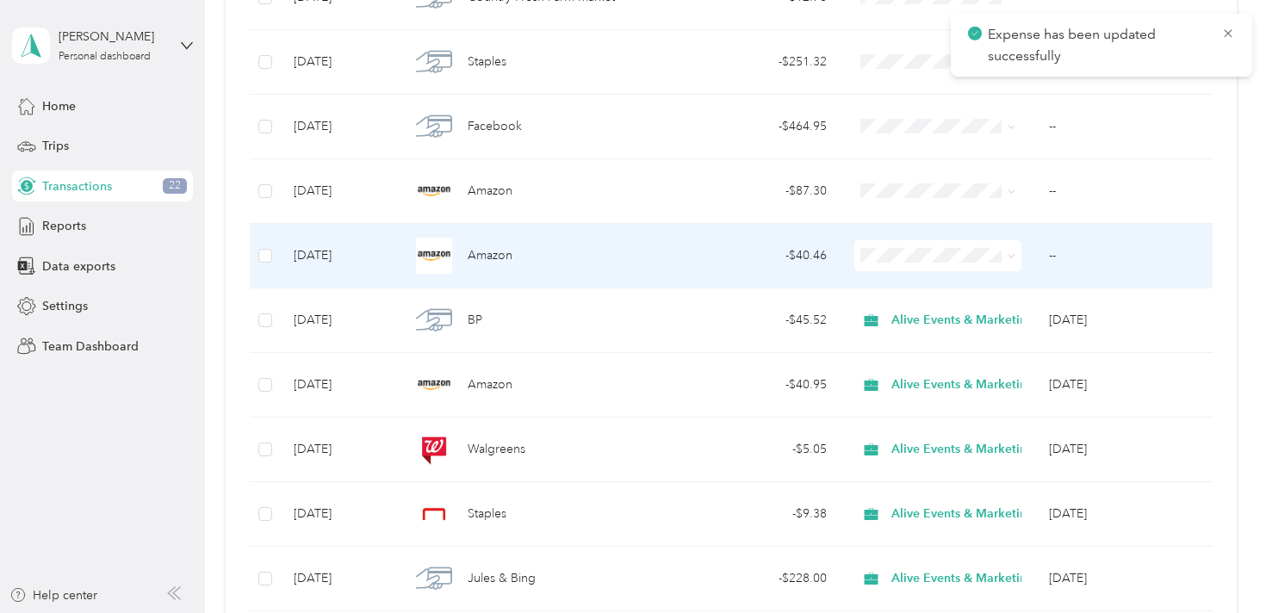
scroll to position [1371, 0]
click at [586, 247] on div "Amazon" at bounding box center [535, 257] width 251 height 36
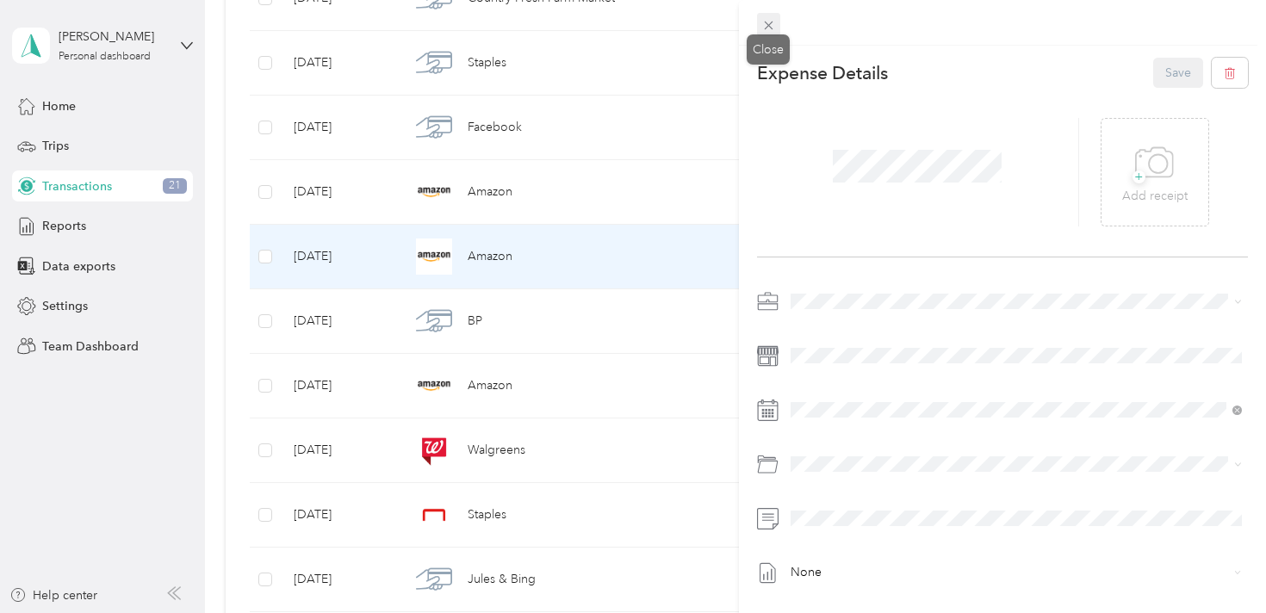
click at [770, 22] on icon at bounding box center [768, 25] width 15 height 15
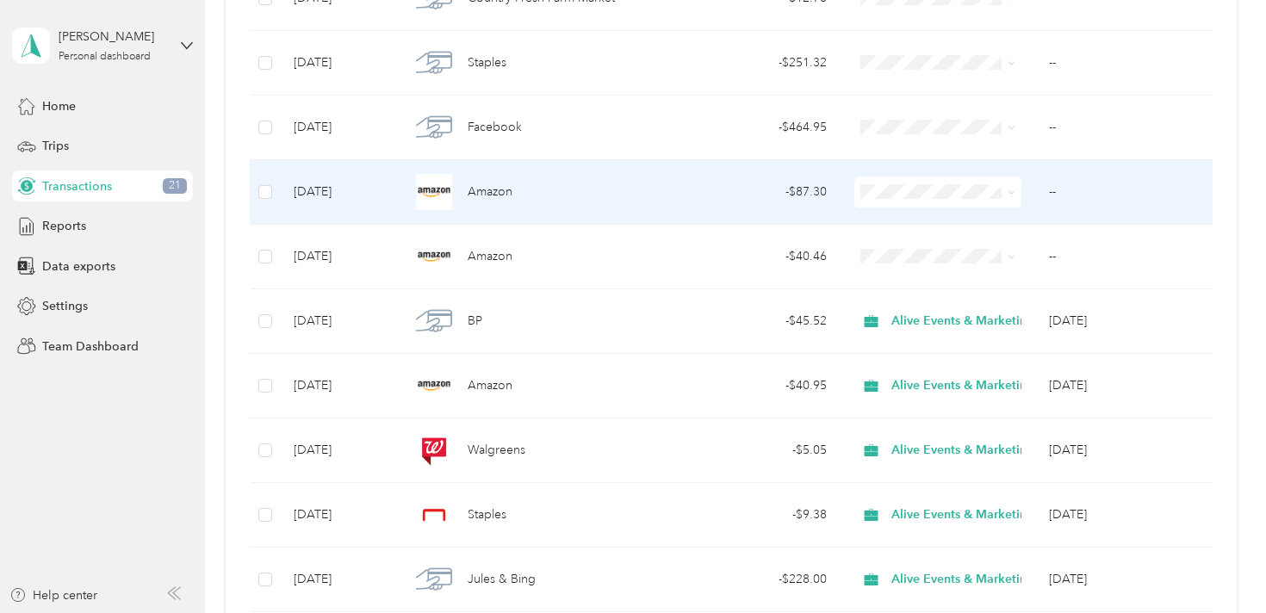
click at [609, 208] on div "Amazon" at bounding box center [535, 192] width 251 height 36
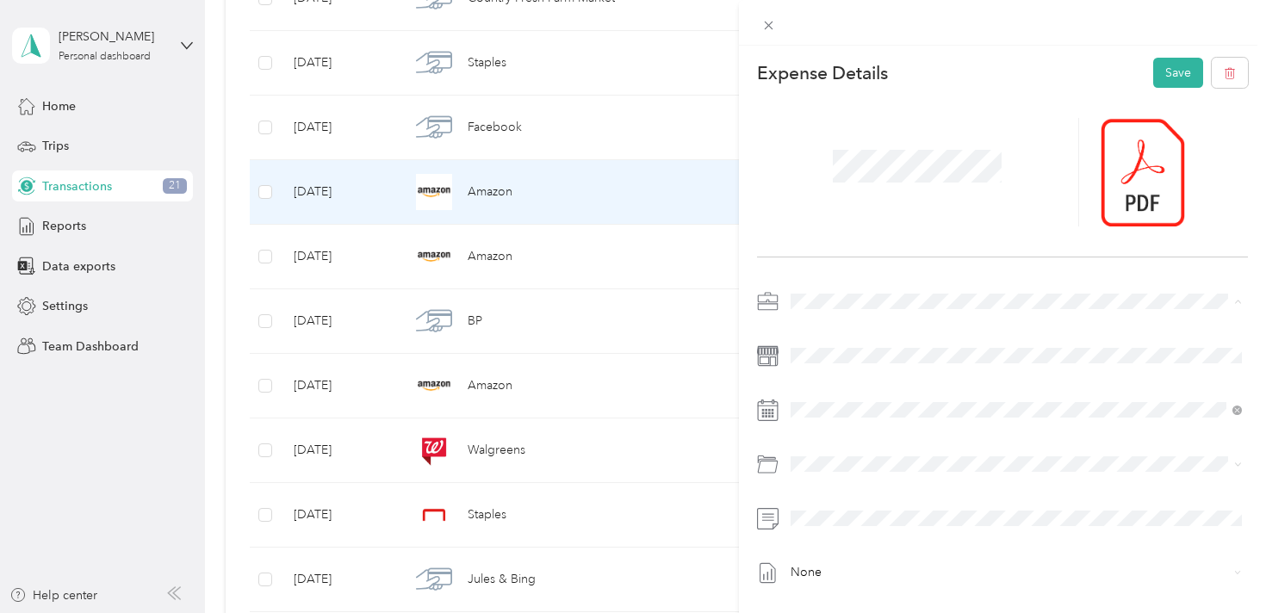
click at [870, 321] on li "Alive Events & Marketing" at bounding box center [1017, 332] width 464 height 30
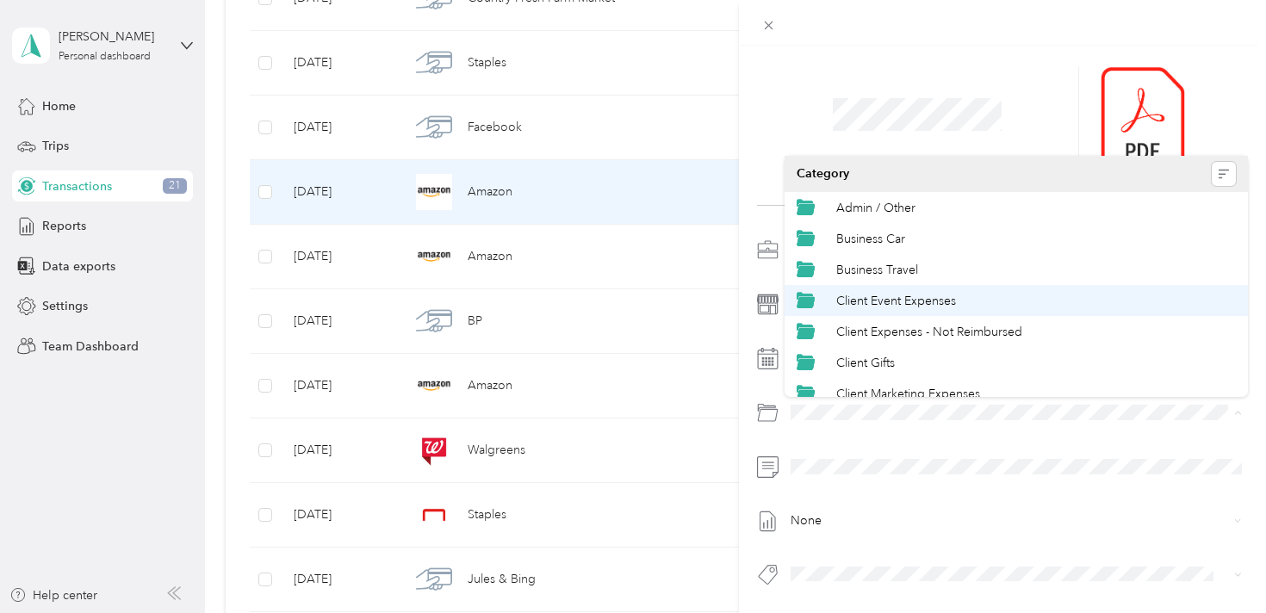
scroll to position [66, 0]
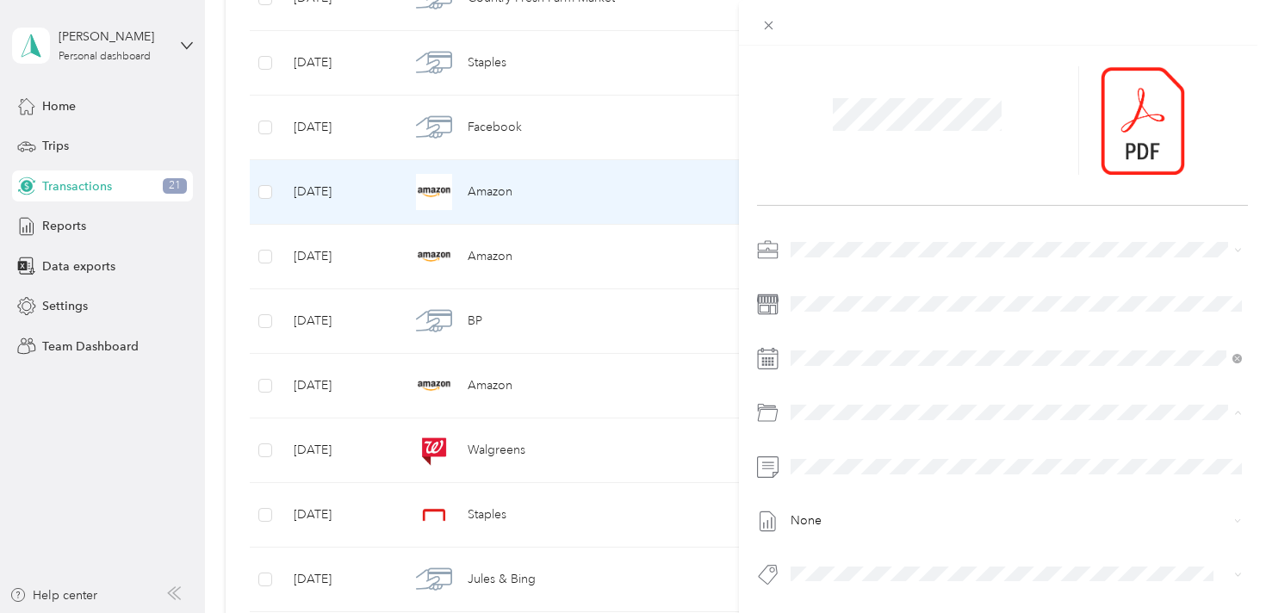
click at [978, 233] on div "Client Event Expenses" at bounding box center [1036, 235] width 400 height 18
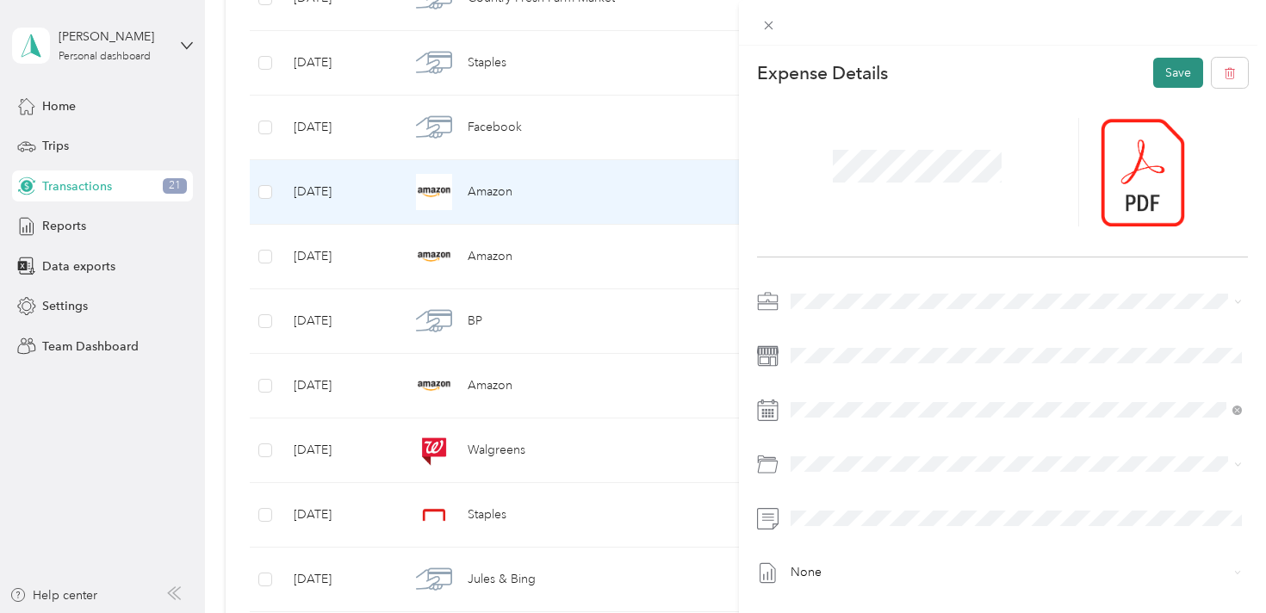
click at [1186, 70] on button "Save" at bounding box center [1178, 73] width 50 height 30
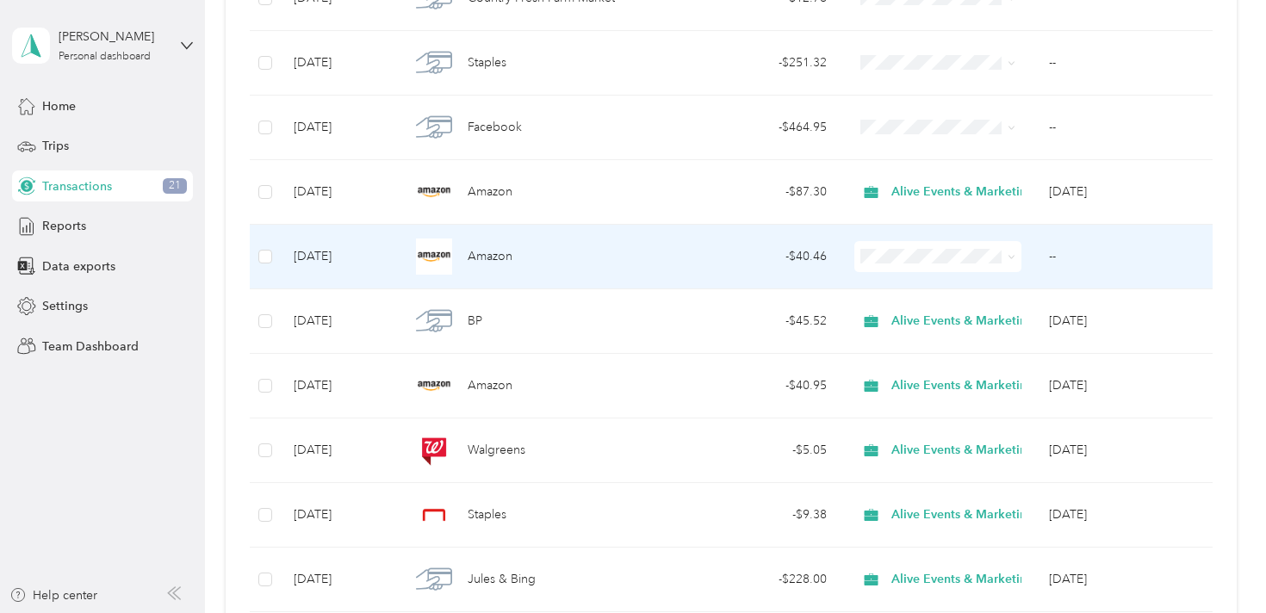
click at [608, 255] on div "Amazon" at bounding box center [535, 257] width 251 height 36
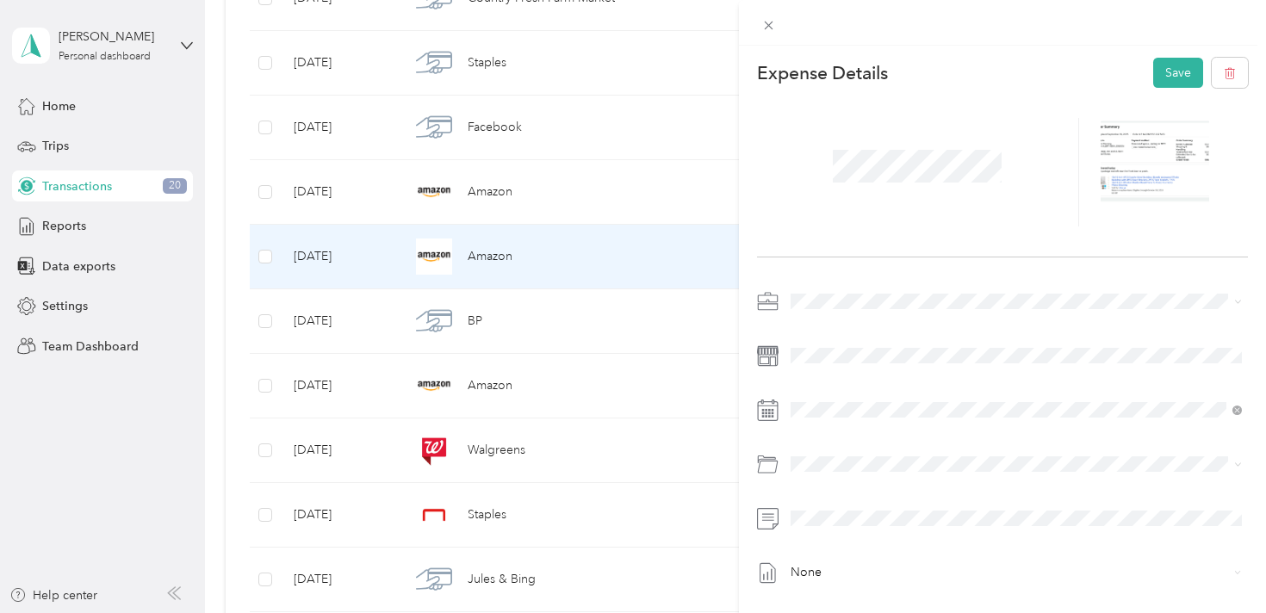
click at [874, 325] on span "Alive Events & Marketing" at bounding box center [864, 325] width 135 height 15
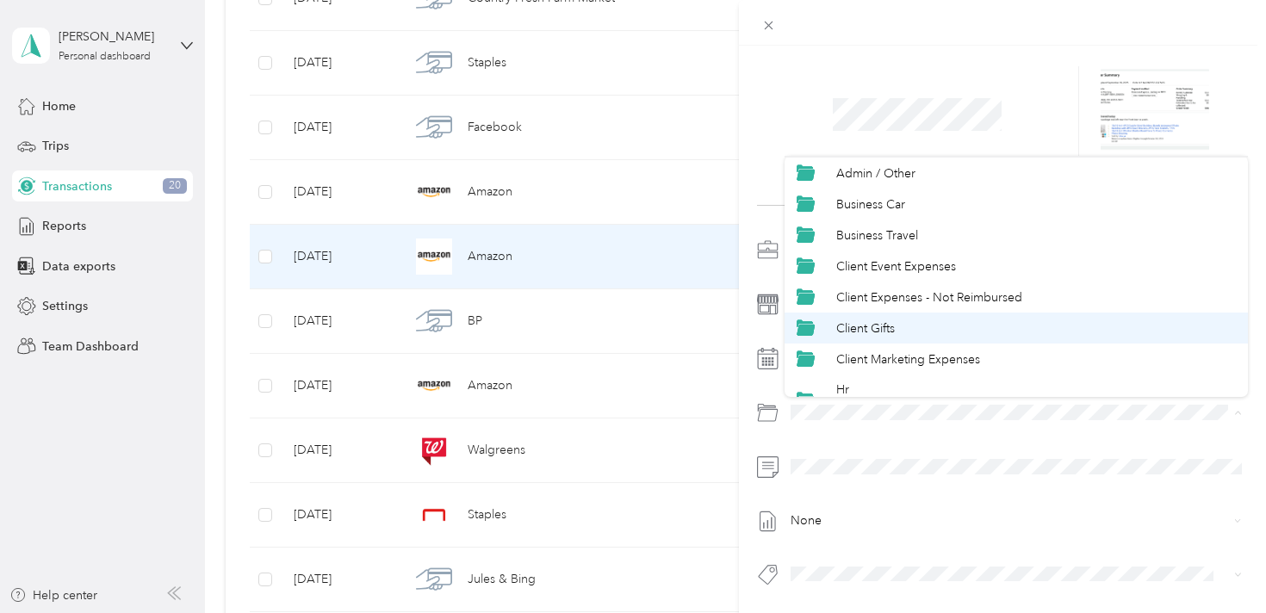
scroll to position [40, 0]
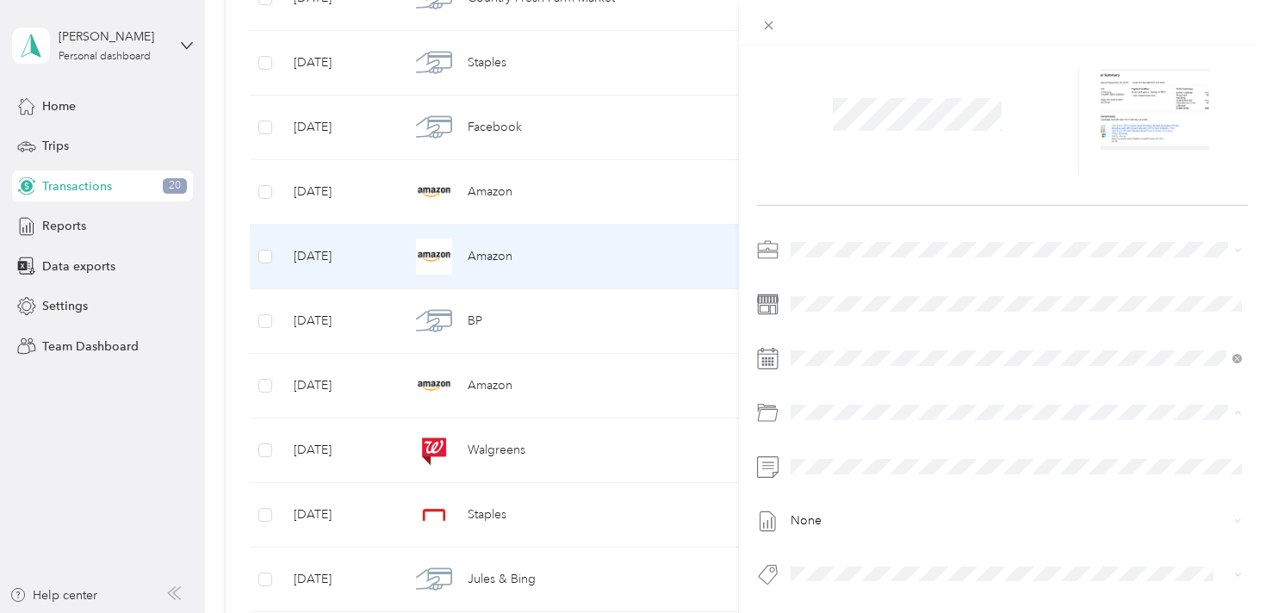
click at [981, 359] on div "Client Marketing Expenses" at bounding box center [1036, 354] width 400 height 18
click at [890, 458] on span at bounding box center [1017, 467] width 464 height 28
click at [876, 475] on span at bounding box center [1017, 467] width 464 height 28
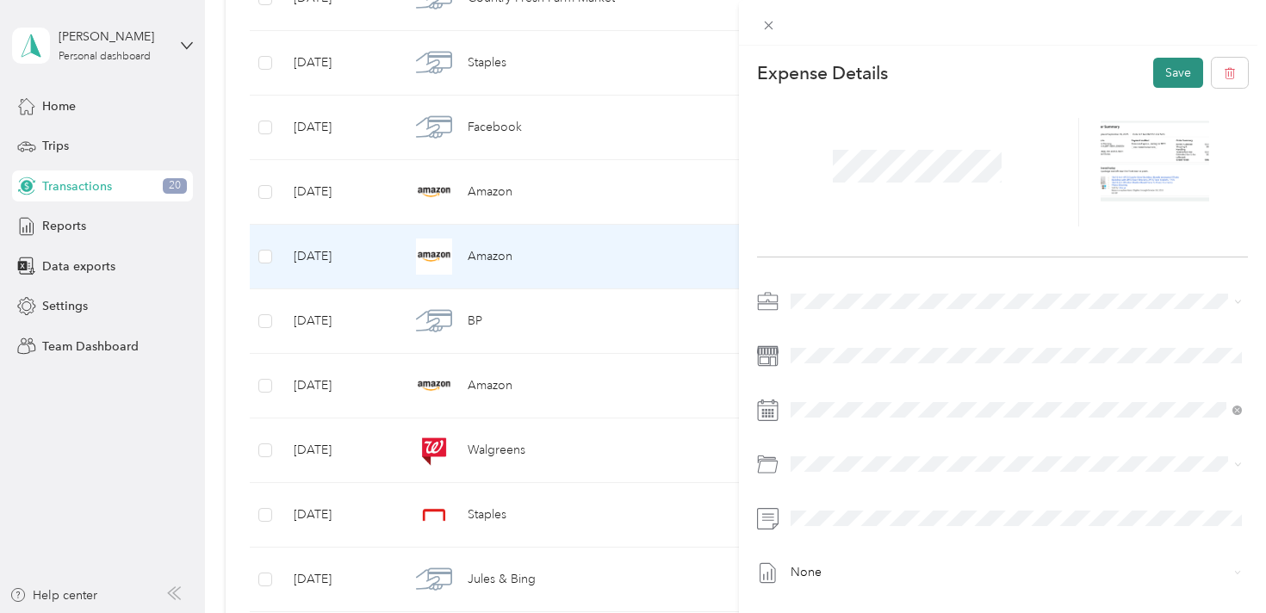
click at [1169, 69] on button "Save" at bounding box center [1178, 73] width 50 height 30
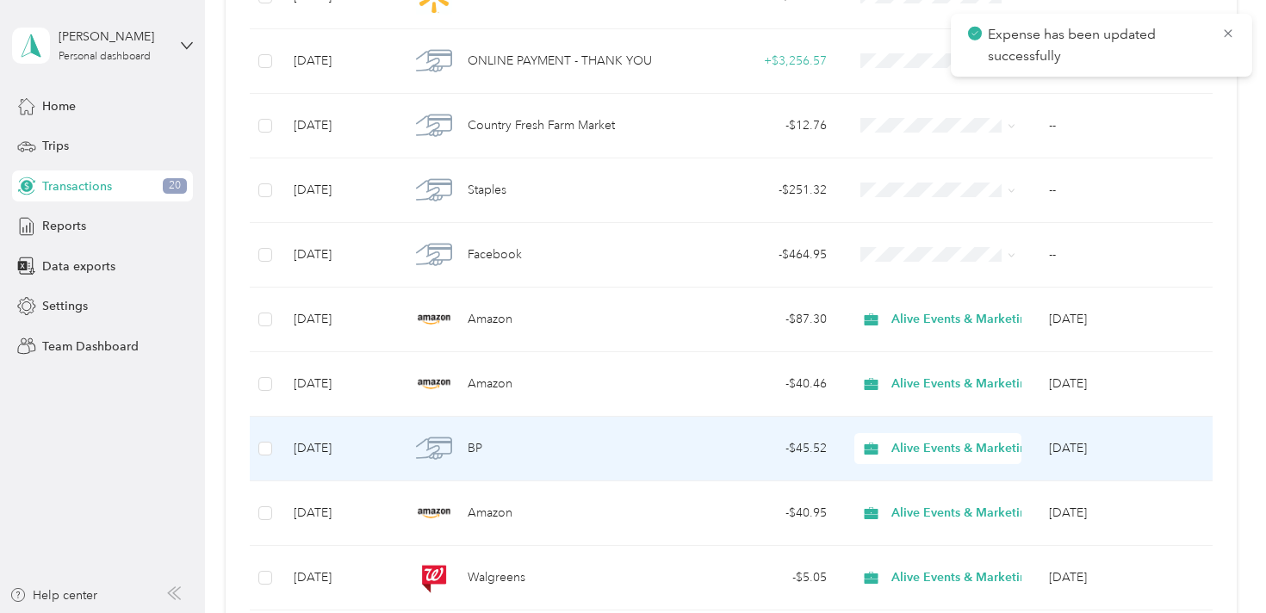
scroll to position [1228, 0]
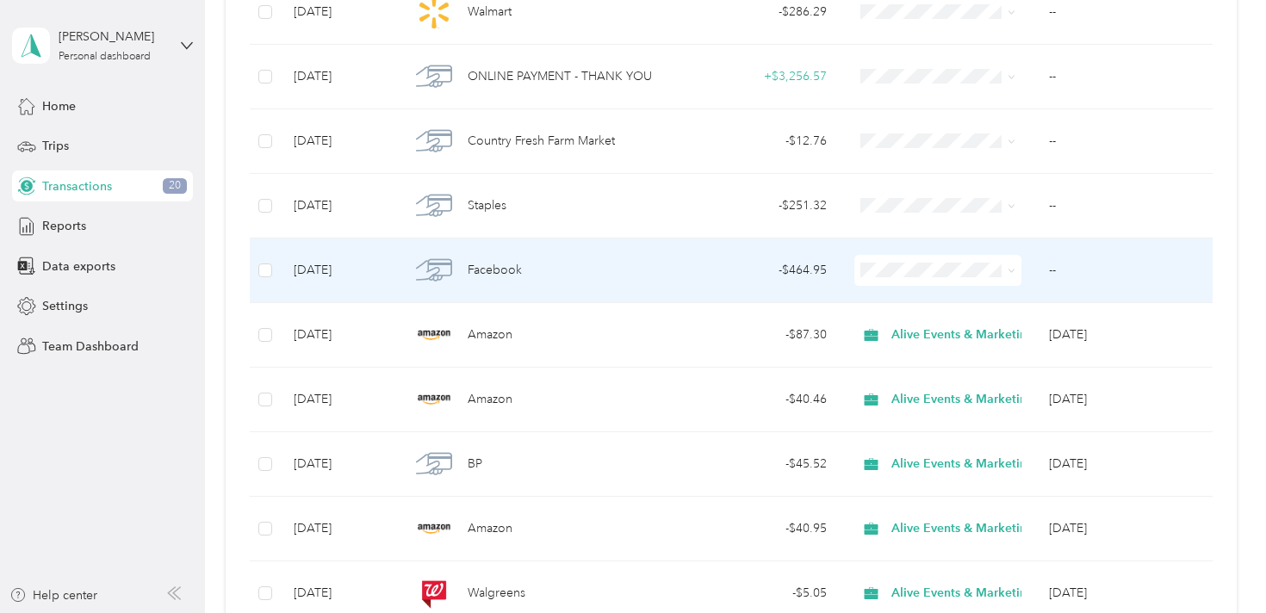
click at [607, 260] on div "Facebook" at bounding box center [535, 270] width 251 height 36
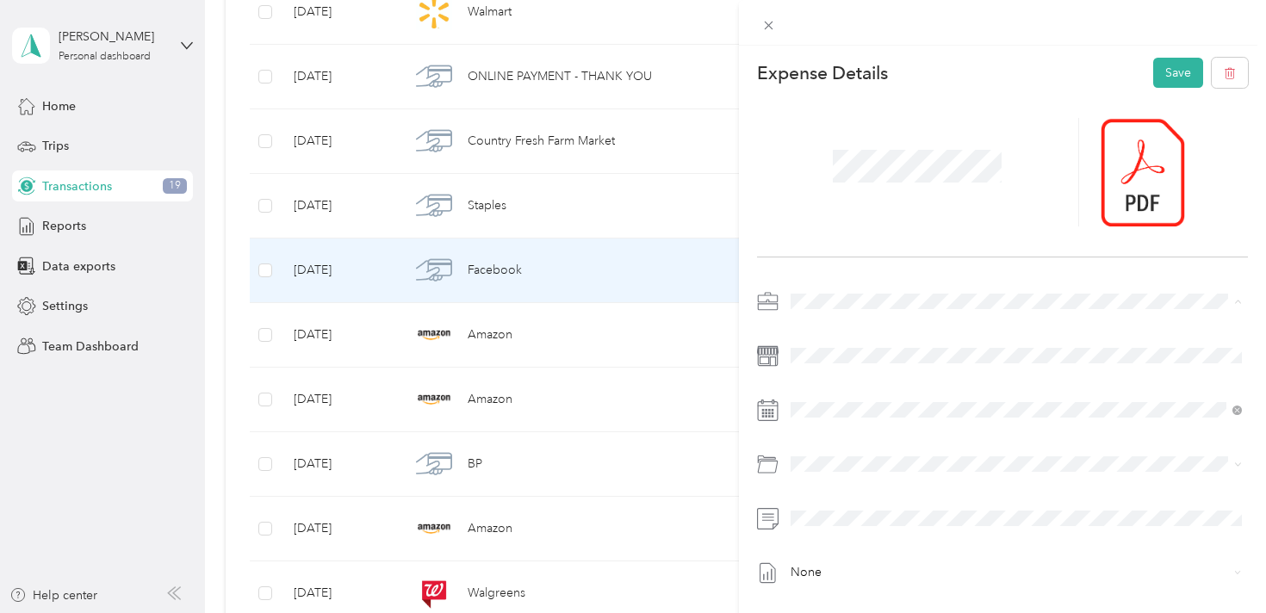
click at [868, 326] on span "Alive Events & Marketing" at bounding box center [864, 332] width 135 height 15
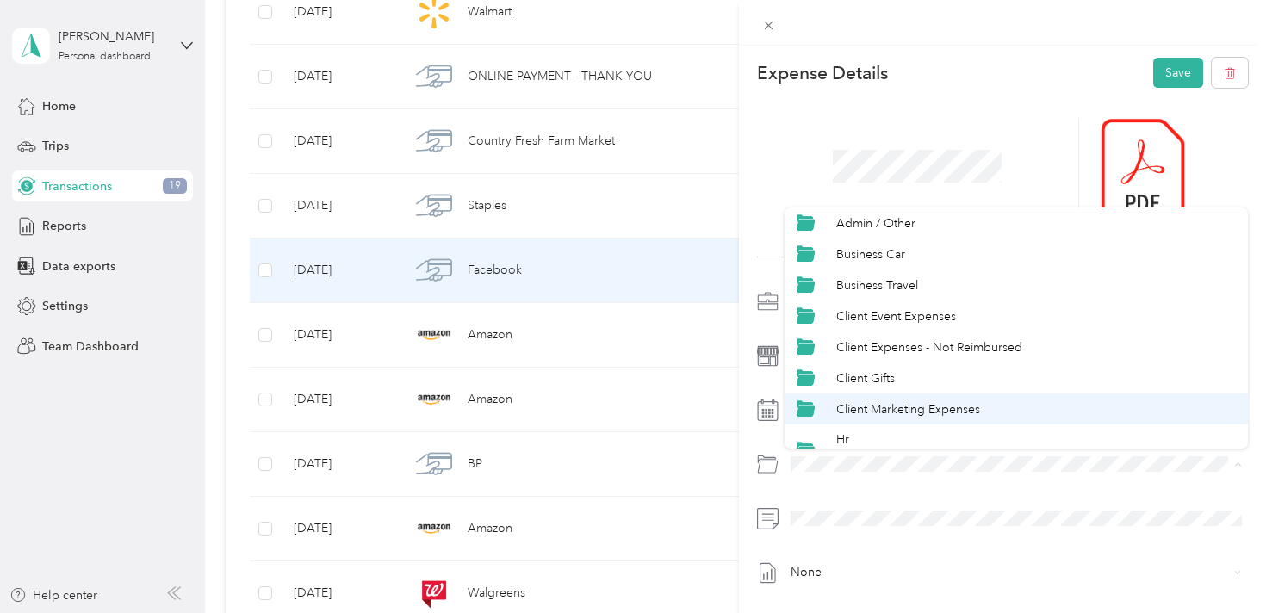
scroll to position [37, 0]
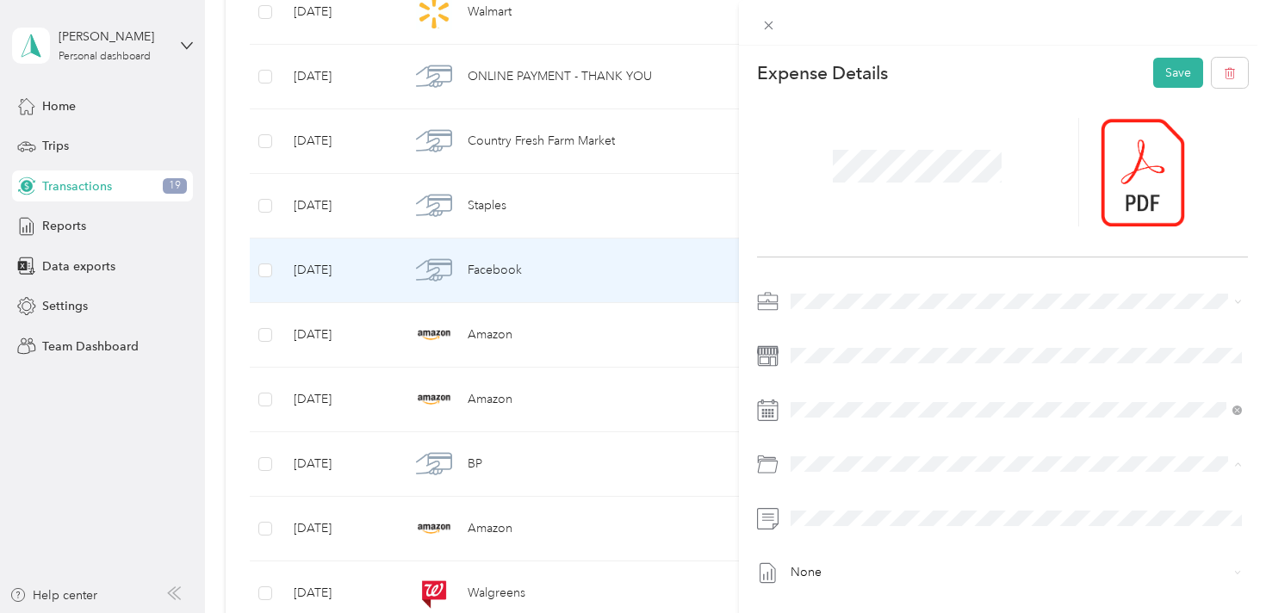
click at [925, 405] on span "Client Marketing Expenses" at bounding box center [908, 408] width 144 height 15
click at [863, 510] on span at bounding box center [1017, 519] width 464 height 28
click at [1193, 65] on button "Save" at bounding box center [1178, 73] width 50 height 30
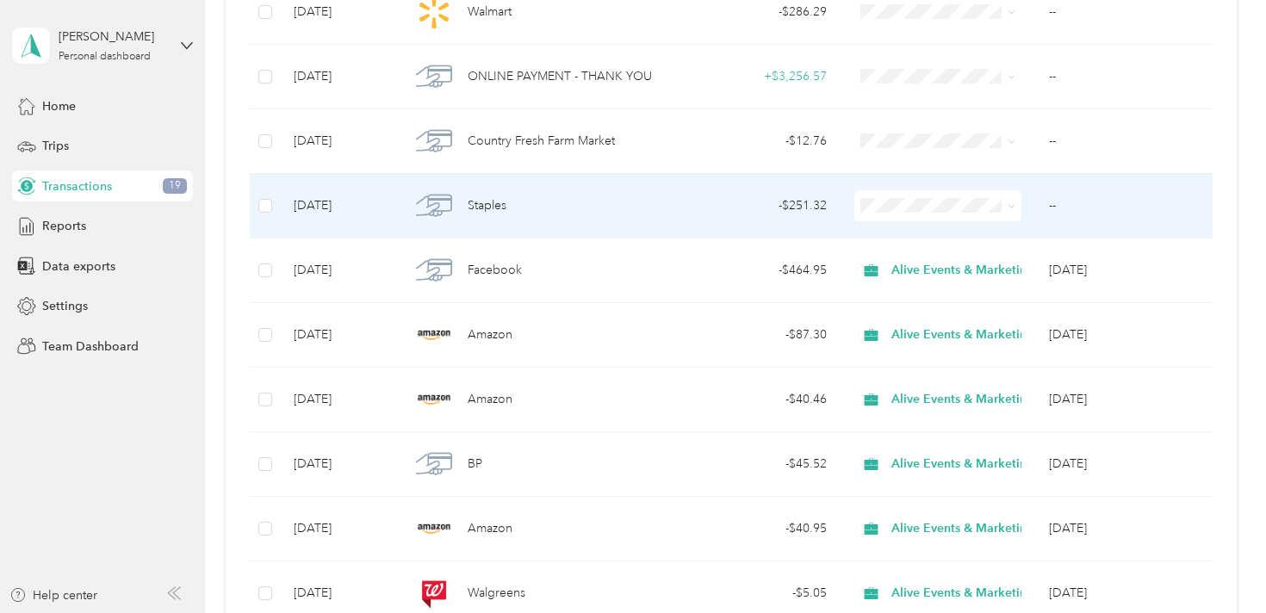
click at [615, 205] on div "Staples" at bounding box center [535, 206] width 251 height 36
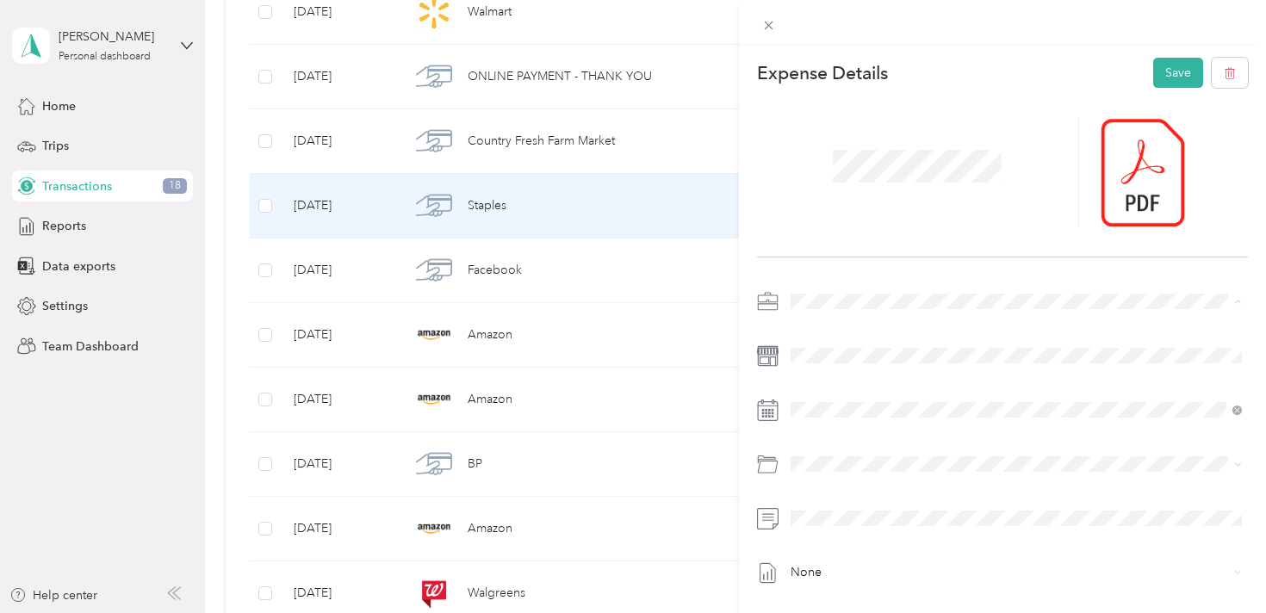
click at [881, 326] on span "Alive Events & Marketing" at bounding box center [864, 332] width 135 height 15
click at [959, 353] on div "Client Event Expenses" at bounding box center [1036, 353] width 400 height 18
click at [1172, 80] on button "Save" at bounding box center [1178, 73] width 50 height 30
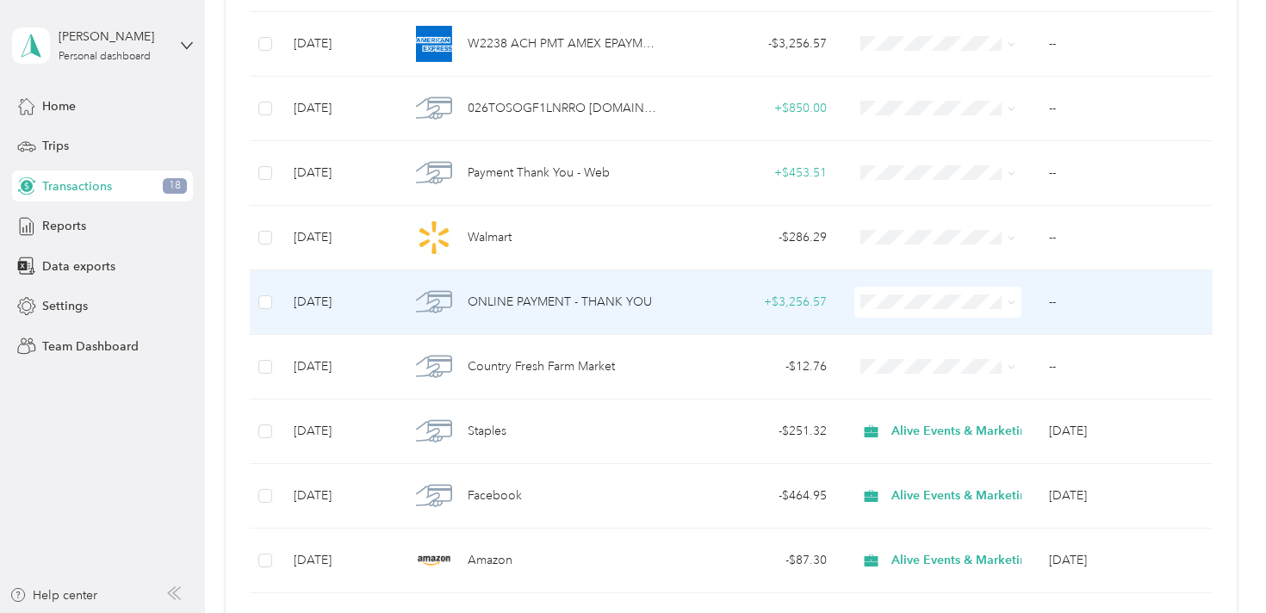
scroll to position [1003, 0]
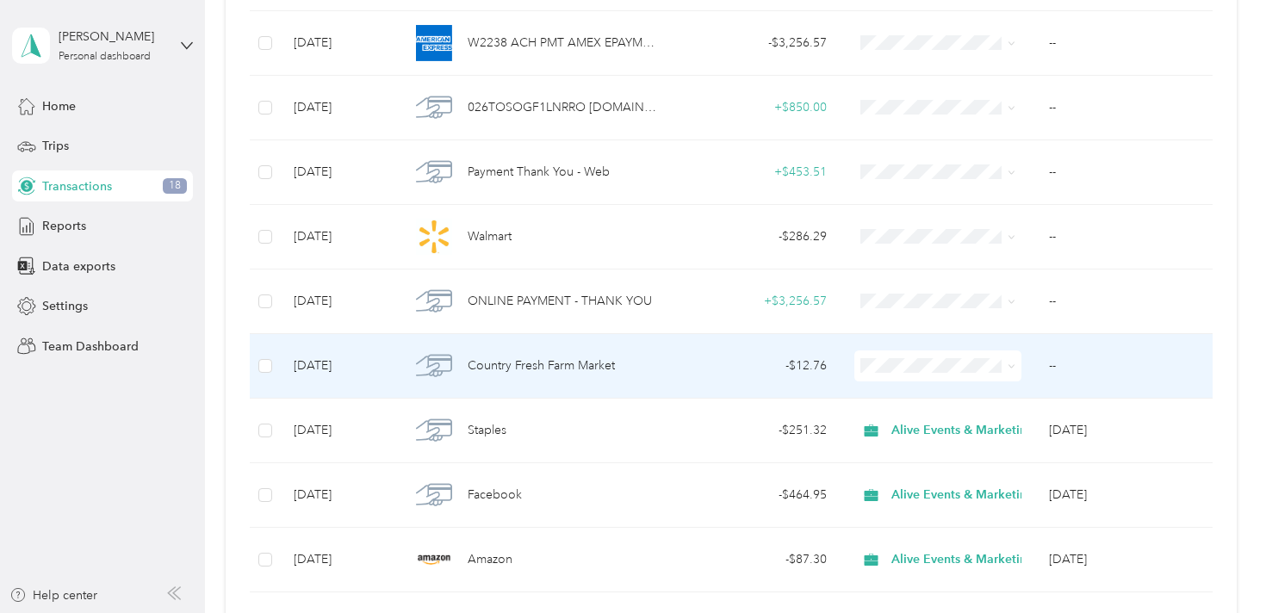
click at [646, 370] on div "Country Fresh Farm Market" at bounding box center [535, 366] width 251 height 36
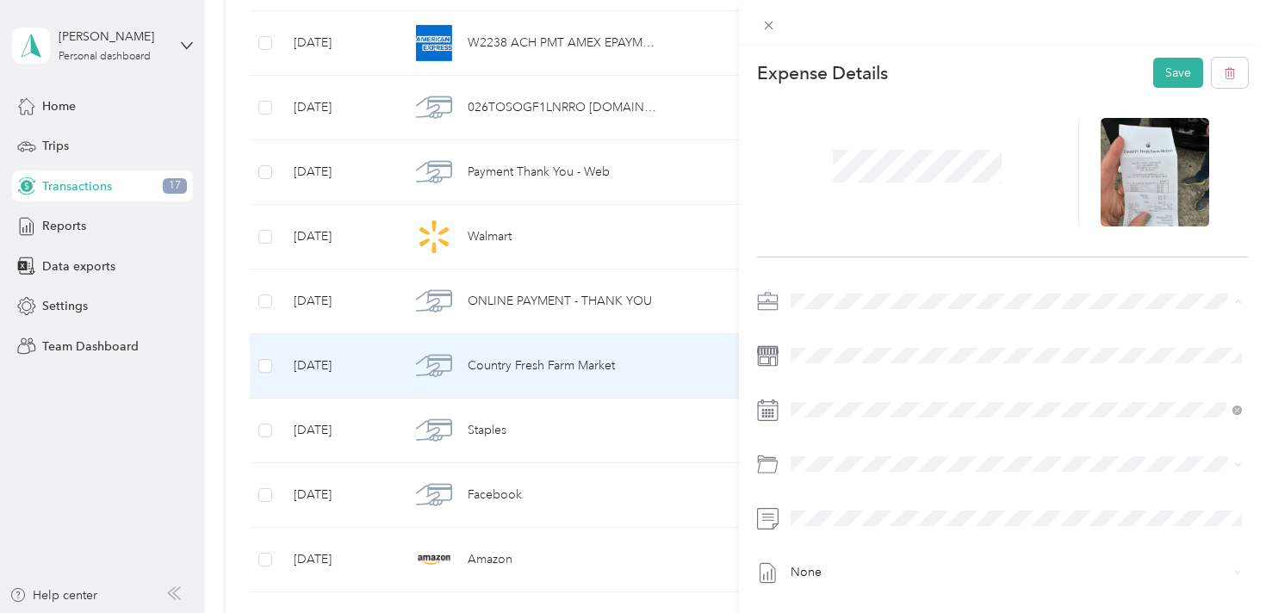
click at [901, 329] on span "Alive Events & Marketing" at bounding box center [864, 332] width 135 height 15
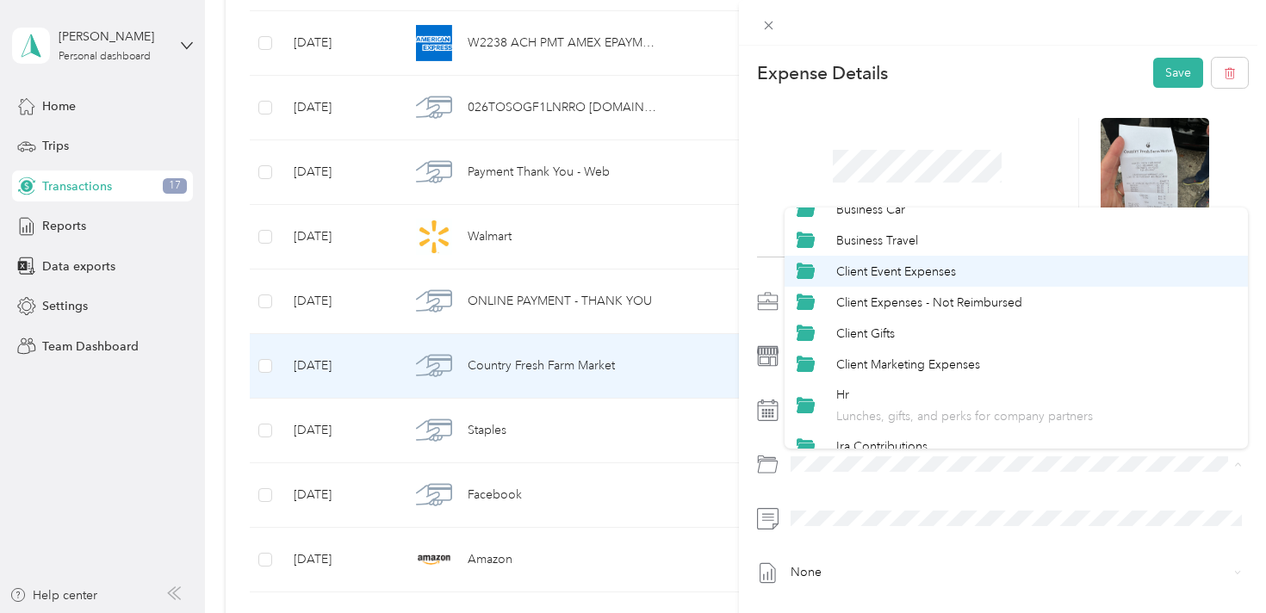
scroll to position [68, 0]
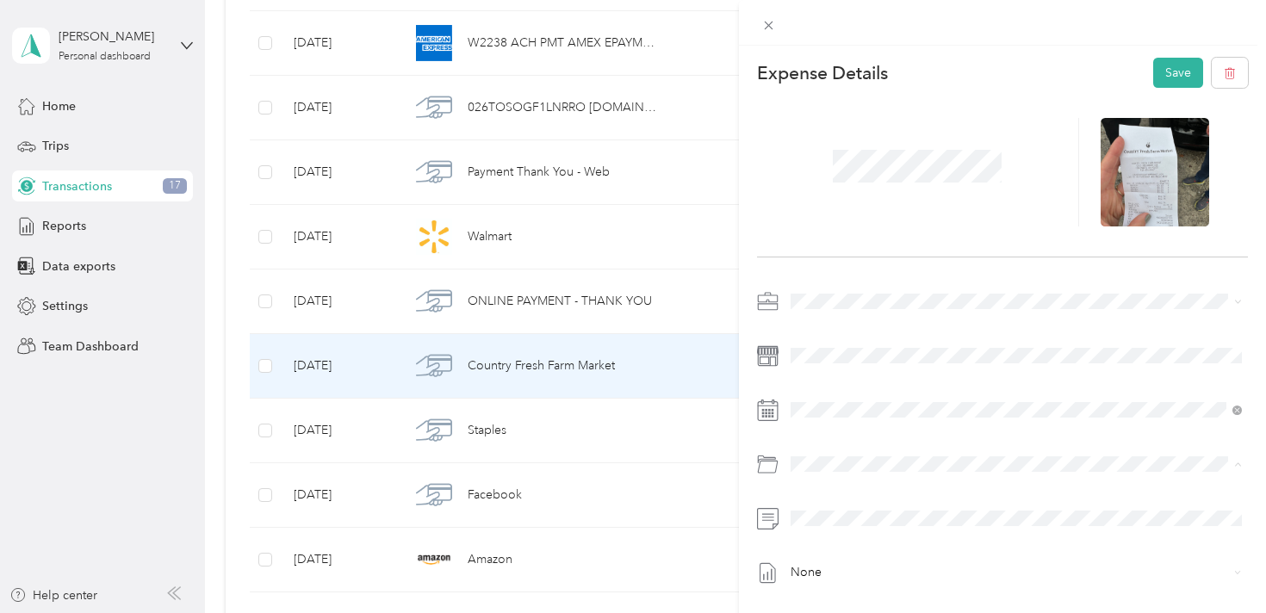
click at [978, 347] on div "Client Event Expenses" at bounding box center [1036, 353] width 400 height 18
click at [1165, 81] on button "Save" at bounding box center [1178, 73] width 50 height 30
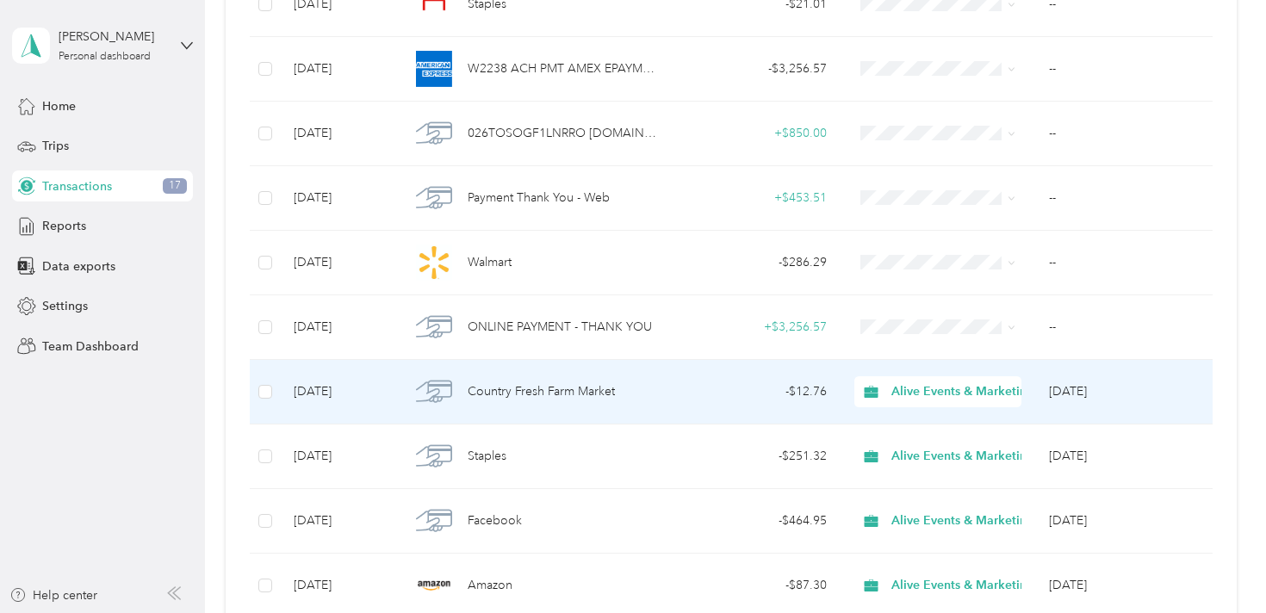
scroll to position [976, 0]
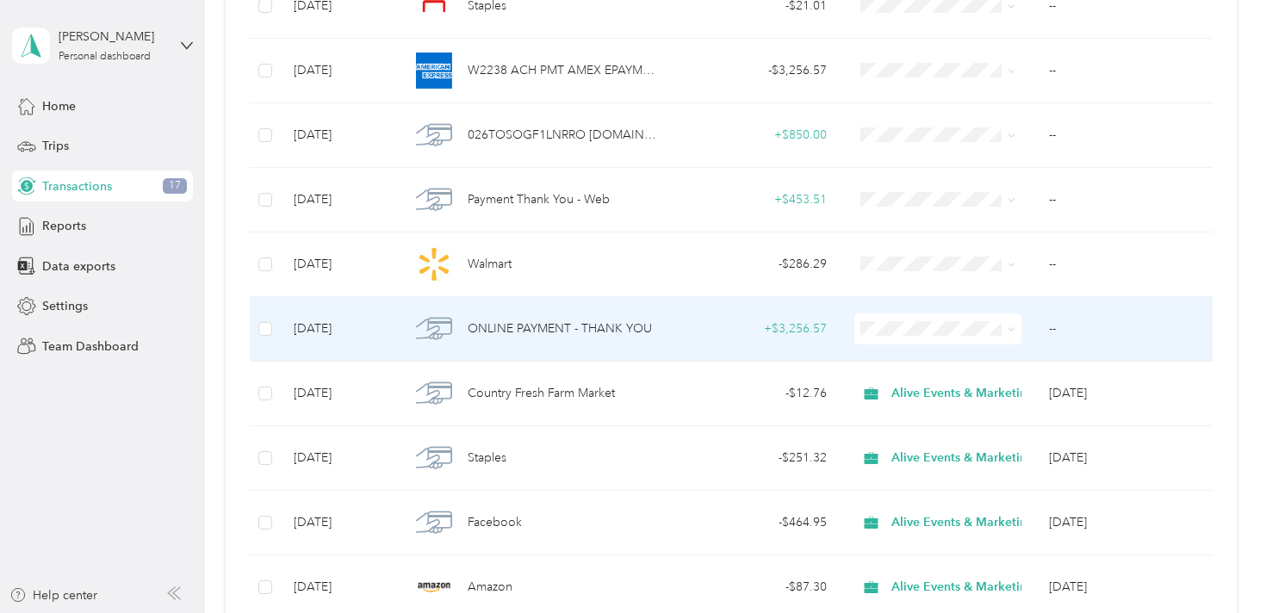
click at [690, 338] on div "+ $3,256.57" at bounding box center [758, 328] width 140 height 19
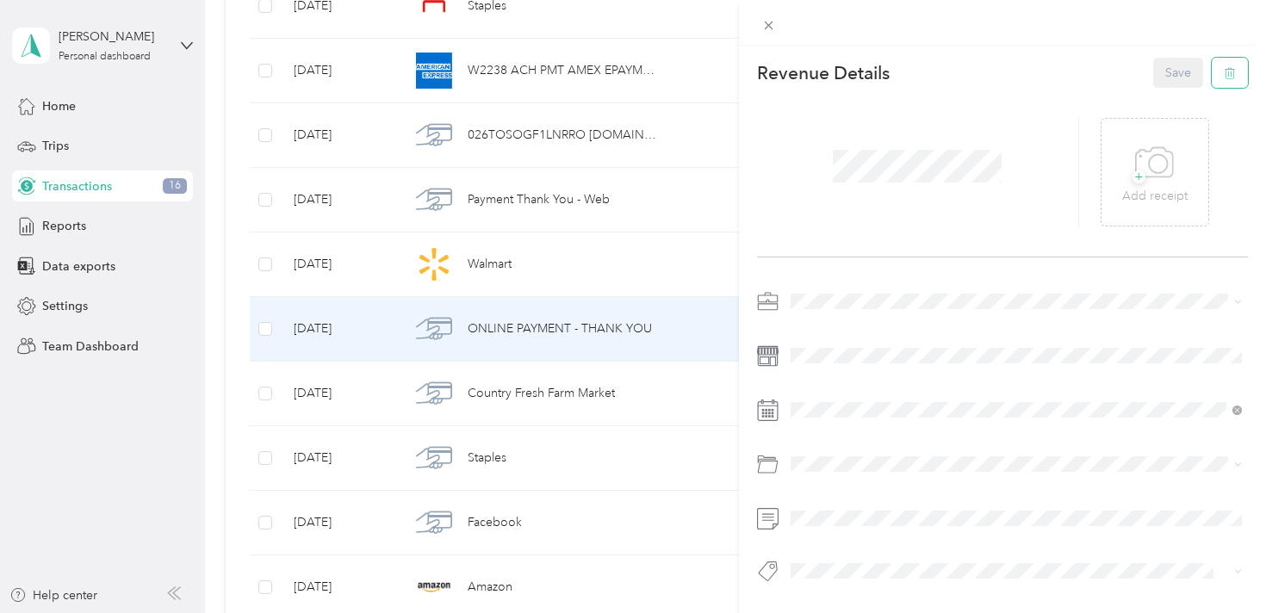
click at [1238, 68] on button "button" at bounding box center [1230, 73] width 36 height 30
click at [1182, 82] on button "Yes" at bounding box center [1179, 85] width 34 height 28
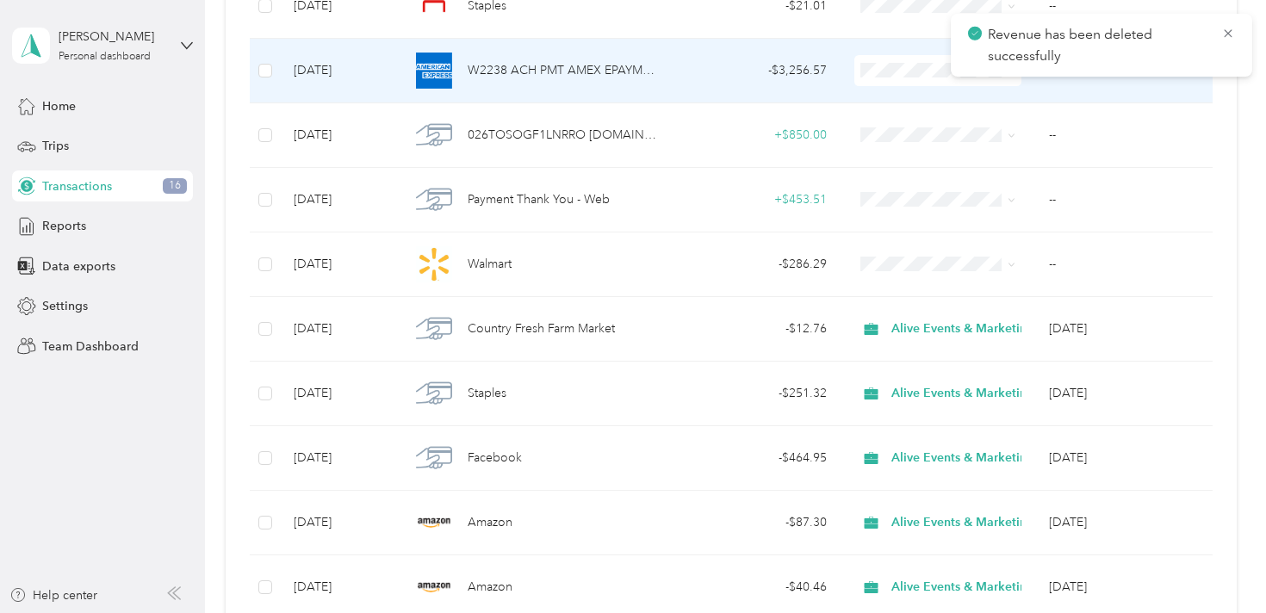
click at [684, 59] on td "- $3,256.57" at bounding box center [757, 71] width 167 height 65
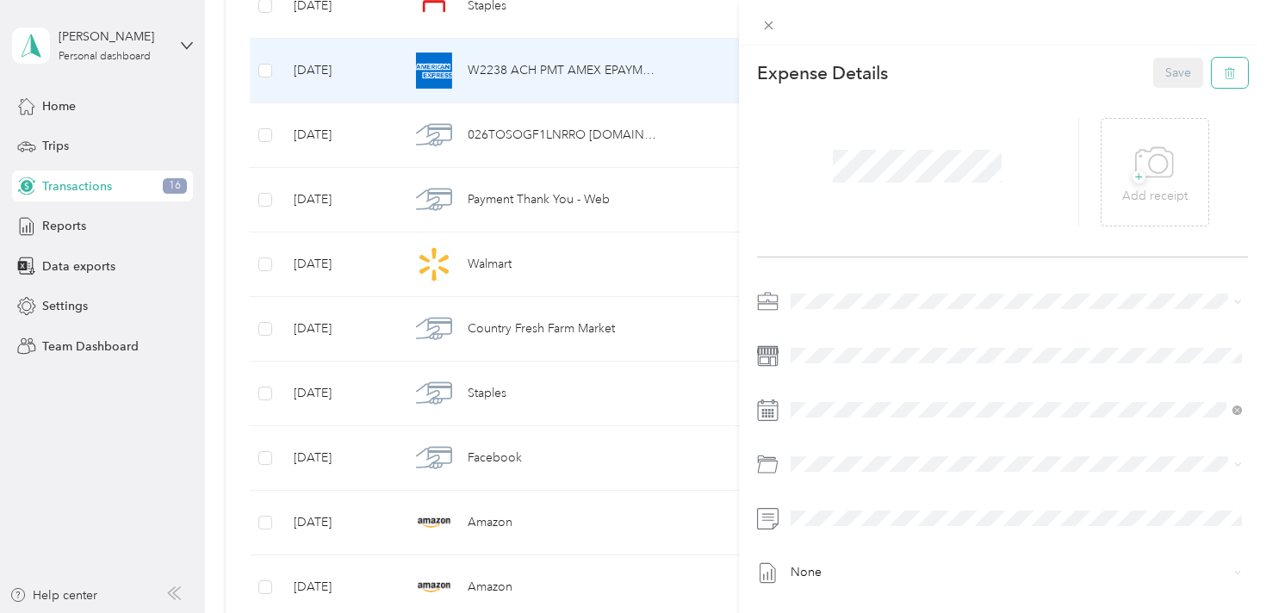
click at [1232, 79] on span "button" at bounding box center [1230, 72] width 12 height 15
click at [1181, 85] on button "Yes" at bounding box center [1179, 85] width 34 height 28
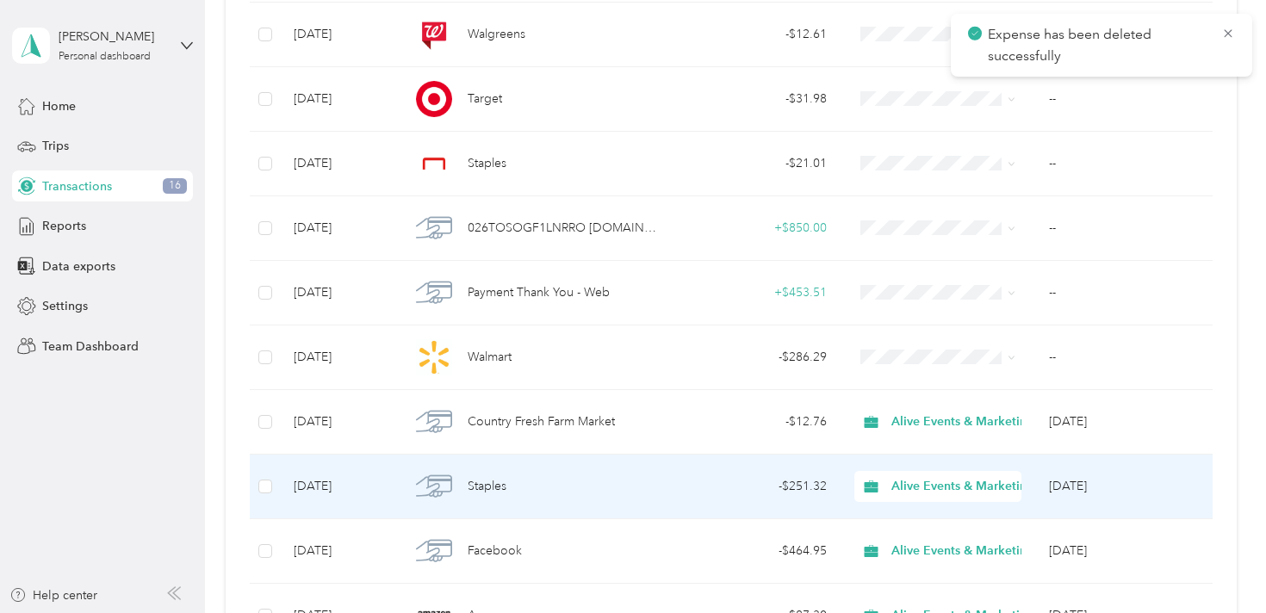
scroll to position [810, 0]
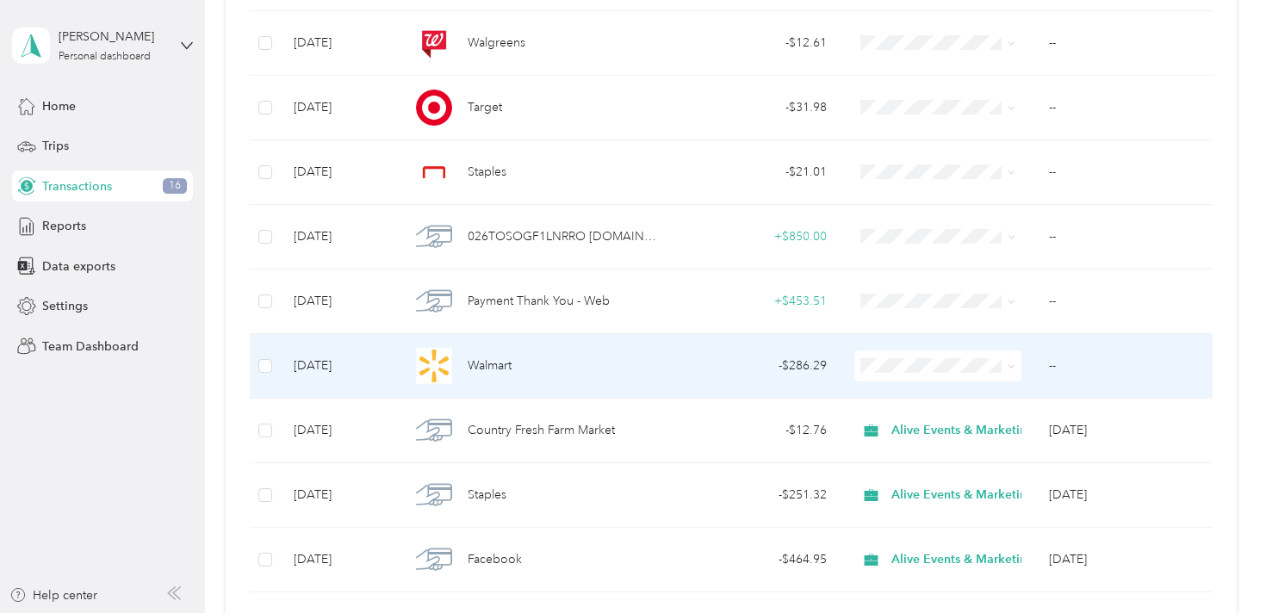
click at [639, 375] on div "Walmart" at bounding box center [535, 366] width 251 height 36
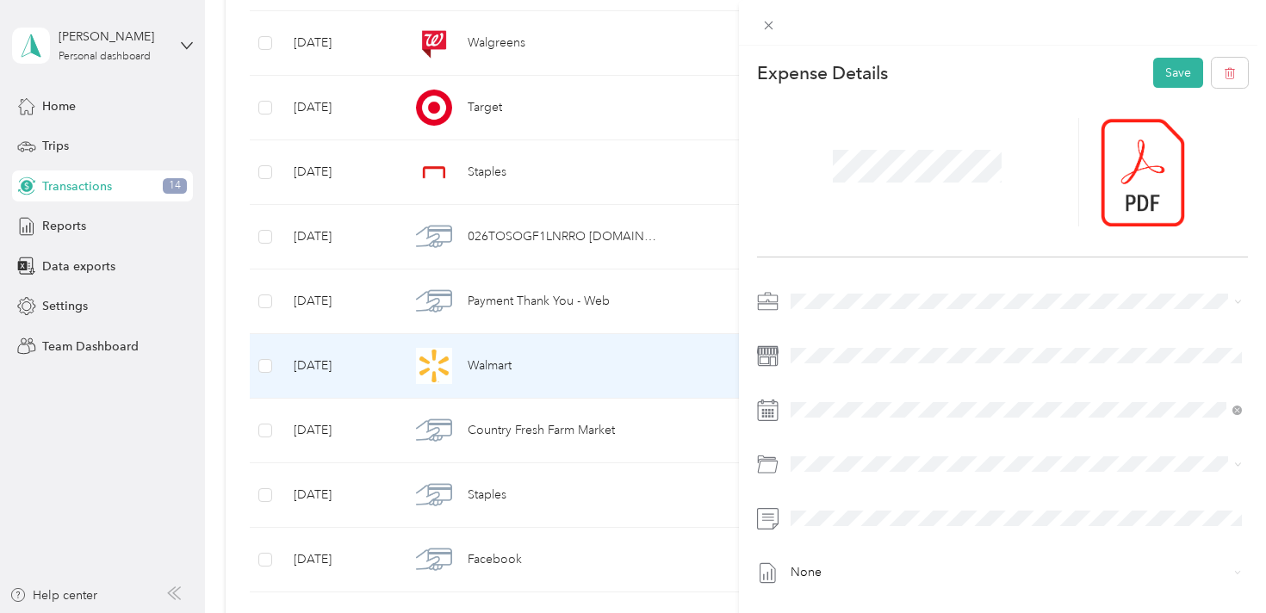
click at [869, 331] on span "Alive Events & Marketing" at bounding box center [864, 327] width 135 height 15
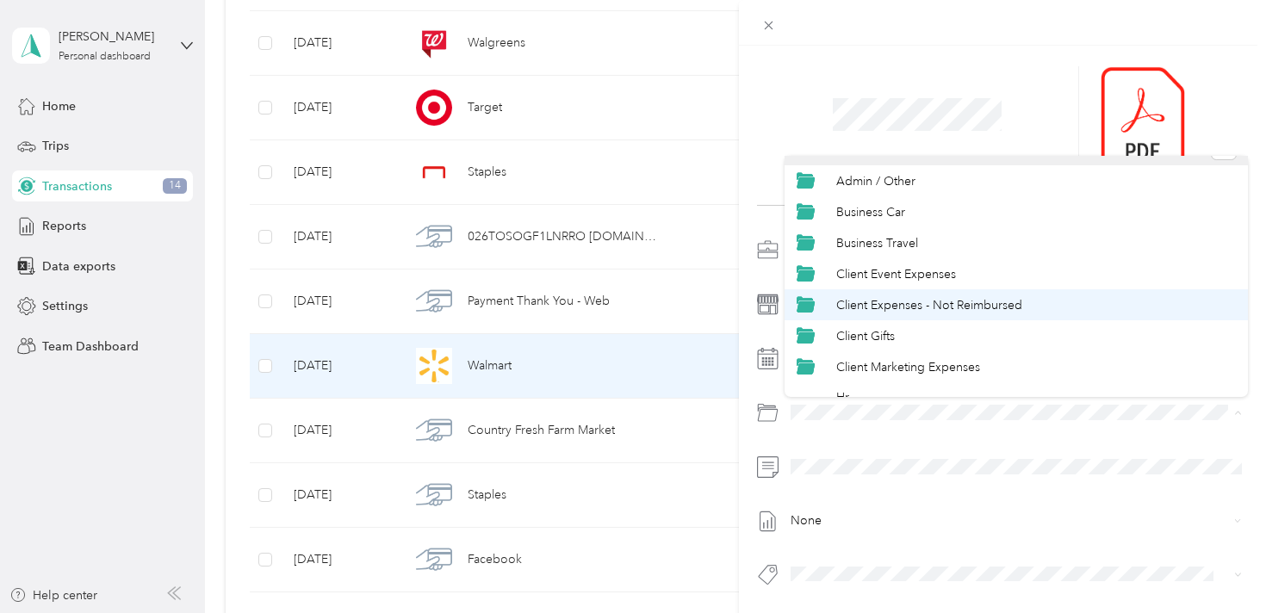
scroll to position [28, 0]
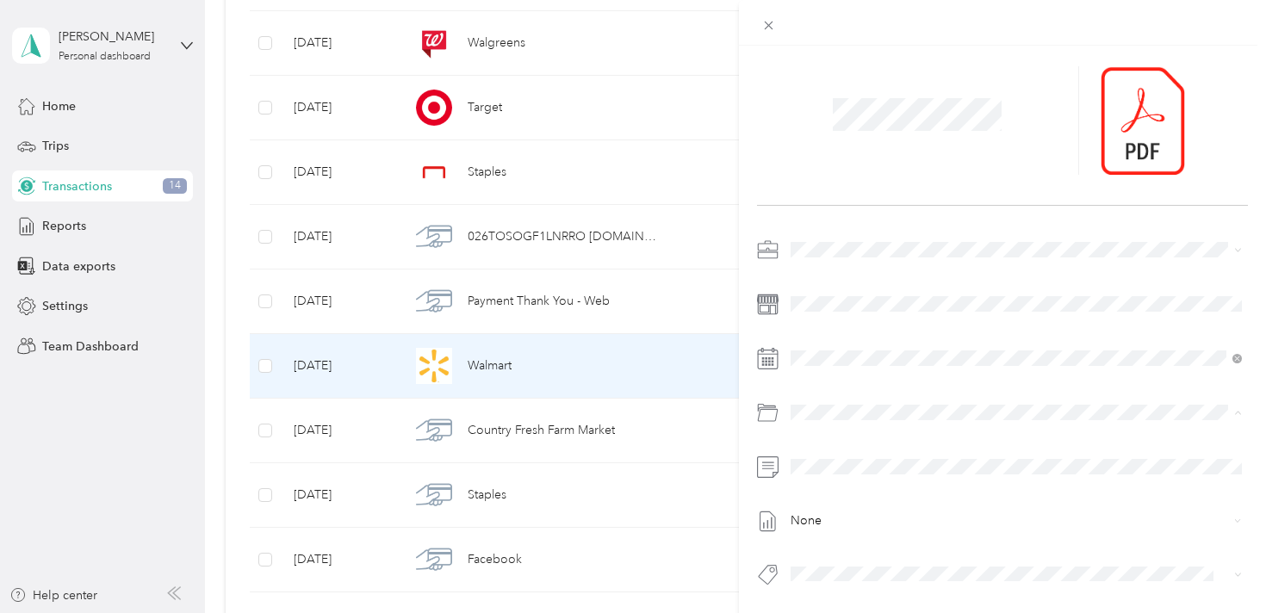
click at [989, 264] on div "Client Event Expenses" at bounding box center [1036, 273] width 400 height 18
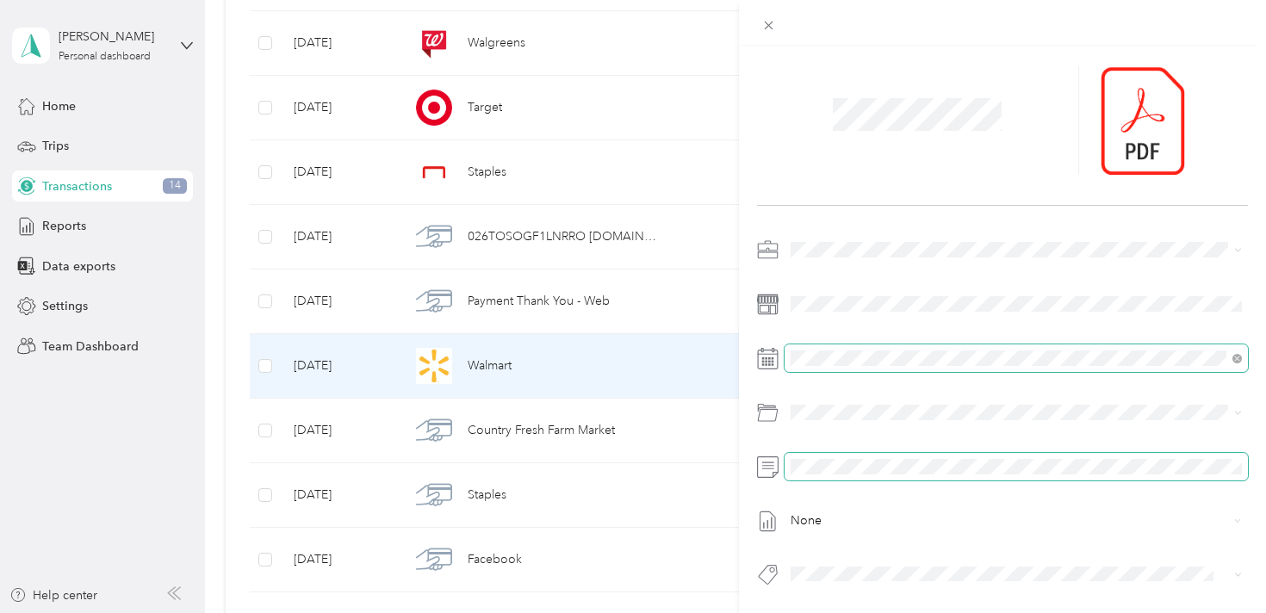
scroll to position [0, 0]
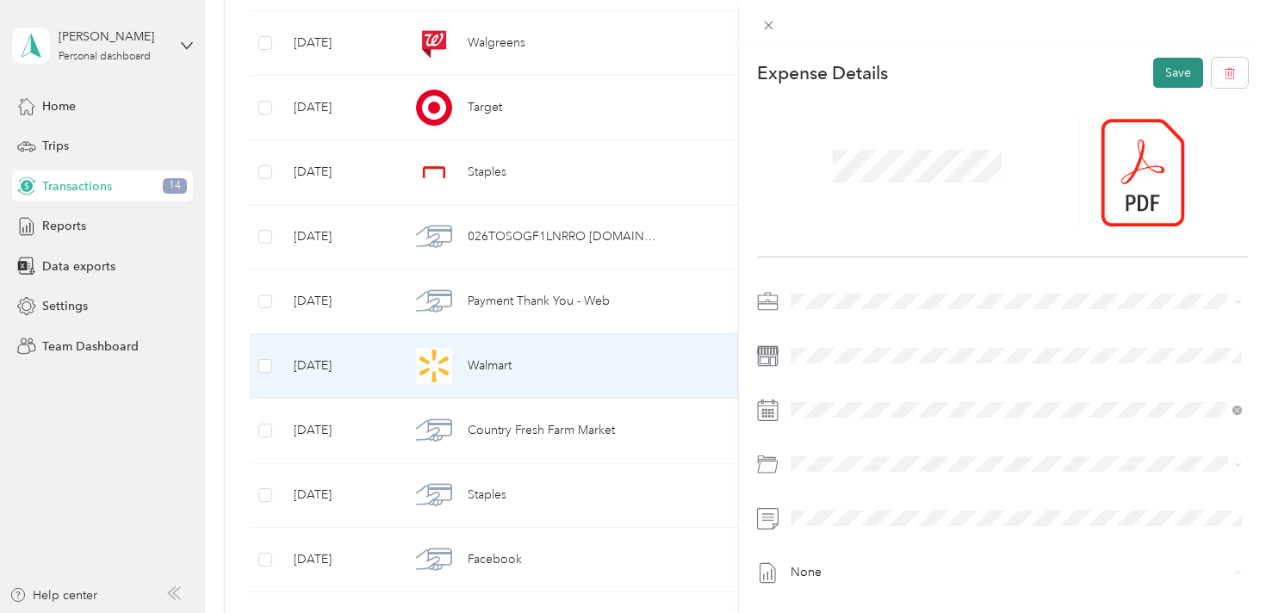
click at [1175, 78] on button "Save" at bounding box center [1178, 73] width 50 height 30
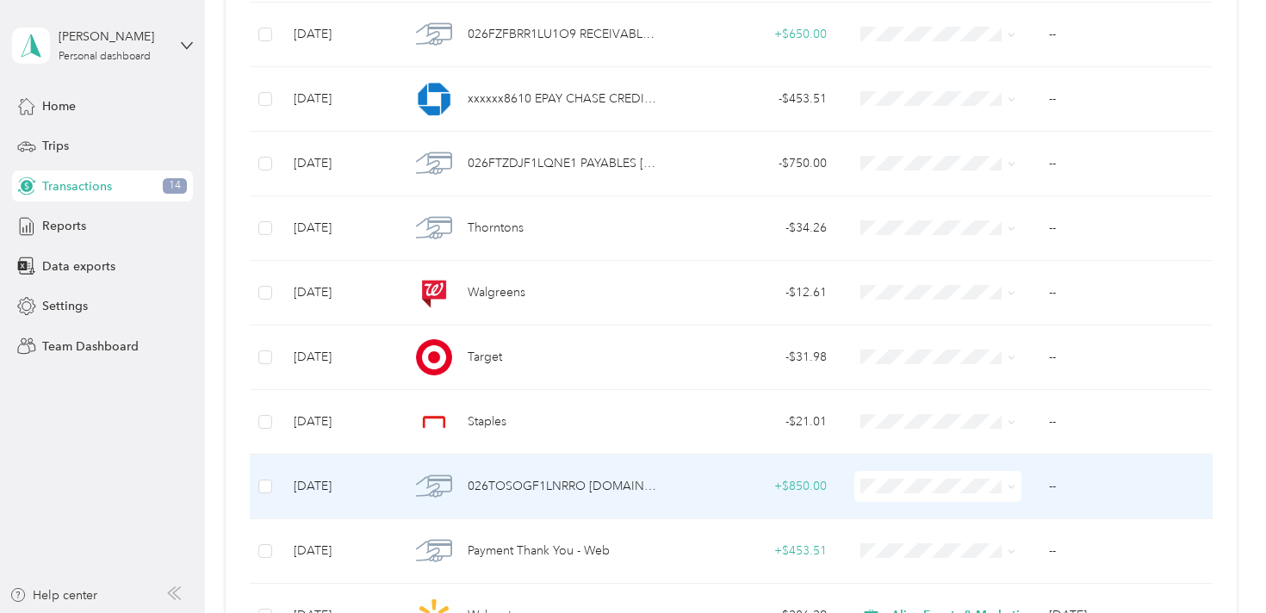
scroll to position [548, 0]
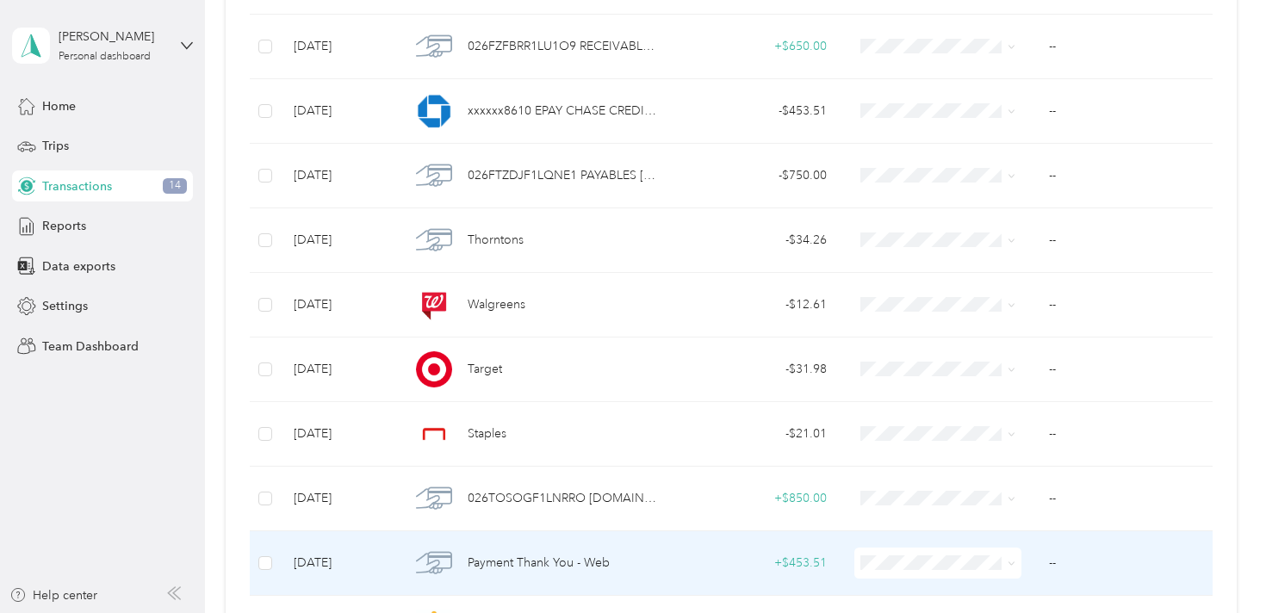
click at [701, 556] on div "+ $453.51" at bounding box center [758, 563] width 140 height 19
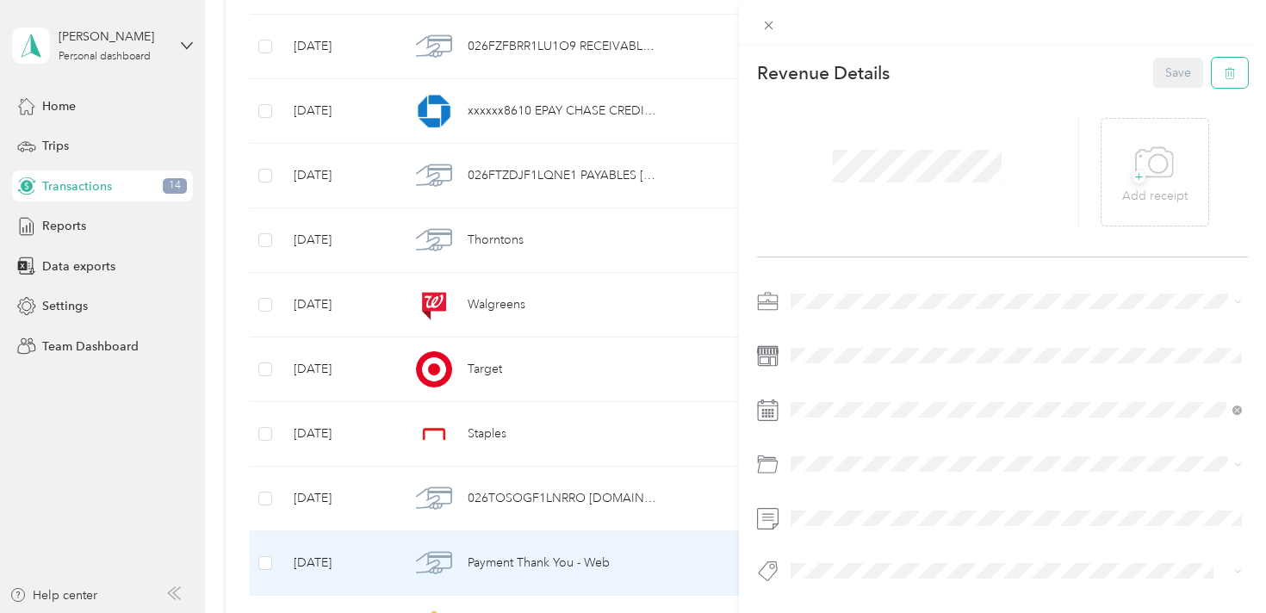
click at [1232, 76] on icon "button" at bounding box center [1230, 73] width 12 height 12
click at [1175, 83] on button "Yes" at bounding box center [1179, 85] width 34 height 28
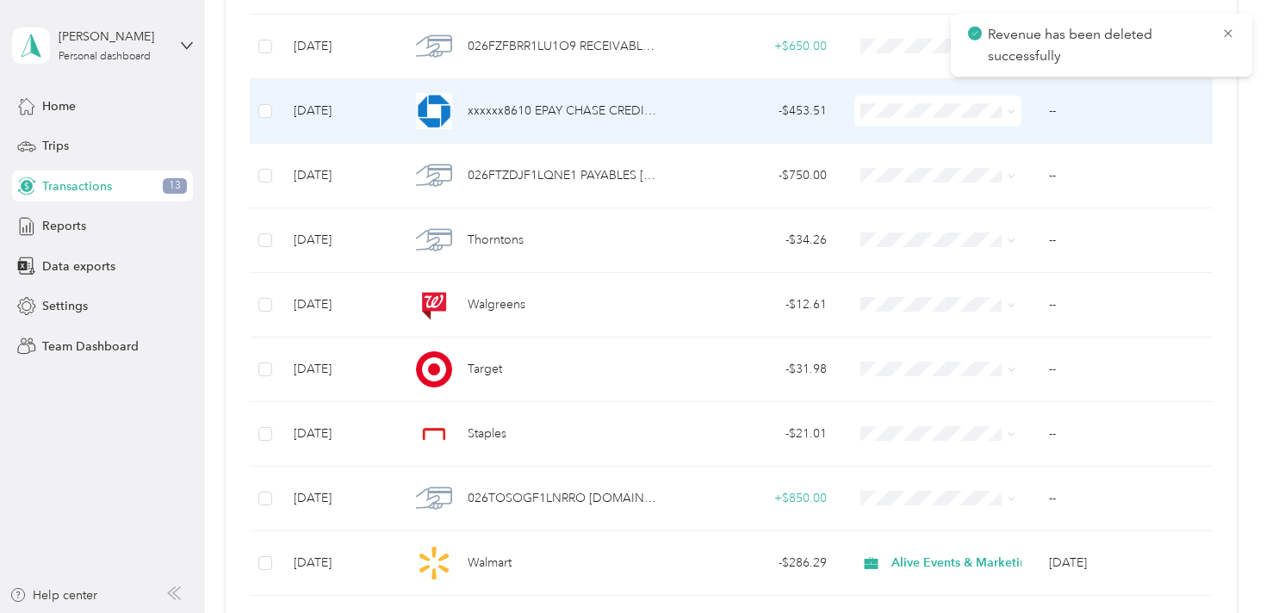
click at [673, 117] on td "xxxxxx8610 EPAY CHASE CREDIT CRD ACH WEB" at bounding box center [535, 111] width 278 height 65
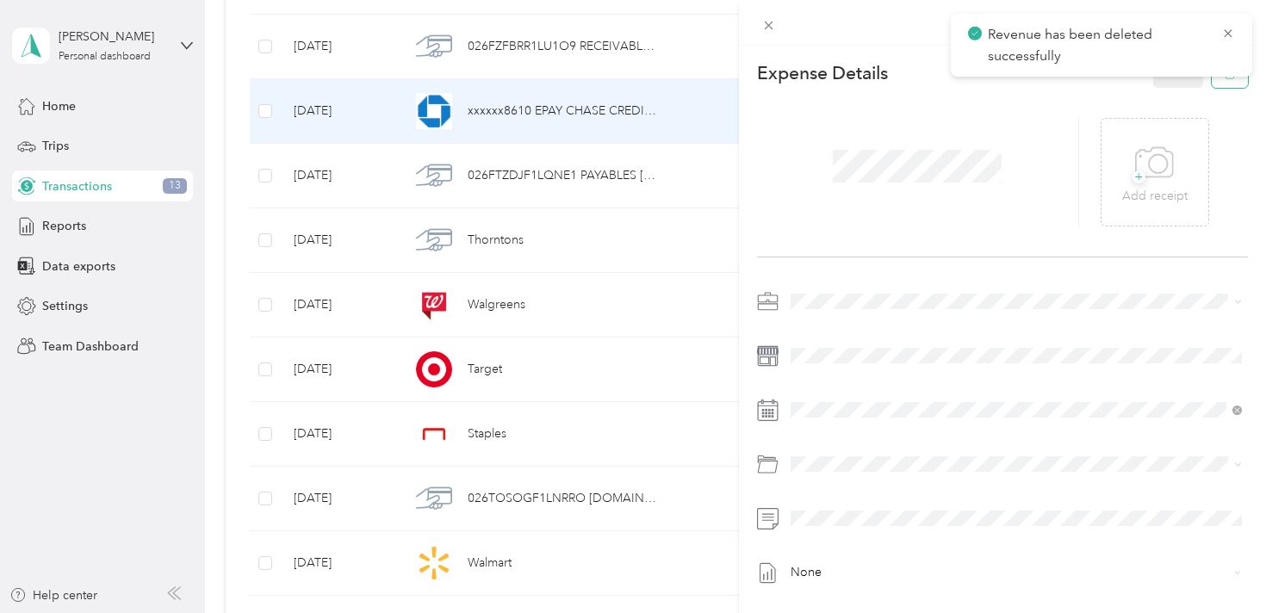
click at [1225, 84] on button "button" at bounding box center [1230, 73] width 36 height 30
click at [1180, 90] on button "Yes" at bounding box center [1179, 85] width 34 height 28
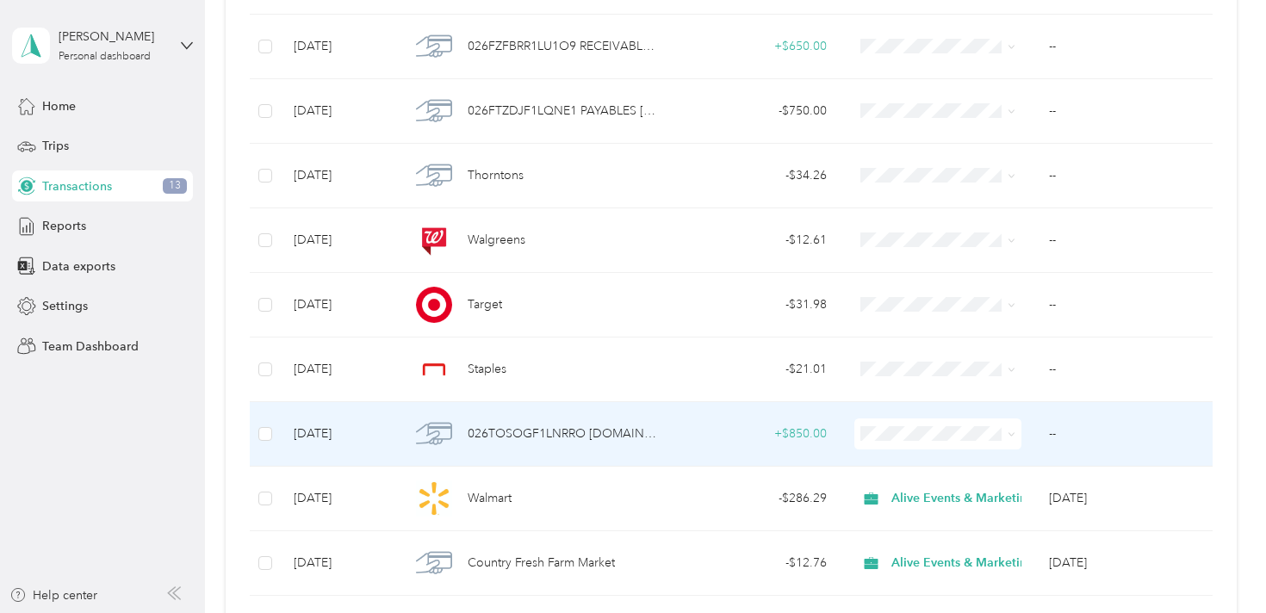
click at [725, 429] on div "+ $850.00" at bounding box center [758, 434] width 140 height 19
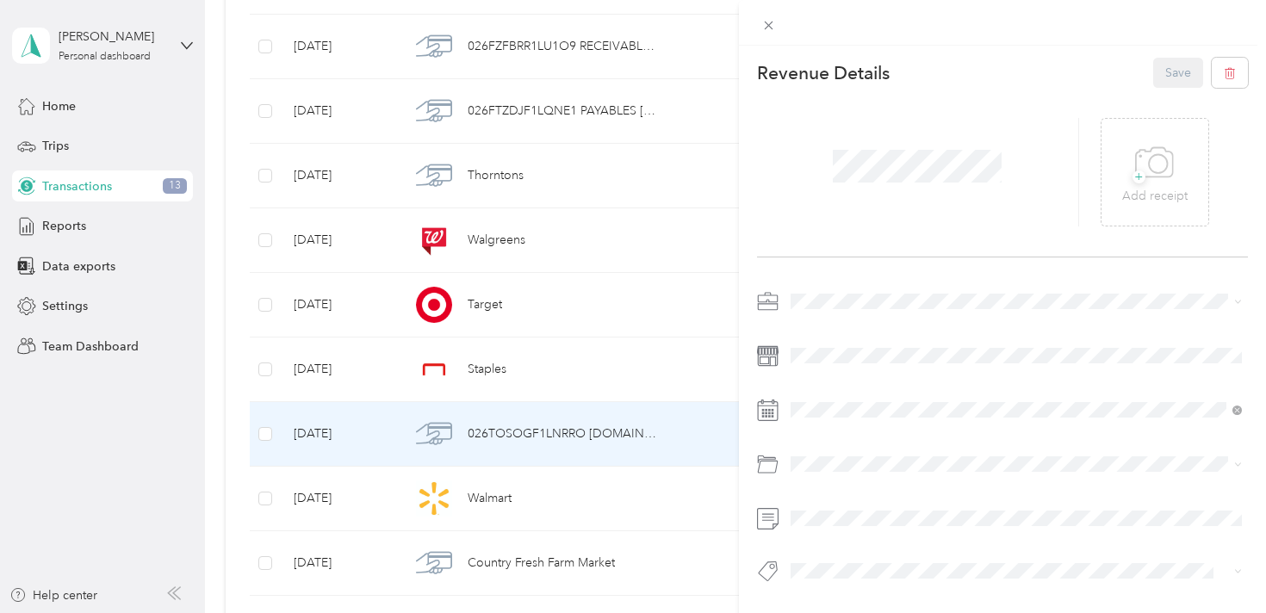
click at [881, 329] on span "Alive Events & Marketing" at bounding box center [864, 328] width 135 height 15
click at [1177, 77] on button "Save" at bounding box center [1178, 73] width 50 height 30
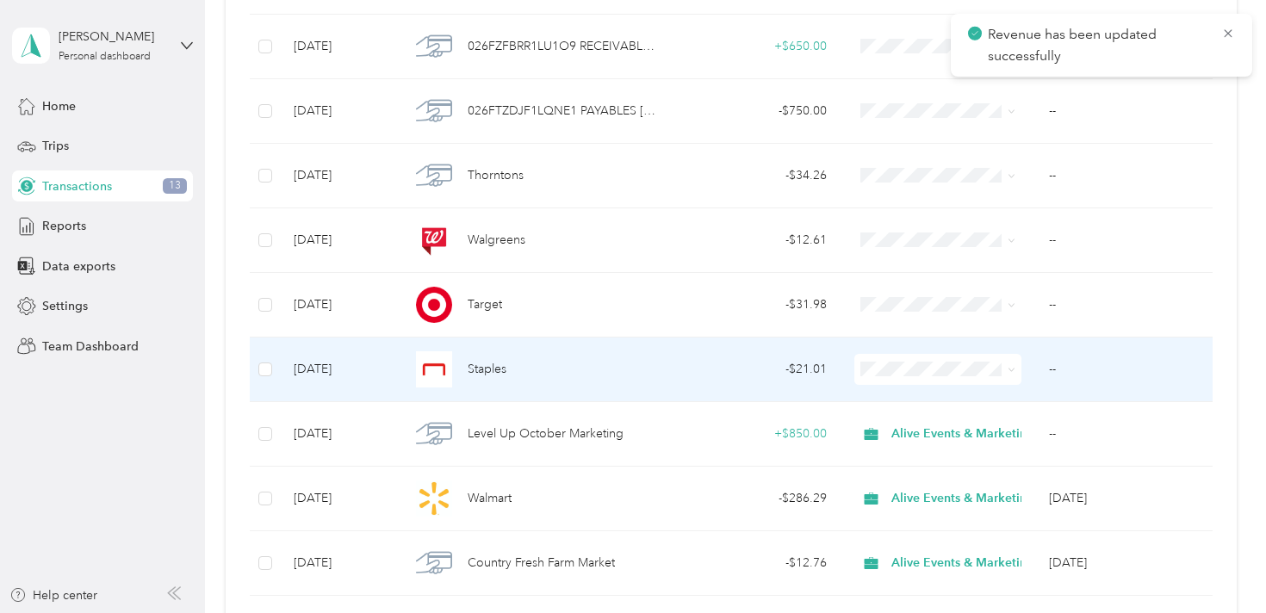
click at [637, 374] on div "Staples" at bounding box center [535, 369] width 251 height 36
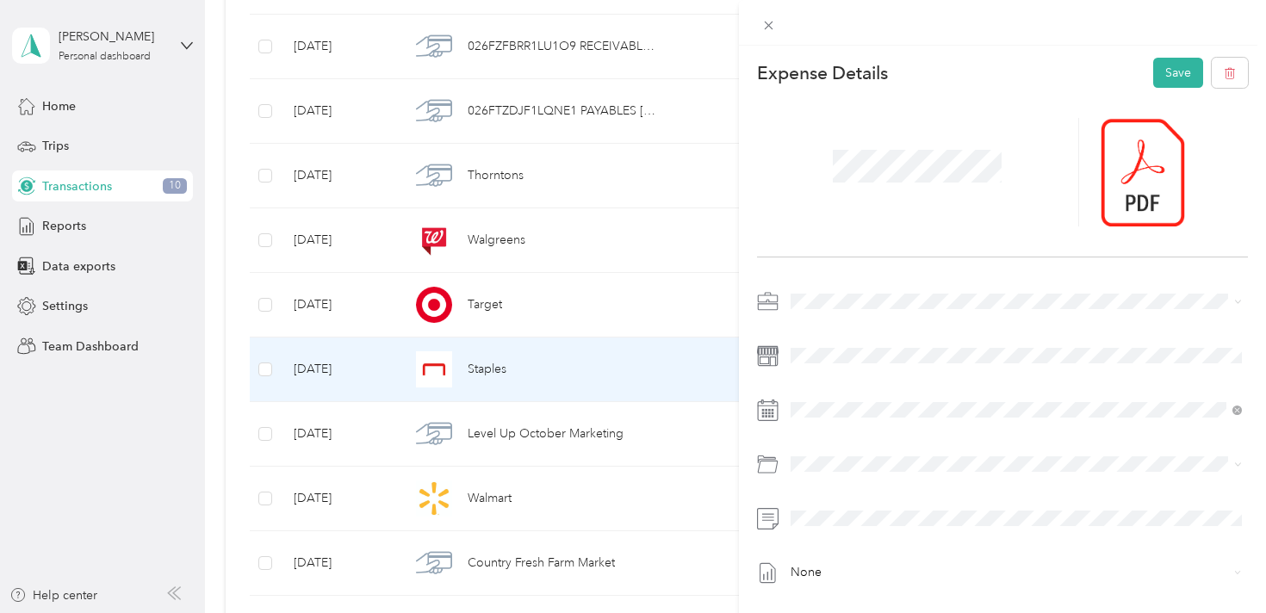
click at [870, 327] on span "Alive Events & Marketing" at bounding box center [864, 327] width 135 height 15
click at [967, 357] on div "Client Event Expenses" at bounding box center [1036, 353] width 400 height 18
click at [1182, 65] on button "Save" at bounding box center [1178, 73] width 50 height 30
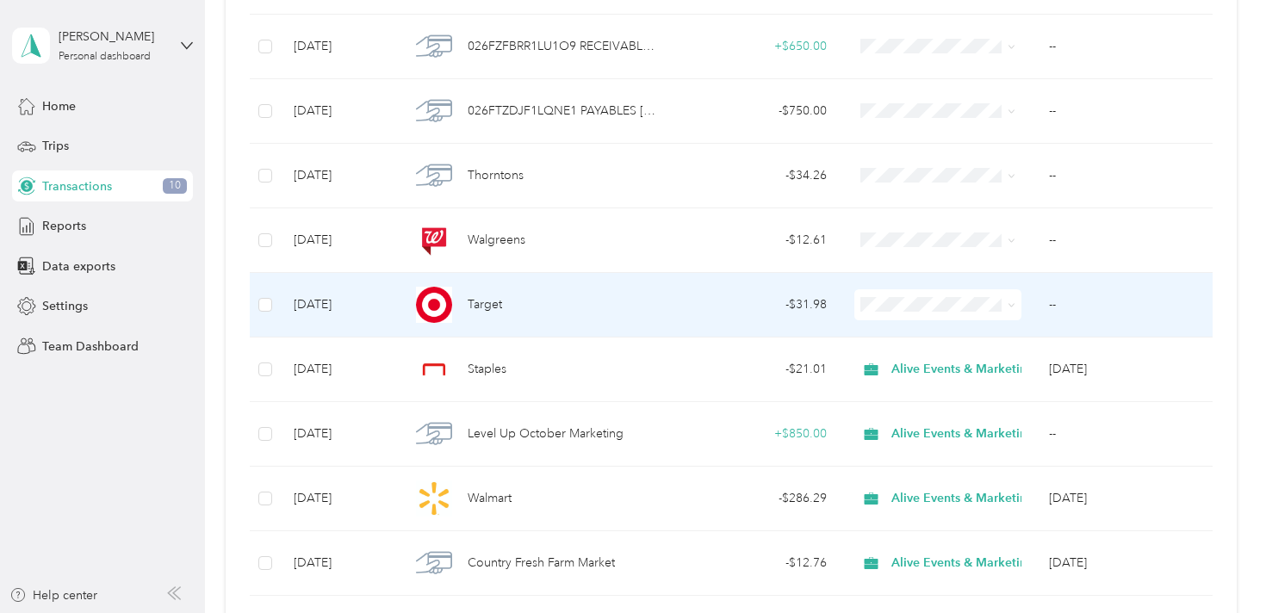
click at [681, 318] on td "- $31.98" at bounding box center [757, 305] width 167 height 65
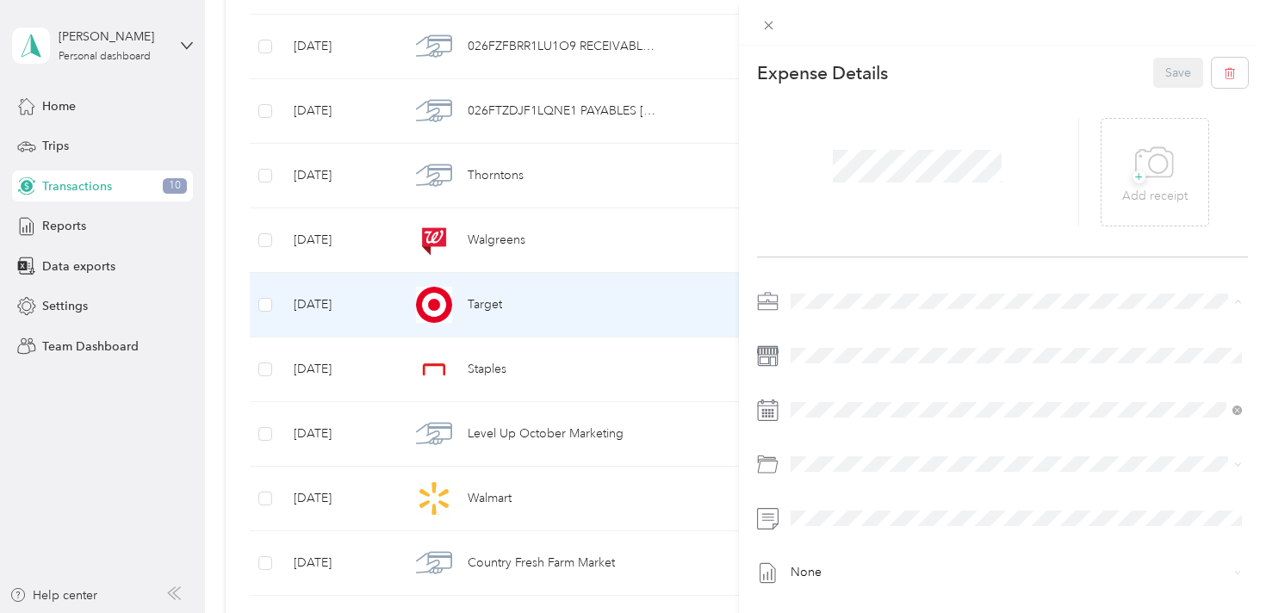
click at [872, 328] on span "Alive Events & Marketing" at bounding box center [864, 332] width 135 height 15
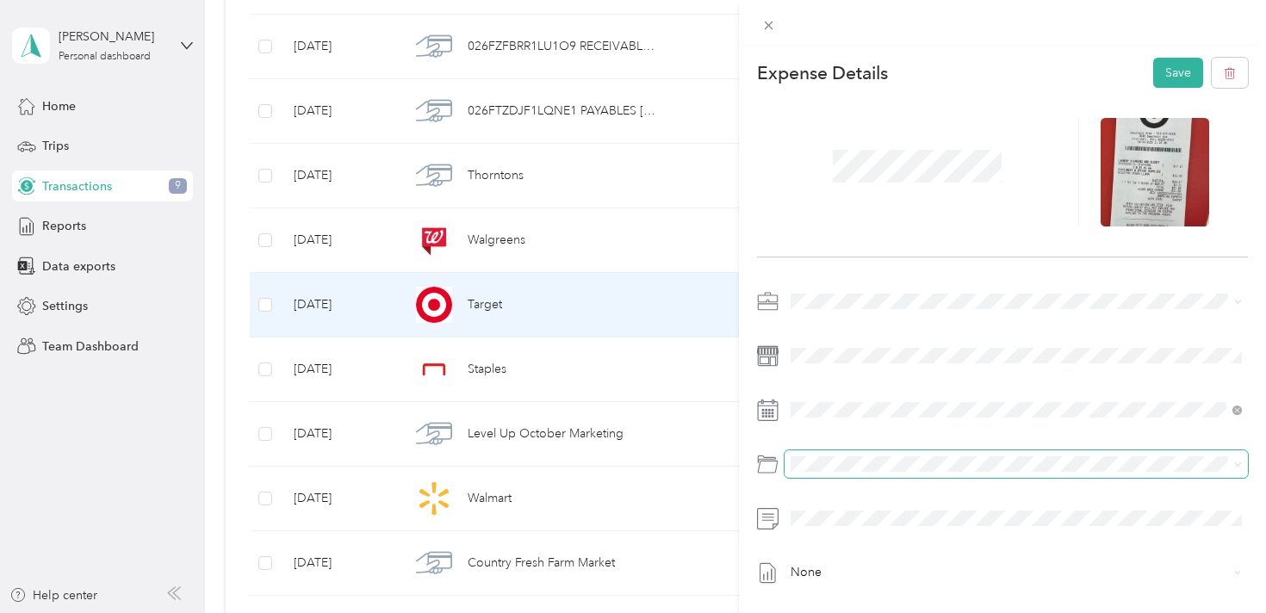
click at [879, 472] on span at bounding box center [1017, 464] width 464 height 28
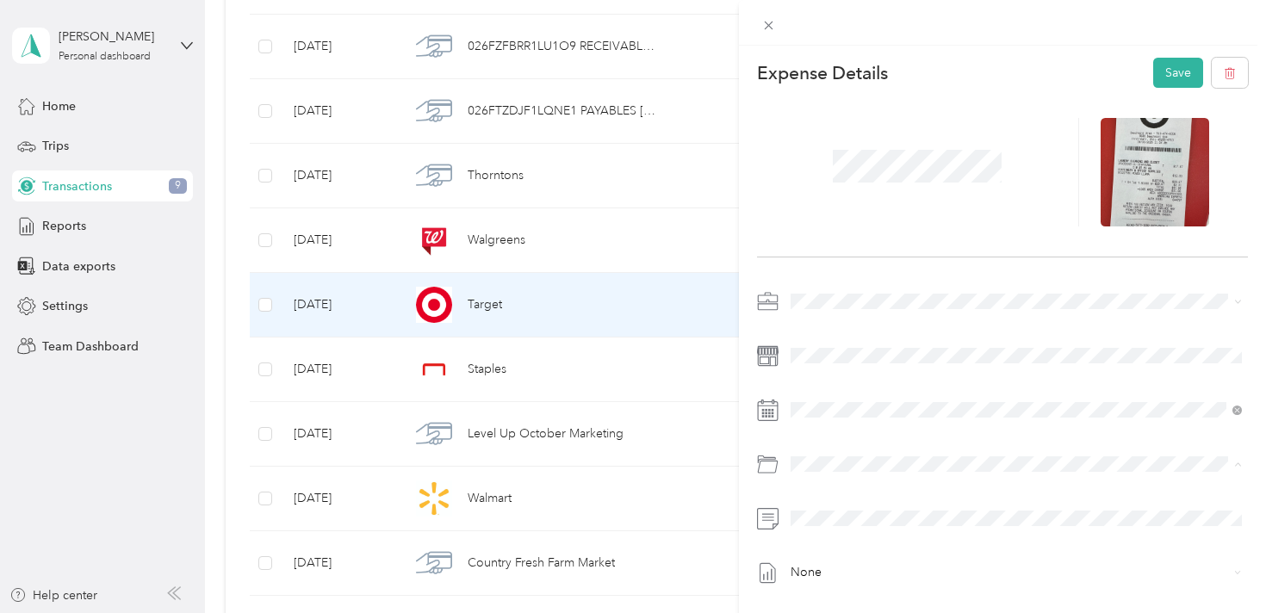
click at [946, 349] on span "Client Event Expenses" at bounding box center [896, 352] width 120 height 15
click at [1176, 77] on button "Save" at bounding box center [1178, 73] width 50 height 30
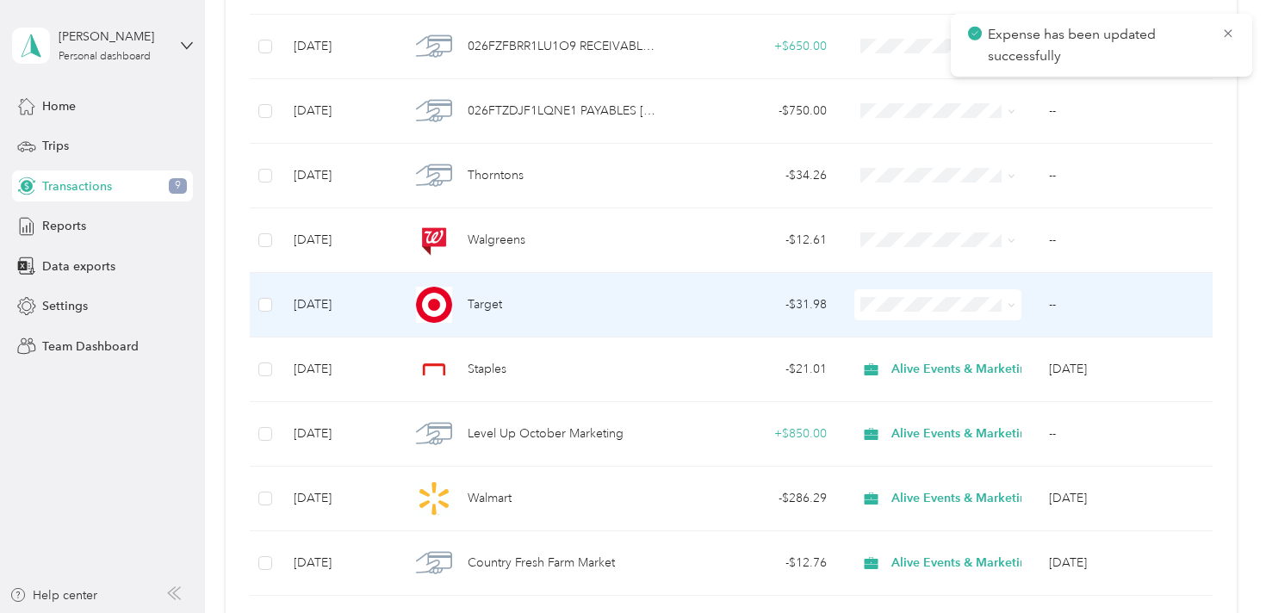
scroll to position [539, 0]
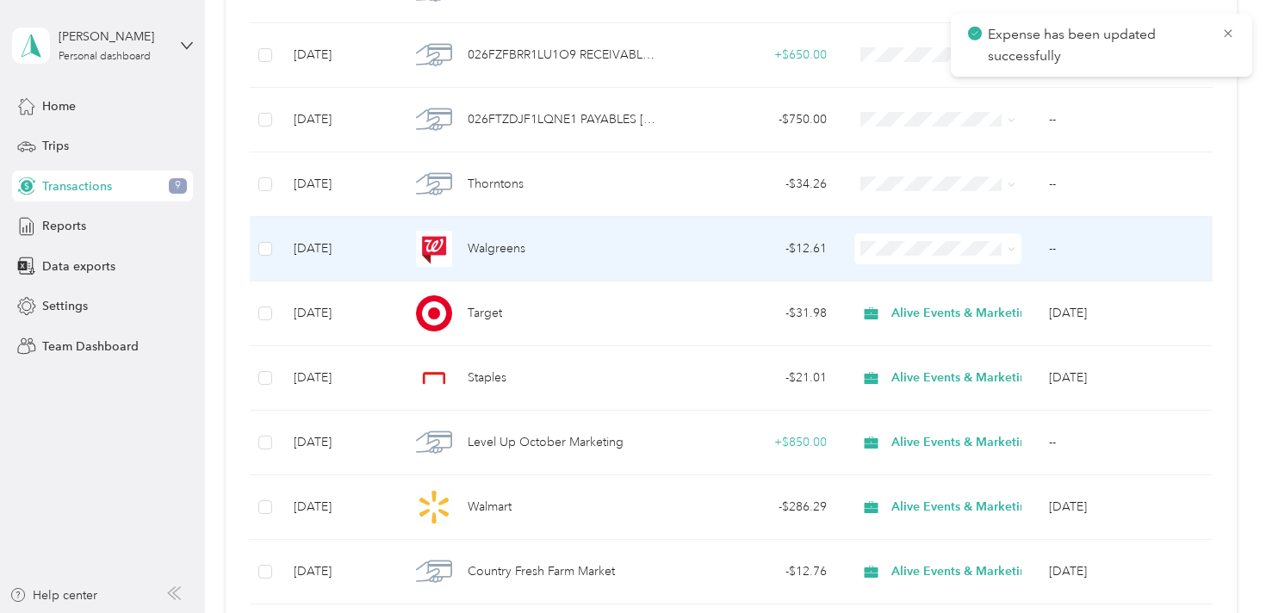
click at [661, 254] on td "Walgreens" at bounding box center [535, 249] width 278 height 65
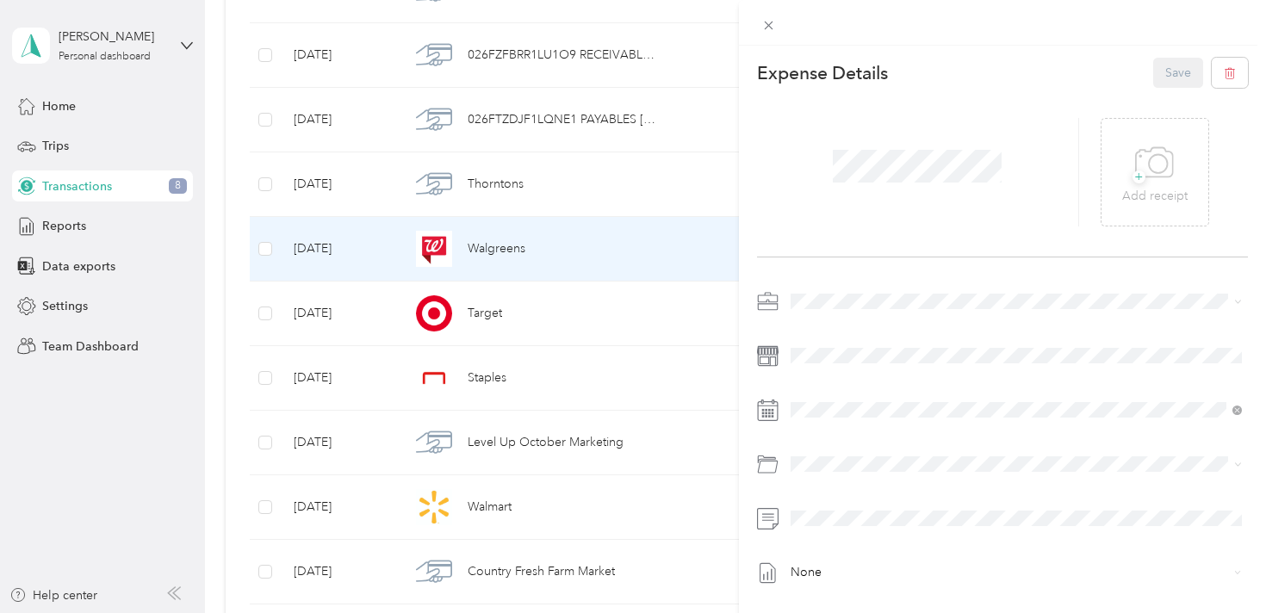
click at [879, 332] on span "Alive Events & Marketing" at bounding box center [864, 331] width 135 height 15
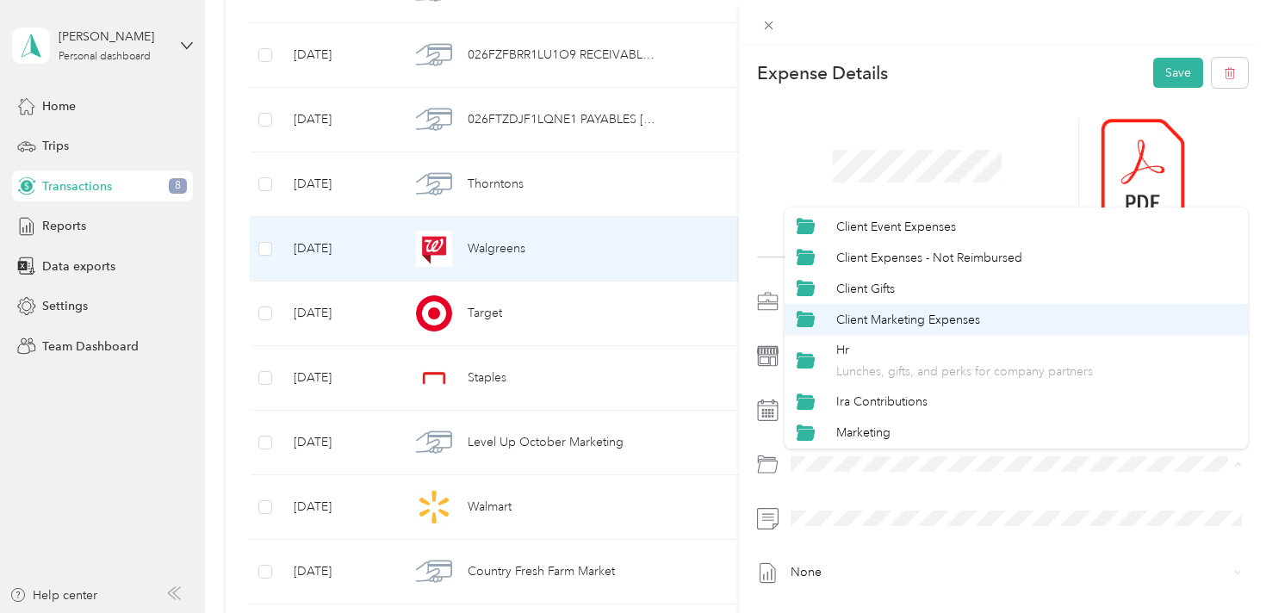
scroll to position [128, 0]
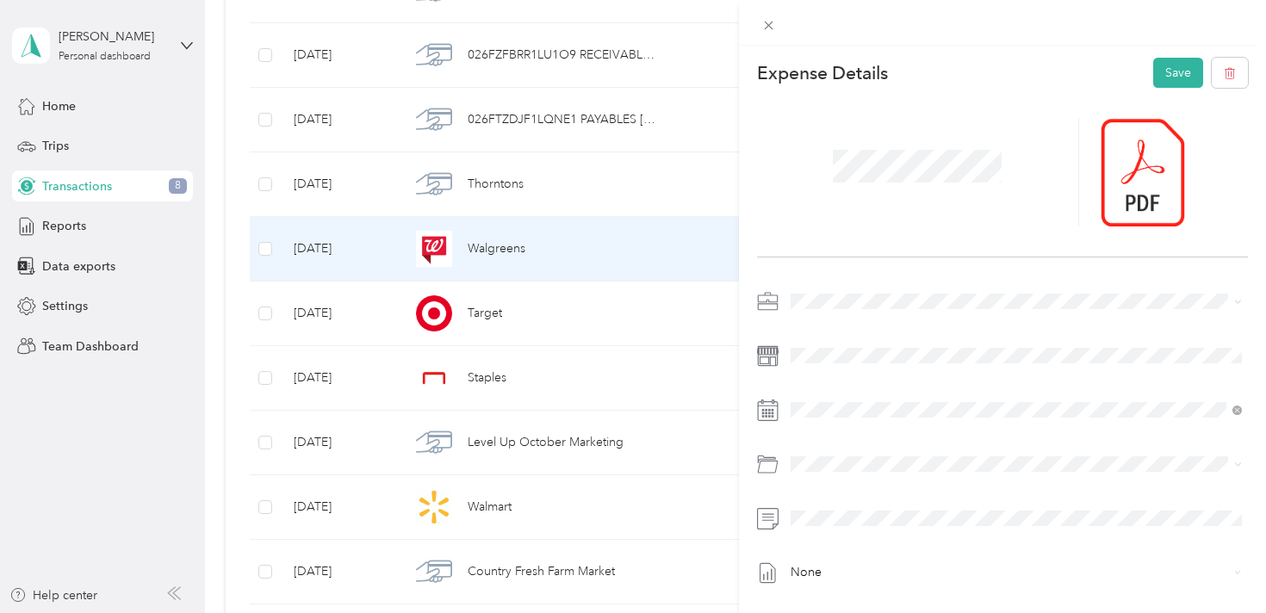
click at [958, 234] on ol "Category Admin / Other Business Car Business Travel Client Event Expenses Clien…" at bounding box center [1017, 327] width 464 height 241
click at [931, 351] on span "Client Event Expenses" at bounding box center [896, 352] width 120 height 15
click at [993, 509] on span at bounding box center [1017, 519] width 464 height 28
click at [1176, 74] on button "Save" at bounding box center [1178, 73] width 50 height 30
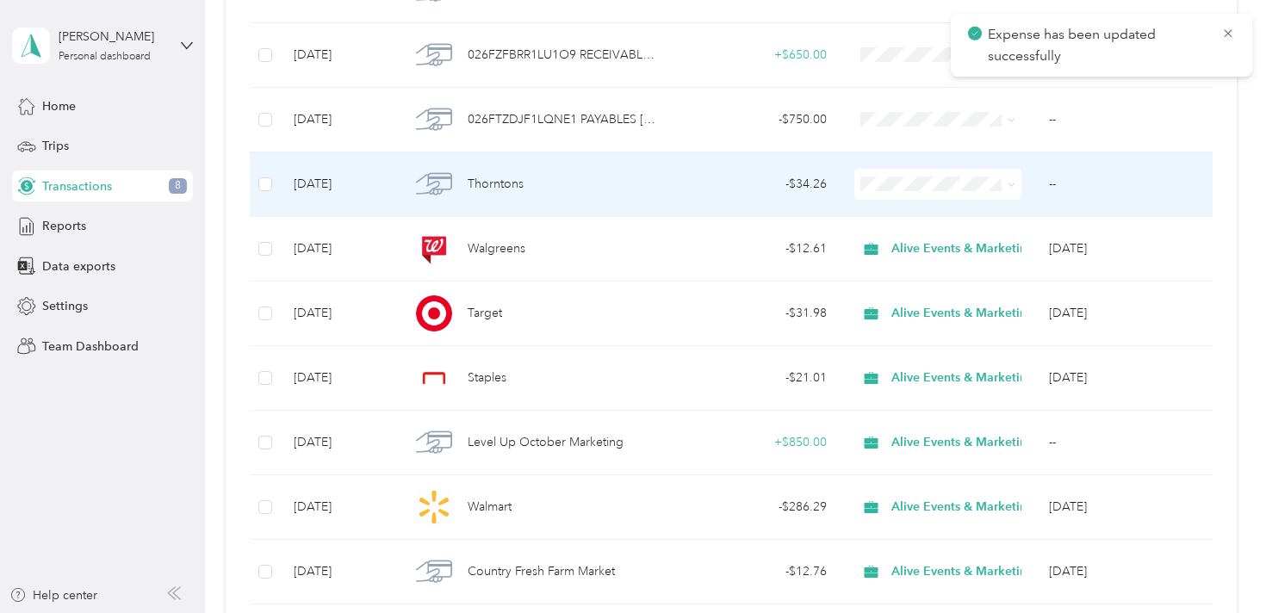
click at [617, 193] on div "Thorntons" at bounding box center [535, 184] width 251 height 36
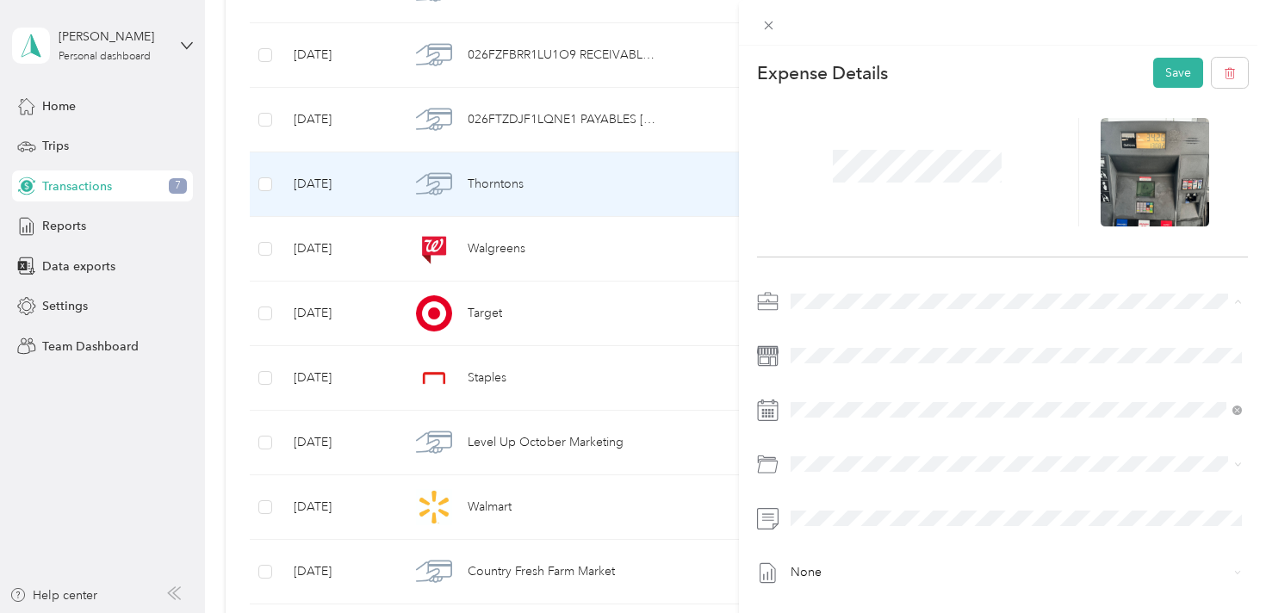
click at [871, 328] on span "Alive Events & Marketing" at bounding box center [864, 332] width 135 height 15
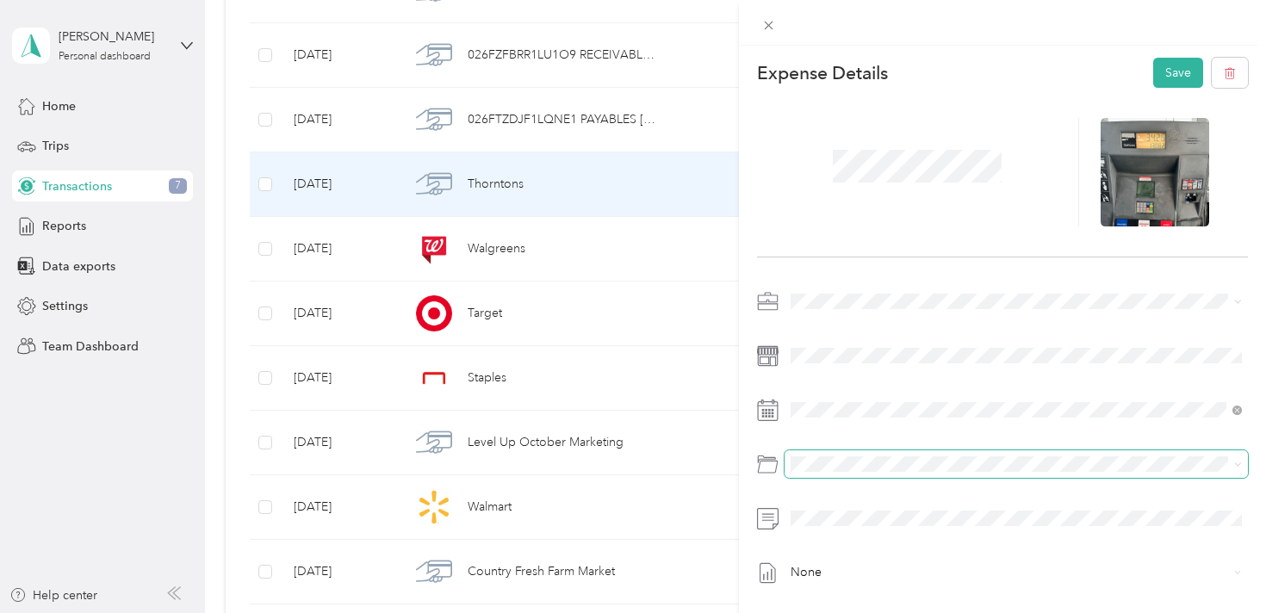
click at [965, 471] on span at bounding box center [1017, 464] width 464 height 28
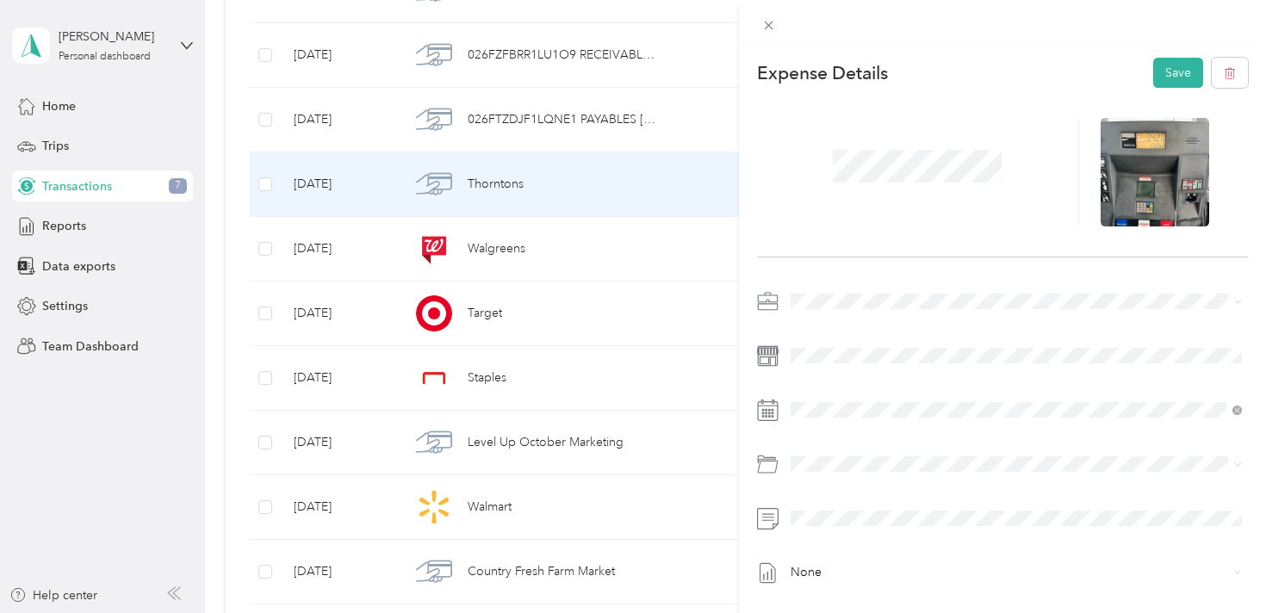
click at [958, 359] on div "Client Event Expenses" at bounding box center [1036, 350] width 400 height 18
click at [918, 293] on div "Business Car" at bounding box center [1036, 291] width 400 height 18
click at [1176, 80] on button "Save" at bounding box center [1178, 73] width 50 height 30
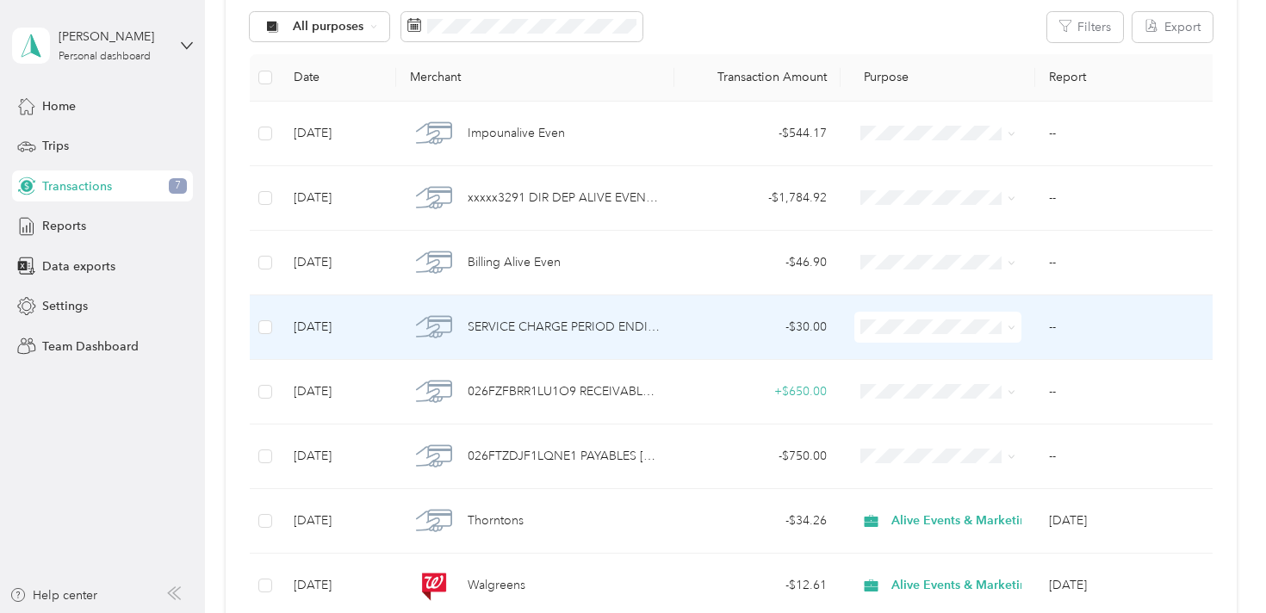
scroll to position [284, 0]
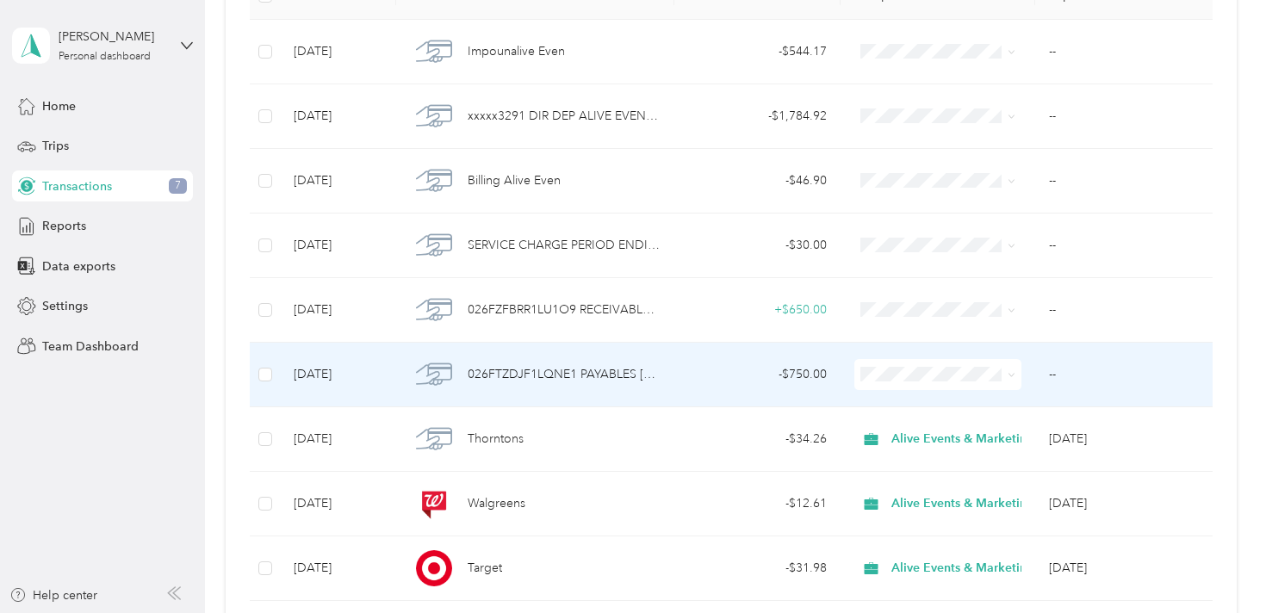
click at [702, 365] on div "- $750.00" at bounding box center [758, 374] width 140 height 19
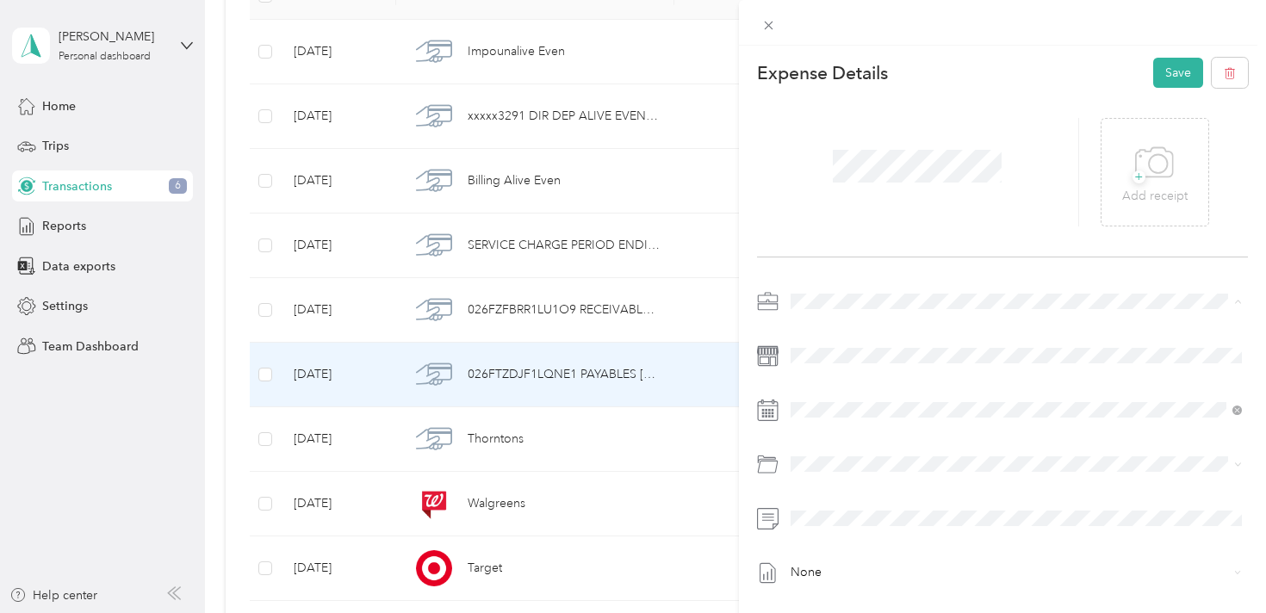
click at [895, 331] on span "Alive Events & Marketing" at bounding box center [864, 332] width 135 height 15
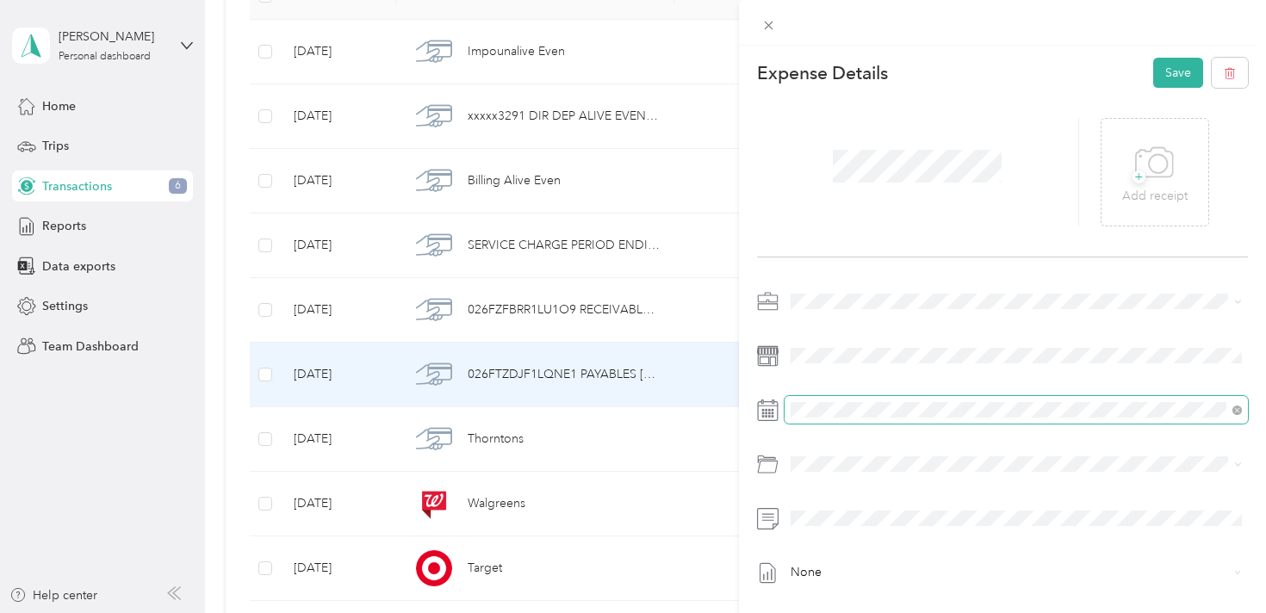
click at [902, 418] on span at bounding box center [1017, 410] width 464 height 28
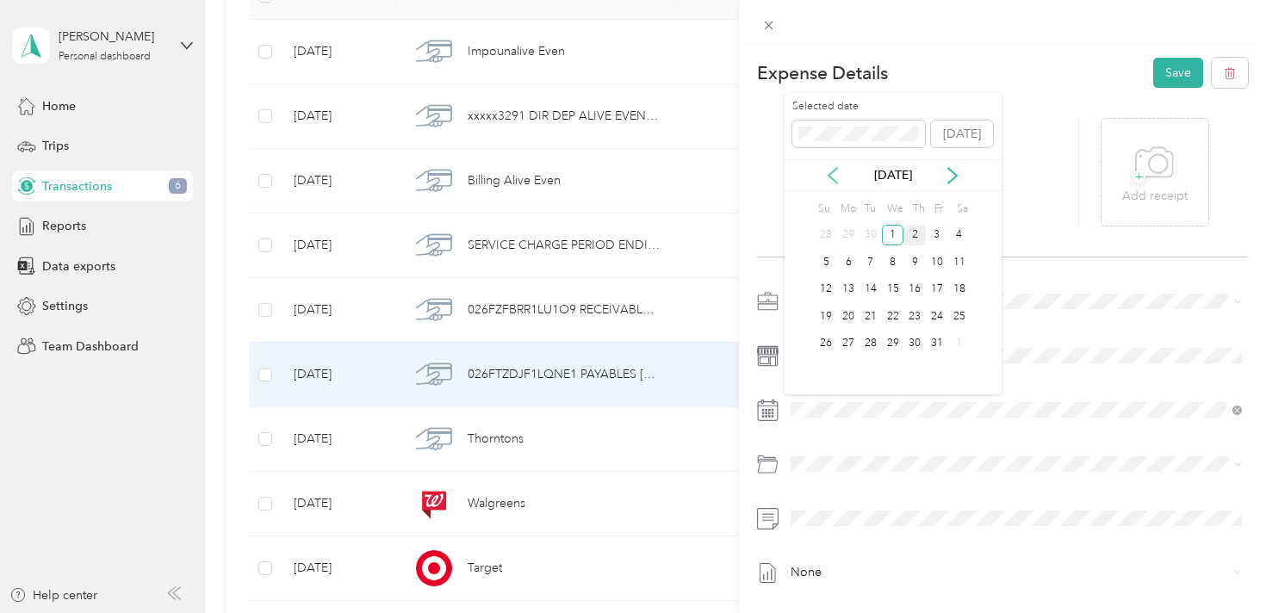
click at [834, 179] on icon at bounding box center [832, 175] width 17 height 17
click at [916, 318] on div "25" at bounding box center [914, 317] width 22 height 22
click at [884, 264] on div "Expense Details Save + Add receipt None" at bounding box center [1003, 378] width 528 height 665
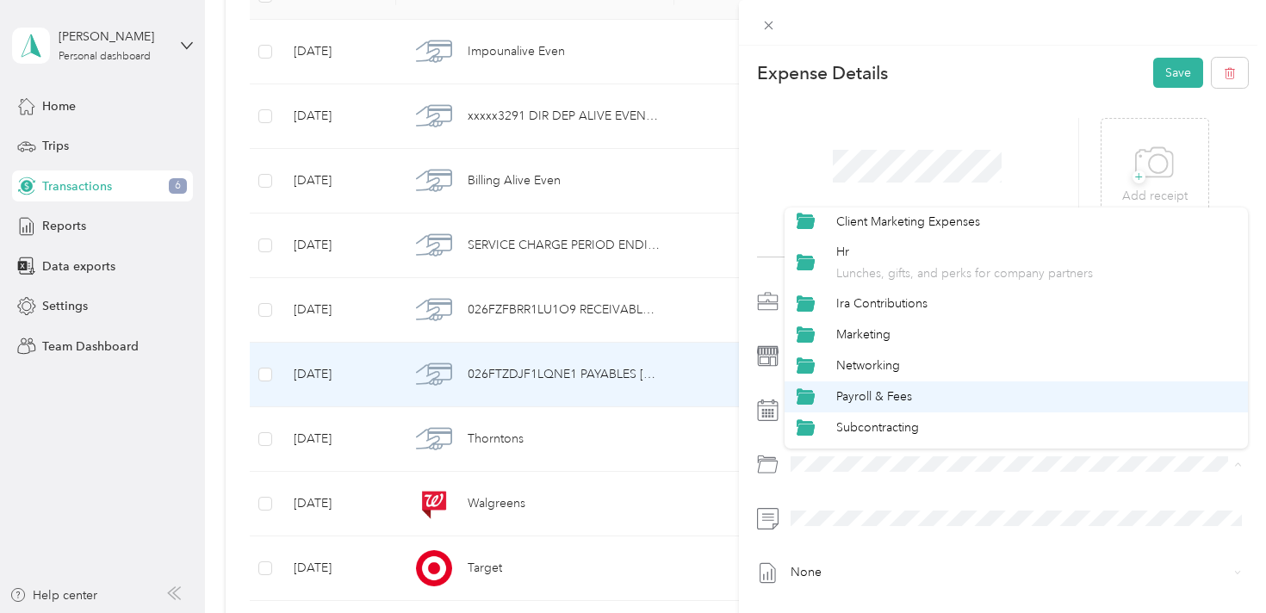
scroll to position [225, 0]
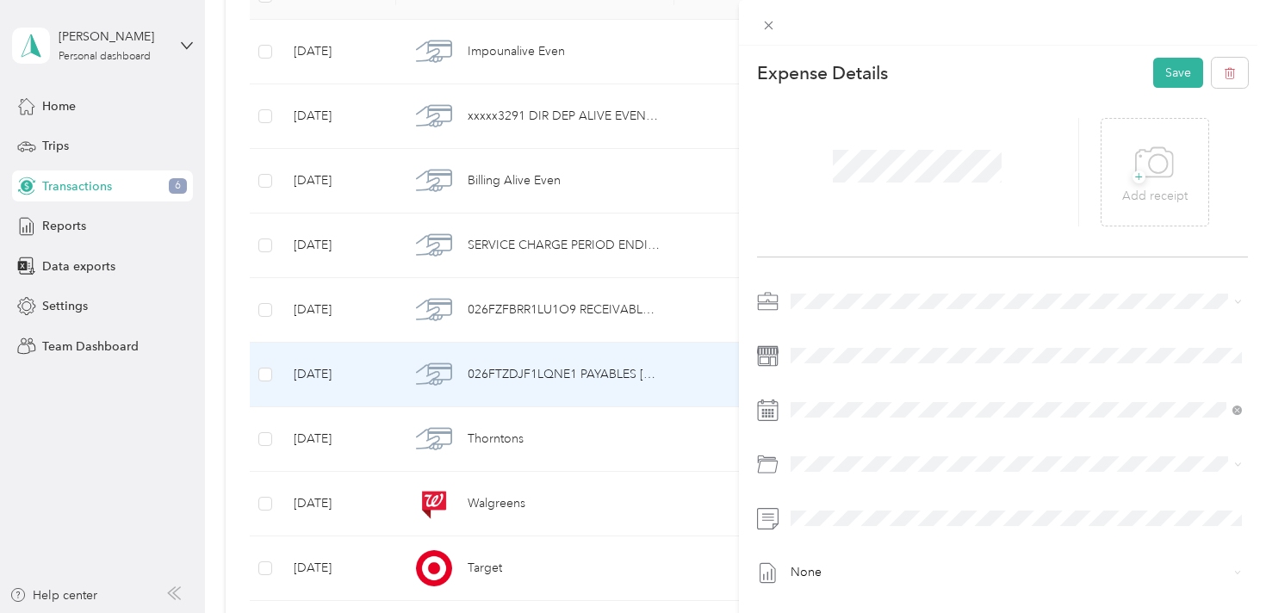
click at [952, 427] on div "Subcontracting" at bounding box center [1036, 427] width 400 height 18
click at [1172, 75] on button "Save" at bounding box center [1178, 73] width 50 height 30
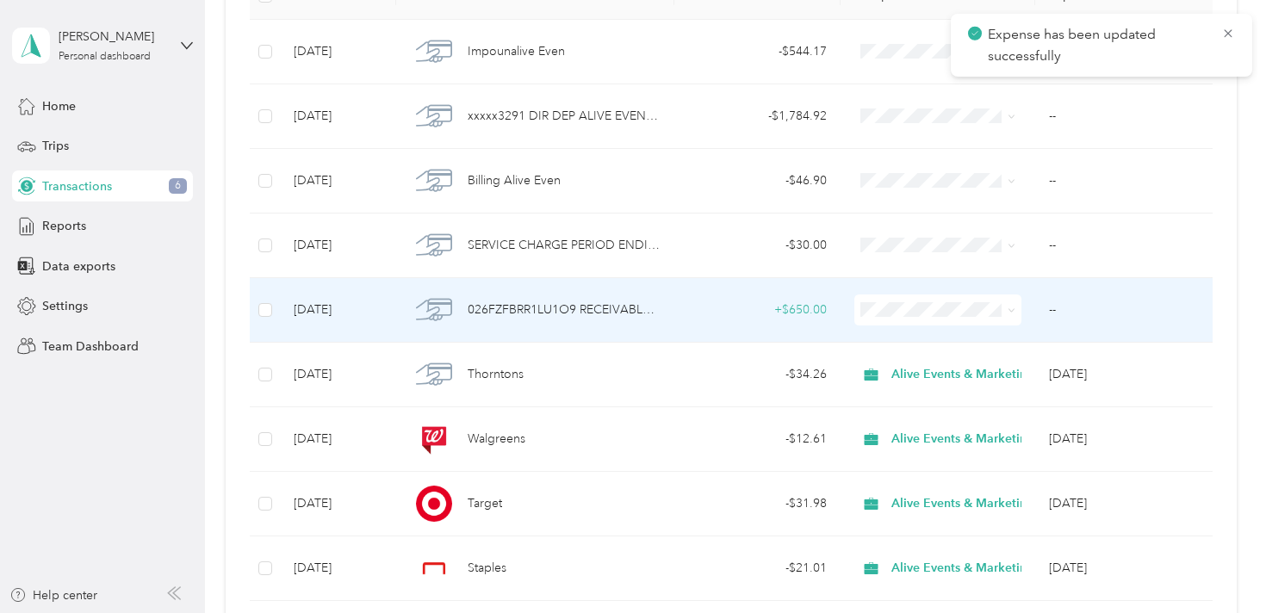
click at [711, 312] on div "+ $650.00" at bounding box center [758, 310] width 140 height 19
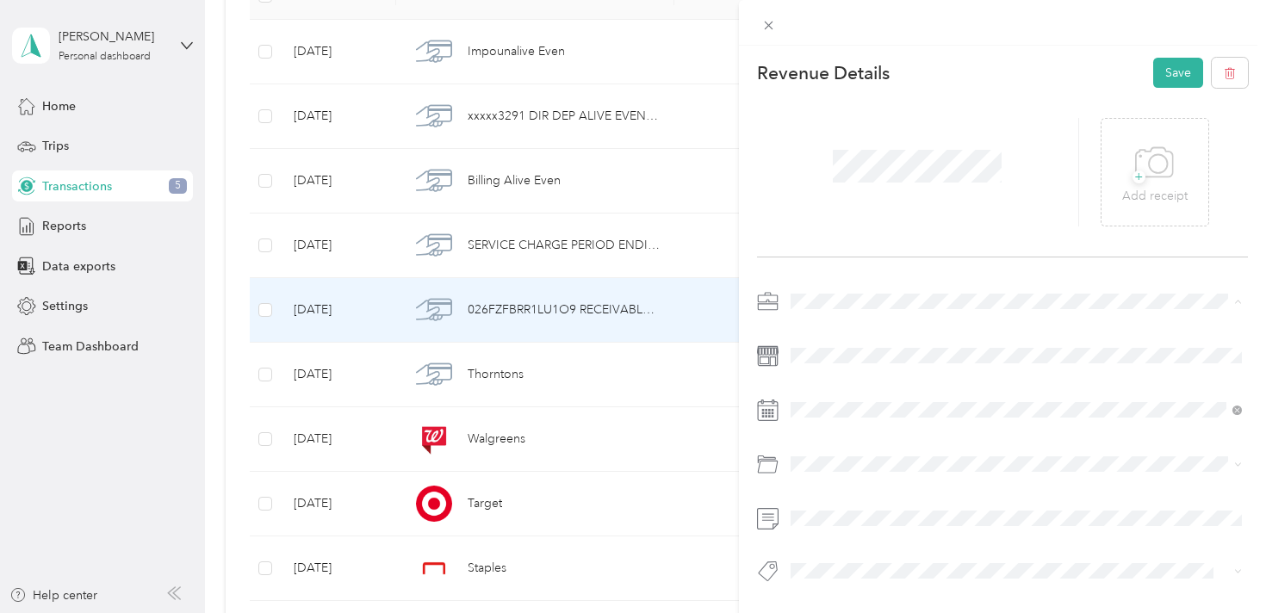
click at [903, 336] on li "Alive Events & Marketing" at bounding box center [1017, 332] width 464 height 30
click at [983, 129] on div at bounding box center [918, 172] width 323 height 109
click at [1173, 72] on button "Save" at bounding box center [1178, 73] width 50 height 30
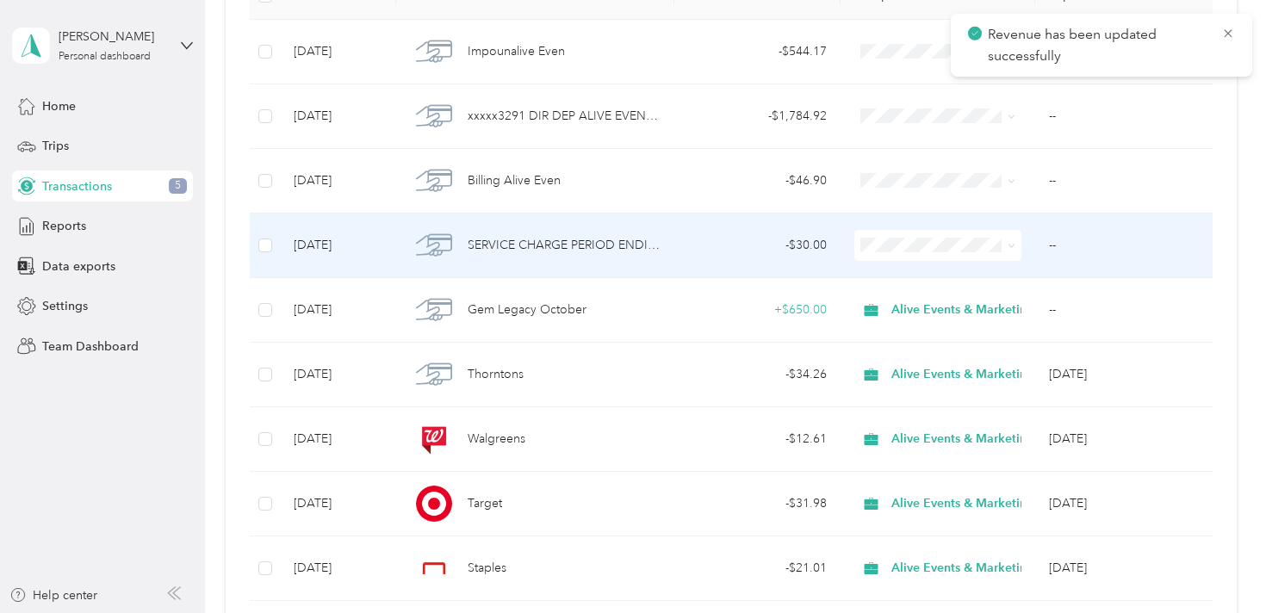
click at [685, 247] on td "- $30.00" at bounding box center [757, 246] width 167 height 65
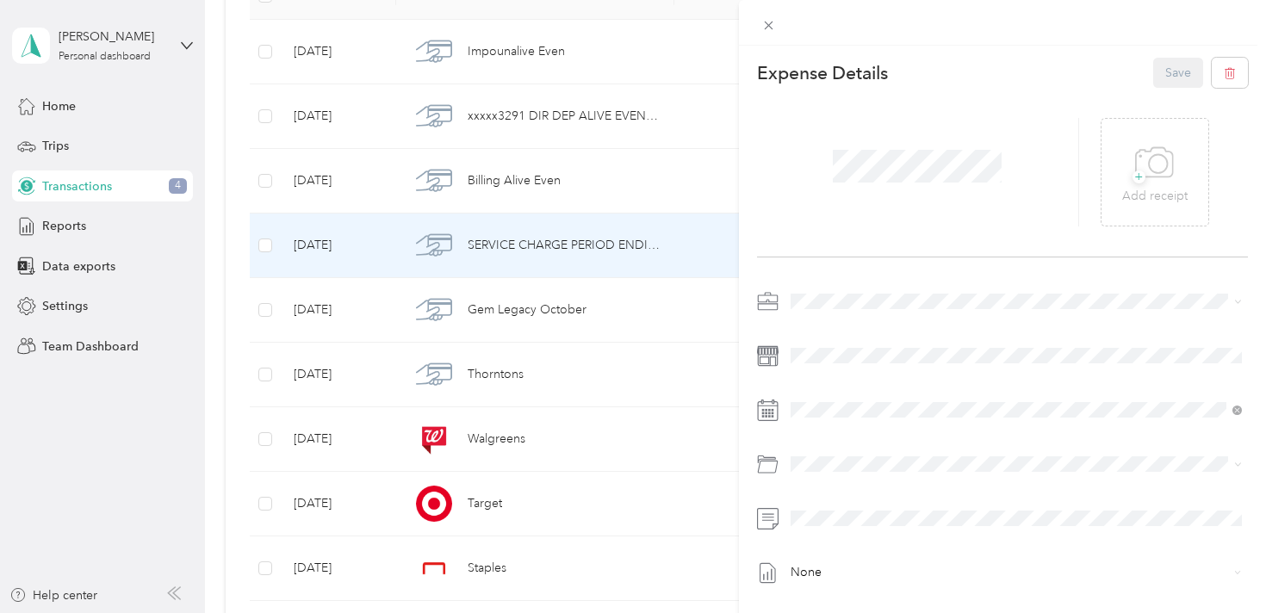
click at [895, 339] on ol "Alive Events & Marketing Personal" at bounding box center [1017, 340] width 464 height 60
click at [927, 260] on div "Admin / Other" at bounding box center [1036, 260] width 400 height 18
click at [1182, 75] on button "Save" at bounding box center [1178, 73] width 50 height 30
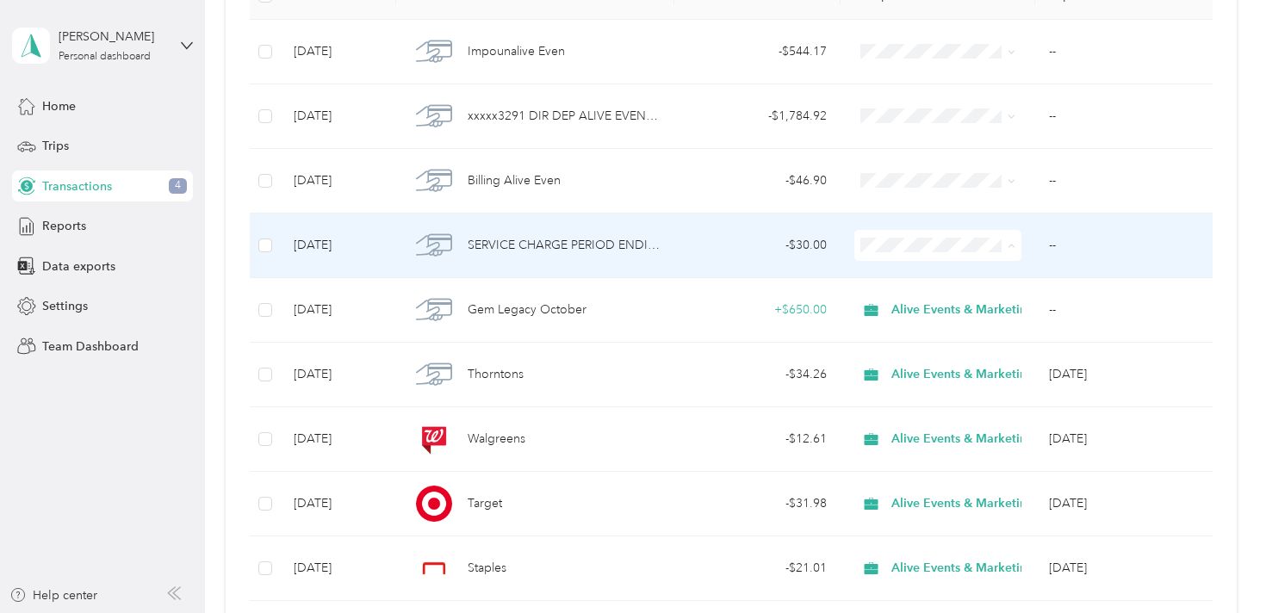
click at [914, 278] on span "Alive Events & Marketing" at bounding box center [968, 278] width 143 height 18
click at [721, 257] on td "- $30.00" at bounding box center [757, 246] width 167 height 65
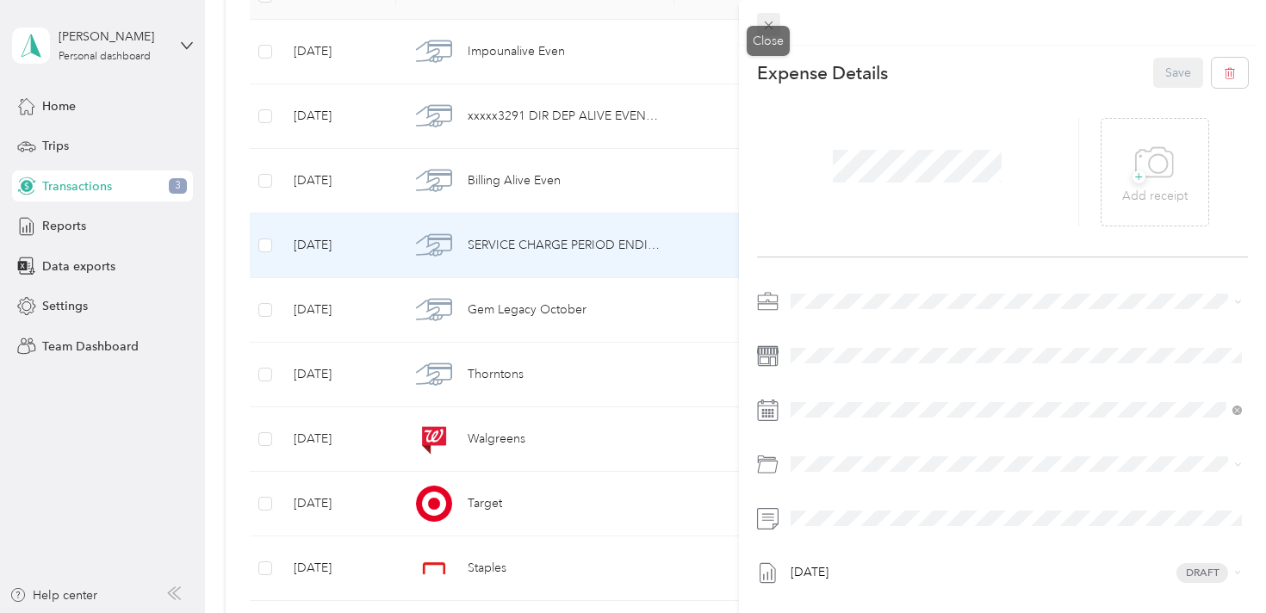
click at [772, 24] on icon at bounding box center [768, 25] width 15 height 15
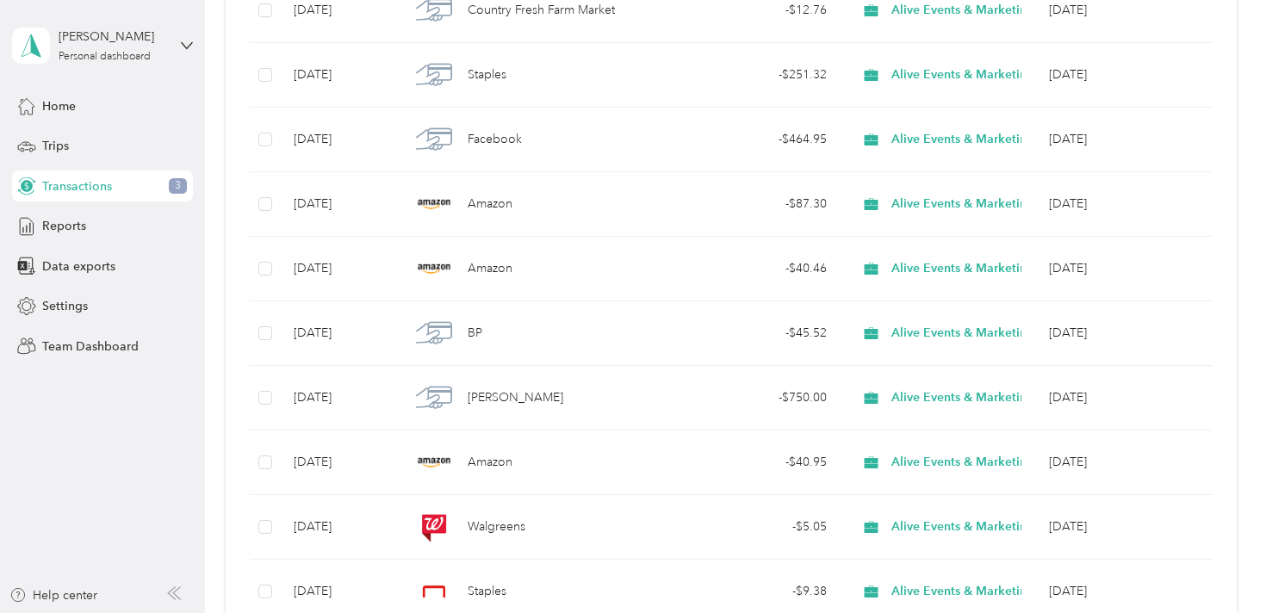
scroll to position [689, 0]
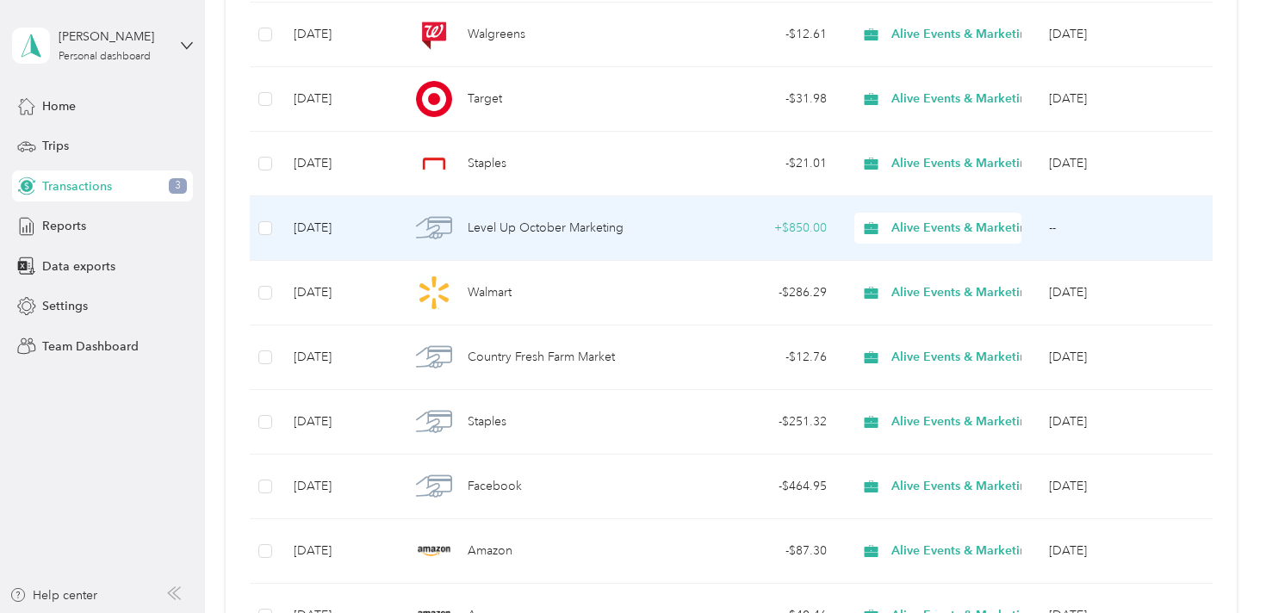
click at [707, 220] on div "+ $850.00" at bounding box center [758, 228] width 140 height 19
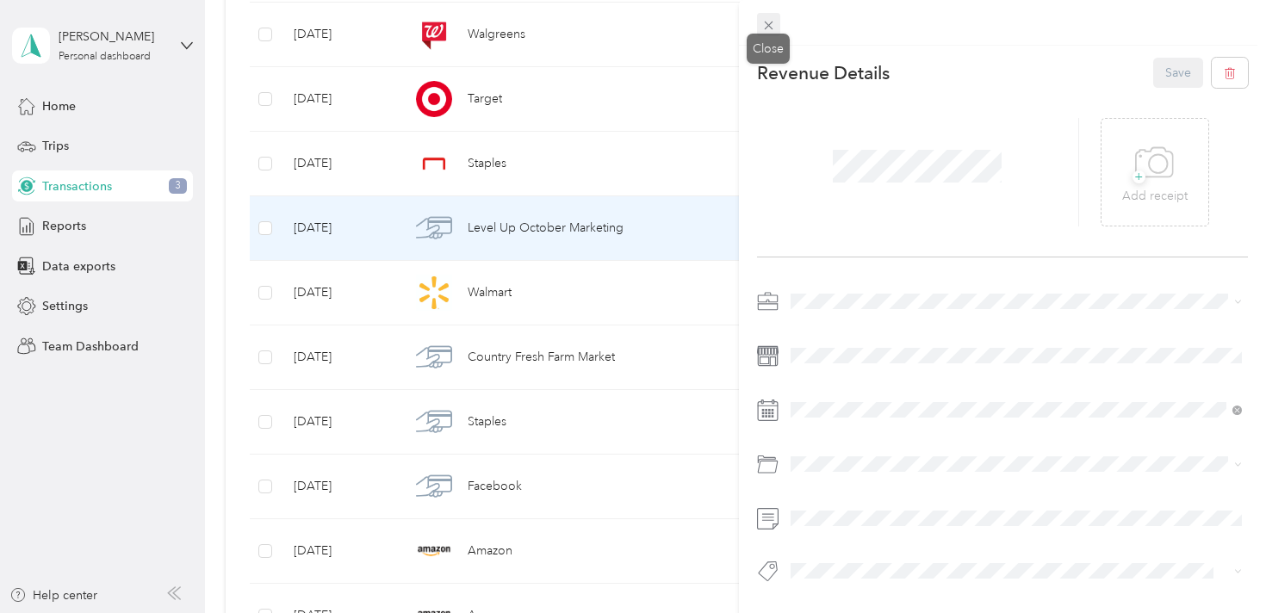
click at [773, 19] on icon at bounding box center [768, 25] width 15 height 15
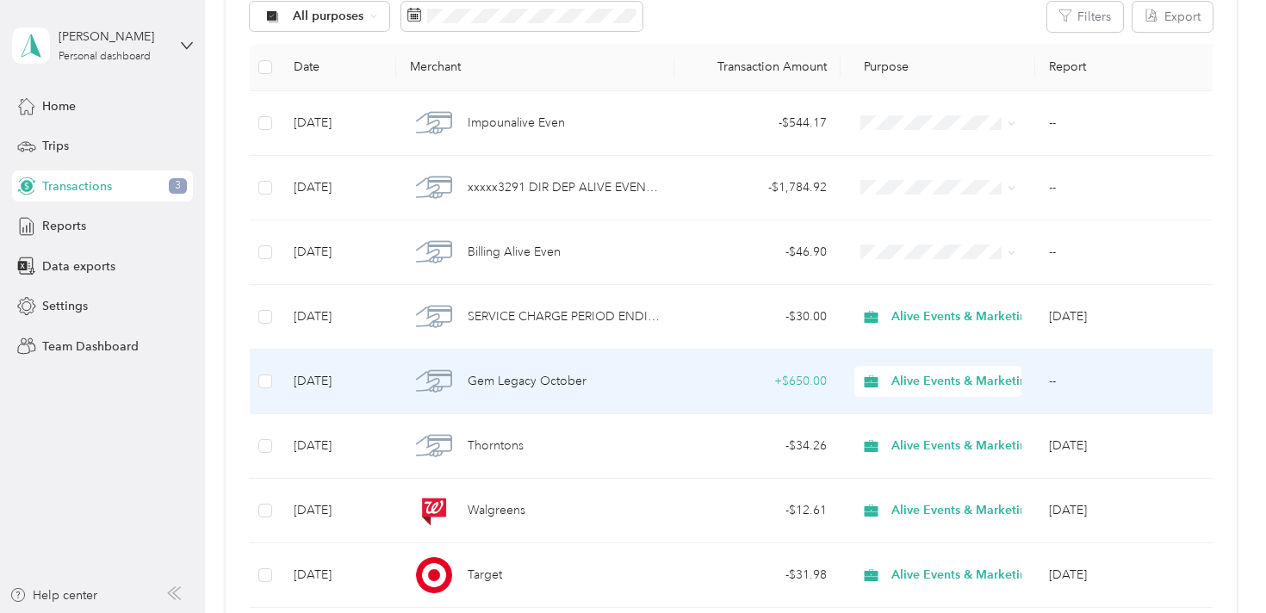
scroll to position [189, 0]
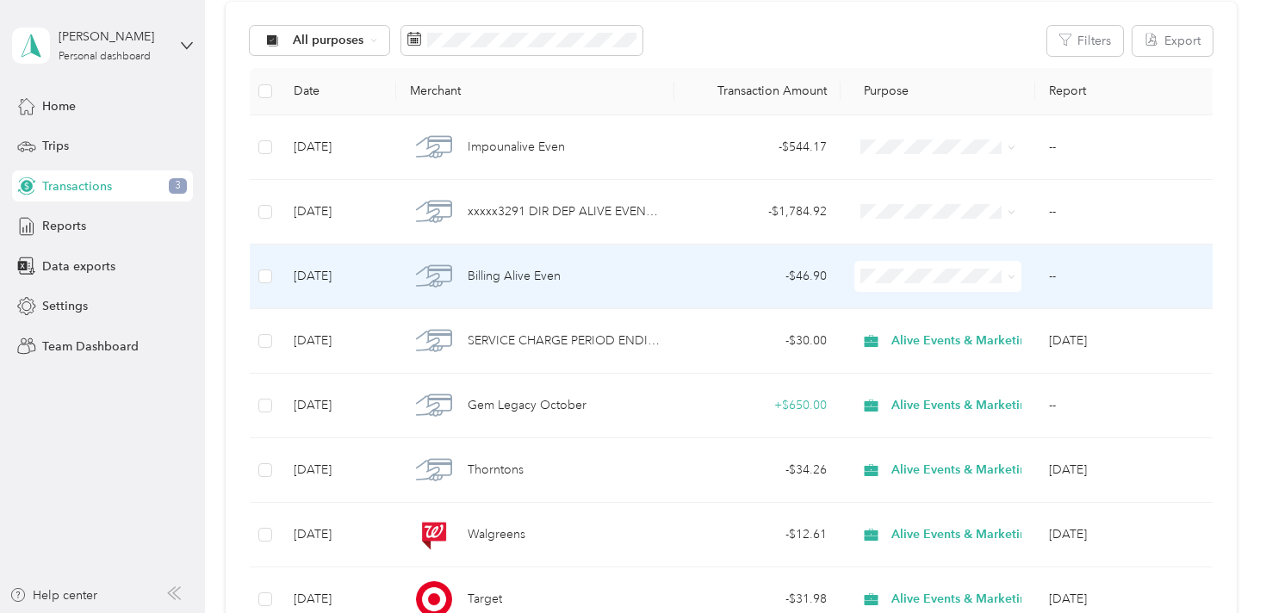
click at [624, 282] on div "Billing Alive Even" at bounding box center [535, 276] width 251 height 36
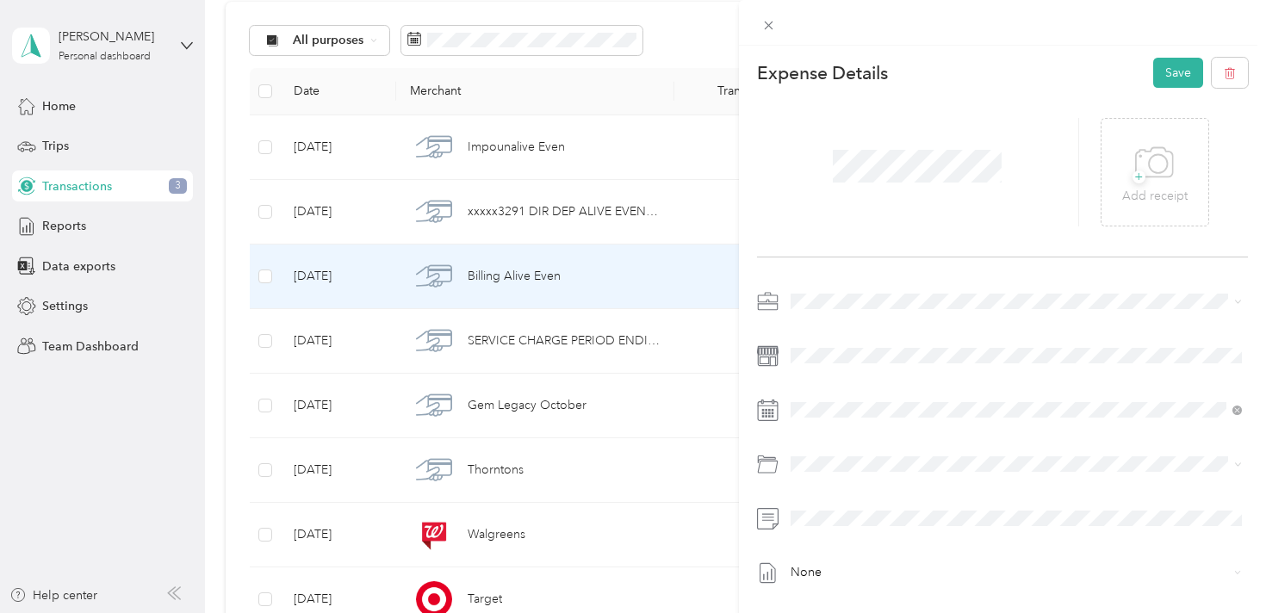
click at [875, 333] on div "Alive Events & Marketing" at bounding box center [1017, 328] width 440 height 18
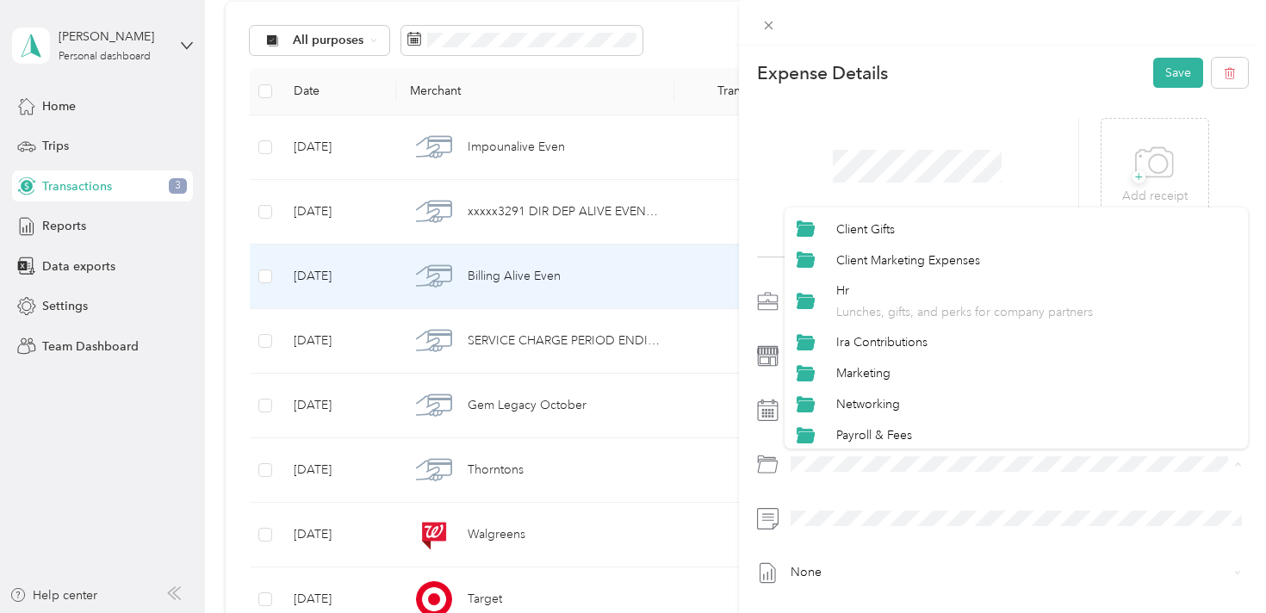
scroll to position [280, 0]
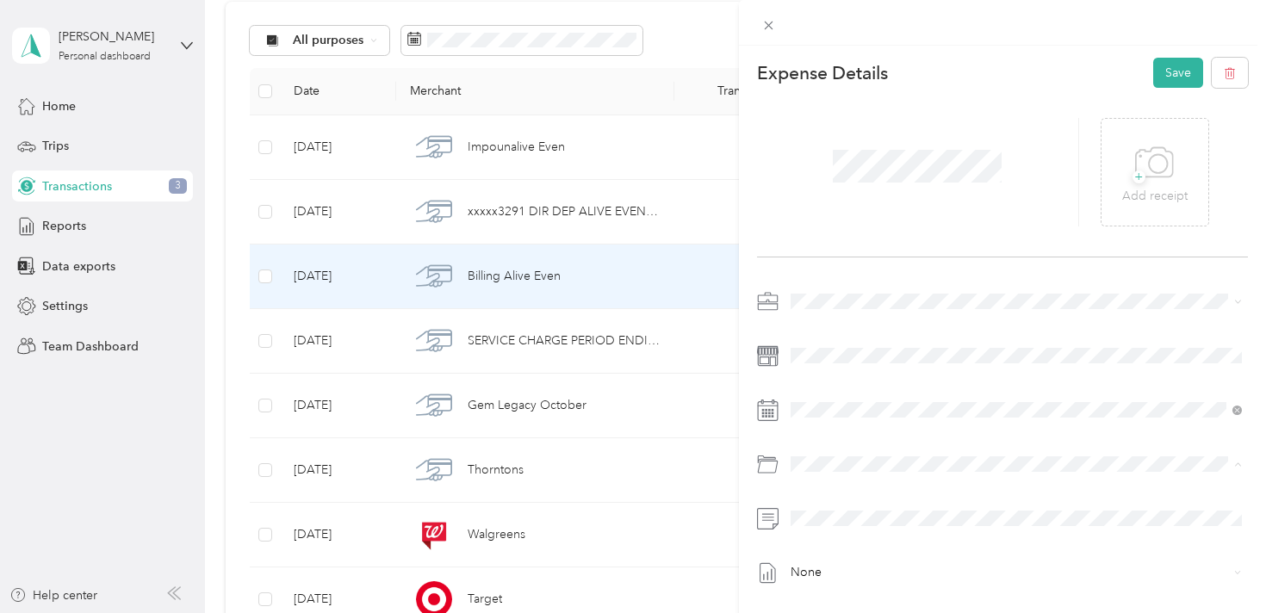
click at [974, 397] on div "Subscriptions/utilities" at bounding box center [1036, 403] width 400 height 18
click at [1172, 69] on button "Save" at bounding box center [1178, 73] width 50 height 30
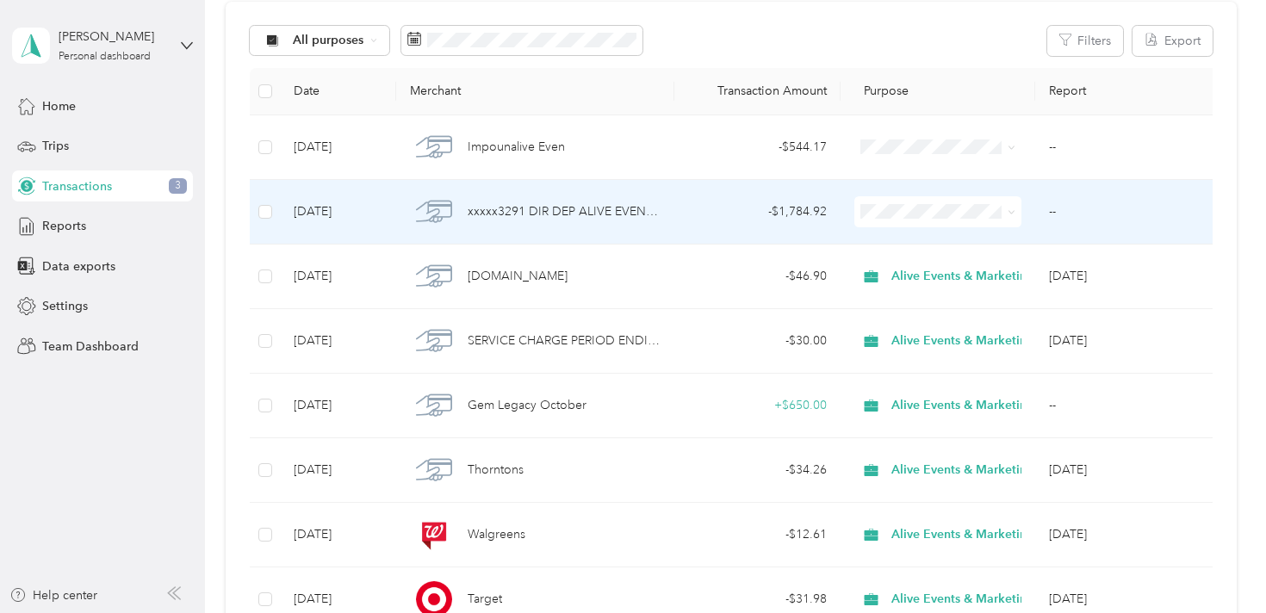
click at [717, 216] on div "- $1,784.92" at bounding box center [758, 211] width 140 height 19
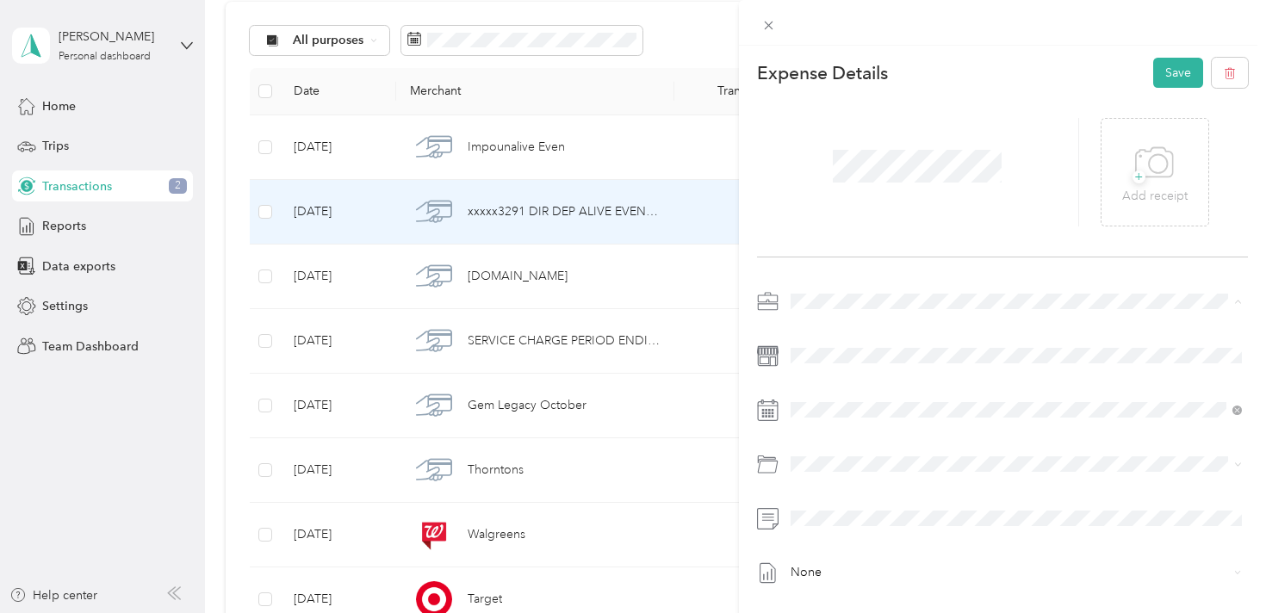
click at [878, 329] on span "Alive Events & Marketing" at bounding box center [864, 332] width 135 height 15
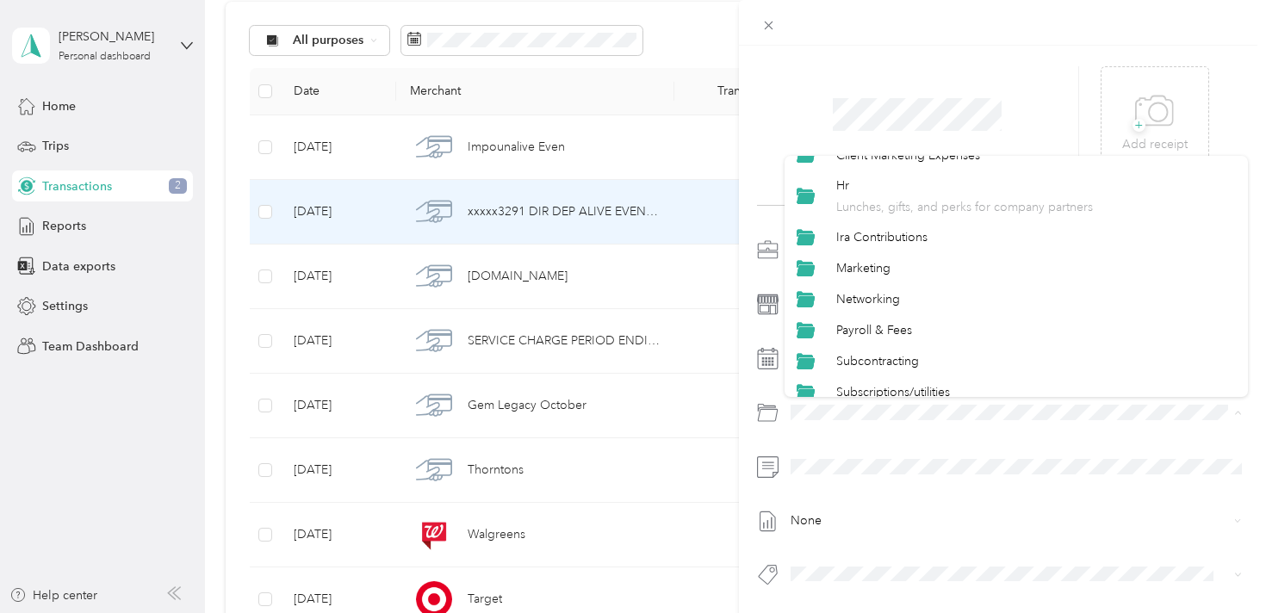
scroll to position [258, 0]
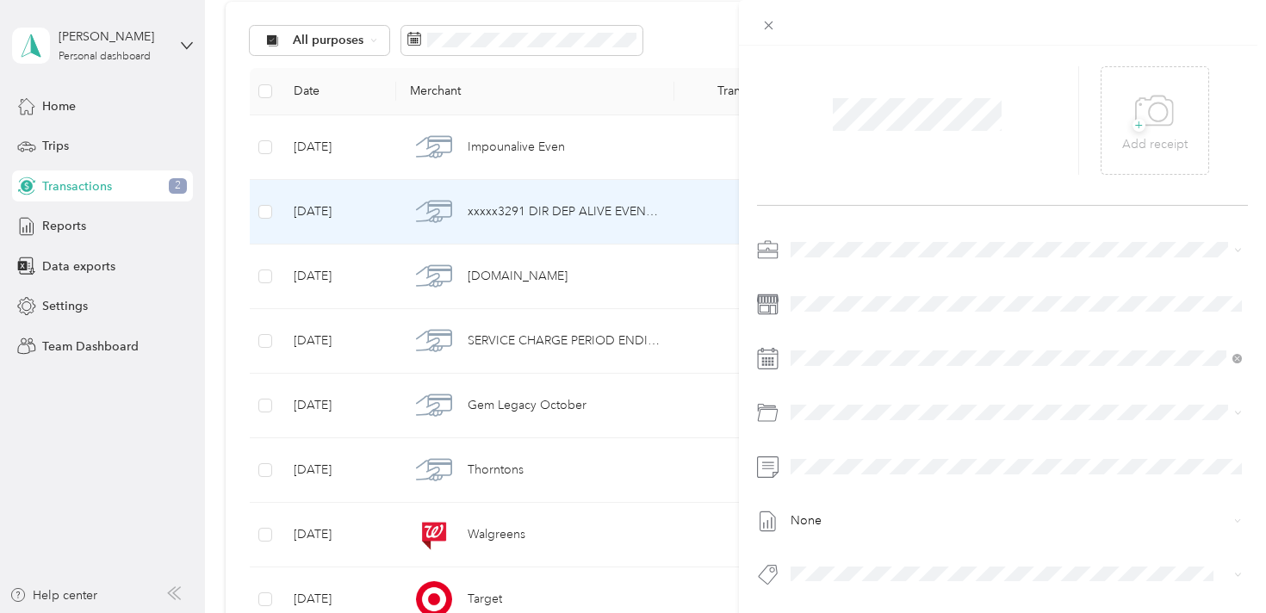
click at [925, 314] on li "Payroll & Fees" at bounding box center [1017, 310] width 464 height 31
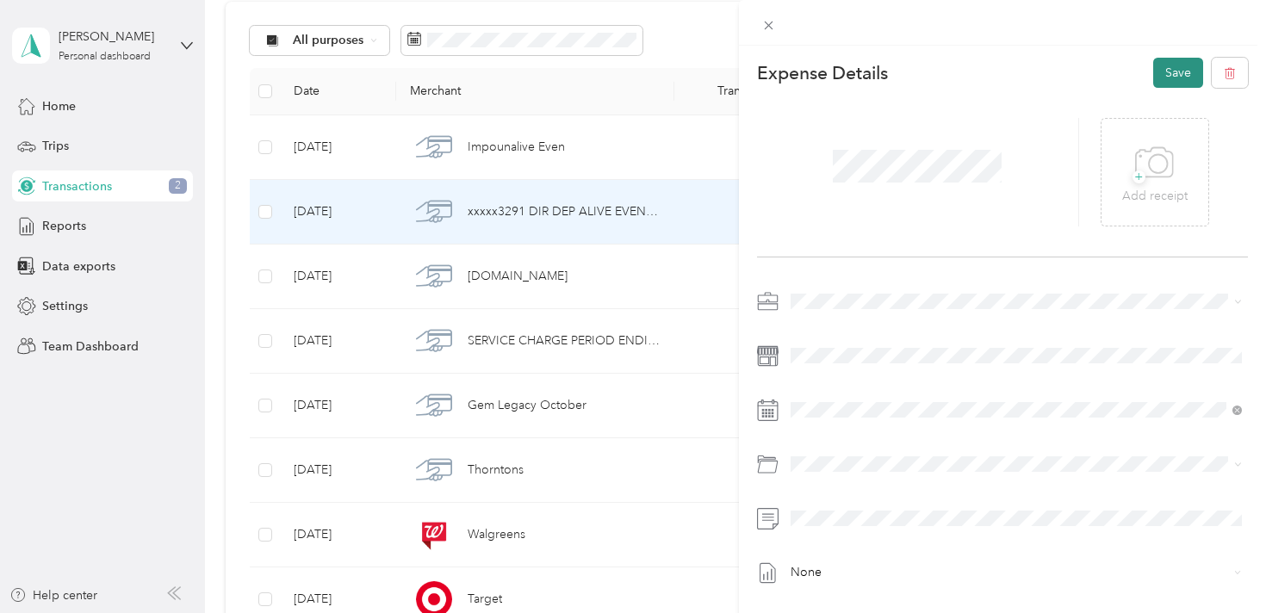
click at [1178, 74] on button "Save" at bounding box center [1178, 73] width 50 height 30
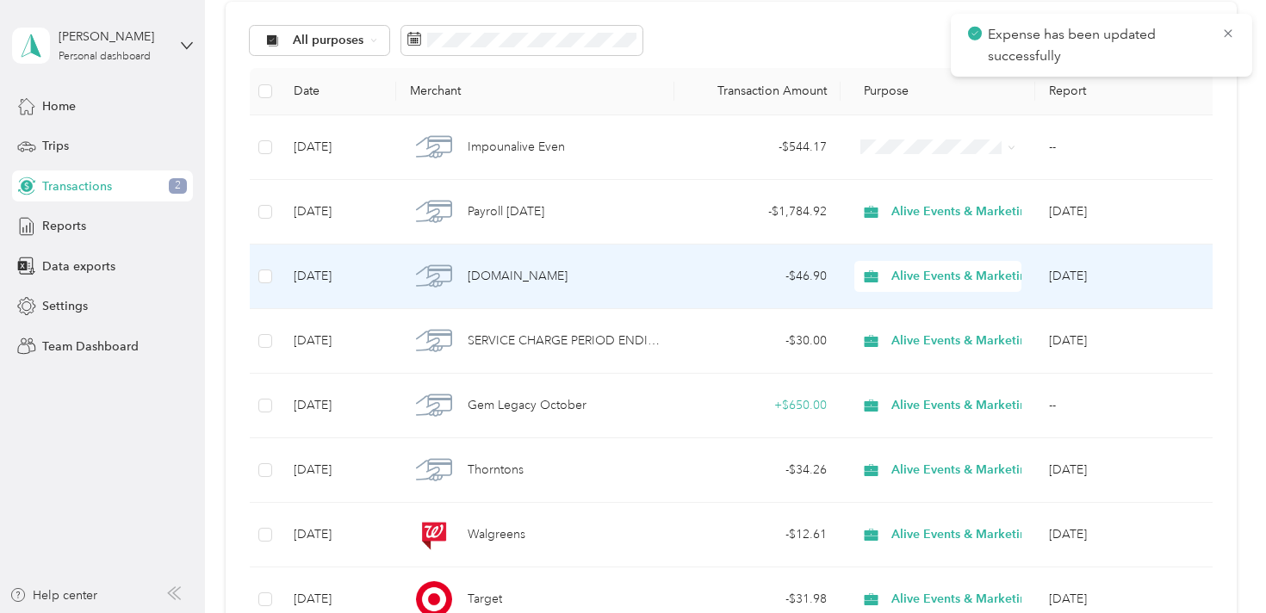
click at [618, 274] on div "[DOMAIN_NAME]" at bounding box center [535, 276] width 251 height 36
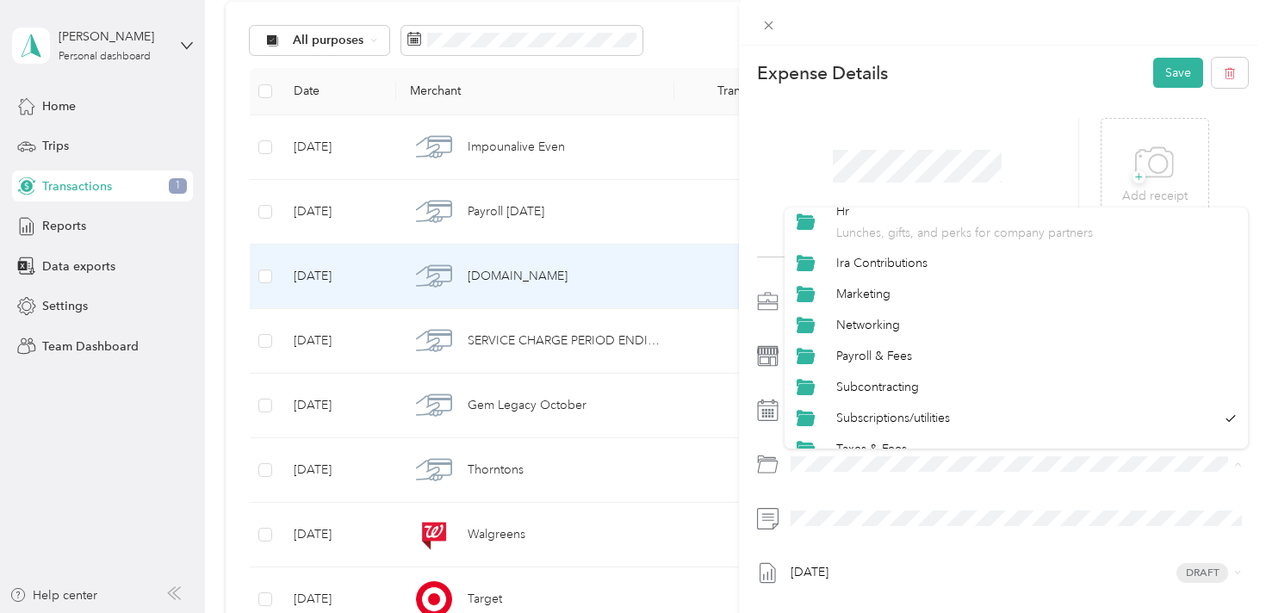
scroll to position [267, 0]
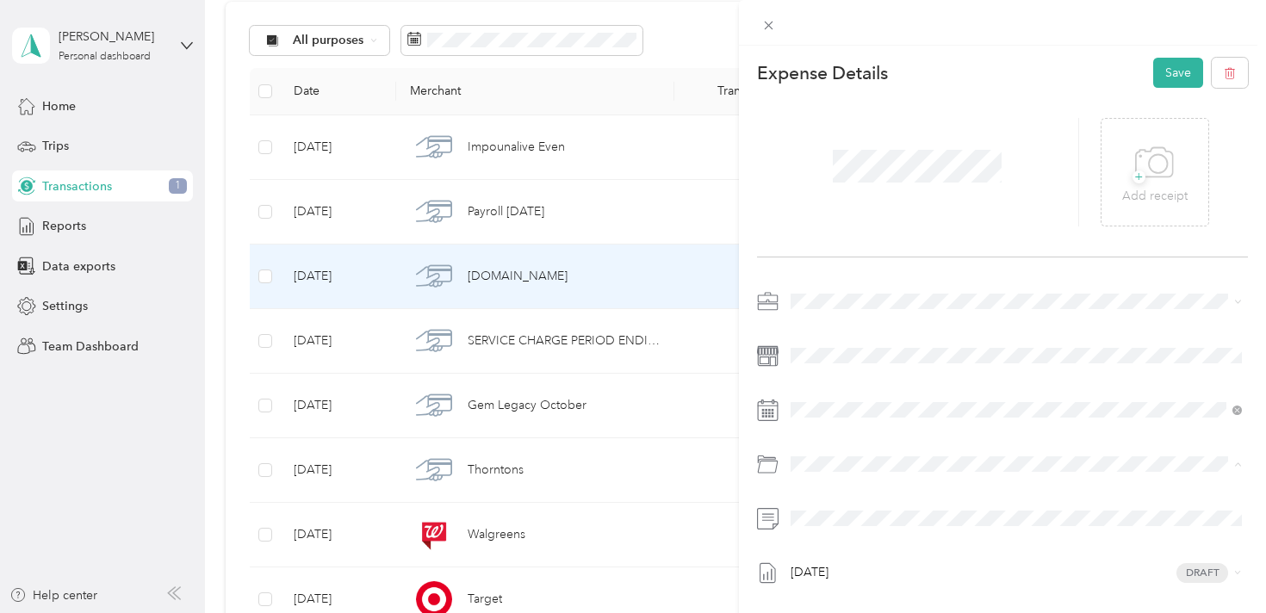
click at [944, 352] on div "Payroll & Fees" at bounding box center [1036, 353] width 400 height 18
click at [1172, 72] on button "Save" at bounding box center [1178, 73] width 50 height 30
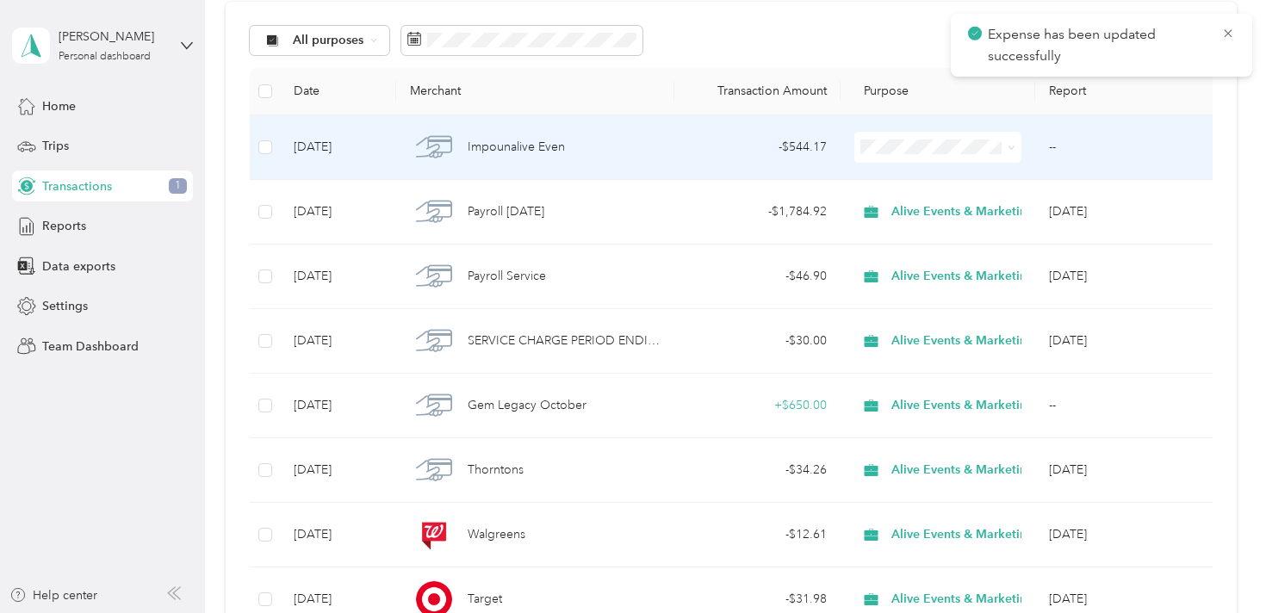
click at [605, 135] on div "Impounalive Even" at bounding box center [535, 147] width 251 height 36
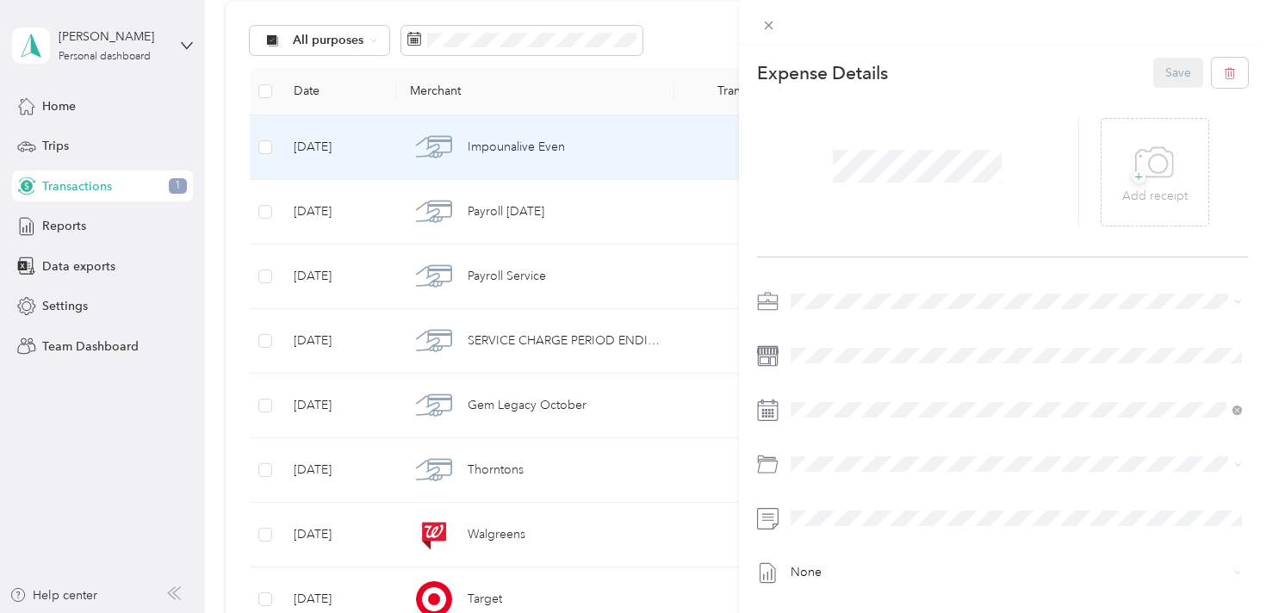
click at [859, 338] on li "Alive Events & Marketing" at bounding box center [1017, 330] width 464 height 30
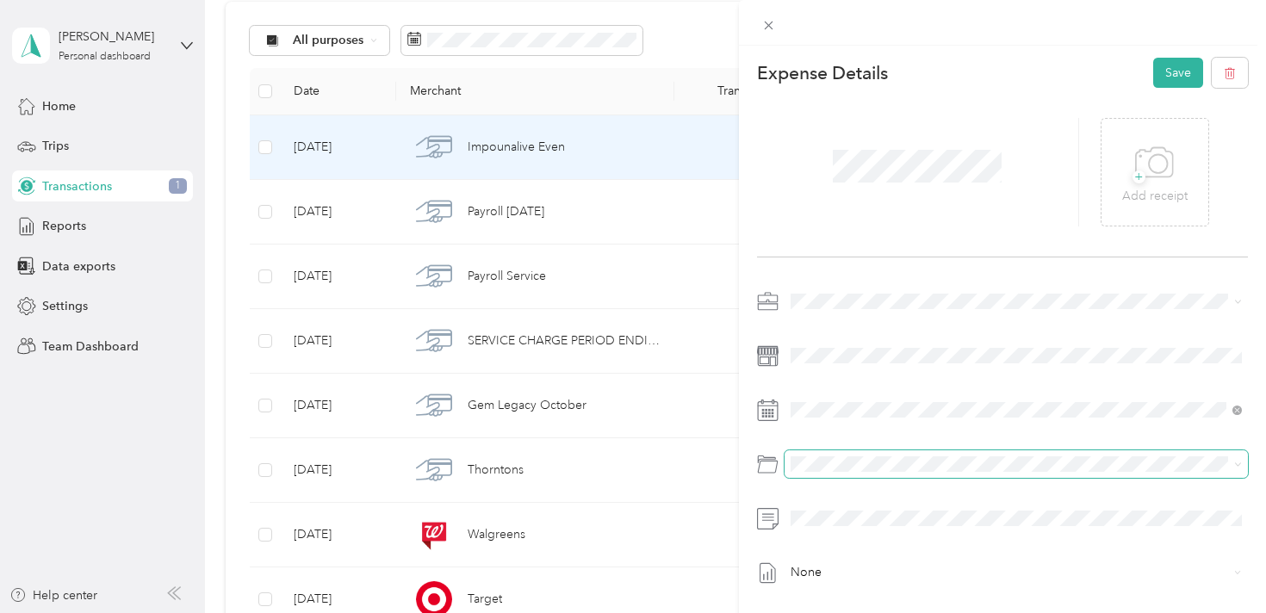
click at [880, 472] on span at bounding box center [1017, 464] width 464 height 28
click at [891, 452] on span at bounding box center [1017, 464] width 464 height 28
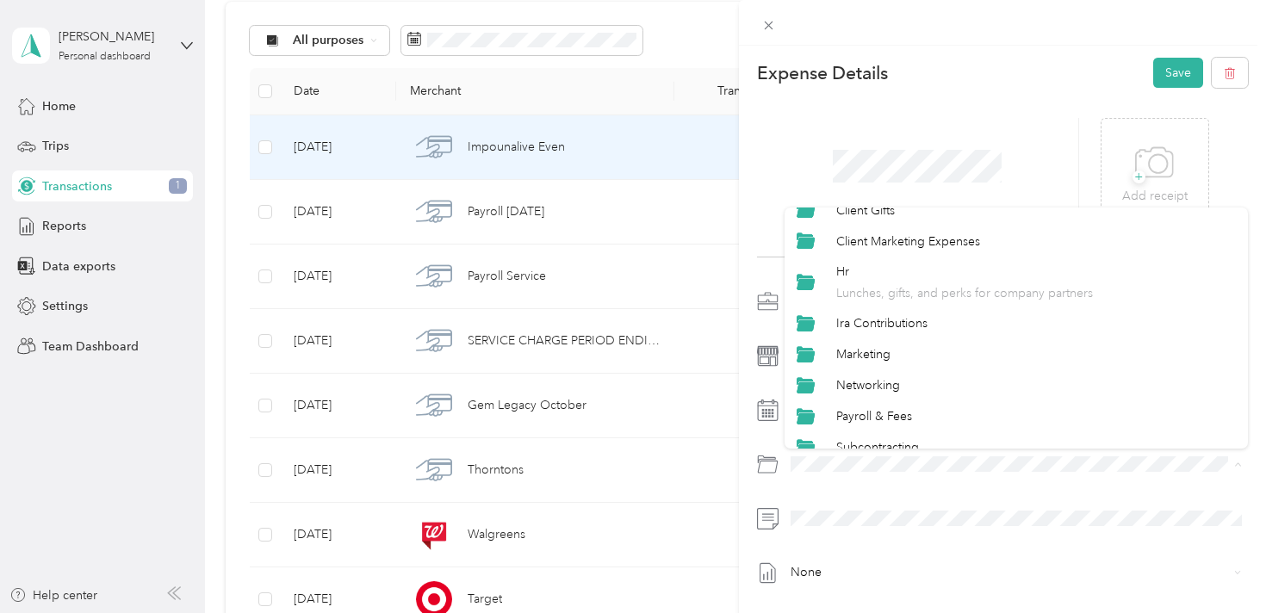
scroll to position [203, 0]
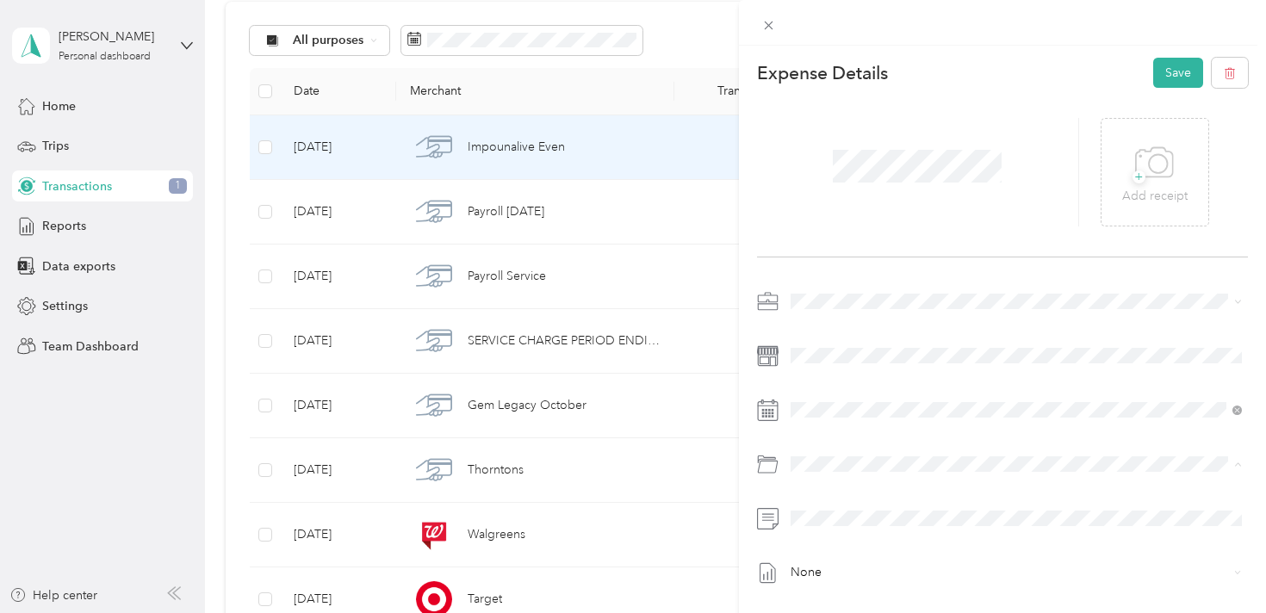
click at [934, 424] on li "Payroll & Fees" at bounding box center [1017, 417] width 464 height 31
click at [1174, 76] on button "Save" at bounding box center [1178, 73] width 50 height 30
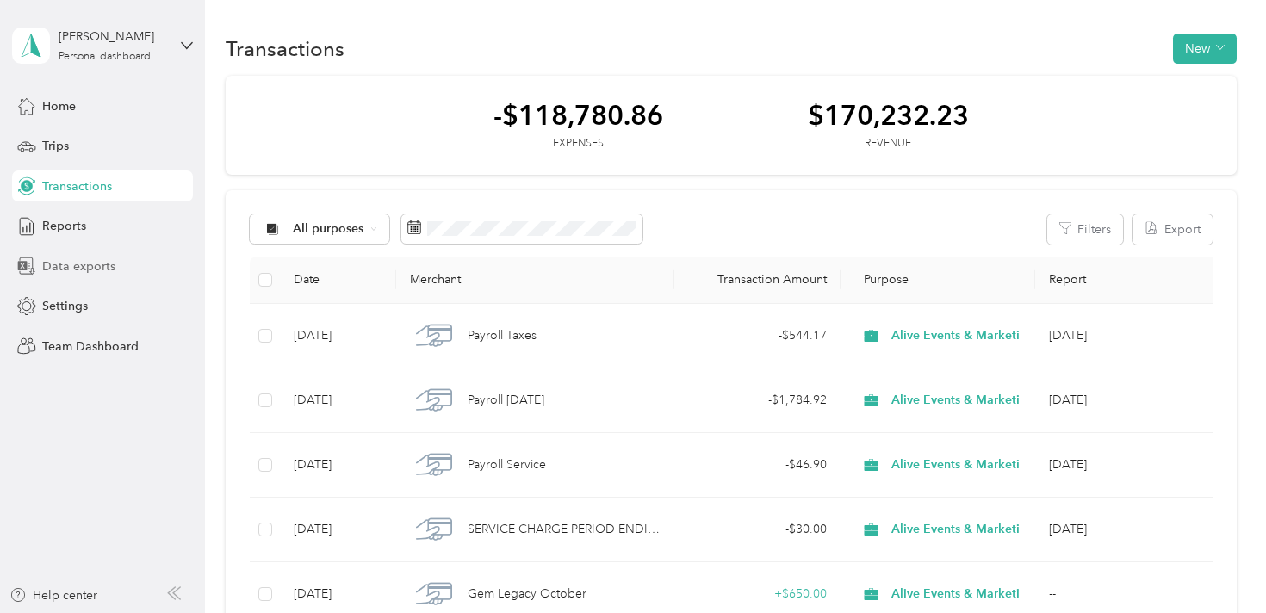
click at [91, 266] on span "Data exports" at bounding box center [78, 266] width 73 height 18
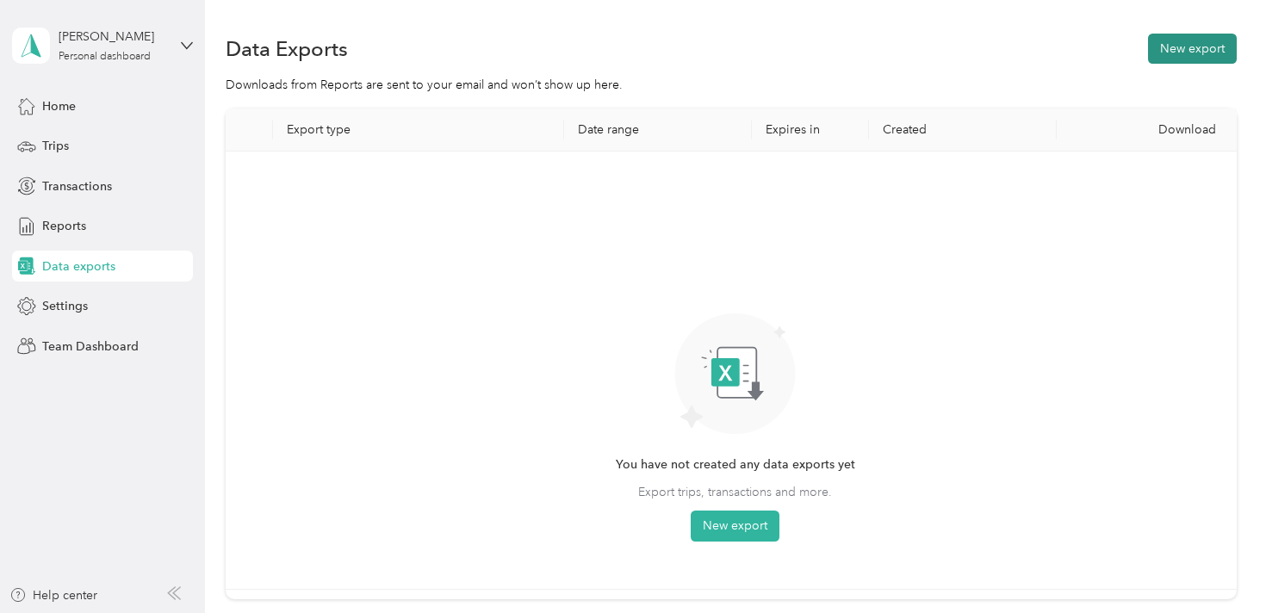
click at [1185, 38] on button "New export" at bounding box center [1192, 49] width 89 height 30
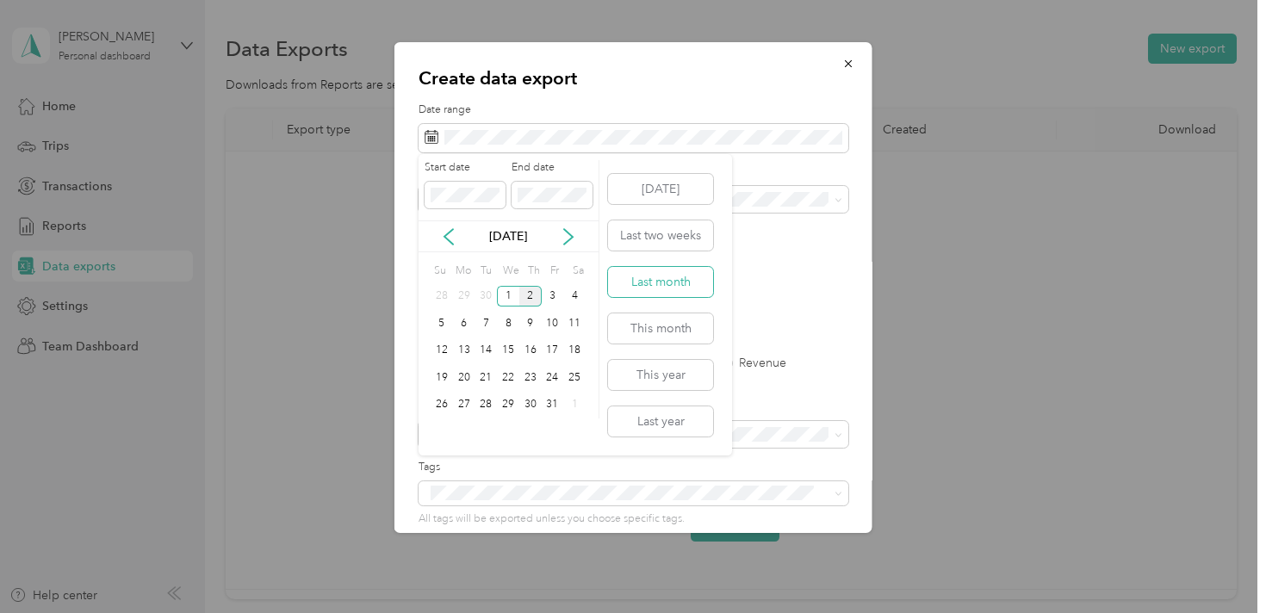
click at [686, 276] on button "Last month" at bounding box center [660, 282] width 105 height 30
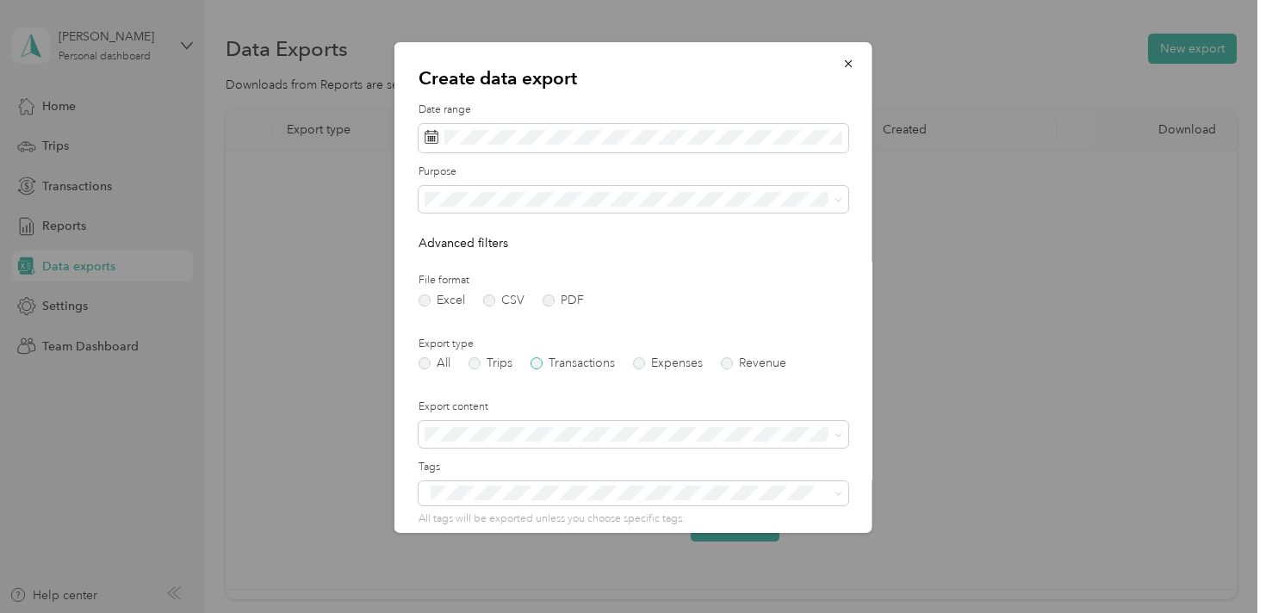
click at [536, 362] on label "Transactions" at bounding box center [572, 363] width 84 height 12
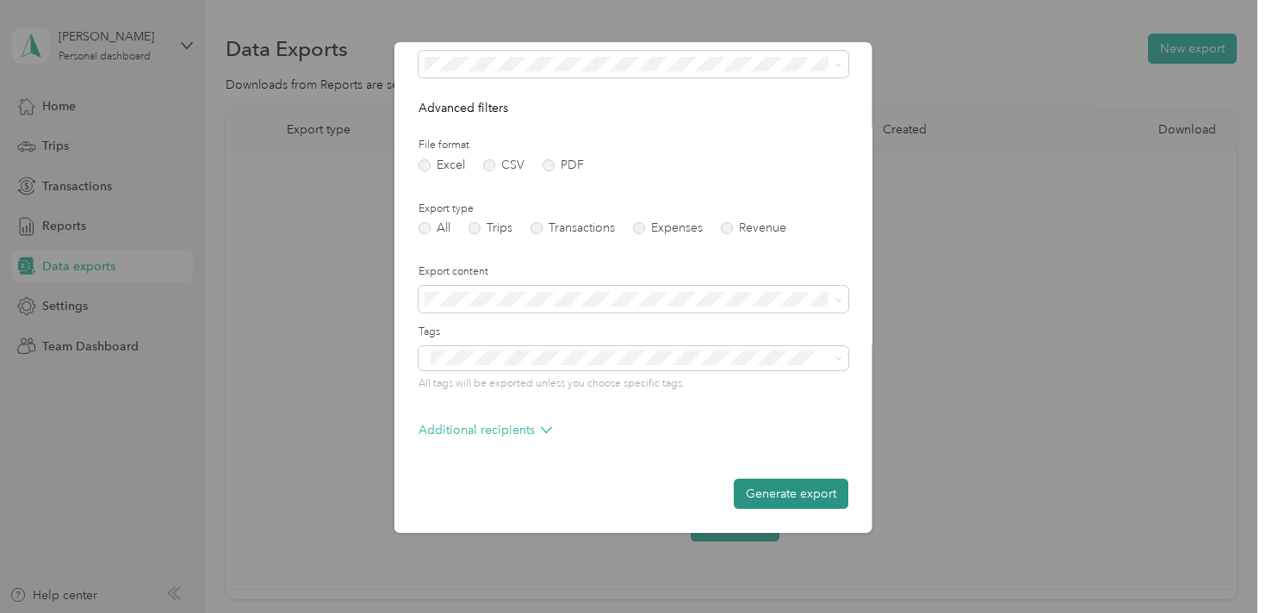
click at [796, 493] on button "Generate export" at bounding box center [791, 494] width 115 height 30
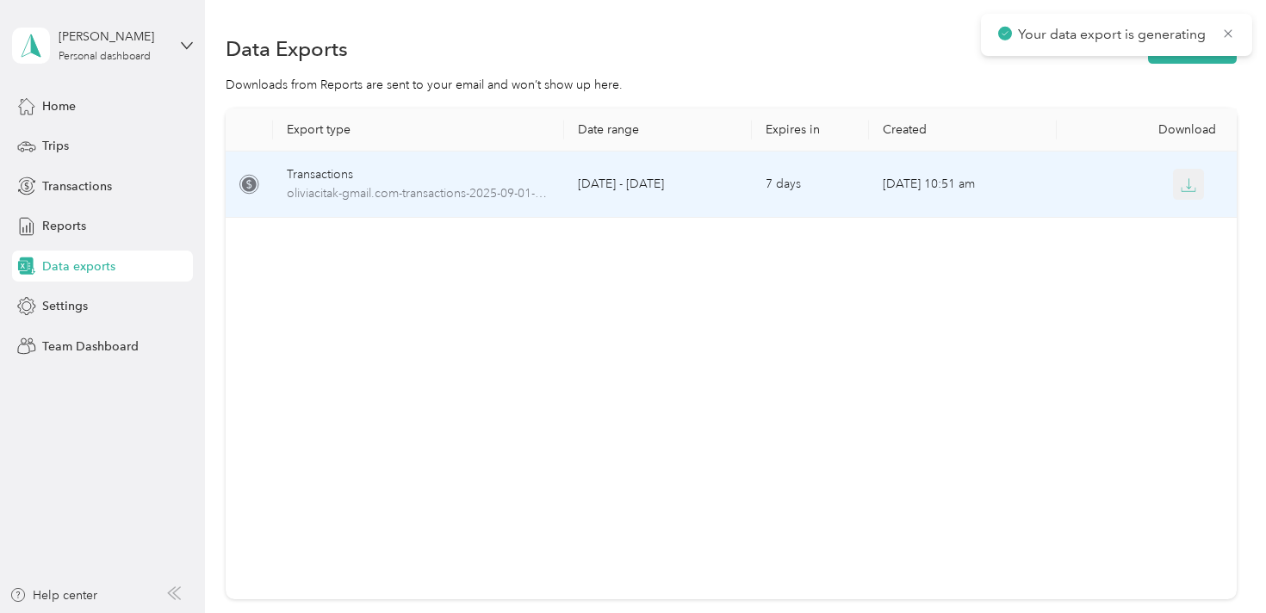
click at [1187, 185] on icon "button" at bounding box center [1189, 185] width 16 height 16
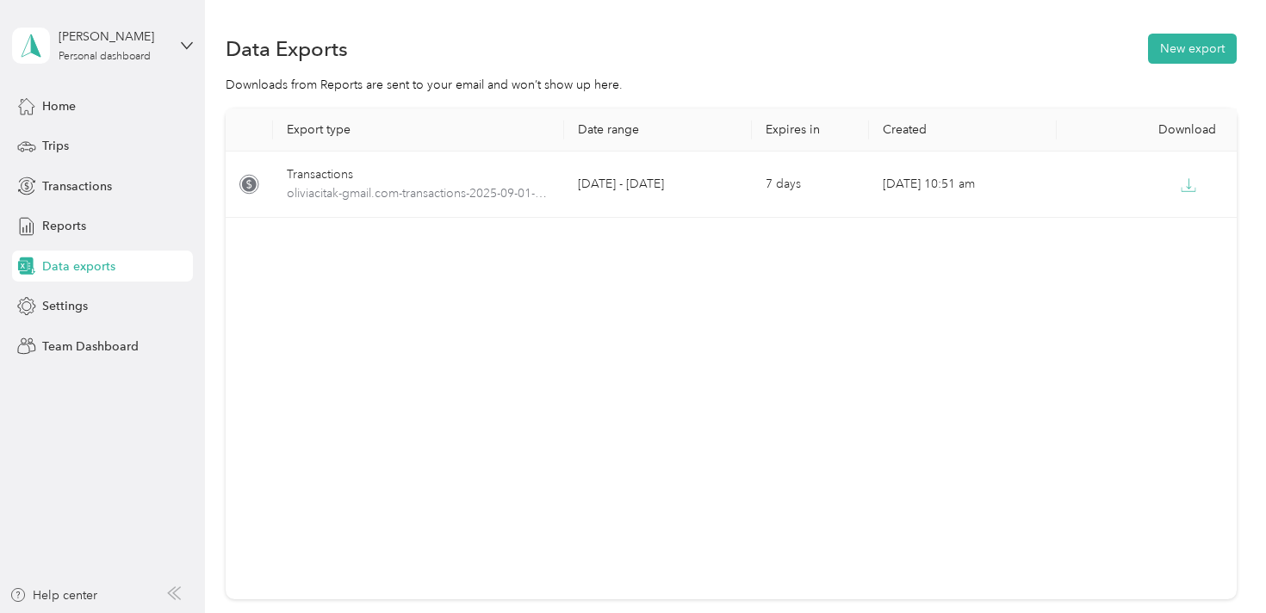
click at [566, 442] on div "Export type Date range Expires in Created Download Transactions oliviacitak-gma…" at bounding box center [731, 354] width 1010 height 491
